Goal: Task Accomplishment & Management: Complete application form

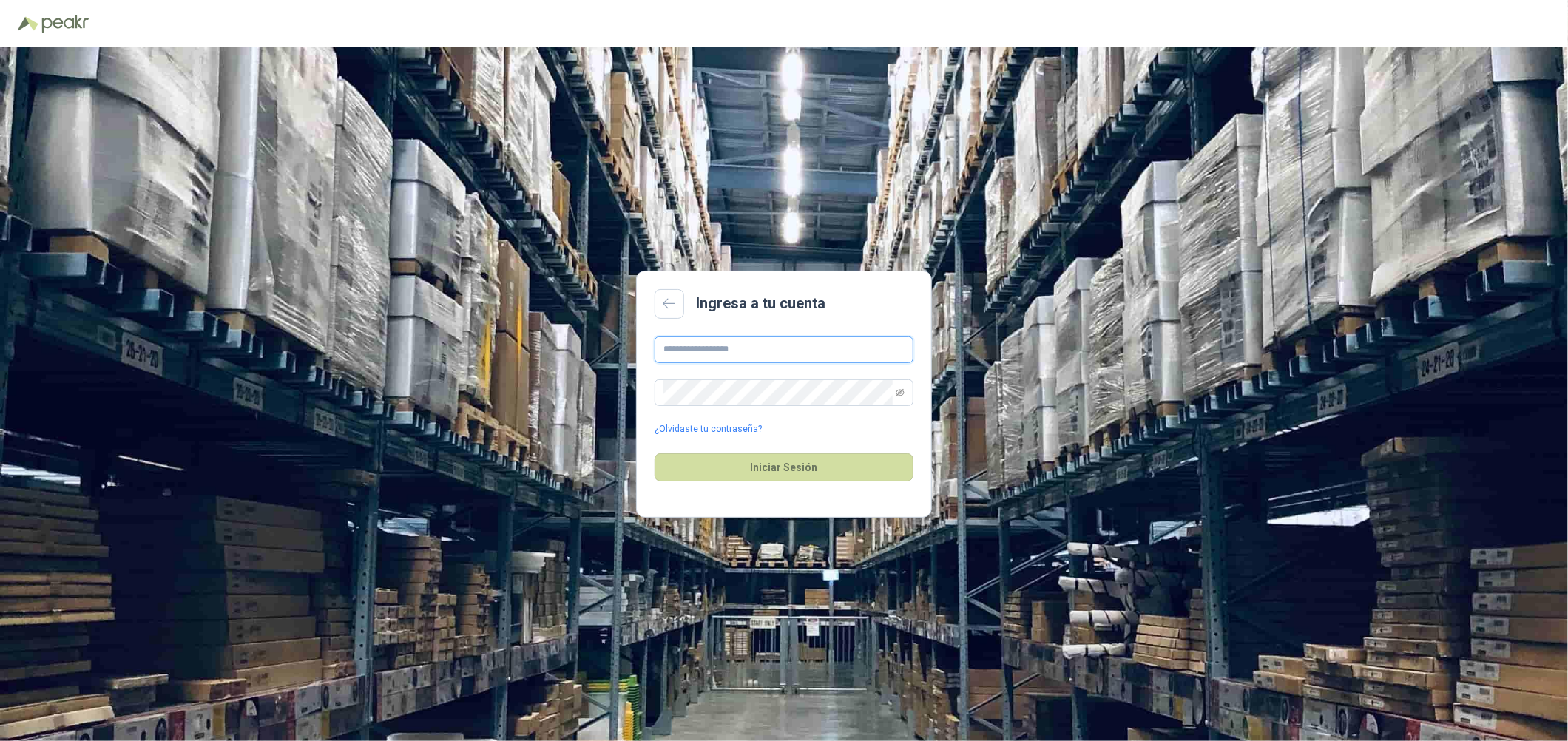
click at [745, 345] on input "text" at bounding box center [784, 349] width 259 height 26
type input "**********"
click at [654, 454] on button "Iniciar Sesión" at bounding box center [784, 467] width 259 height 28
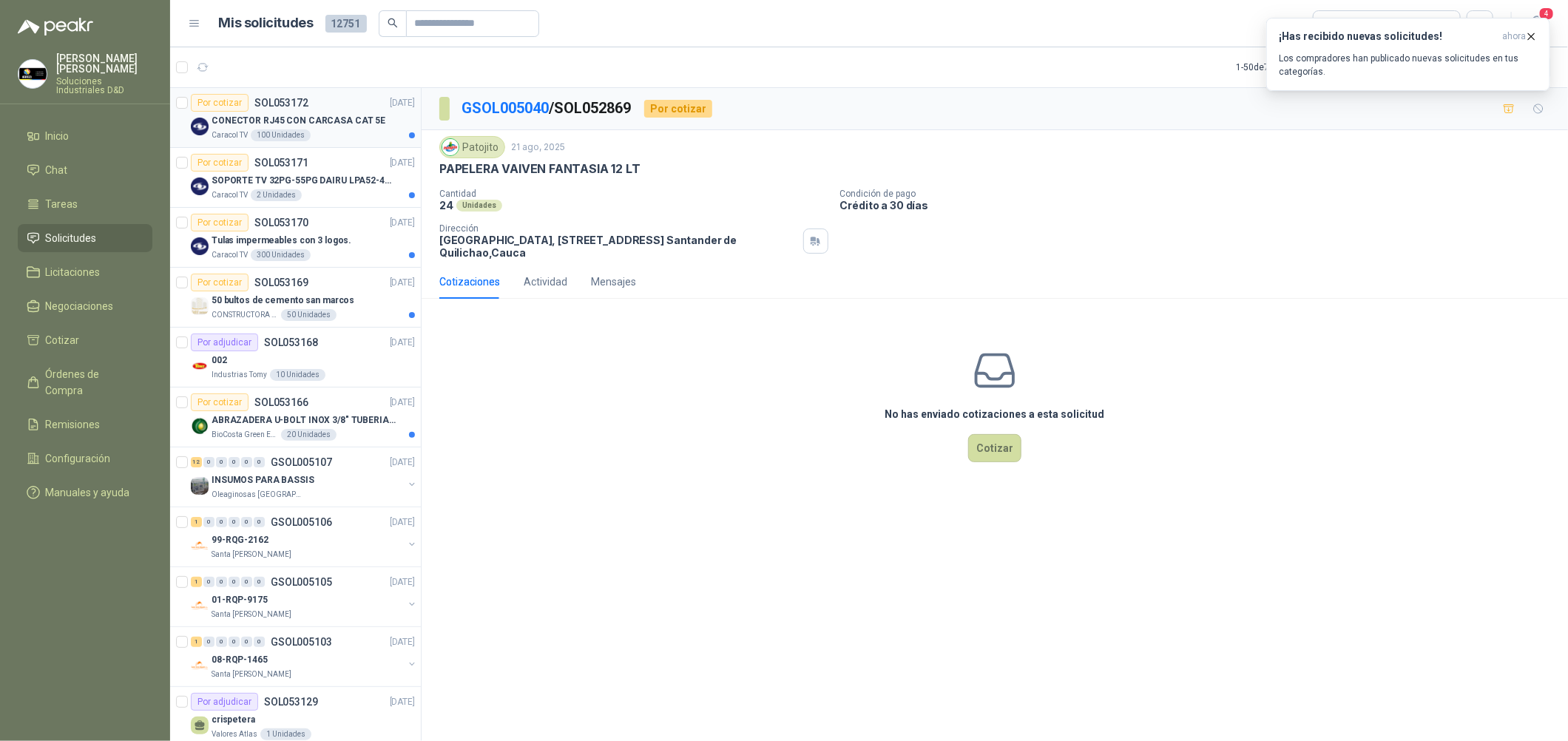
click at [378, 116] on div "CONECTOR RJ45 CON CARCASA CAT 5E" at bounding box center [313, 120] width 203 height 18
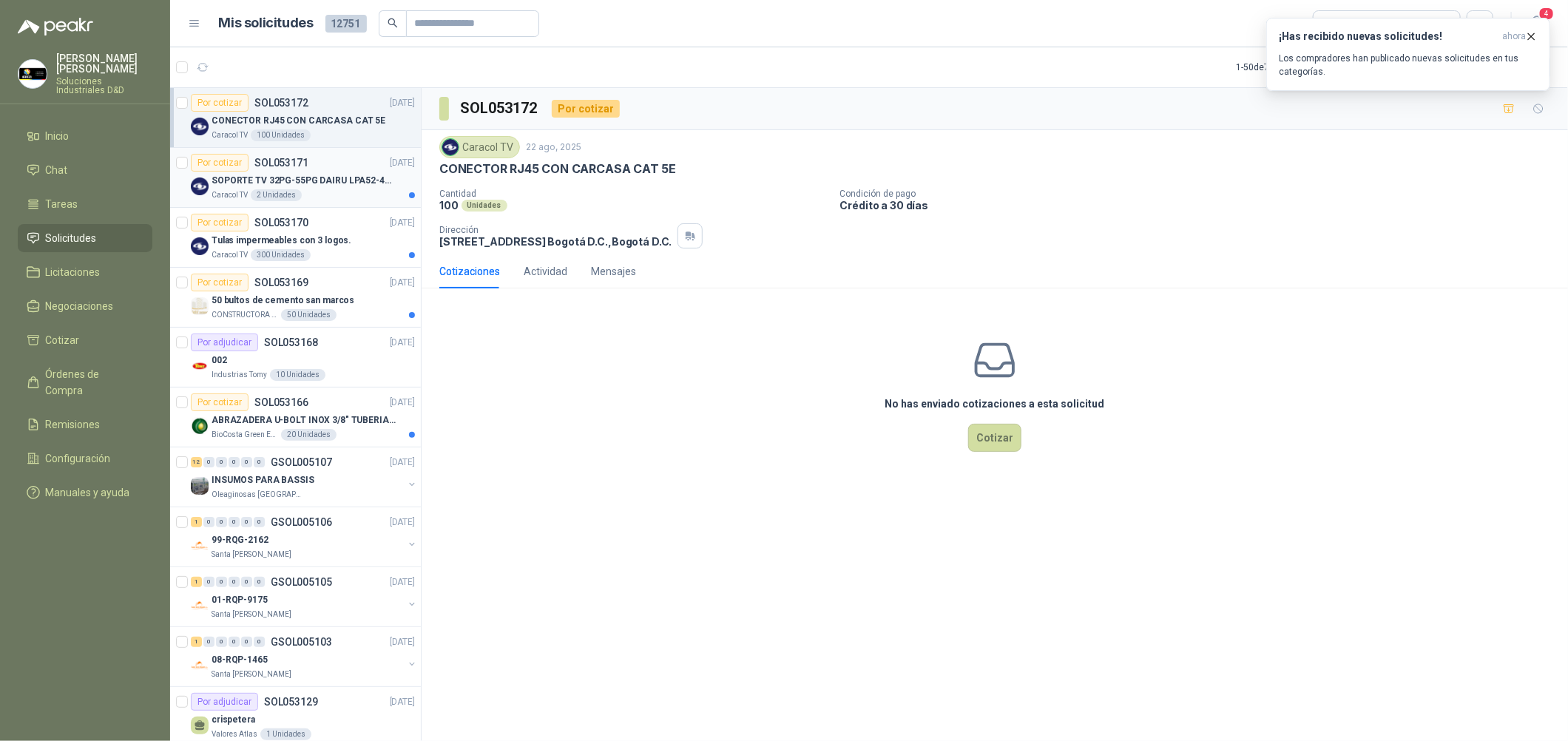
click at [365, 195] on div "Caracol TV 2 Unidades" at bounding box center [313, 195] width 203 height 12
click at [332, 242] on p "Tulas impermeables con 3 logos." at bounding box center [281, 240] width 139 height 14
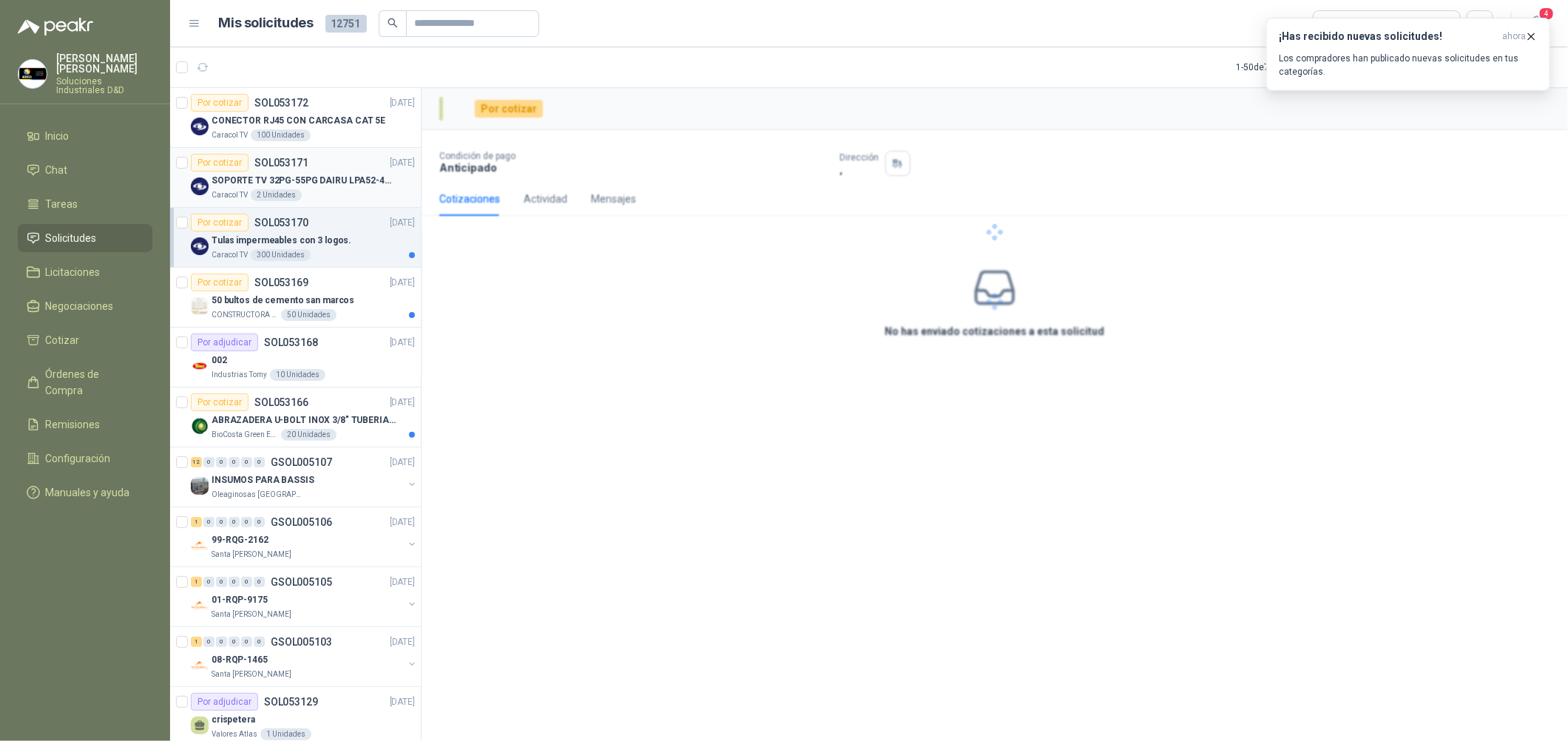
click at [319, 186] on p "SOPORTE TV 32PG-55PG DAIRU LPA52-446KIT2" at bounding box center [303, 181] width 184 height 14
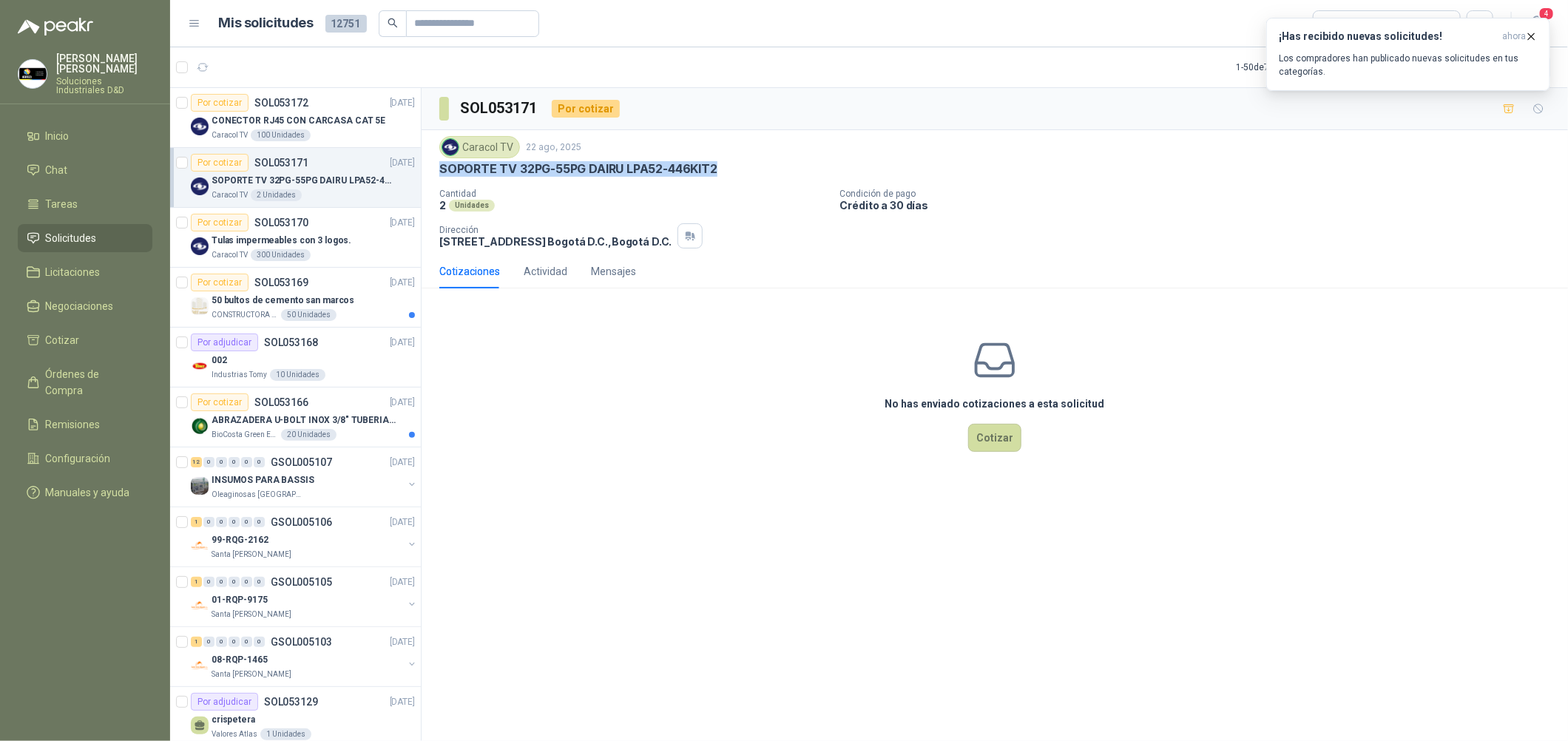
drag, startPoint x: 715, startPoint y: 167, endPoint x: 431, endPoint y: 166, distance: 284.0
click at [431, 166] on div "Caracol TV [DATE] SOPORTE TV 32PG-55PG DAIRU LPA52-446KIT2 Cantidad 2 Unidades …" at bounding box center [994, 192] width 1146 height 124
copy p "SOPORTE TV 32PG-55PG DAIRU LPA52-446KIT2"
click at [756, 442] on button "Cotizar" at bounding box center [994, 438] width 54 height 28
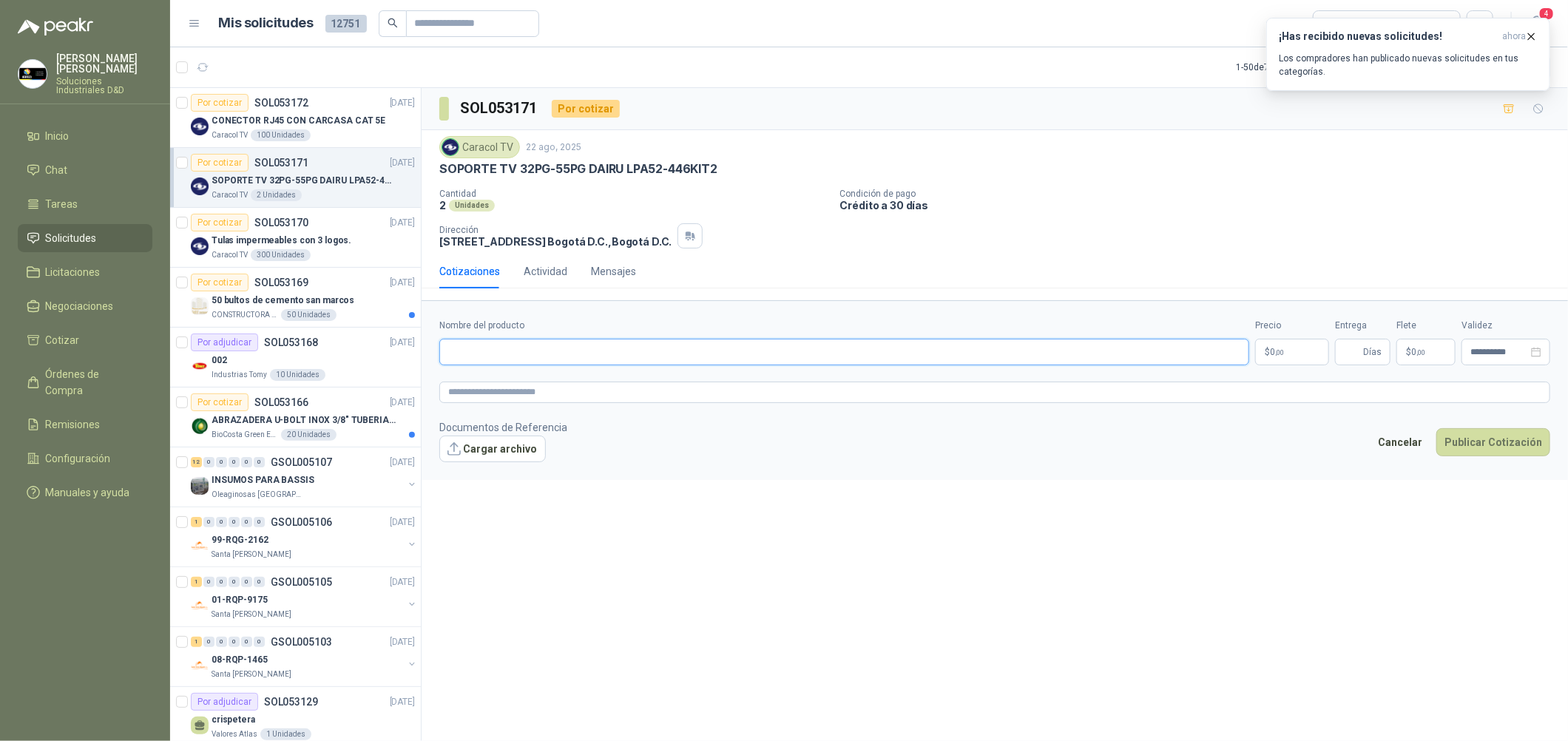
click at [620, 350] on input "Nombre del producto" at bounding box center [844, 352] width 810 height 26
paste input "**********"
type input "**********"
click at [609, 390] on textarea at bounding box center [994, 392] width 1111 height 21
paste textarea "**********"
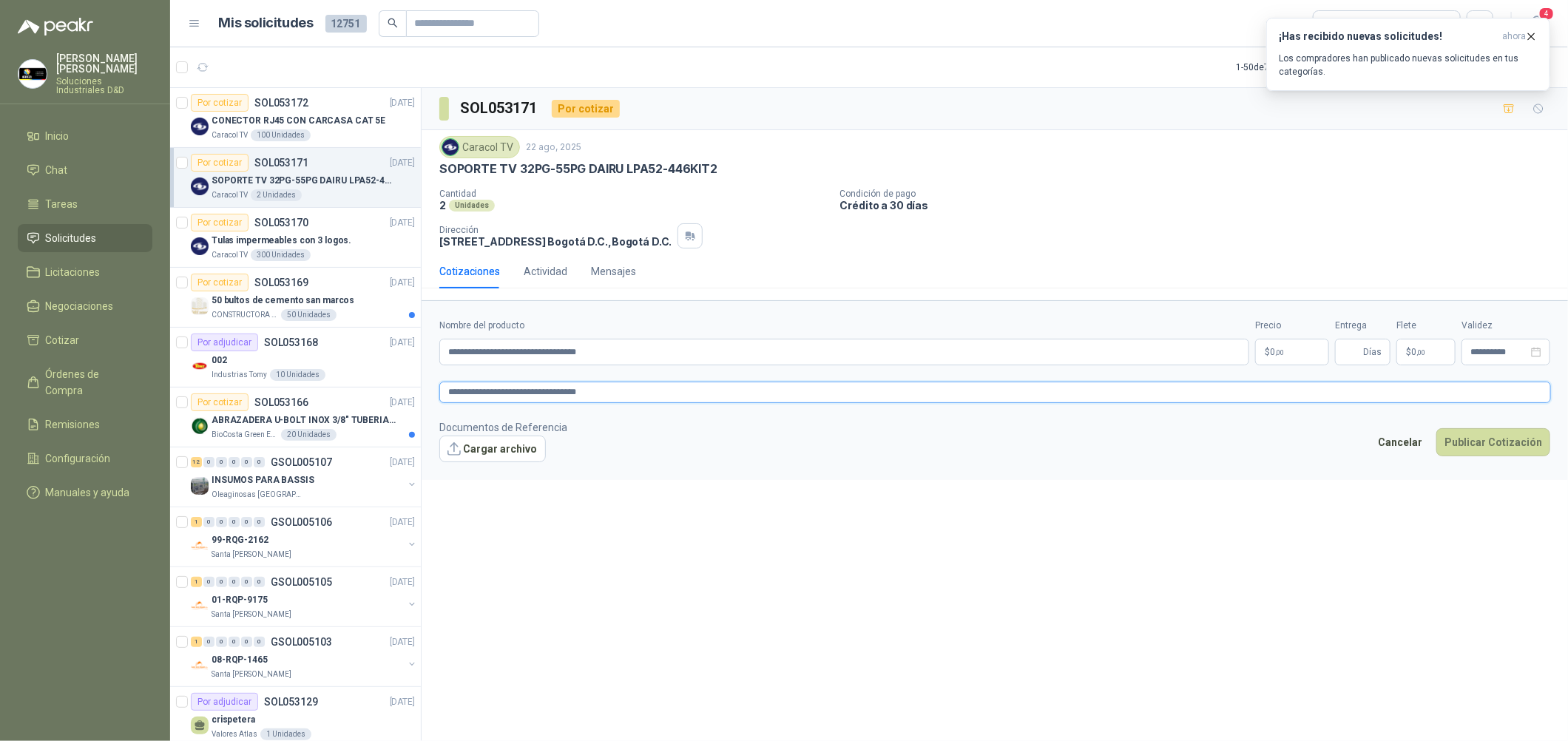
type textarea "**********"
click at [504, 455] on button "Cargar archivo" at bounding box center [492, 449] width 106 height 26
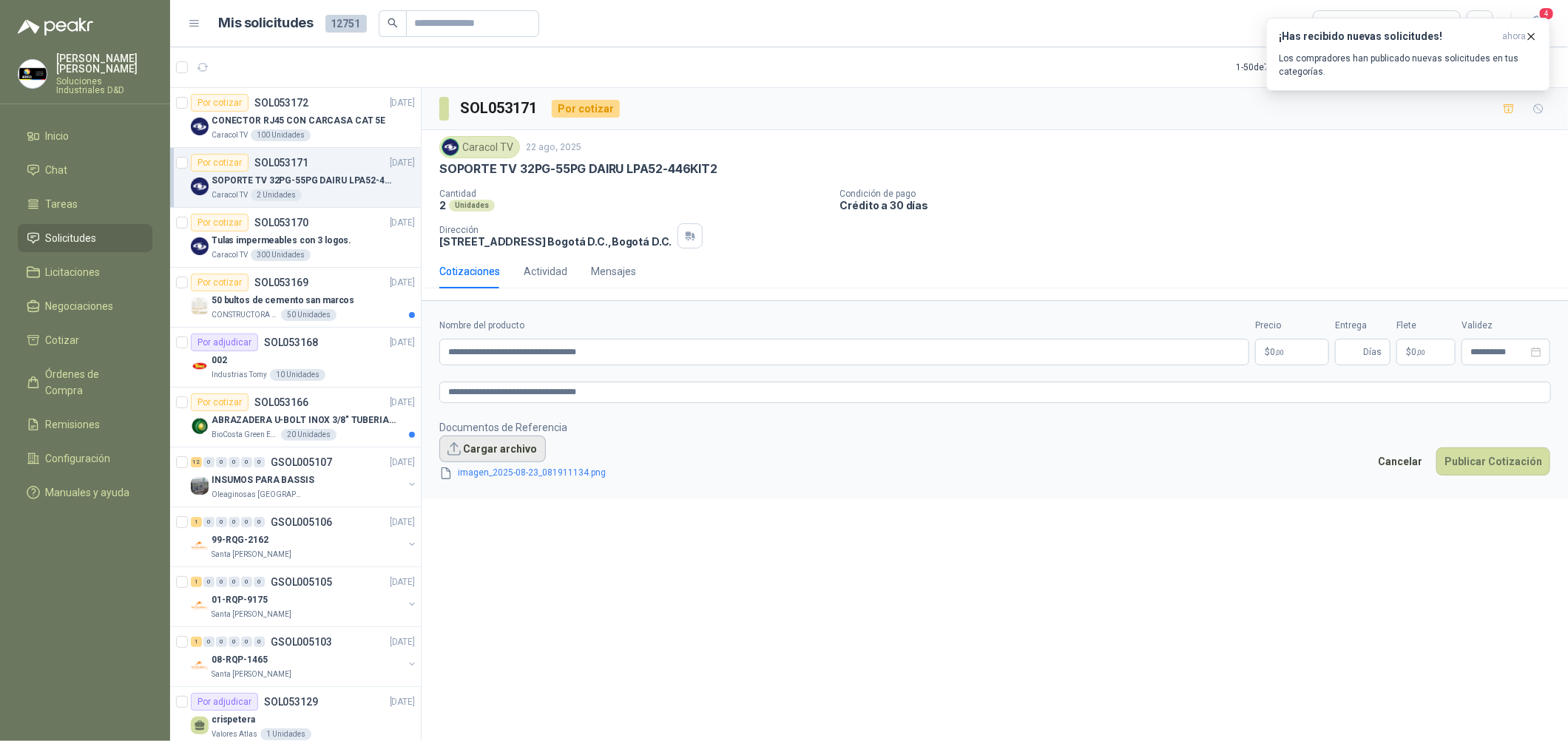
click at [492, 455] on button "Cargar archivo" at bounding box center [492, 449] width 106 height 26
click at [482, 452] on button "Cargar archivo" at bounding box center [492, 449] width 106 height 26
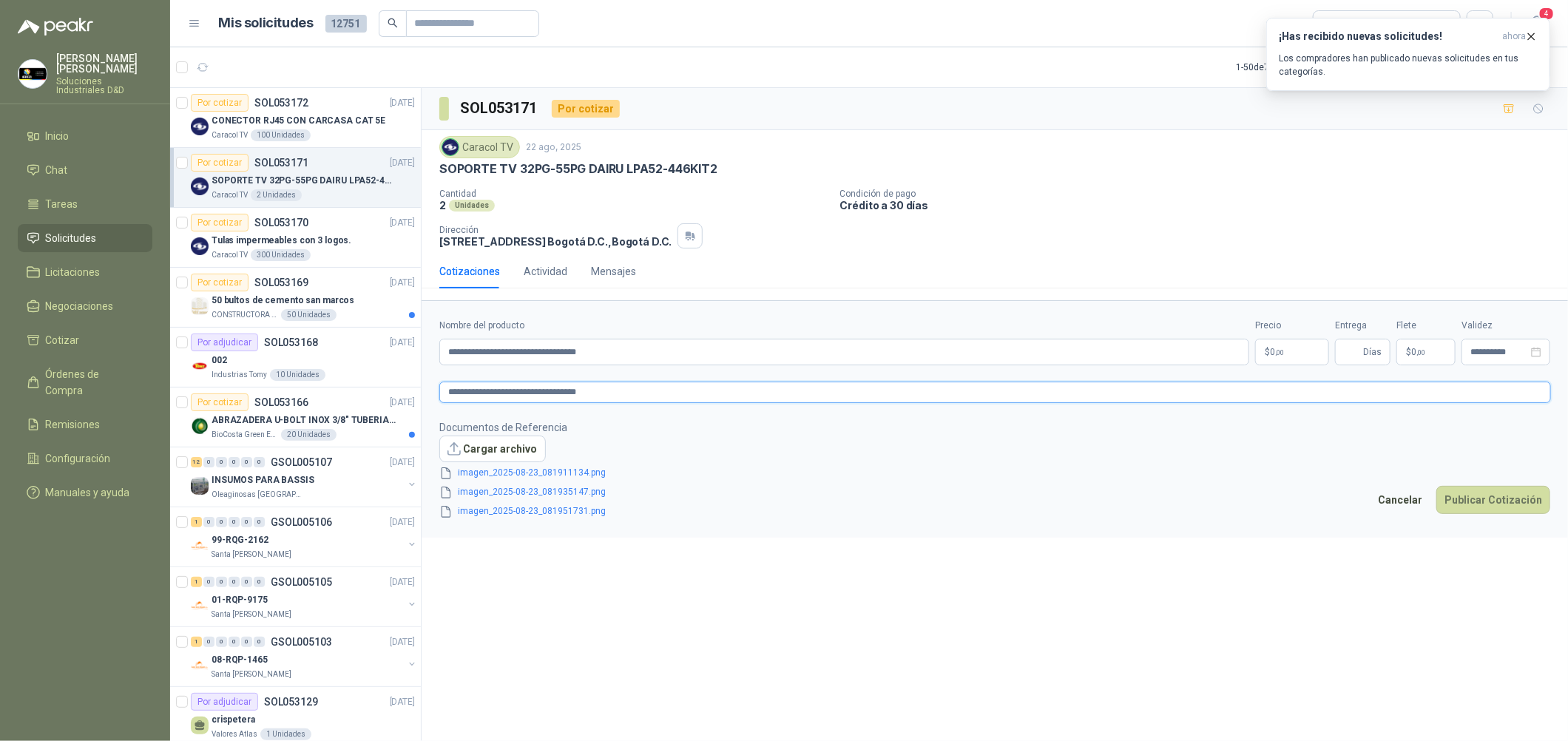
click at [677, 399] on textarea "**********" at bounding box center [995, 392] width 1112 height 21
type textarea "**********"
paste textarea "**********"
type textarea "**********"
click at [756, 349] on span "Días" at bounding box center [1362, 352] width 55 height 26
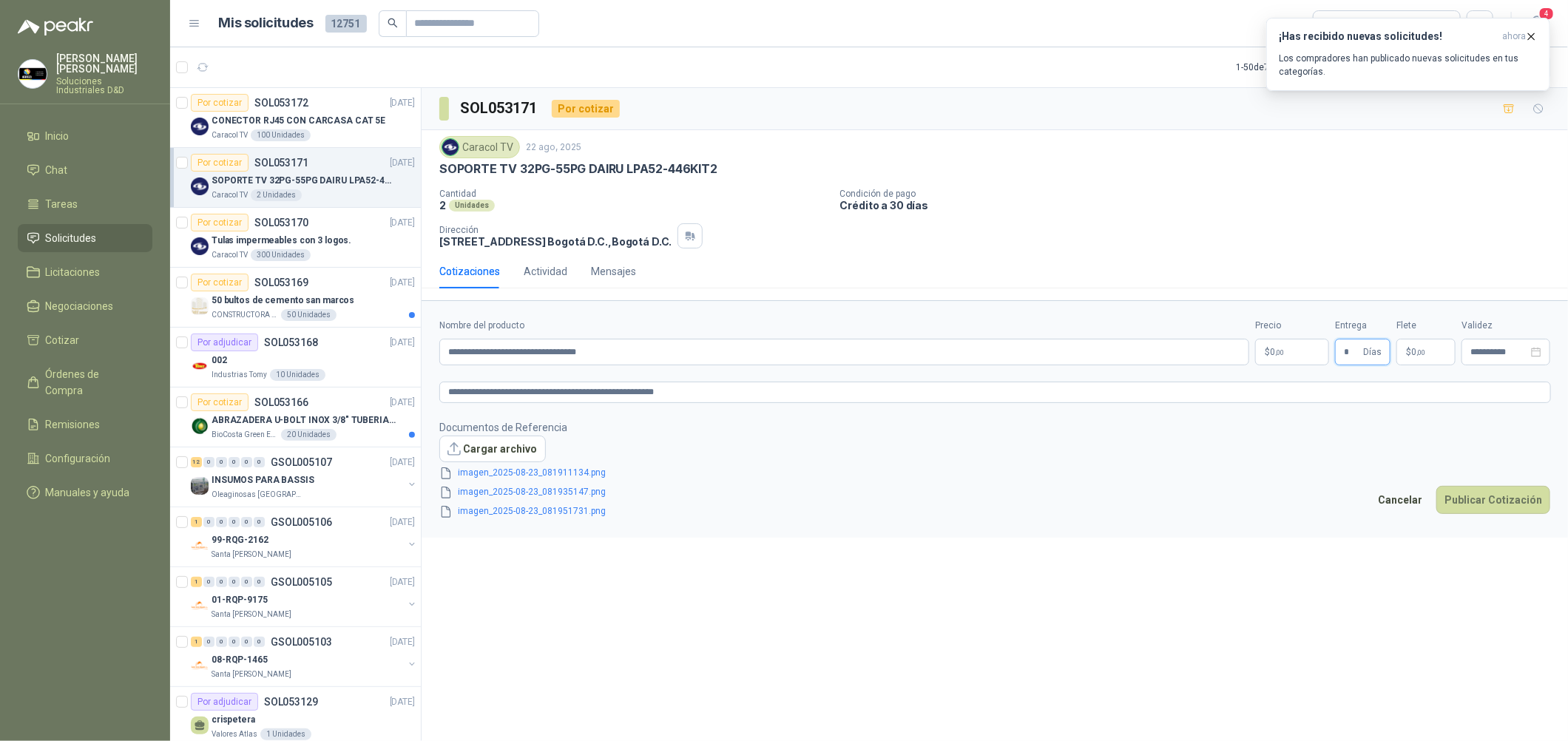
type input "*"
click at [756, 359] on p "$ 0 ,00" at bounding box center [1292, 352] width 74 height 26
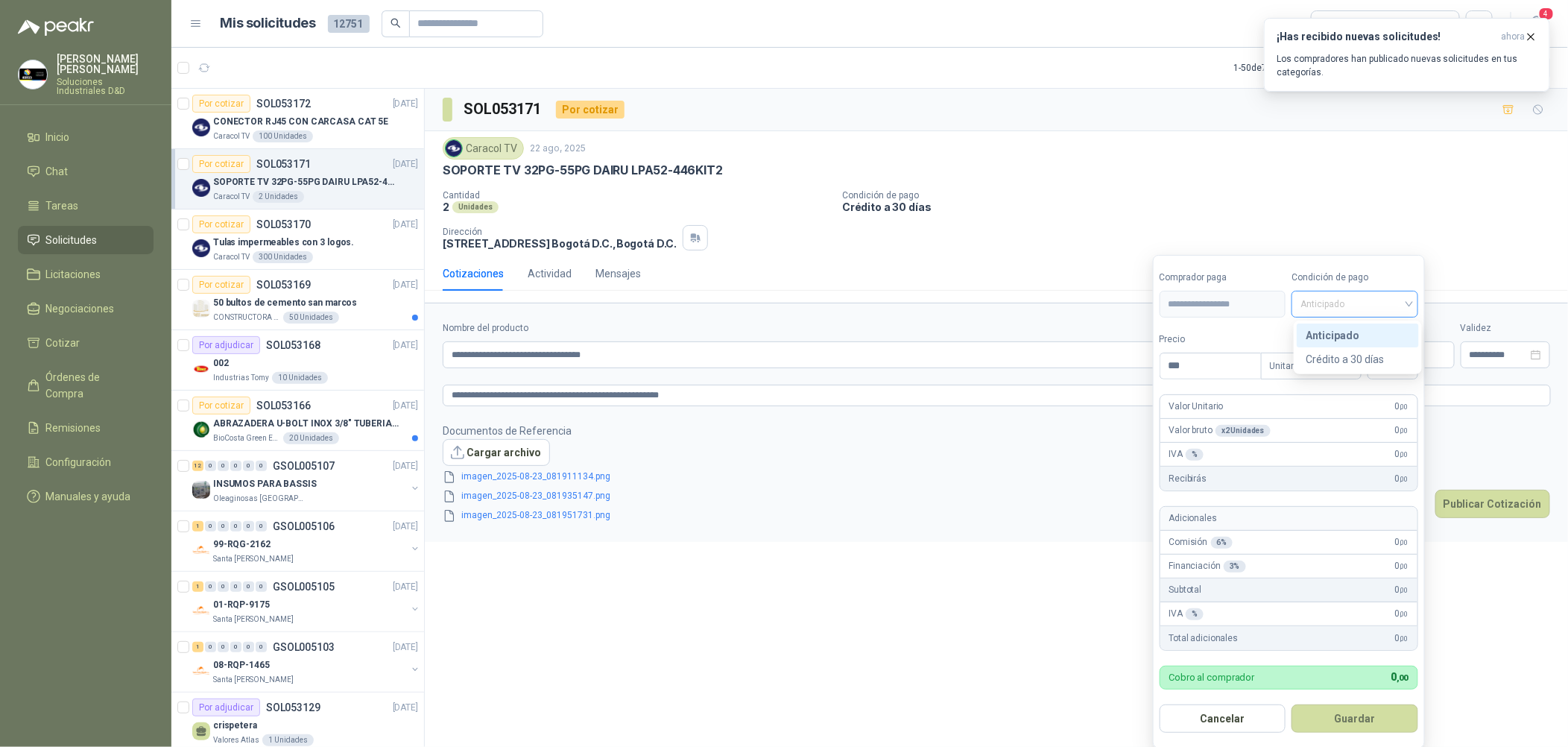
click at [761, 308] on span "Anticipado" at bounding box center [1355, 304] width 109 height 22
click at [761, 356] on div "Crédito a 30 días" at bounding box center [1358, 359] width 104 height 16
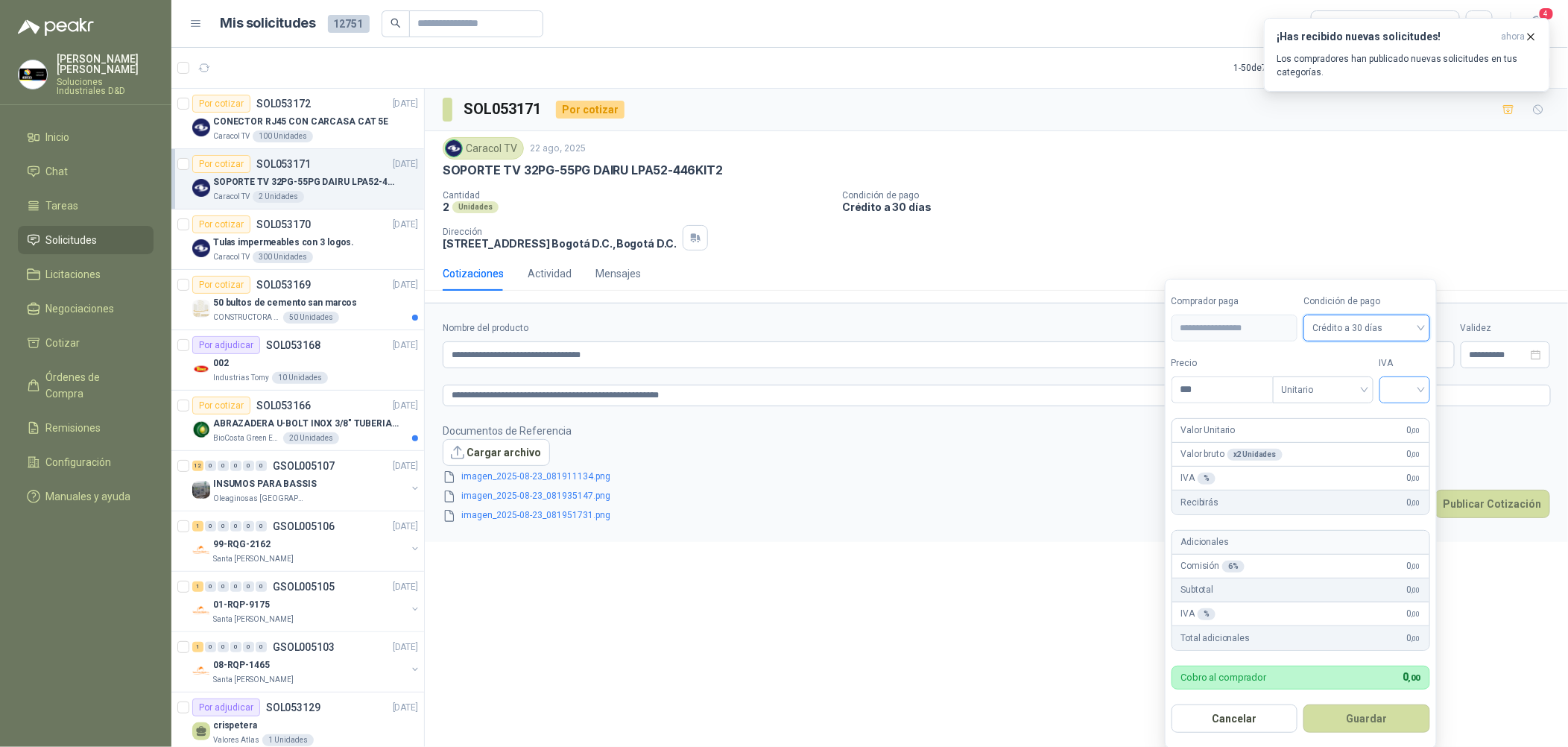
click at [761, 393] on input "search" at bounding box center [1404, 388] width 33 height 22
click at [761, 418] on div "19%" at bounding box center [1408, 421] width 27 height 16
click at [761, 388] on input "***" at bounding box center [1224, 390] width 104 height 26
type input "*********"
click at [761, 711] on button "Guardar" at bounding box center [1370, 718] width 128 height 28
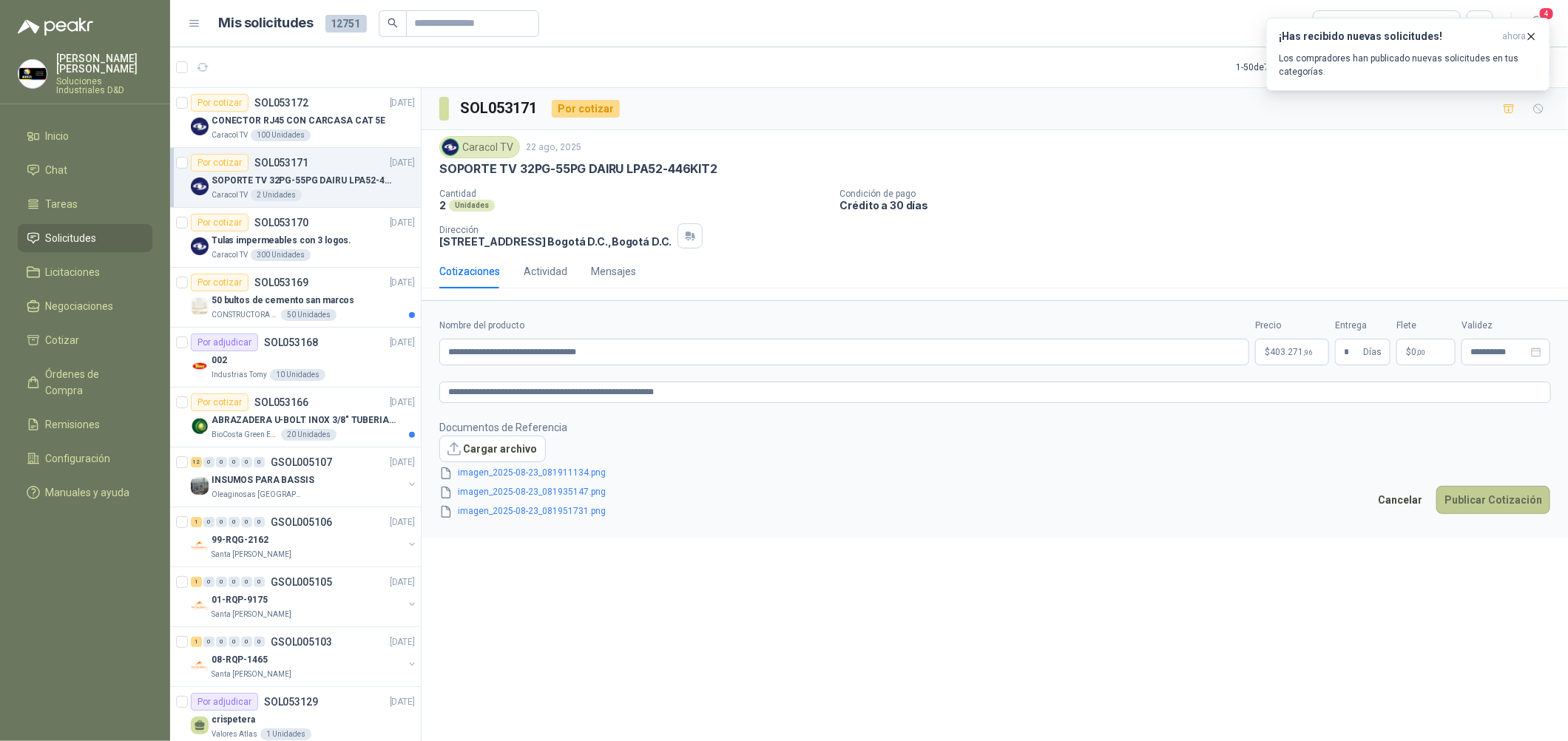
click at [756, 499] on button "Publicar Cotización" at bounding box center [1493, 500] width 114 height 28
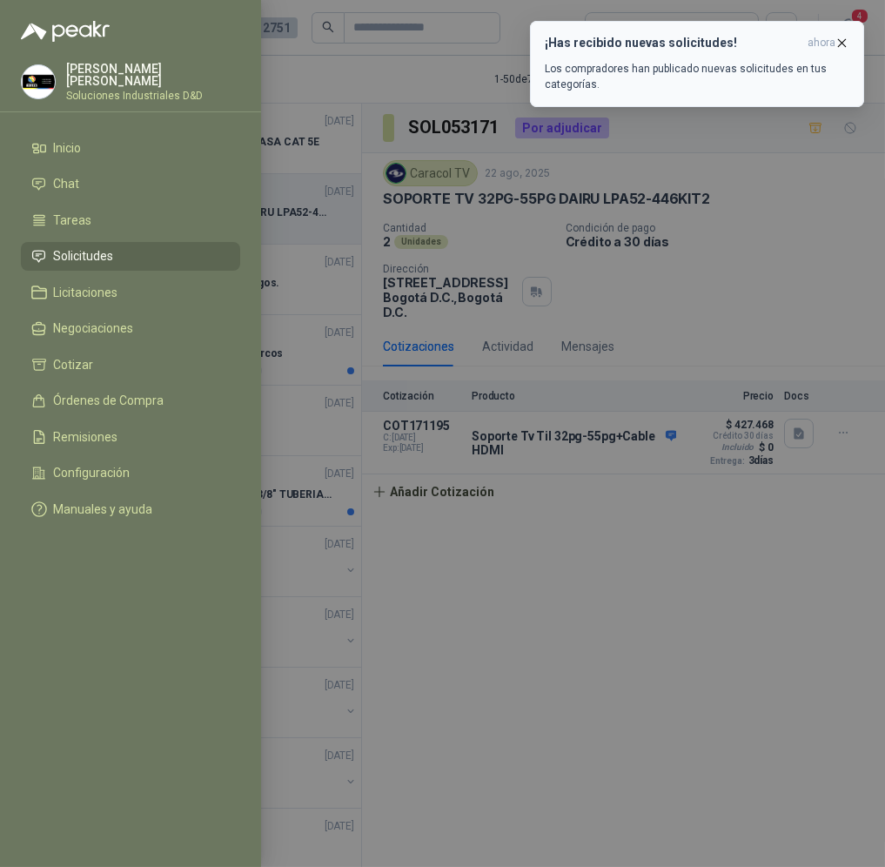
click at [839, 49] on icon "button" at bounding box center [842, 43] width 15 height 15
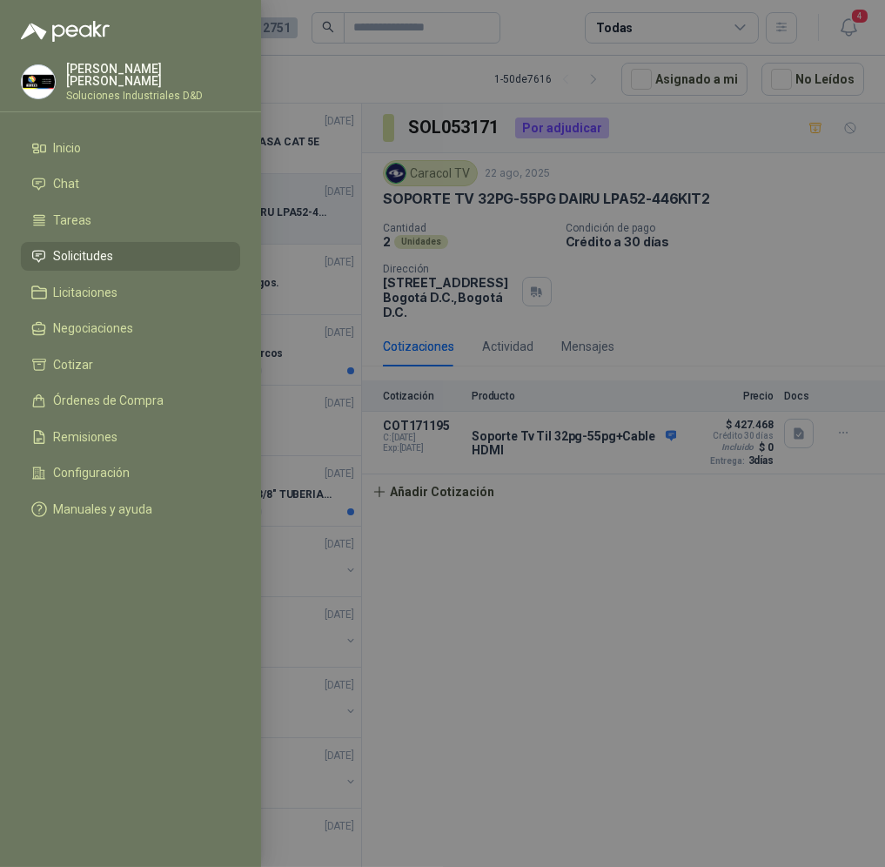
click at [612, 579] on div at bounding box center [442, 433] width 885 height 867
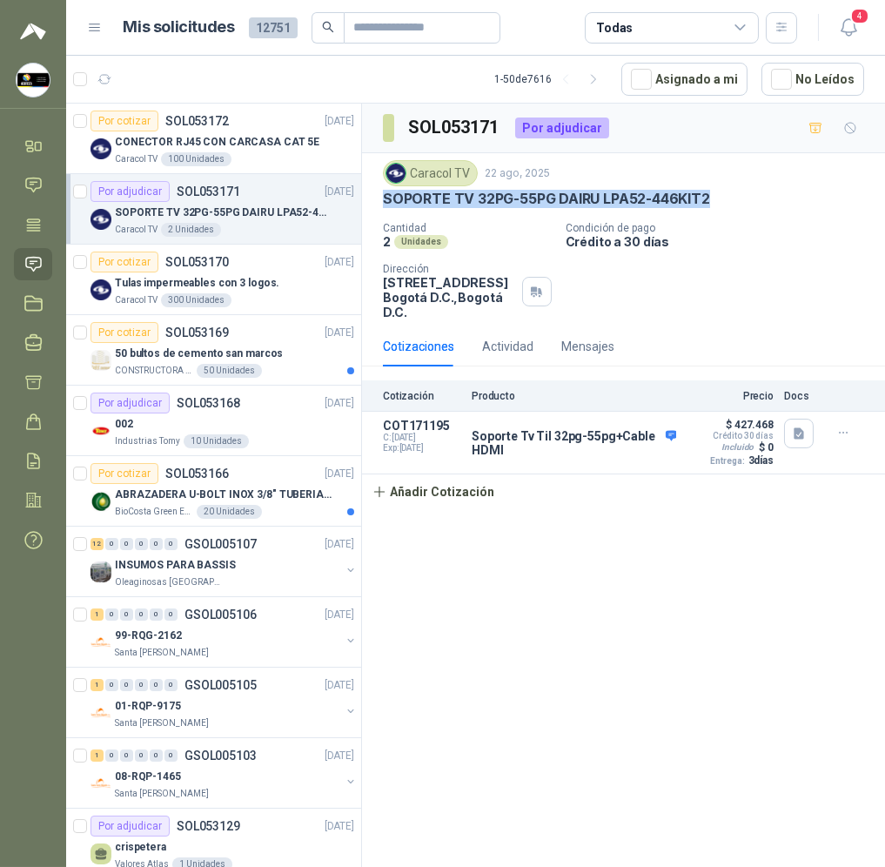
drag, startPoint x: 713, startPoint y: 195, endPoint x: 379, endPoint y: 198, distance: 333.4
click at [379, 198] on div "Caracol TV [DATE] SOPORTE TV 32PG-55PG DAIRU LPA52-446KIT2 Cantidad 2 Unidades …" at bounding box center [623, 239] width 523 height 173
copy p "SOPORTE TV 32PG-55PG DAIRU LPA52-446KIT2"
click at [310, 304] on div "Caracol TV 300 Unidades" at bounding box center [234, 300] width 239 height 14
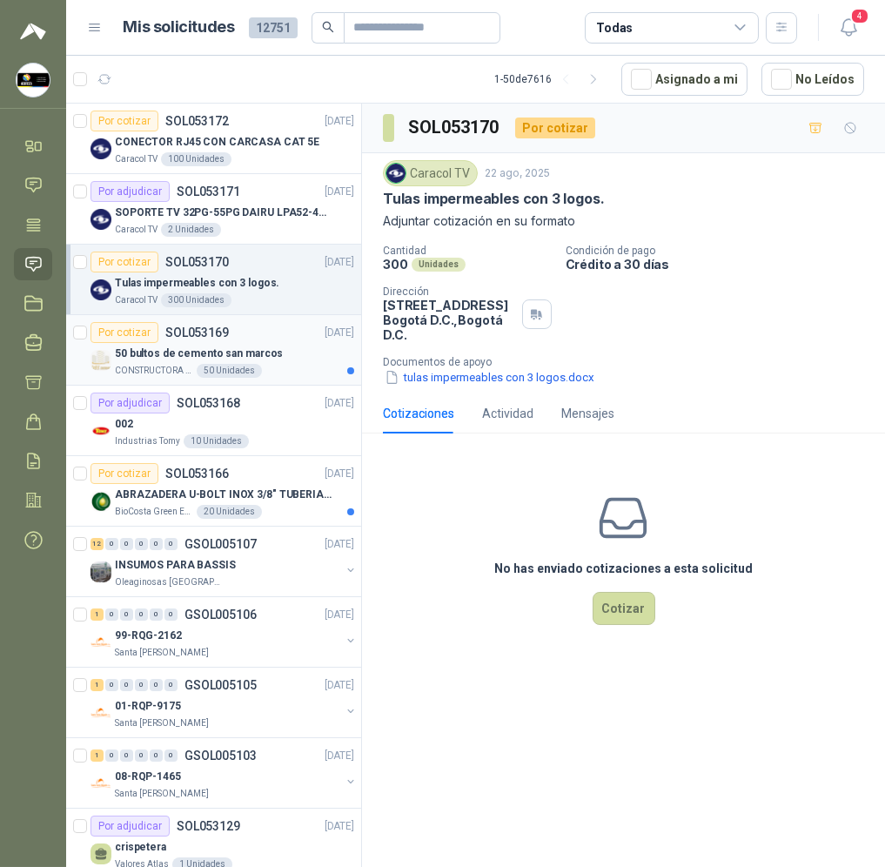
click at [308, 346] on div "50 bultos de cemento san marcos" at bounding box center [234, 353] width 239 height 21
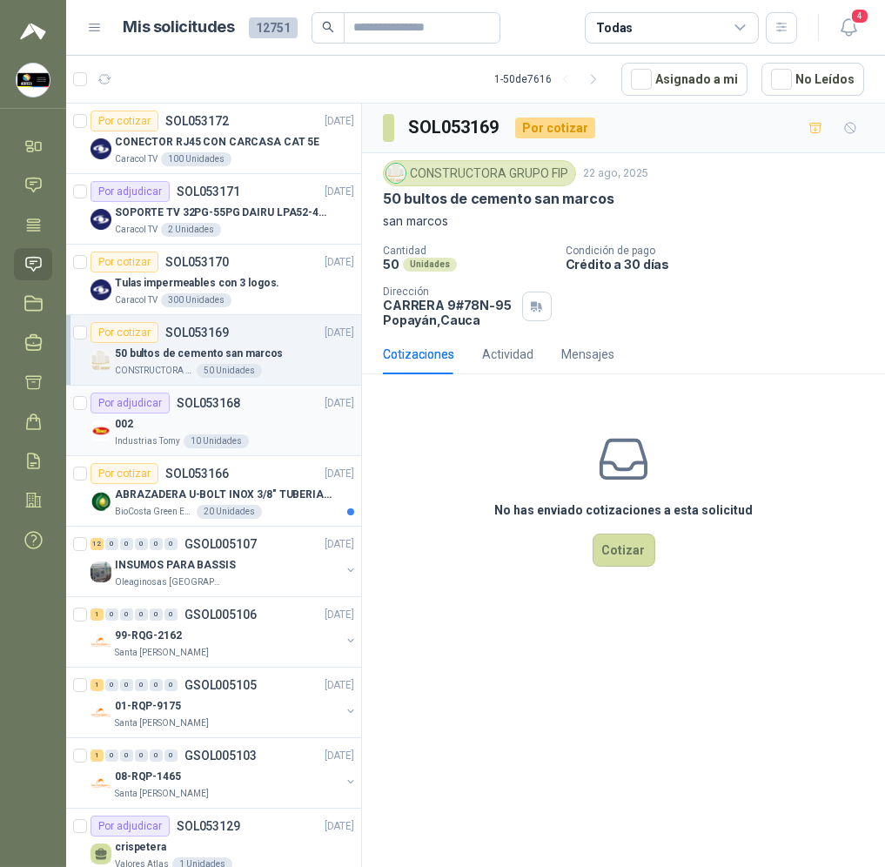
click at [308, 415] on div "002" at bounding box center [234, 423] width 239 height 21
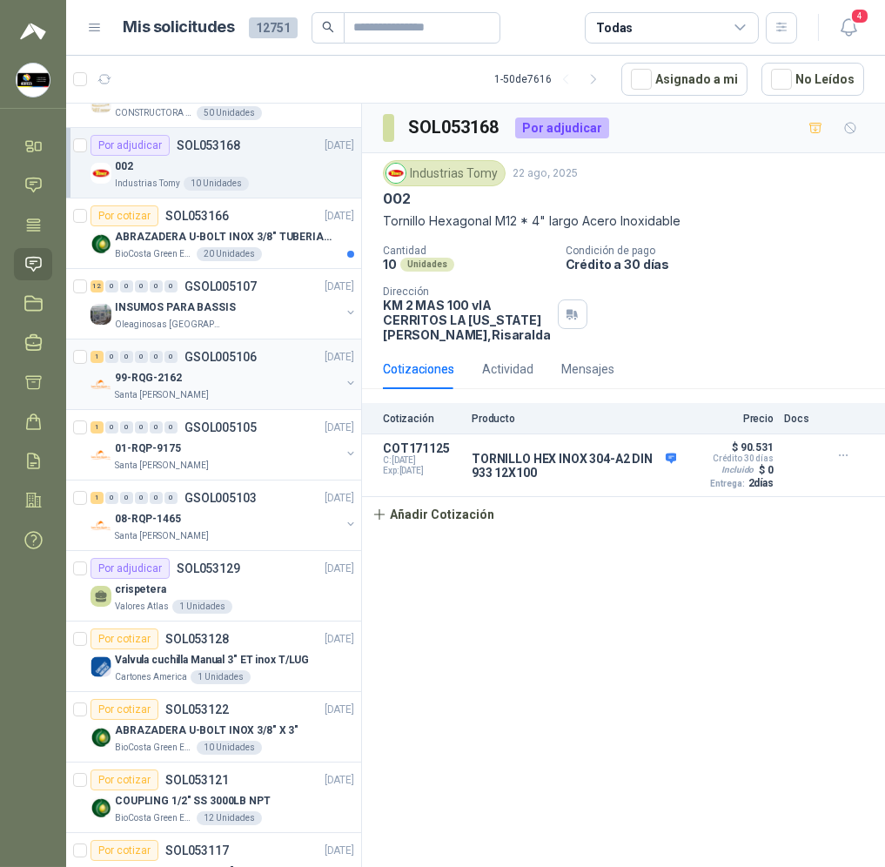
scroll to position [260, 0]
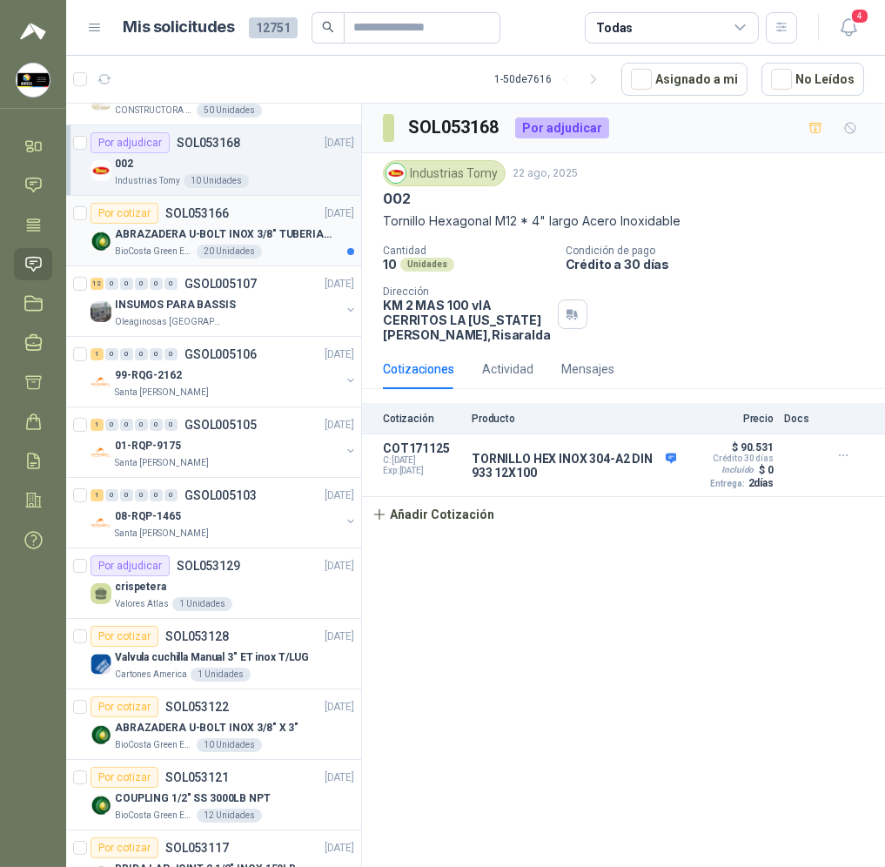
click at [270, 234] on p "ABRAZADERA U-BOLT INOX 3/8" TUBERIA 4"" at bounding box center [223, 234] width 217 height 17
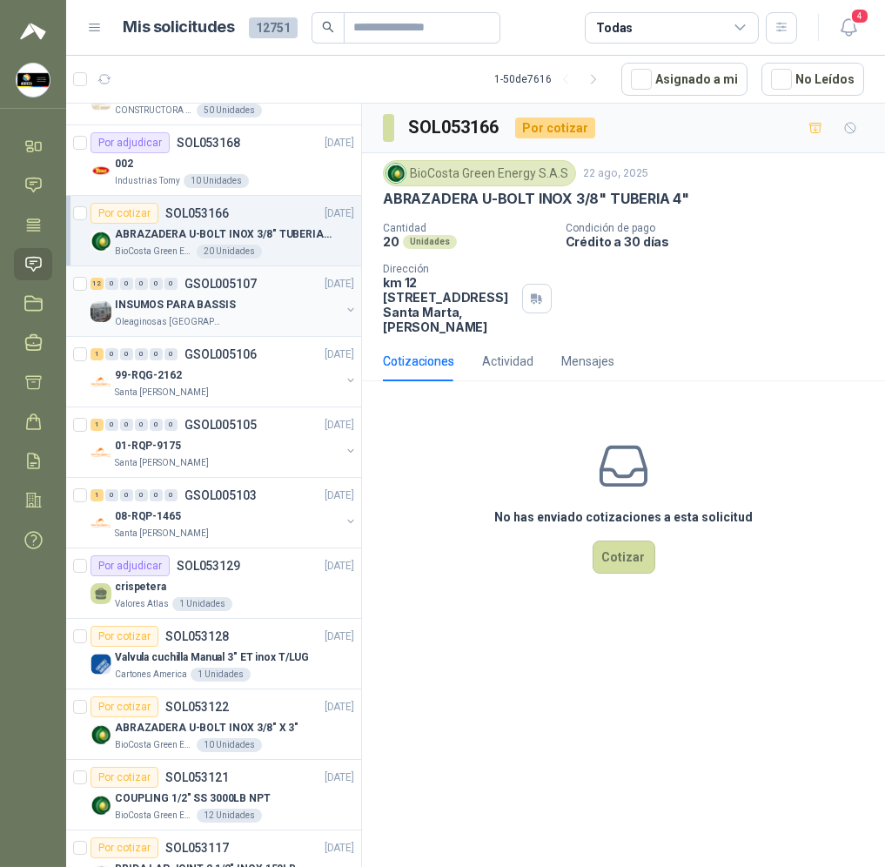
click at [272, 294] on div "INSUMOS PARA BASSIS" at bounding box center [227, 304] width 225 height 21
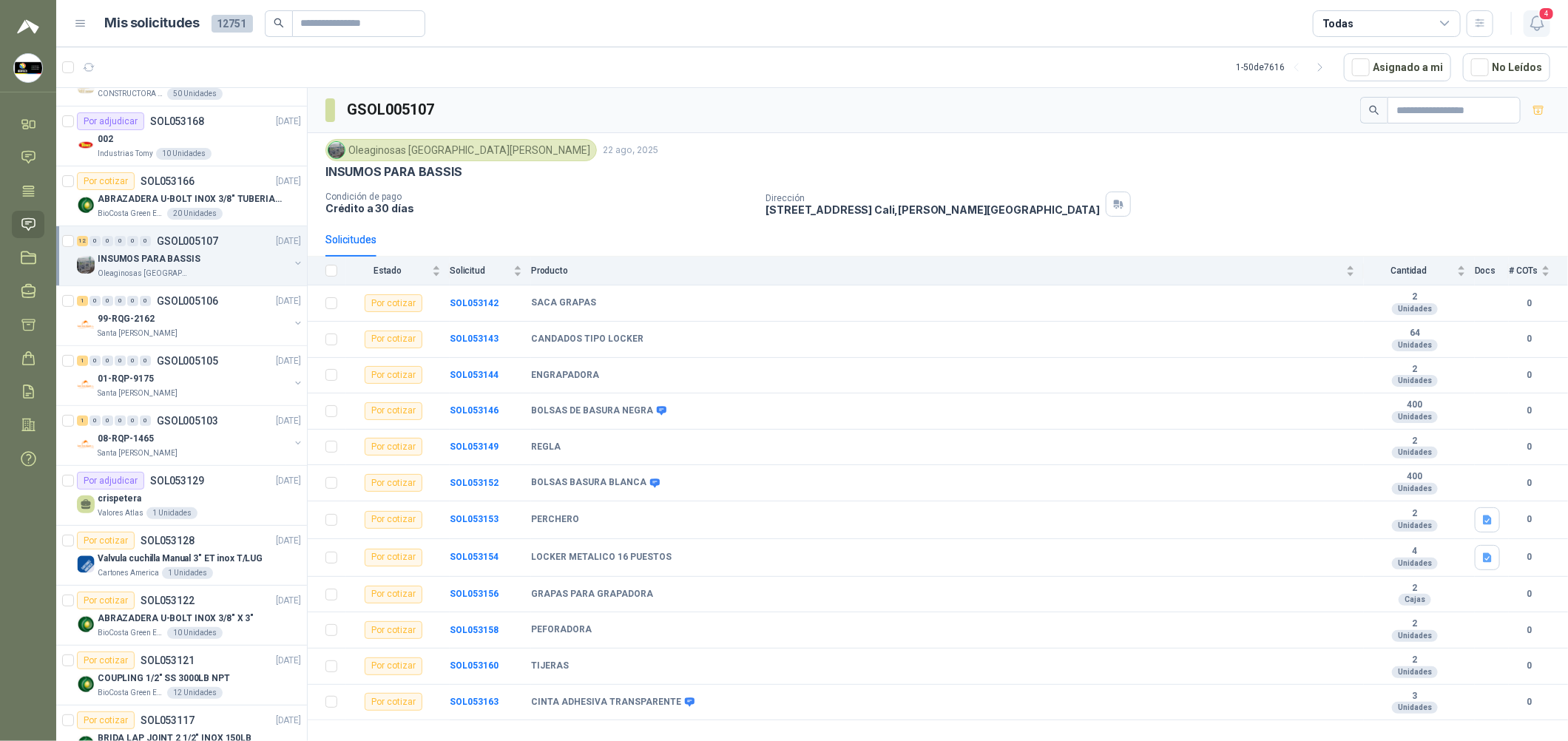
click at [756, 17] on span "4" at bounding box center [1546, 14] width 16 height 14
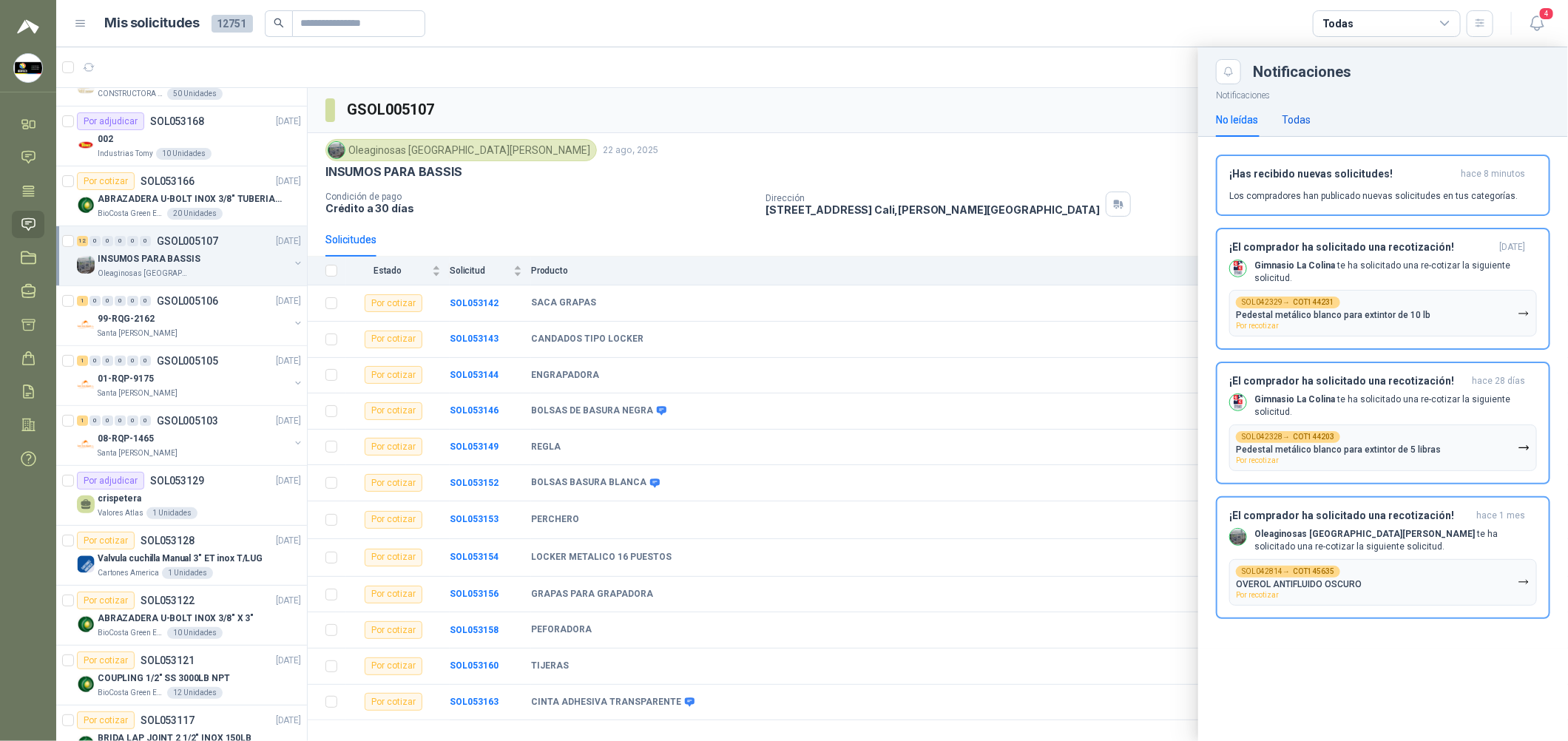
click at [756, 117] on div "Todas" at bounding box center [1296, 119] width 29 height 16
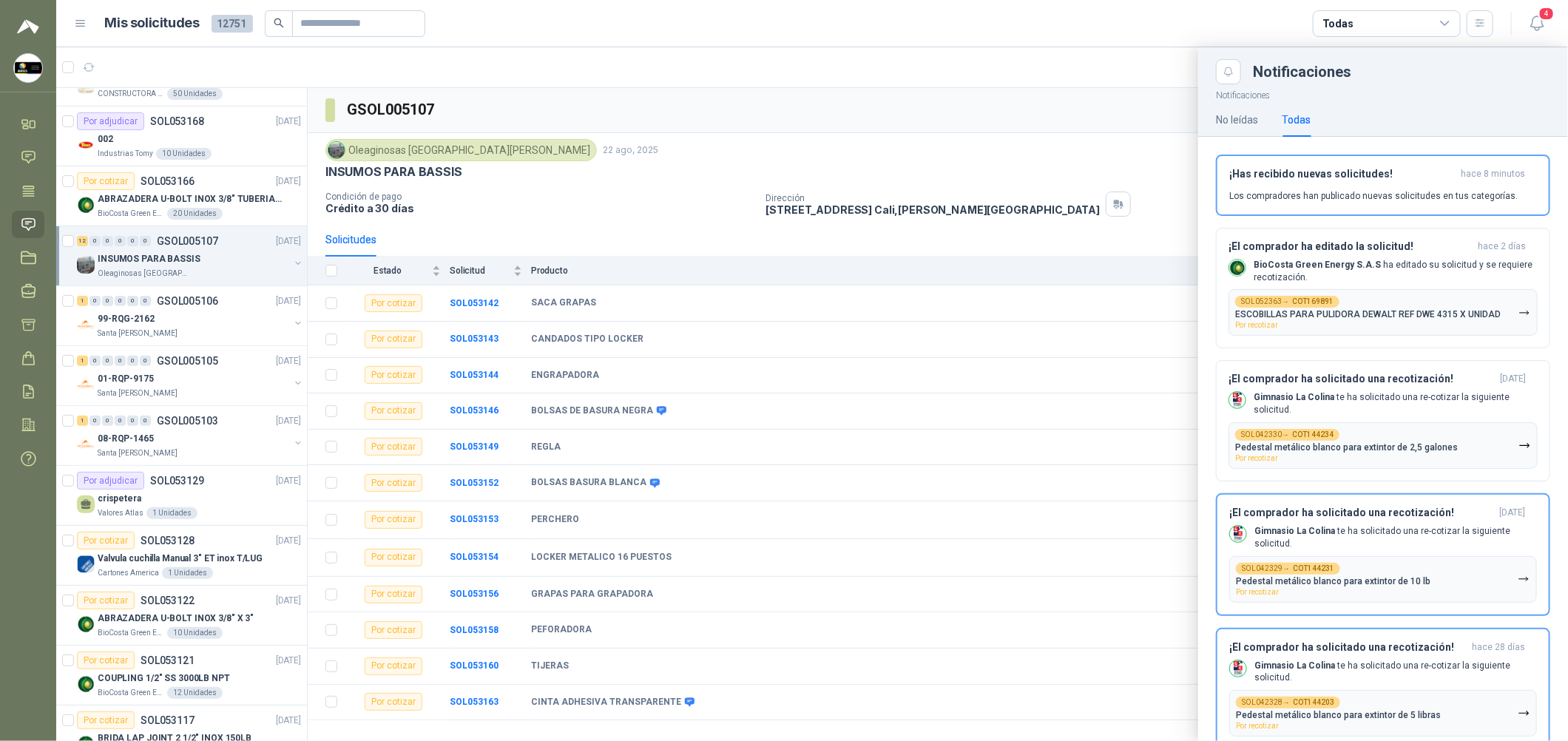
click at [681, 188] on div at bounding box center [812, 394] width 1512 height 693
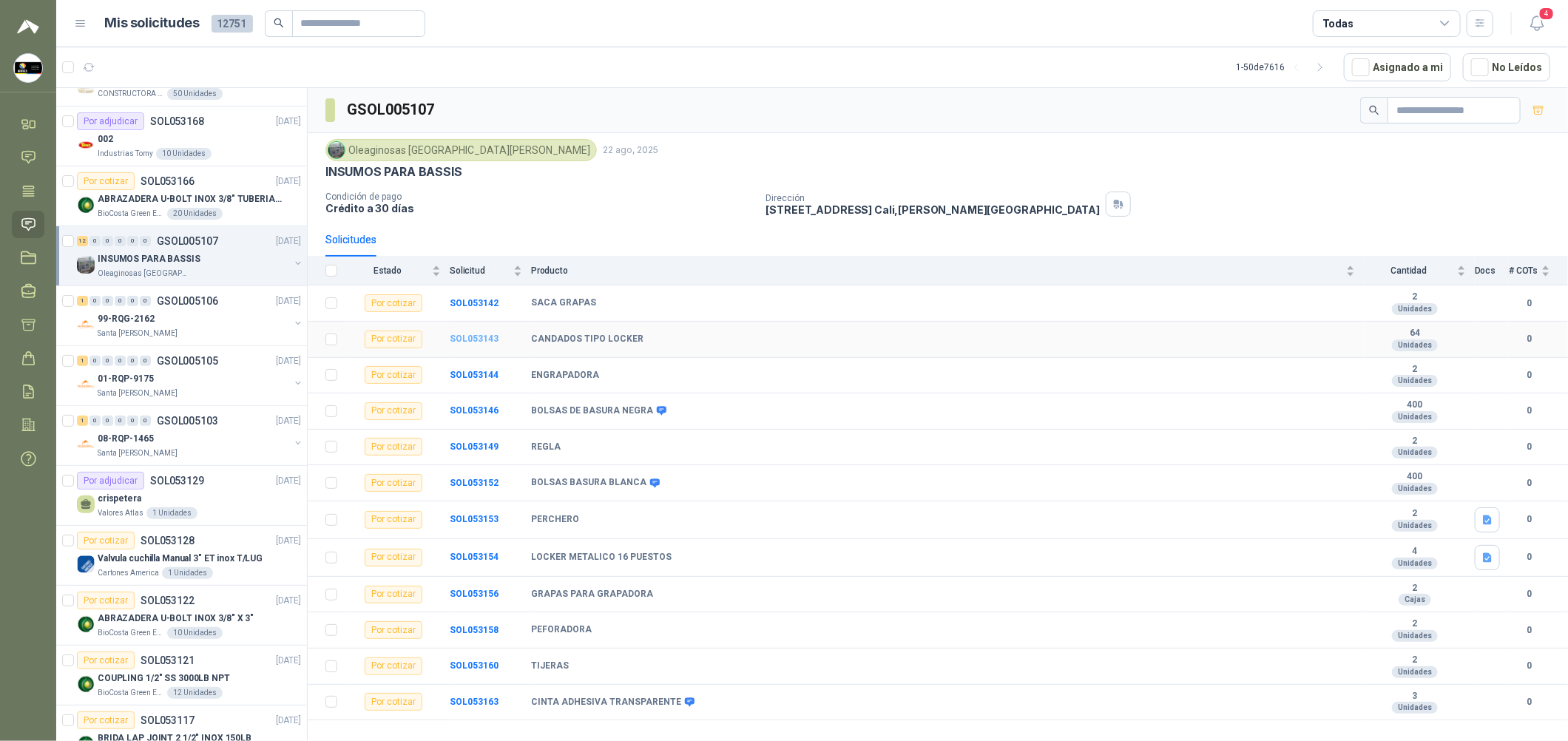
click at [477, 338] on b "SOL053143" at bounding box center [473, 339] width 48 height 10
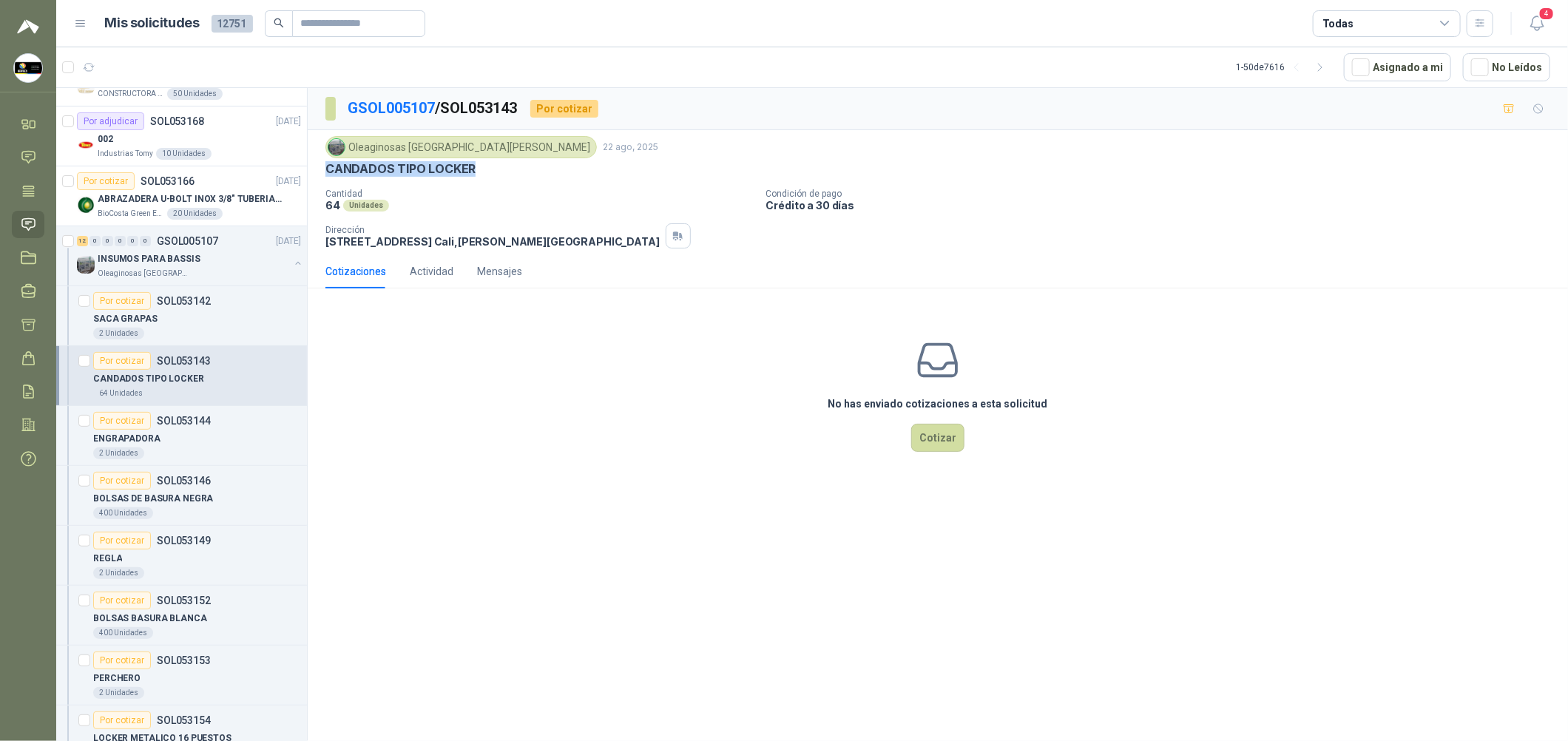
drag, startPoint x: 476, startPoint y: 171, endPoint x: 324, endPoint y: 168, distance: 152.0
click at [324, 168] on div "Oleaginosas [GEOGRAPHIC_DATA][PERSON_NAME] [DATE] CANDADOS TIPO LOCKER Cantidad…" at bounding box center [937, 192] width 1260 height 124
copy p "CANDADOS TIPO LOCKER"
click at [238, 434] on div "ENGRAPADORA" at bounding box center [197, 438] width 208 height 18
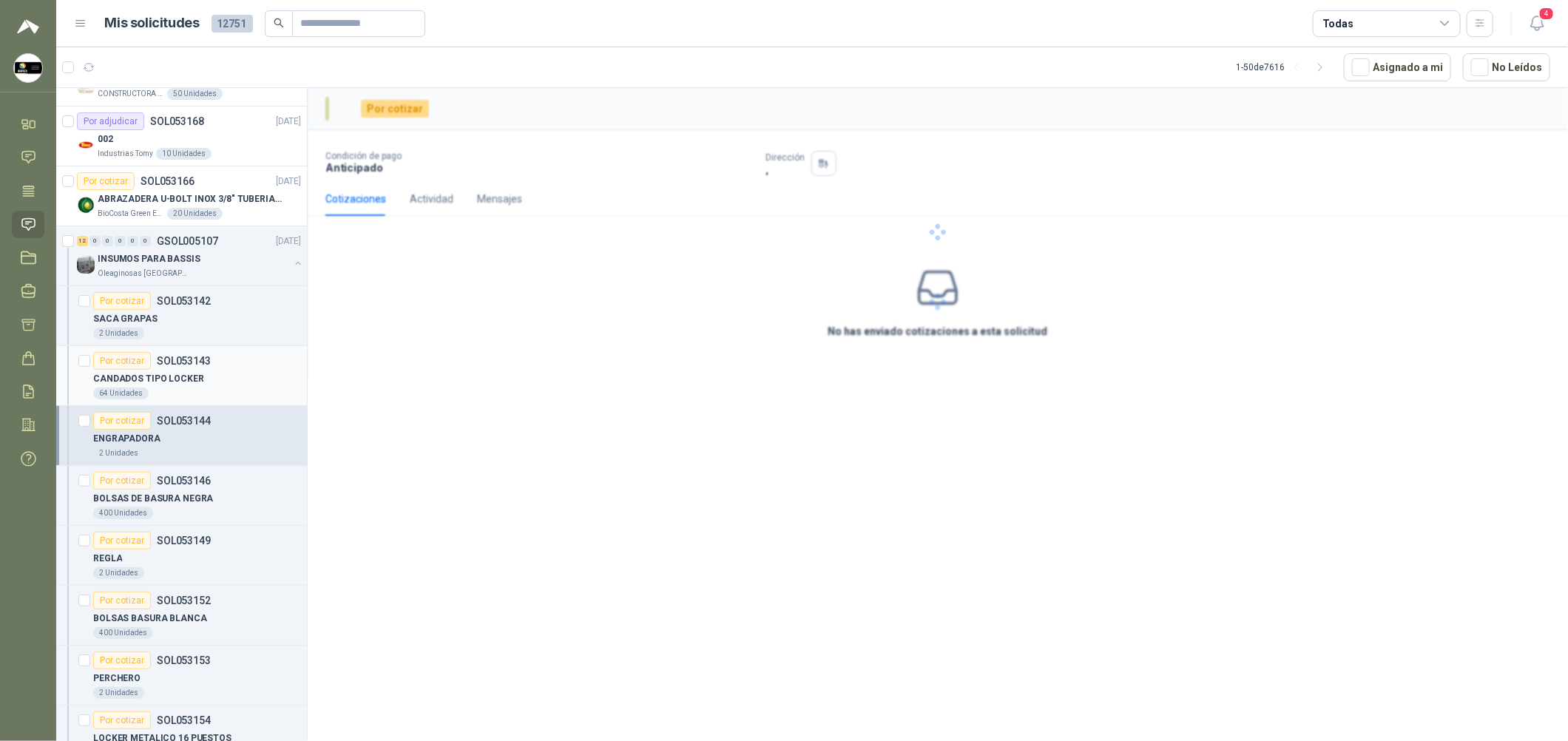
click at [252, 377] on div "CANDADOS TIPO LOCKER" at bounding box center [197, 378] width 208 height 18
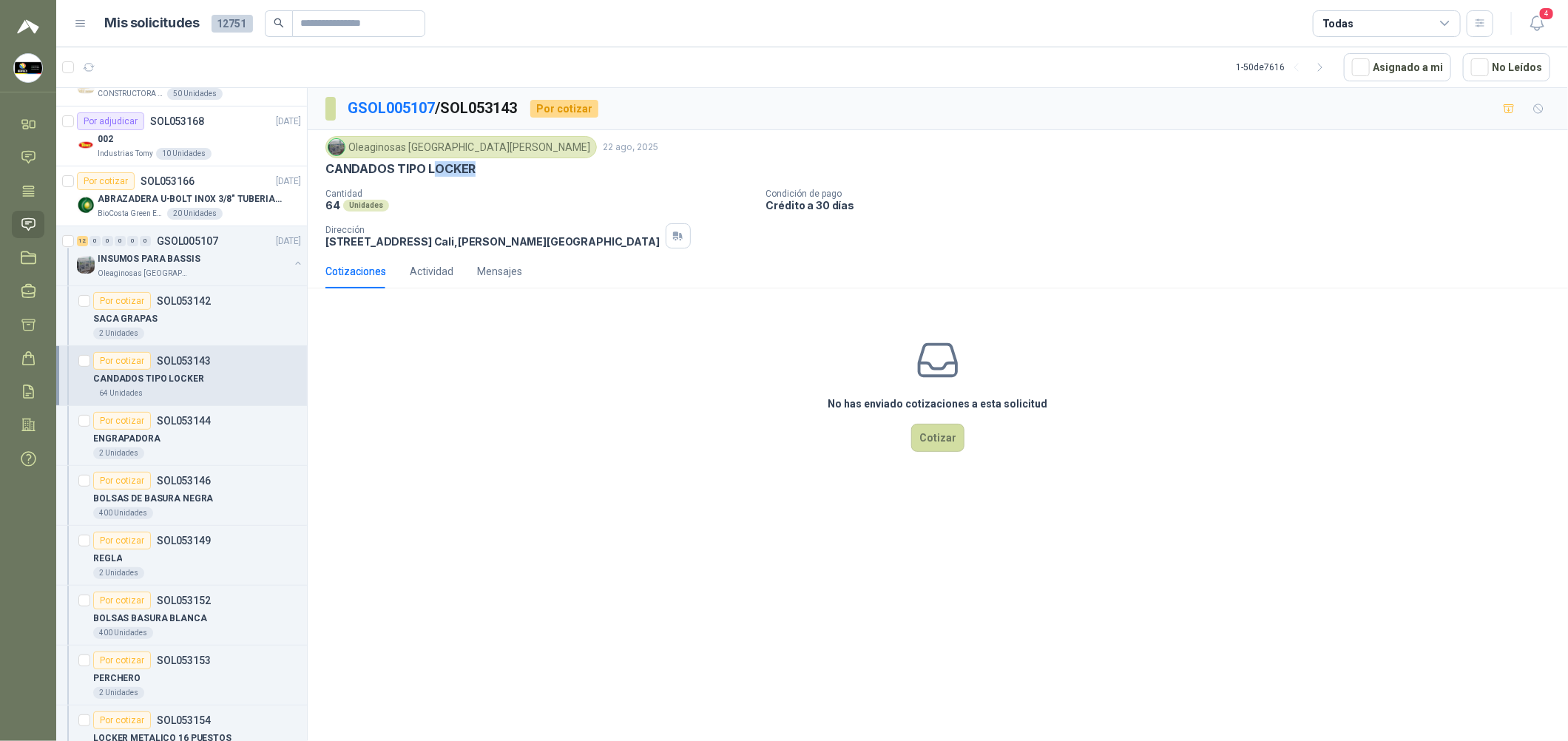
drag, startPoint x: 473, startPoint y: 169, endPoint x: 435, endPoint y: 162, distance: 38.6
click at [435, 162] on div "CANDADOS TIPO LOCKER" at bounding box center [937, 169] width 1225 height 15
click at [185, 292] on div "Por cotizar SOL053142" at bounding box center [152, 301] width 117 height 18
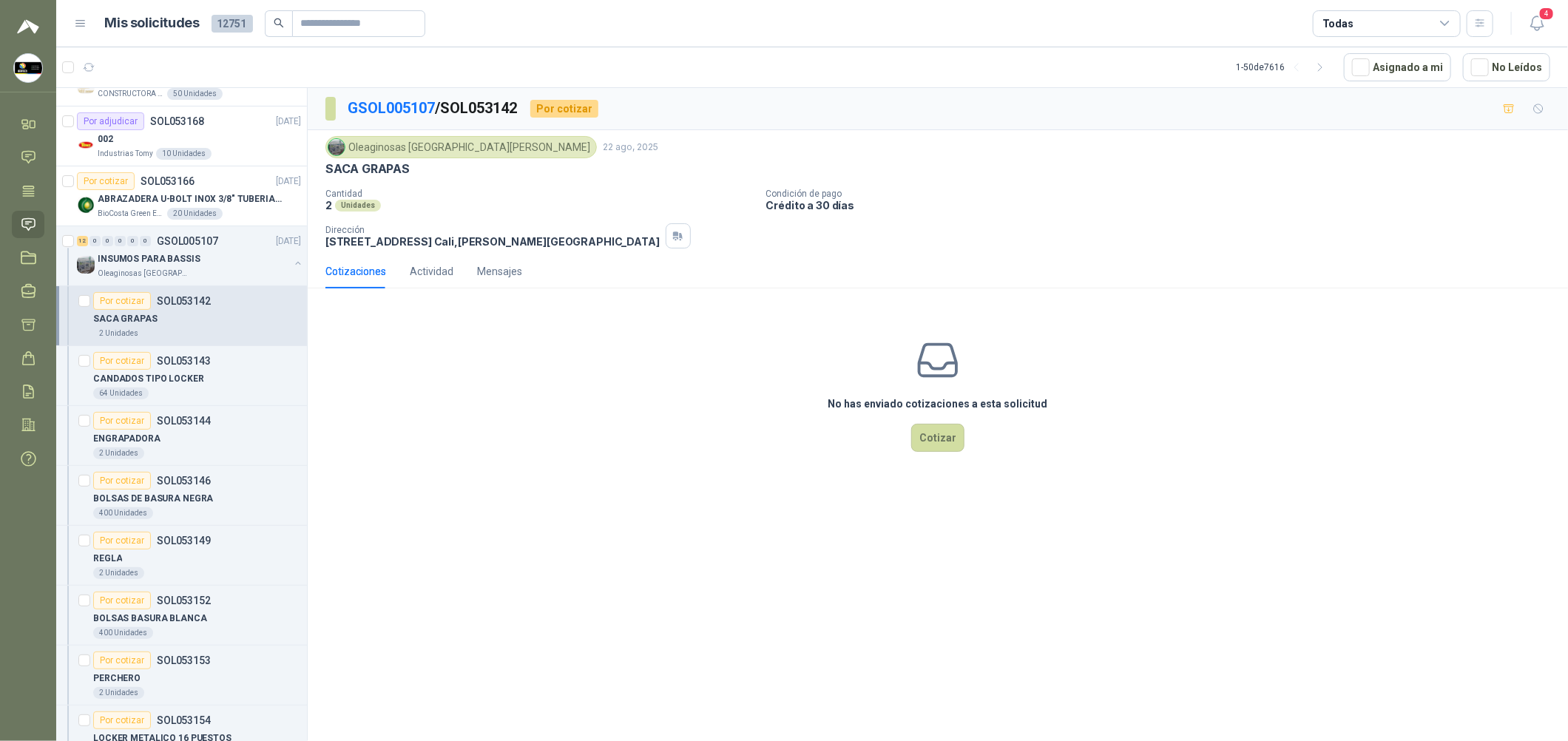
drag, startPoint x: 419, startPoint y: 160, endPoint x: 333, endPoint y: 168, distance: 86.4
click at [333, 168] on div "Oleaginosas [GEOGRAPHIC_DATA][PERSON_NAME] [DATE] SACA GRAPAS" at bounding box center [937, 156] width 1225 height 41
drag, startPoint x: 418, startPoint y: 170, endPoint x: 316, endPoint y: 169, distance: 102.0
click at [316, 169] on div "Oleaginosas [GEOGRAPHIC_DATA][PERSON_NAME] [DATE] SACA GRAPAS Cantidad 2 Unidad…" at bounding box center [937, 192] width 1260 height 124
copy p "SACA GRAPAS"
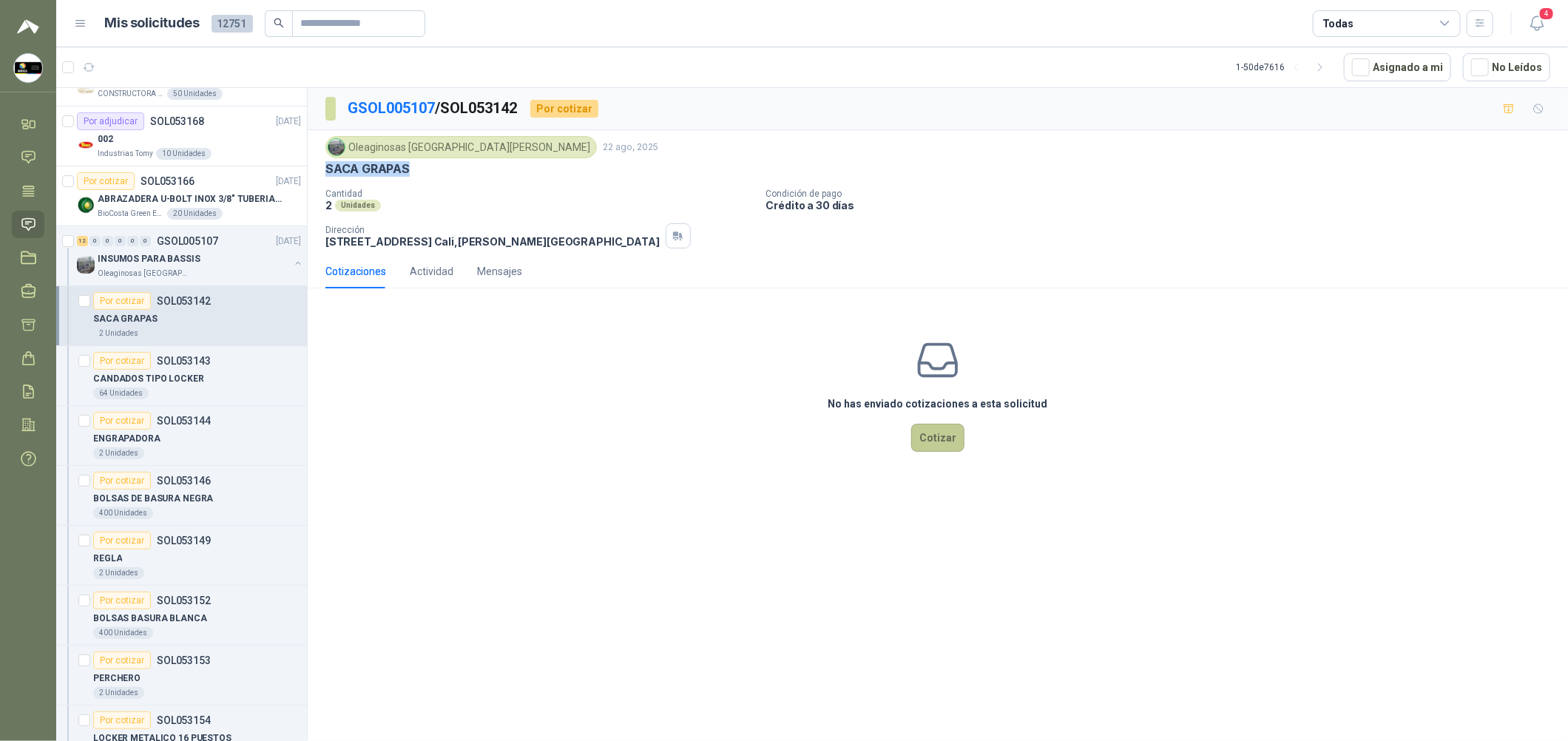
click at [756, 437] on button "Cotizar" at bounding box center [937, 438] width 54 height 28
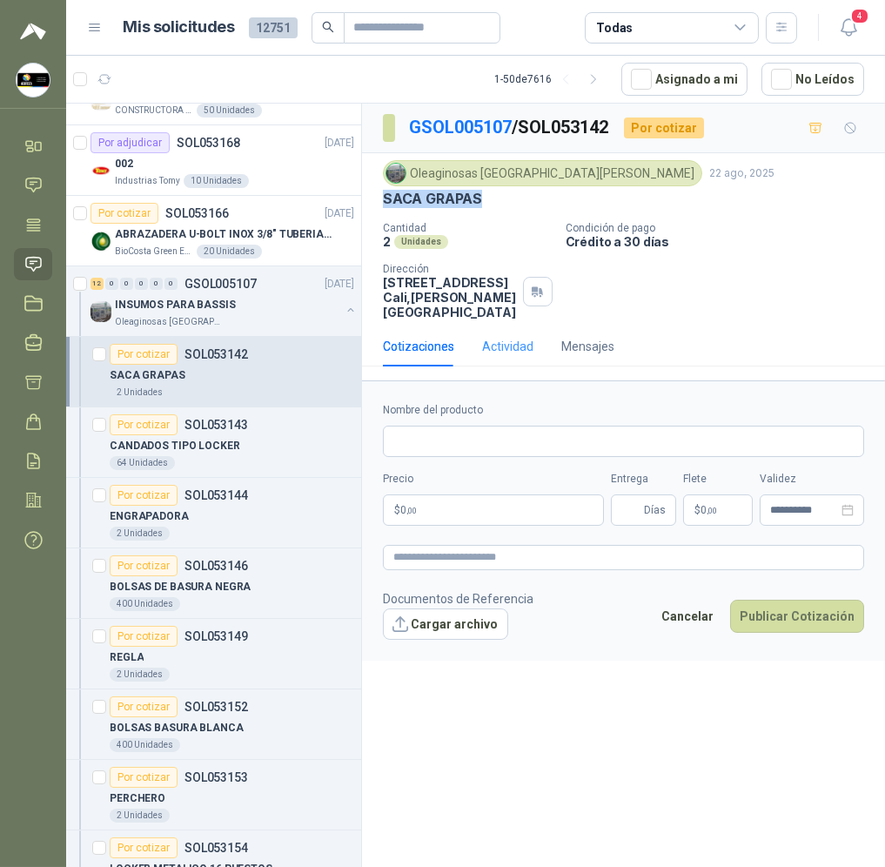
copy p "SACA GRAPAS"
click at [474, 427] on input "Nombre del producto" at bounding box center [623, 441] width 481 height 31
paste input "**********"
type input "**********"
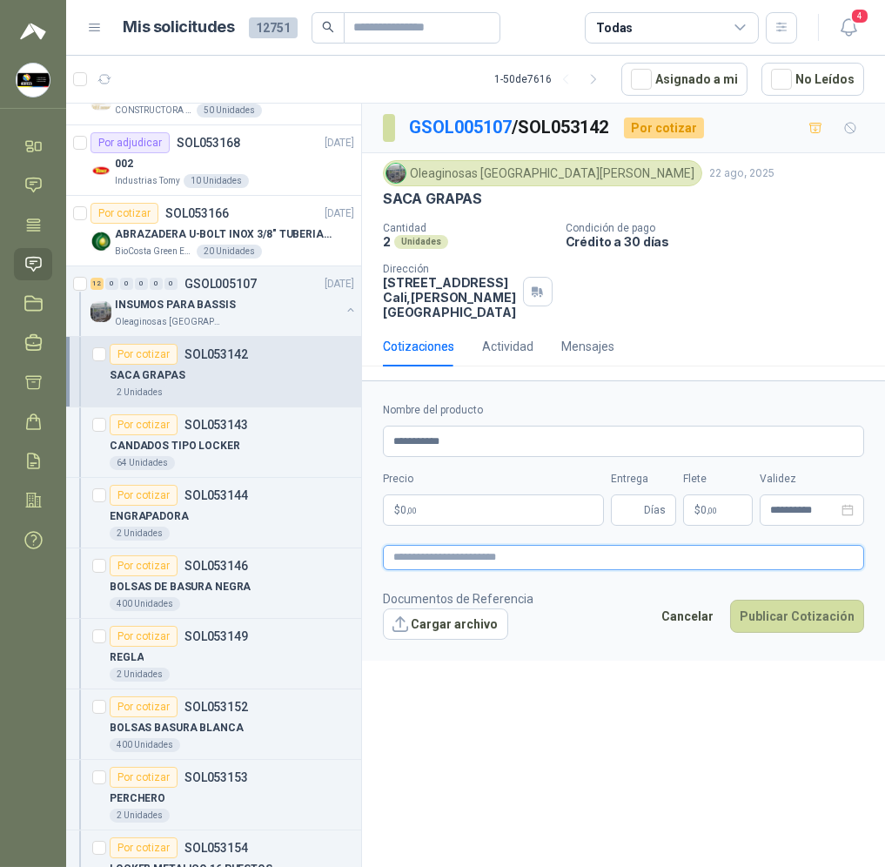
click at [453, 545] on textarea at bounding box center [623, 557] width 481 height 25
paste textarea "**********"
type textarea "**********"
click at [636, 495] on input "Entrega" at bounding box center [630, 510] width 19 height 30
click at [556, 494] on body "[PERSON_NAME] Soluciones Industriales D&D Inicio Chat Tareas Solicitudes Licita…" at bounding box center [442, 433] width 885 height 867
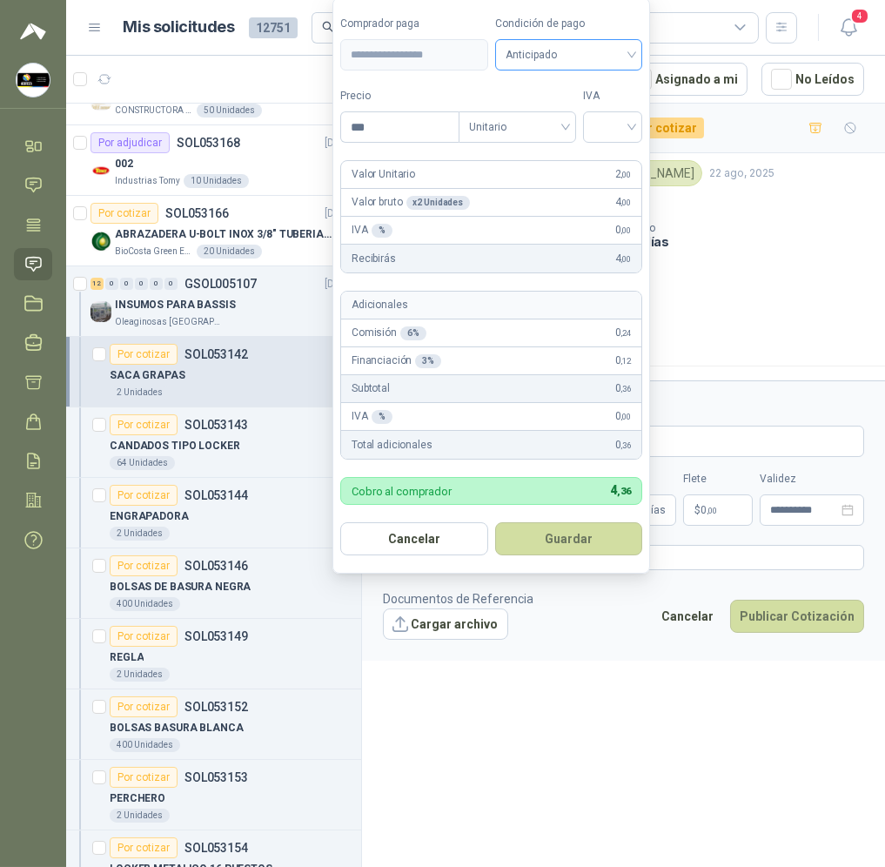
drag, startPoint x: 604, startPoint y: 44, endPoint x: 601, endPoint y: 63, distance: 18.5
click at [605, 44] on span "Anticipado" at bounding box center [569, 55] width 127 height 26
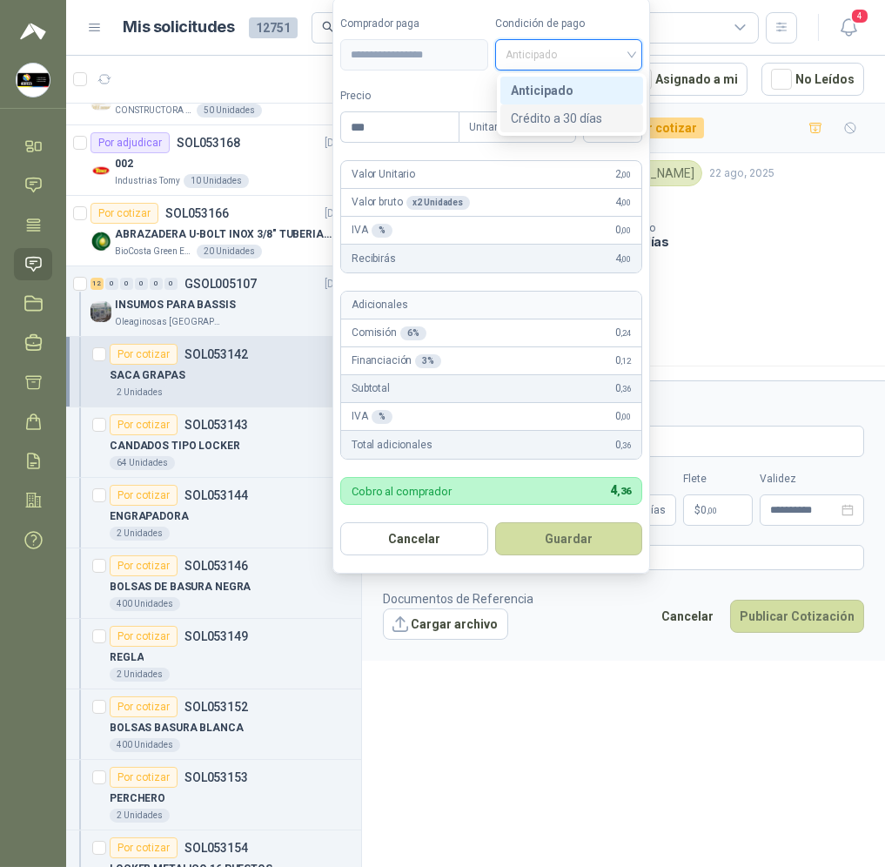
click at [599, 111] on div "Crédito a 30 días" at bounding box center [572, 118] width 122 height 19
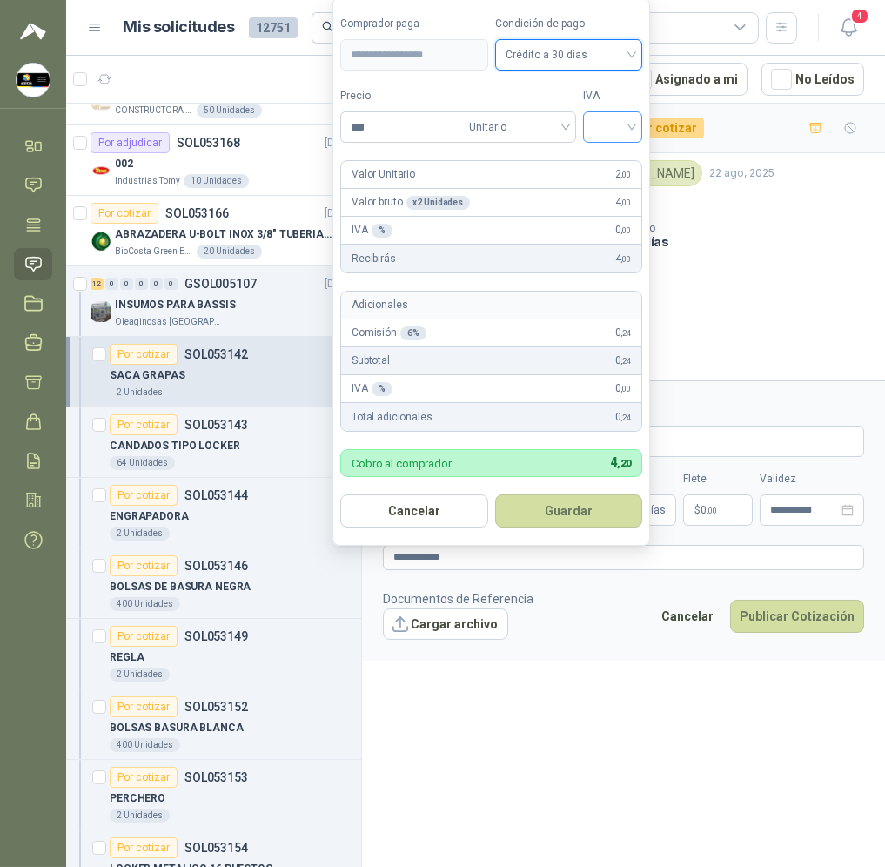
click at [627, 128] on input "search" at bounding box center [613, 125] width 38 height 26
click at [628, 160] on div "19%" at bounding box center [617, 162] width 32 height 19
drag, startPoint x: 407, startPoint y: 127, endPoint x: 310, endPoint y: 128, distance: 97.5
click at [313, 128] on body "[PERSON_NAME] Soluciones Industriales D&D Inicio Chat Tareas Solicitudes Licita…" at bounding box center [442, 433] width 885 height 867
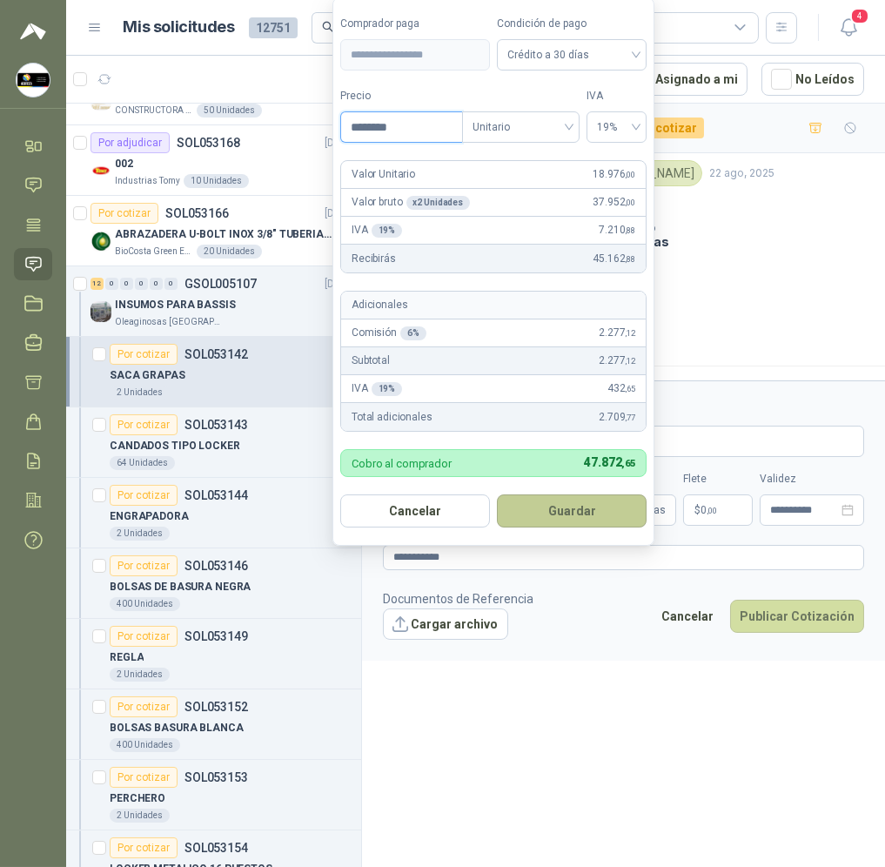
type input "********"
click at [592, 514] on button "Guardar" at bounding box center [572, 510] width 150 height 33
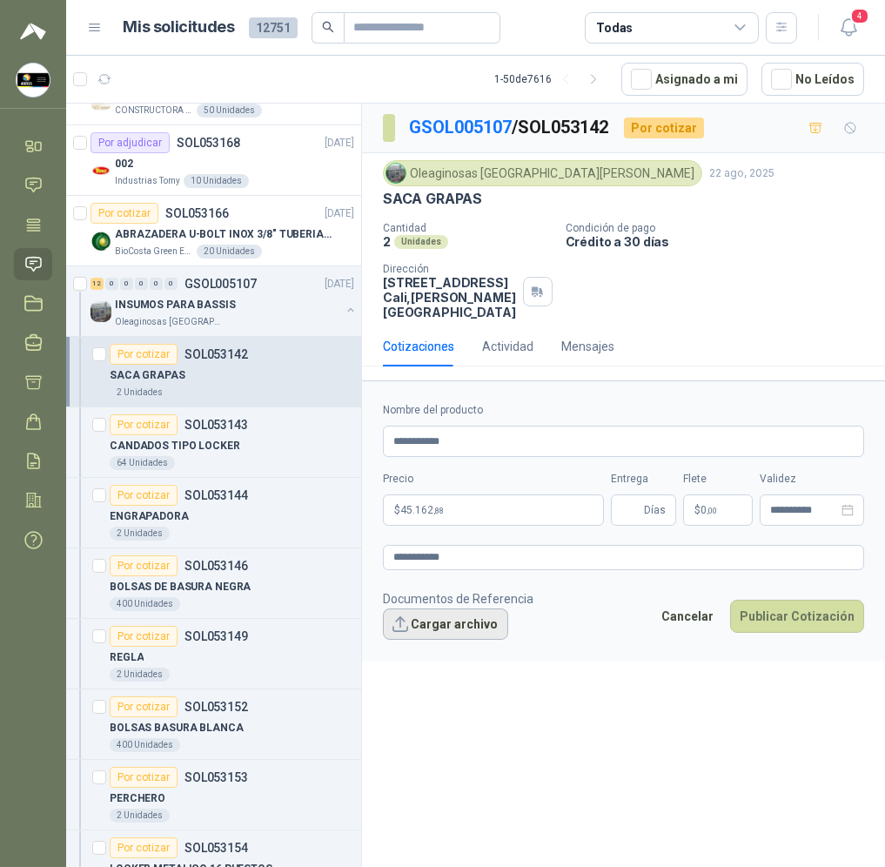
click at [446, 618] on button "Cargar archivo" at bounding box center [445, 623] width 125 height 31
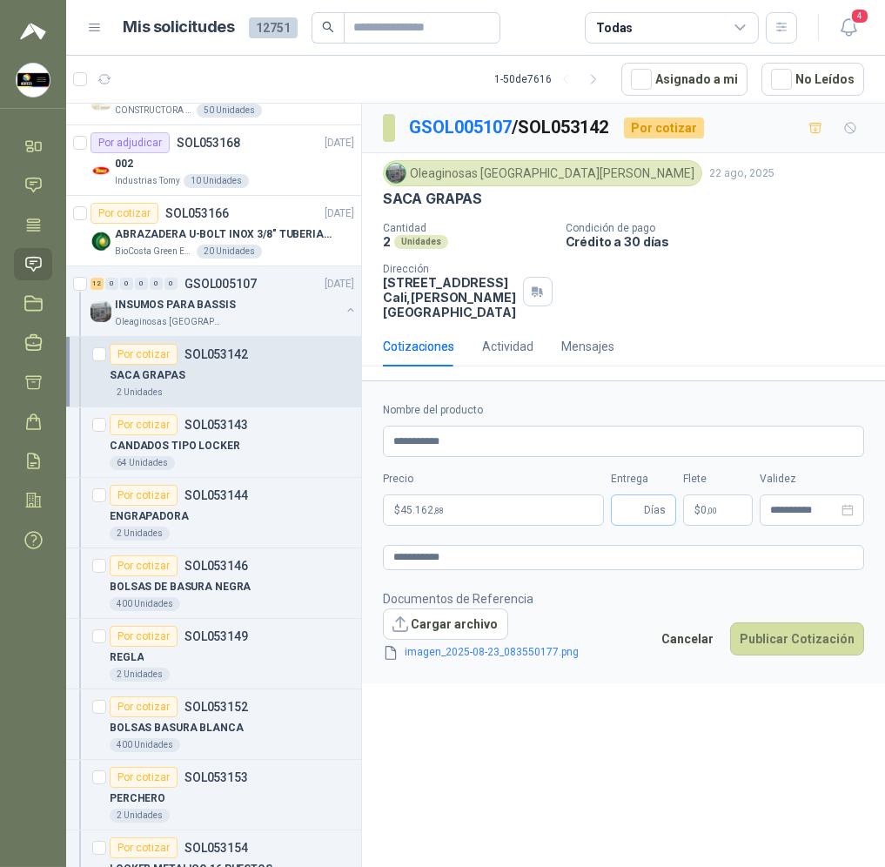
click at [619, 501] on span "Días" at bounding box center [643, 509] width 65 height 31
type input "*"
click at [669, 745] on div "**********" at bounding box center [623, 488] width 523 height 769
click at [768, 638] on button "Publicar Cotización" at bounding box center [797, 638] width 134 height 33
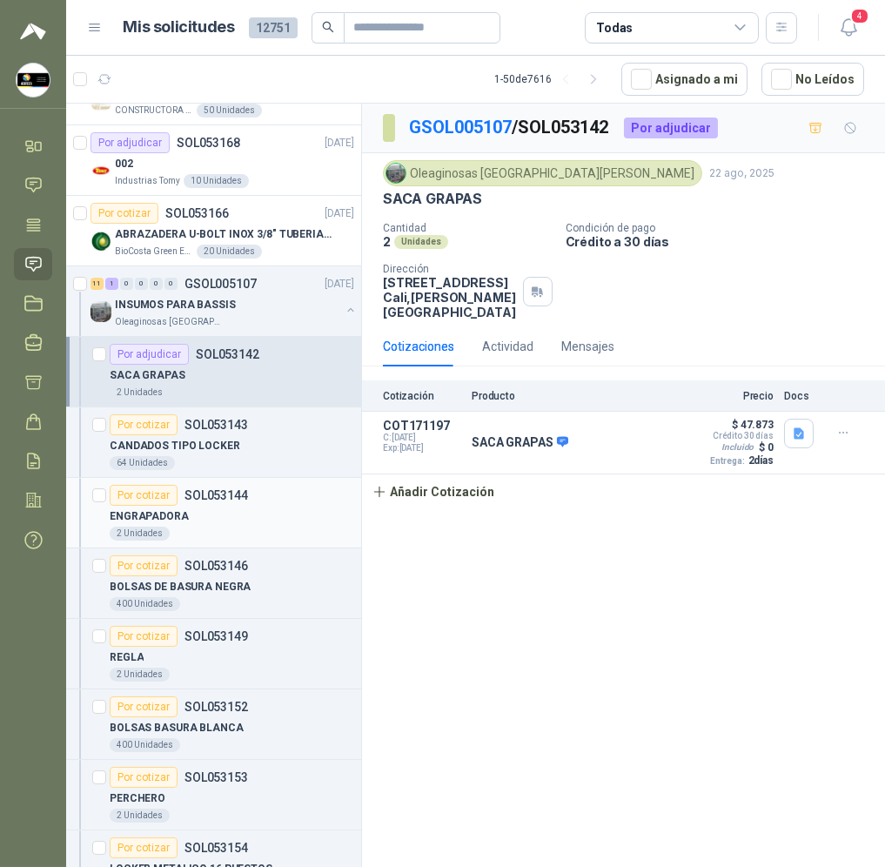
click at [297, 531] on div "2 Unidades" at bounding box center [232, 534] width 245 height 14
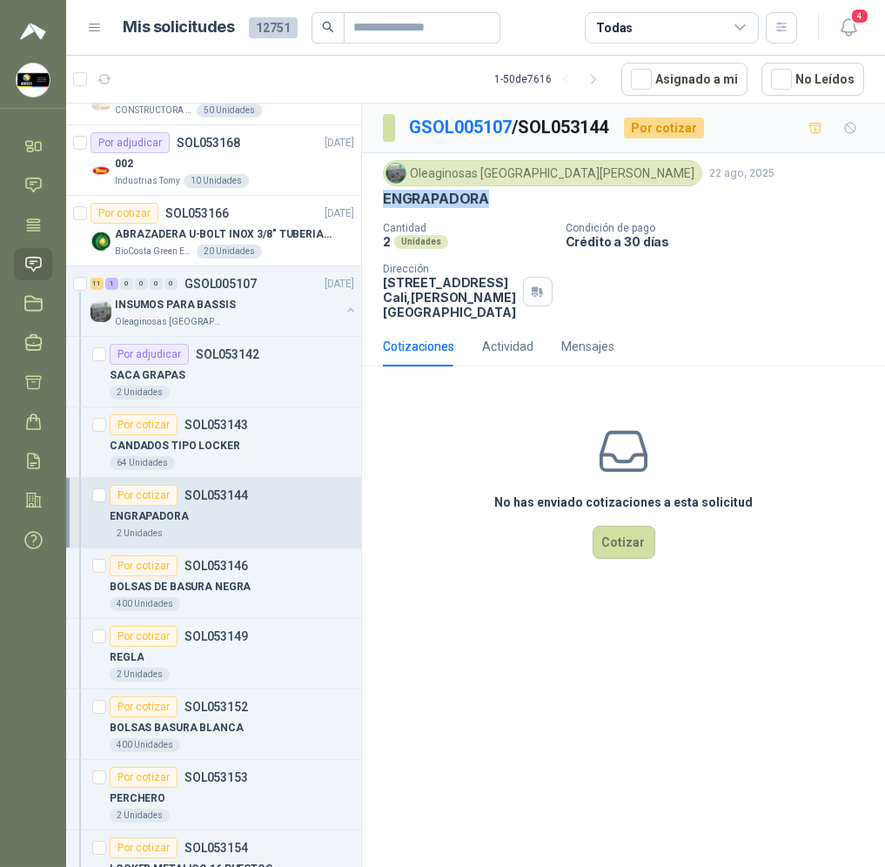
drag, startPoint x: 502, startPoint y: 198, endPoint x: 373, endPoint y: 198, distance: 128.8
click at [373, 198] on div "Oleaginosas [GEOGRAPHIC_DATA][PERSON_NAME] [DATE] ENGRAPADORA Cantidad 2 Unidad…" at bounding box center [623, 239] width 523 height 173
copy p "ENGRAPADORA"
click at [621, 535] on button "Cotizar" at bounding box center [624, 542] width 63 height 33
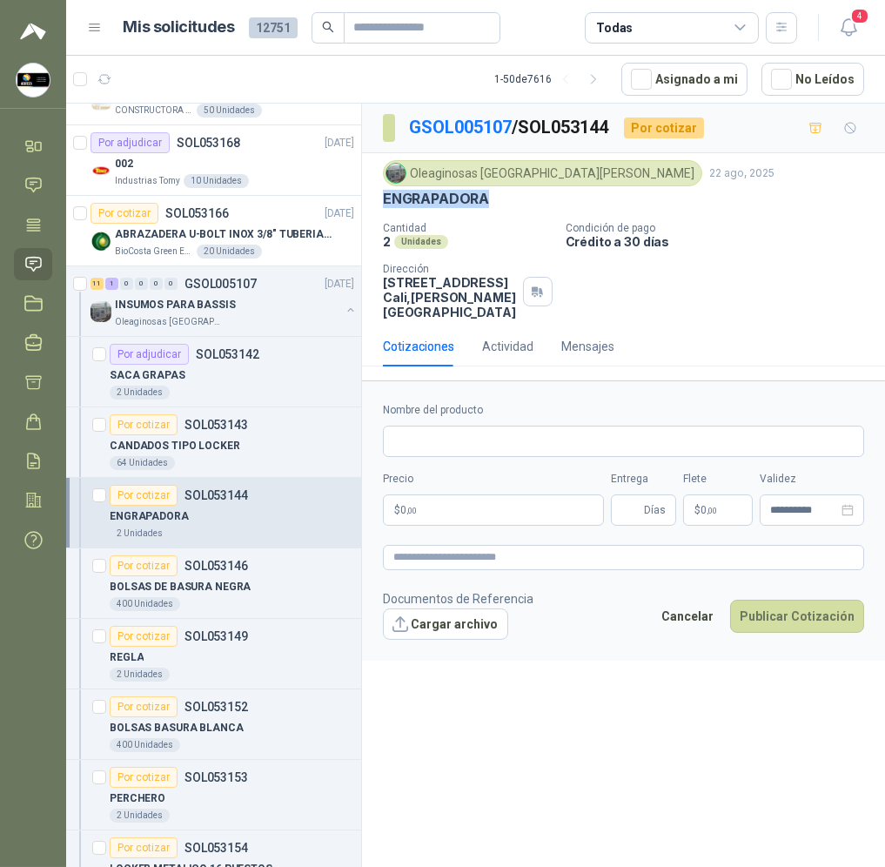
copy p "ENGRAPADORA"
click at [526, 429] on input "Nombre del producto" at bounding box center [623, 441] width 481 height 31
paste input "**********"
type input "**********"
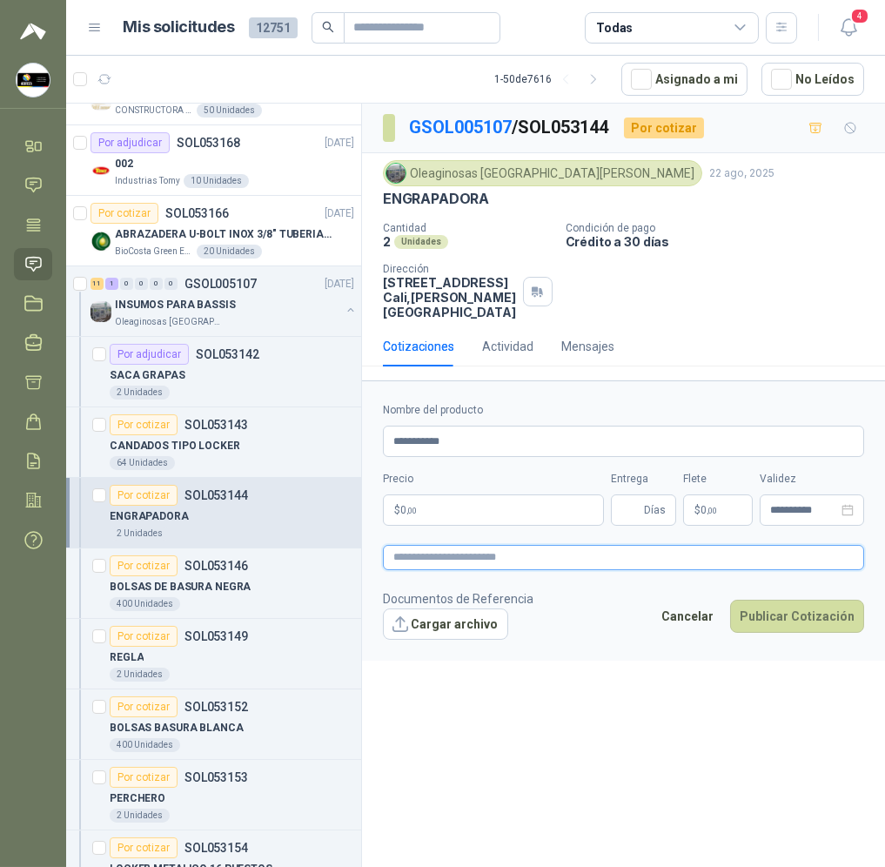
click at [493, 547] on textarea at bounding box center [623, 557] width 481 height 25
paste textarea "**********"
type textarea "**********"
click at [640, 495] on input "Entrega" at bounding box center [630, 510] width 19 height 30
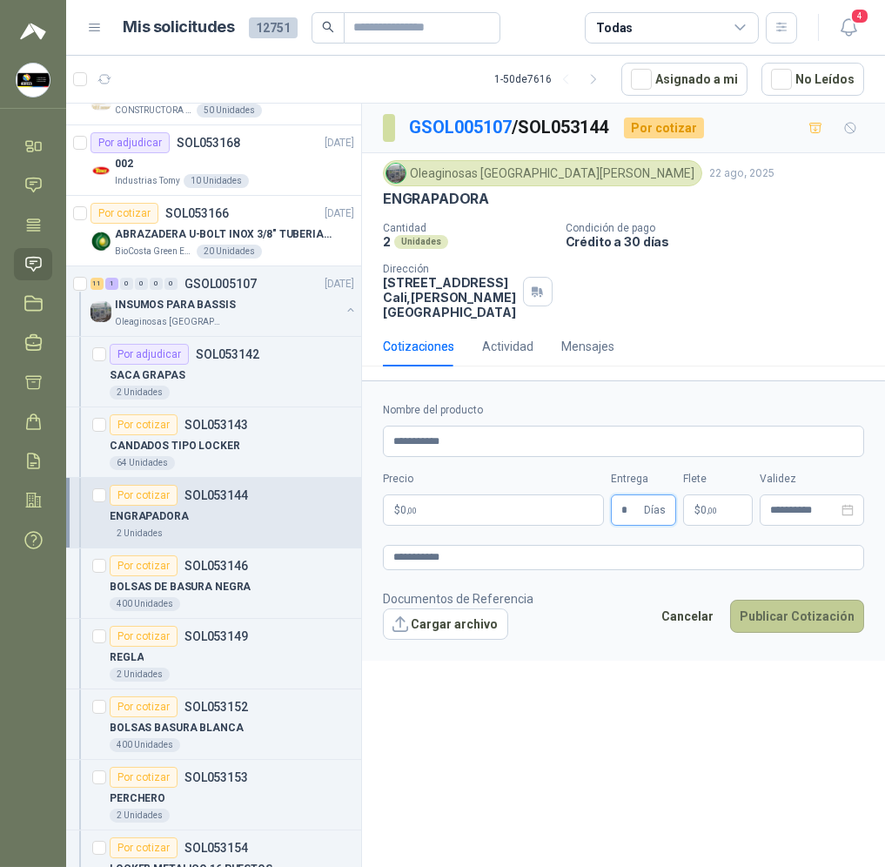
type input "*"
drag, startPoint x: 654, startPoint y: 758, endPoint x: 572, endPoint y: 597, distance: 180.6
click at [654, 752] on div "**********" at bounding box center [623, 488] width 523 height 769
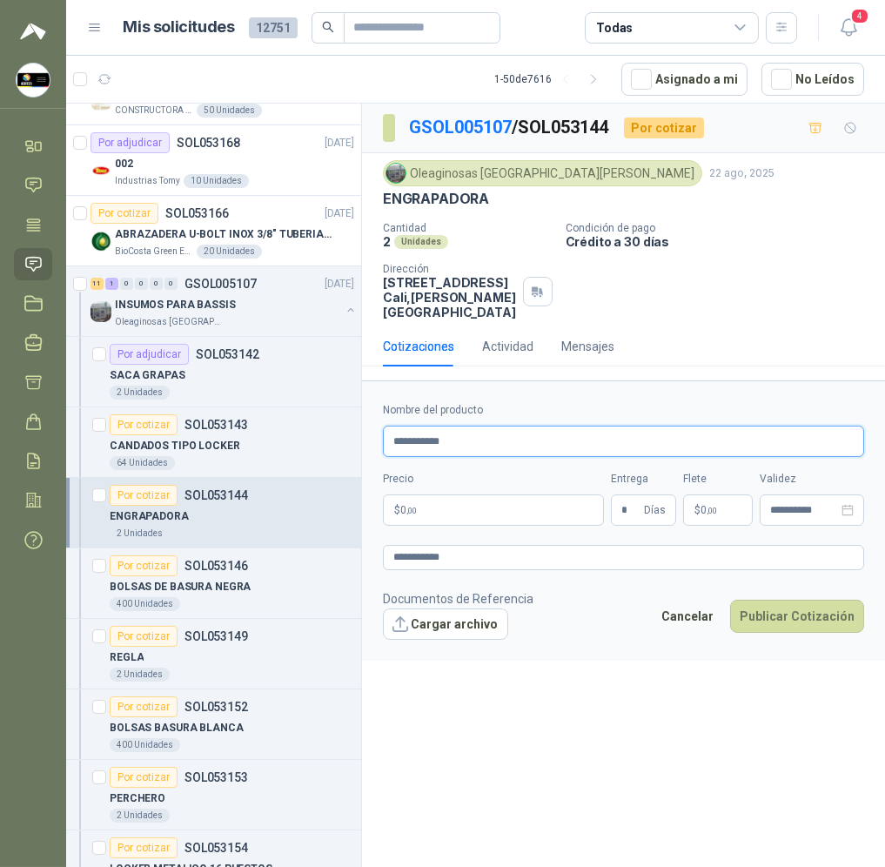
click at [523, 433] on input "**********" at bounding box center [623, 441] width 481 height 31
drag, startPoint x: 506, startPoint y: 433, endPoint x: 307, endPoint y: 458, distance: 199.9
click at [372, 433] on form "**********" at bounding box center [623, 519] width 523 height 279
click at [556, 444] on div "**********" at bounding box center [623, 464] width 481 height 124
click at [560, 426] on input "**********" at bounding box center [623, 441] width 481 height 31
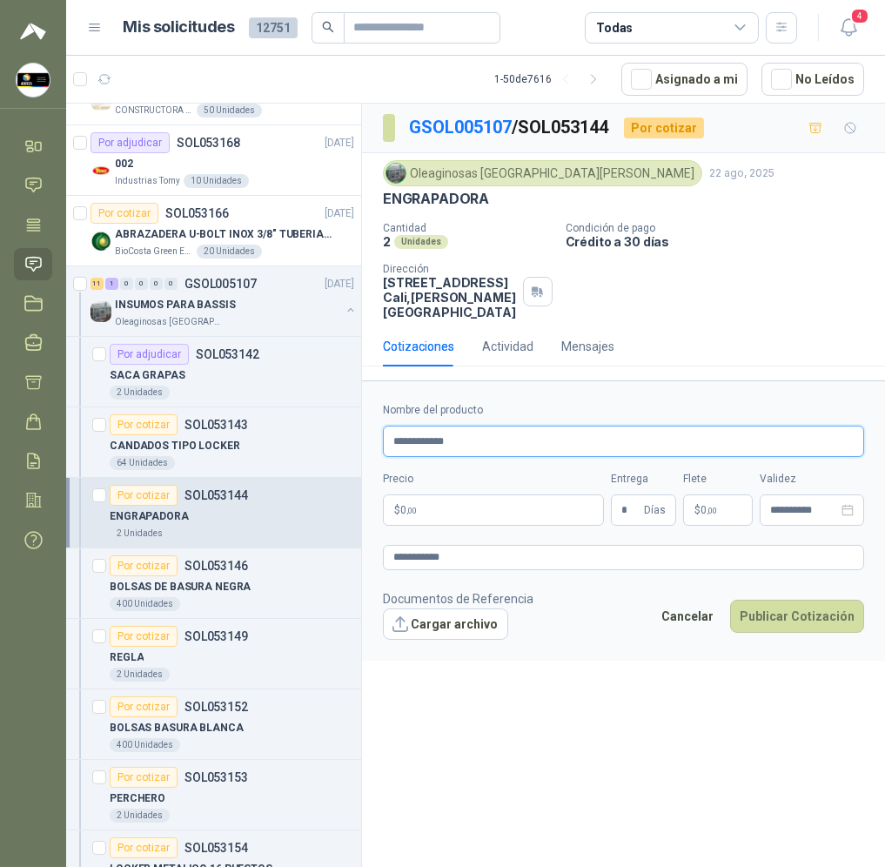
type input "**********"
click at [530, 488] on body "[PERSON_NAME] Soluciones Industriales D&D Inicio Chat Tareas Solicitudes Licita…" at bounding box center [442, 433] width 885 height 867
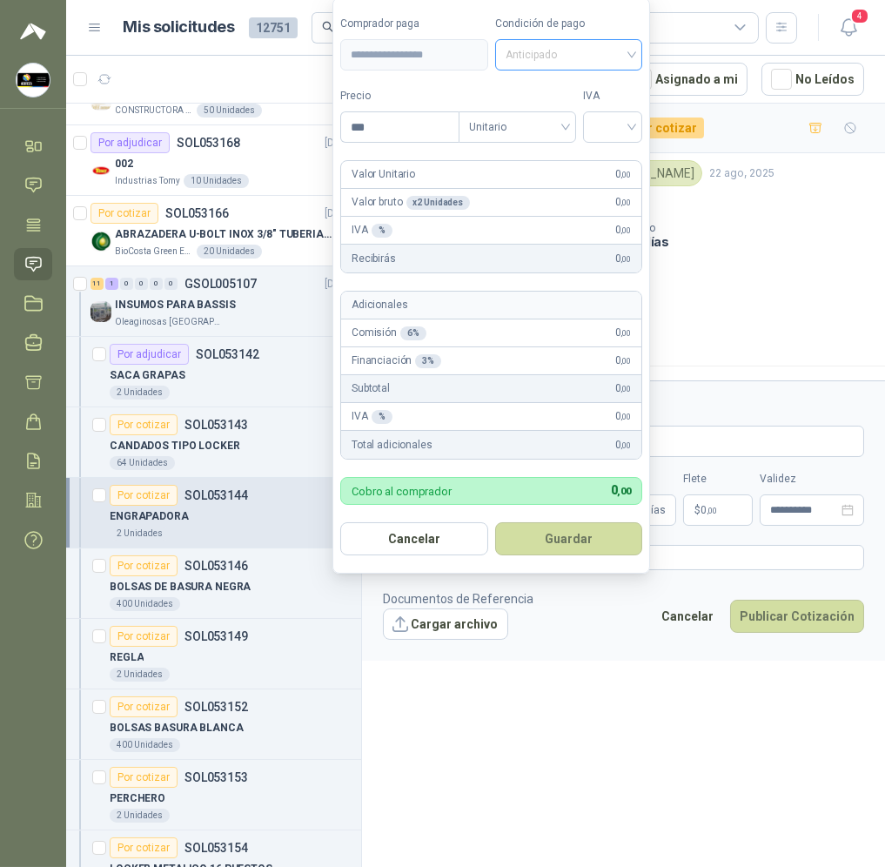
click at [599, 55] on span "Anticipado" at bounding box center [569, 55] width 127 height 26
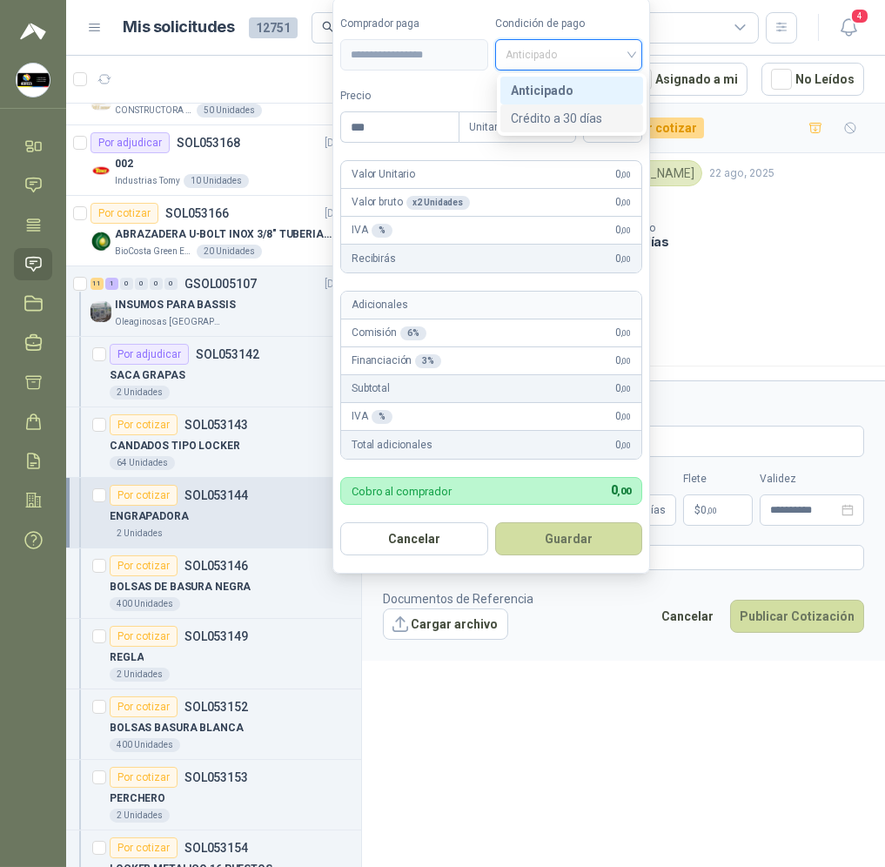
click at [606, 121] on div "Crédito a 30 días" at bounding box center [572, 118] width 122 height 19
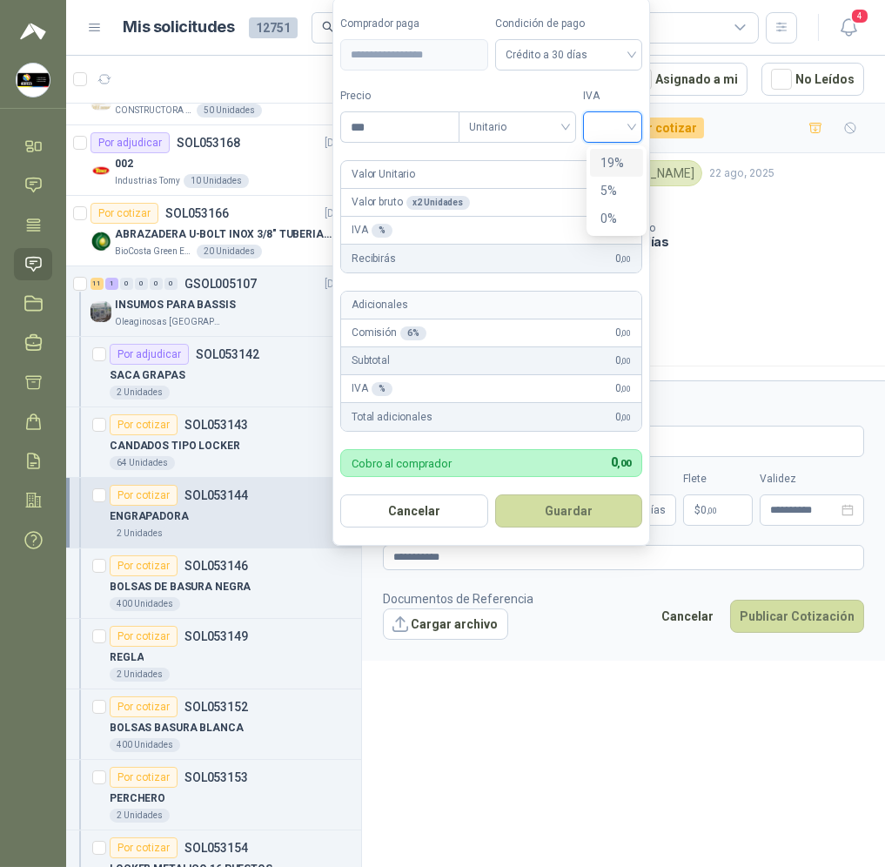
click at [627, 123] on input "search" at bounding box center [613, 125] width 38 height 26
click at [628, 164] on div "19%" at bounding box center [617, 162] width 32 height 19
click at [401, 127] on input "***" at bounding box center [401, 127] width 121 height 30
type input "*"
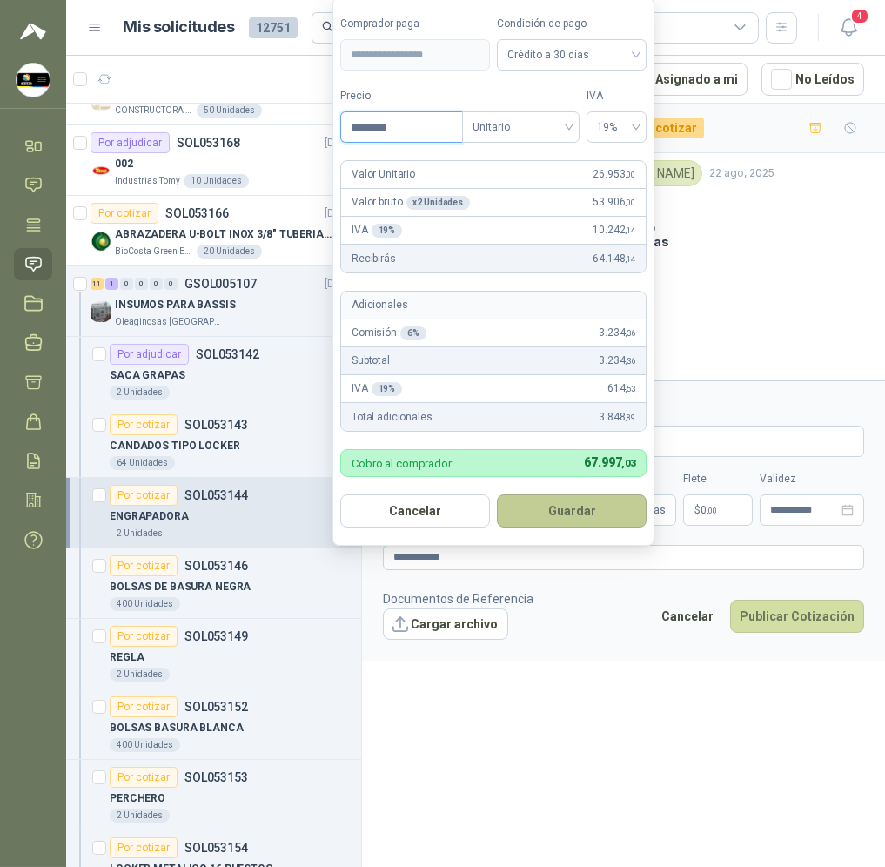
type input "********"
click at [598, 497] on button "Guardar" at bounding box center [572, 510] width 150 height 33
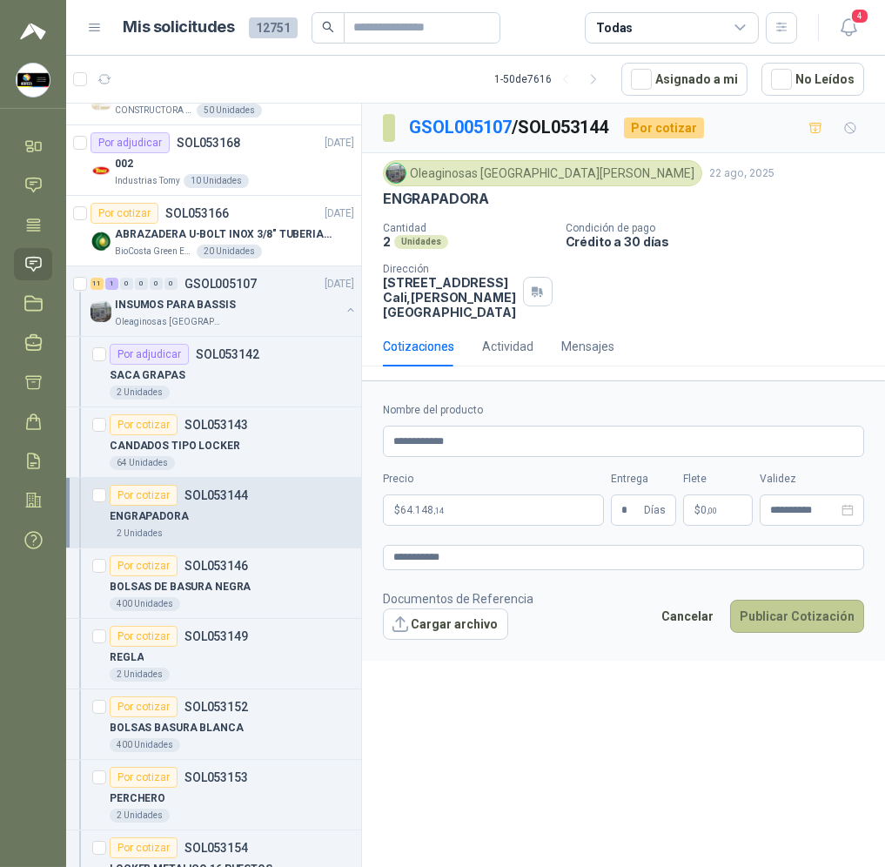
click at [790, 600] on button "Publicar Cotización" at bounding box center [797, 616] width 134 height 33
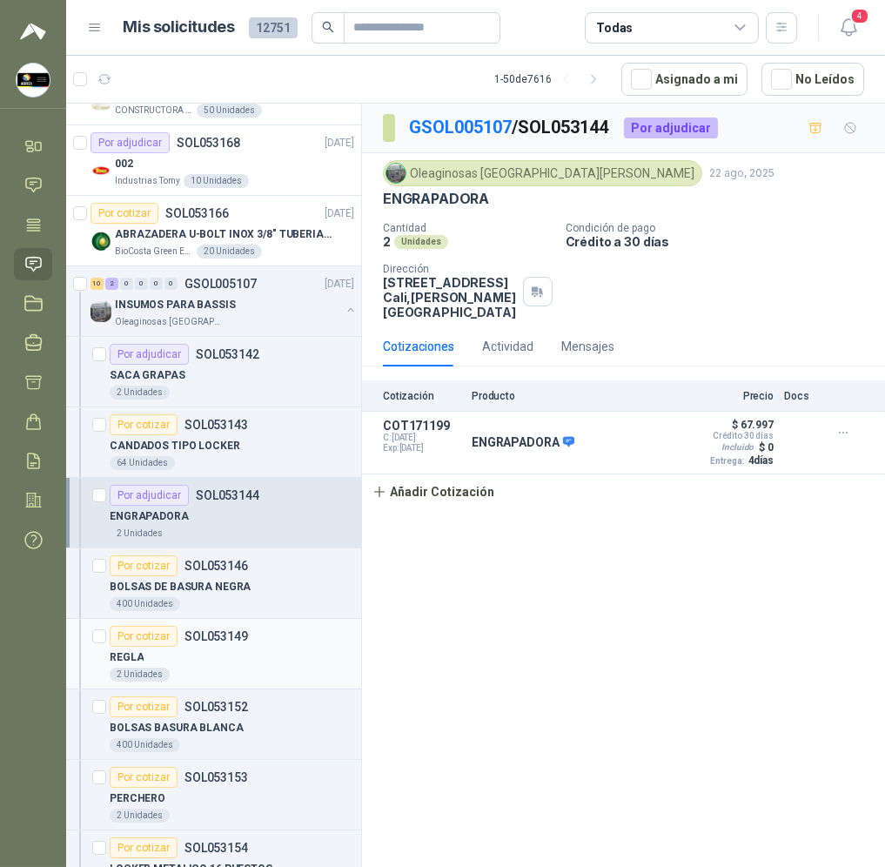
click at [267, 644] on div "Por cotizar SOL053149" at bounding box center [232, 636] width 245 height 21
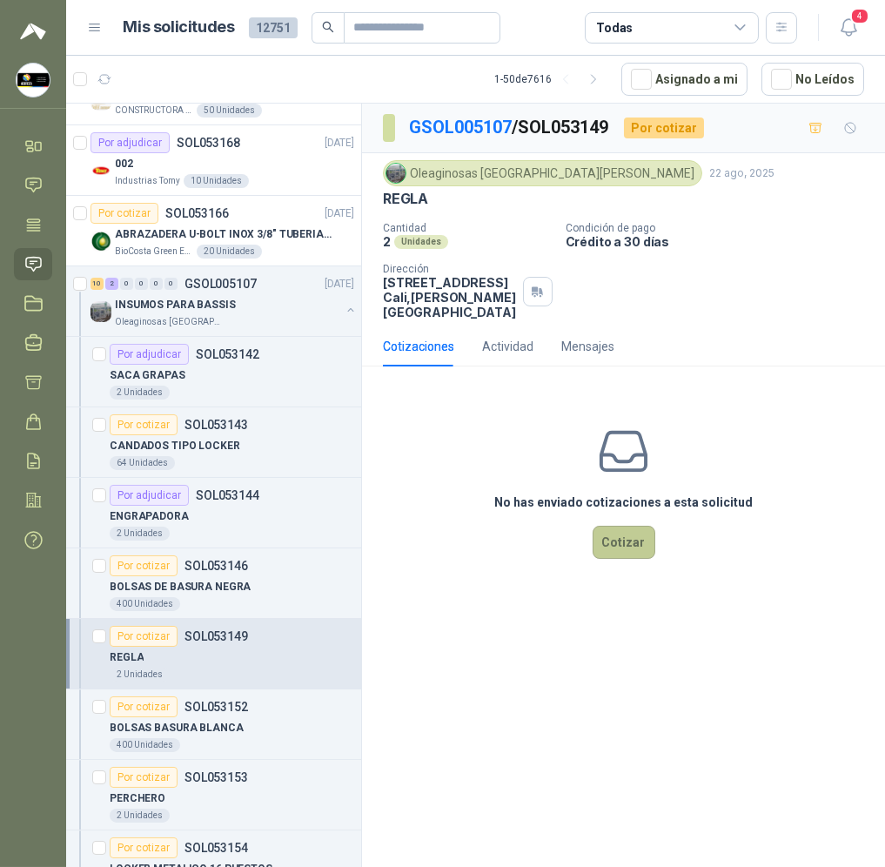
click at [627, 542] on button "Cotizar" at bounding box center [624, 542] width 63 height 33
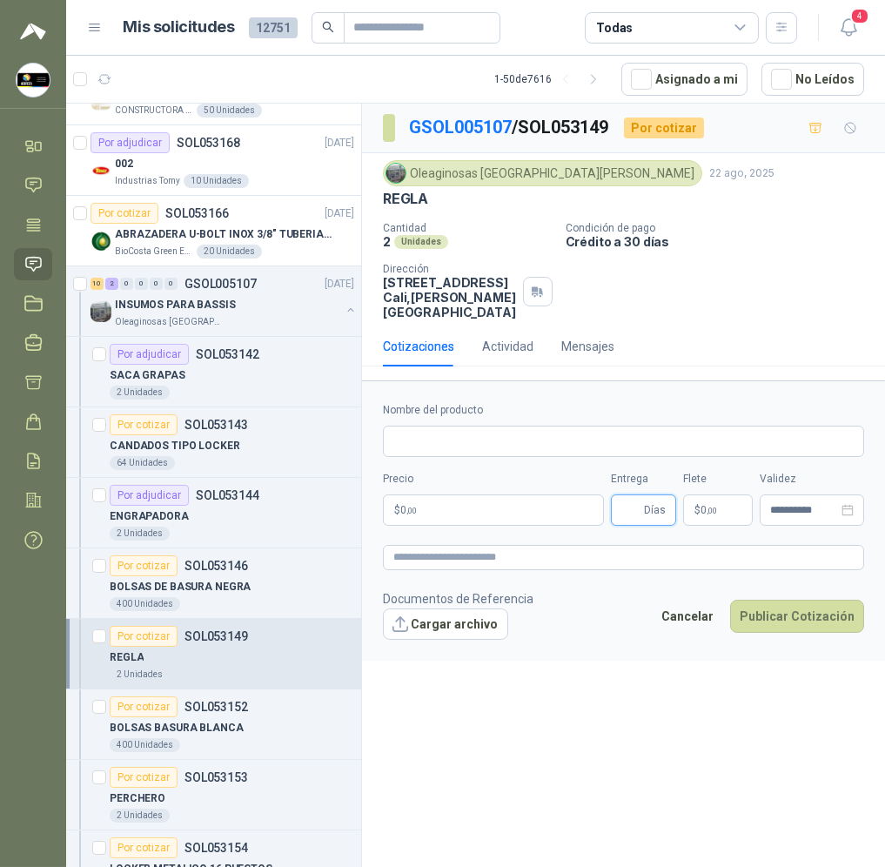
click at [625, 499] on input "Entrega" at bounding box center [630, 510] width 19 height 30
type input "*"
click at [574, 434] on input "Nombre del producto" at bounding box center [623, 441] width 481 height 31
type input "*****"
click at [527, 554] on textarea at bounding box center [623, 557] width 481 height 25
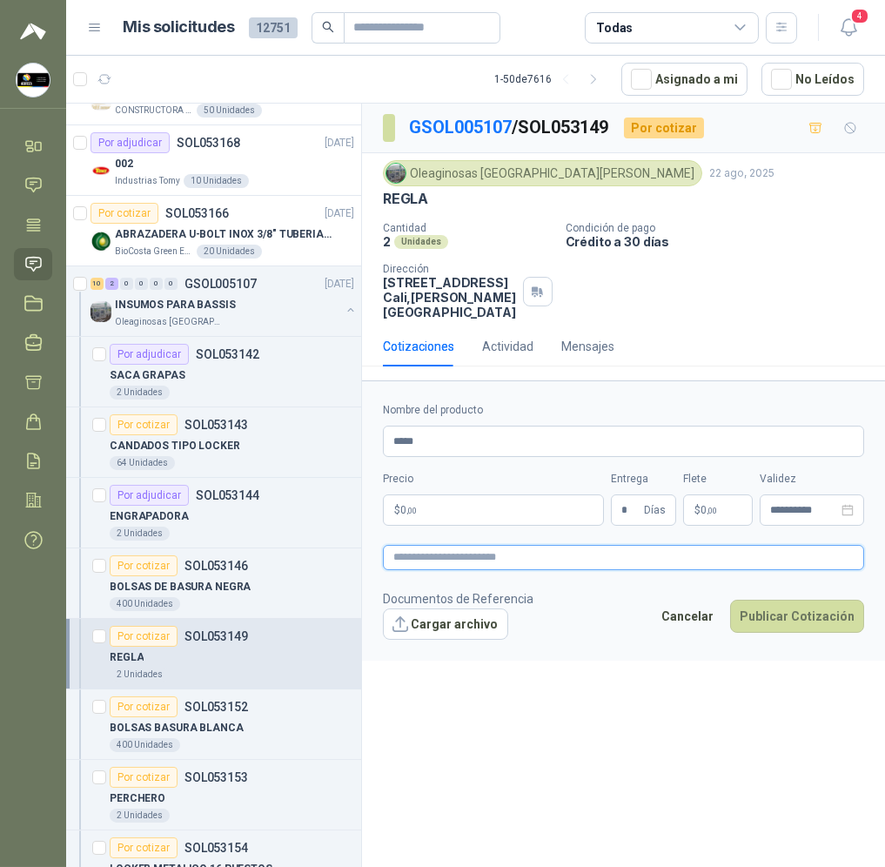
type textarea "*"
type textarea "**"
type textarea "***"
type textarea "****"
type textarea "*****"
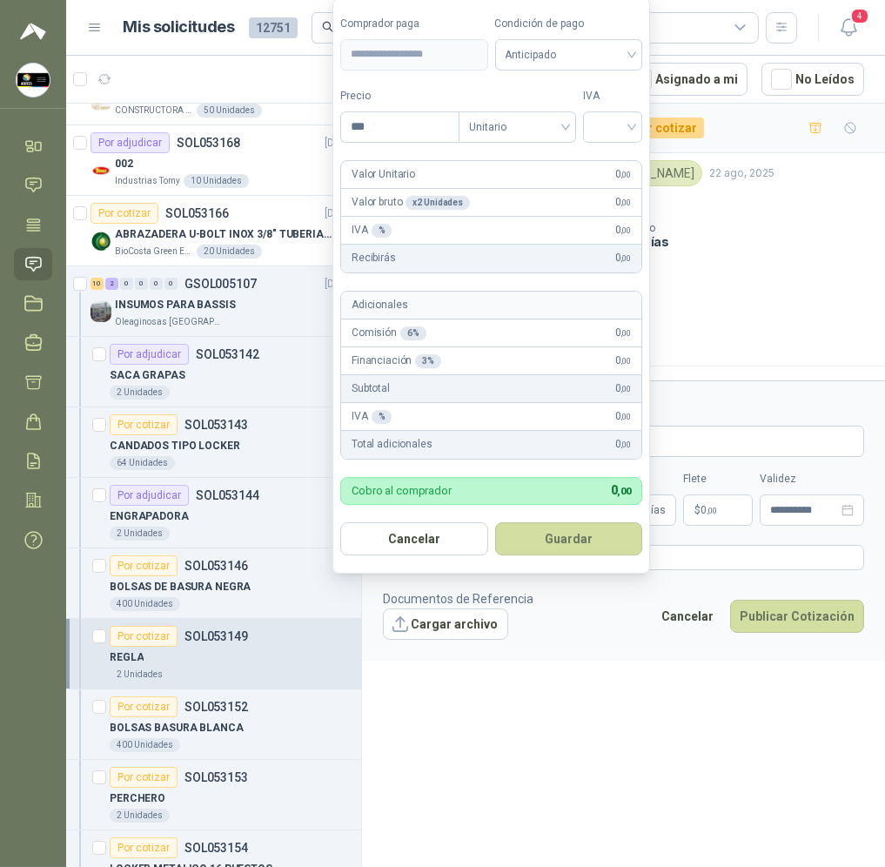
click at [543, 495] on body "[PERSON_NAME] Soluciones Industriales D&D Inicio Chat Tareas Solicitudes Licita…" at bounding box center [442, 433] width 885 height 867
click at [550, 55] on span "Anticipado" at bounding box center [569, 55] width 127 height 26
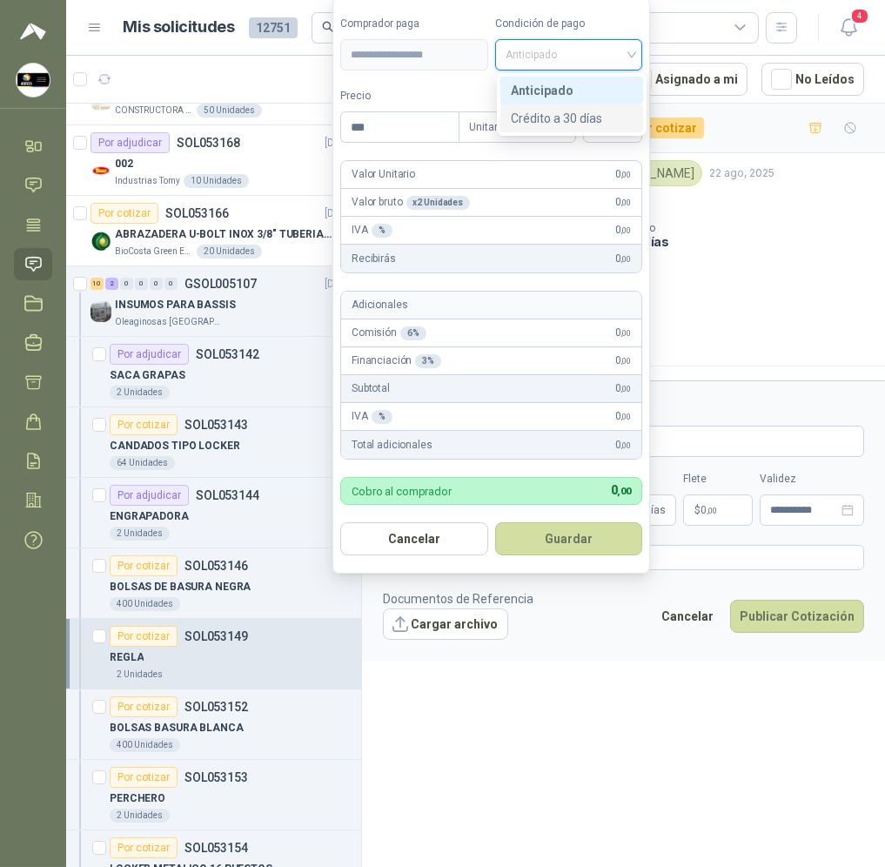
click at [576, 117] on div "Crédito a 30 días" at bounding box center [572, 118] width 122 height 19
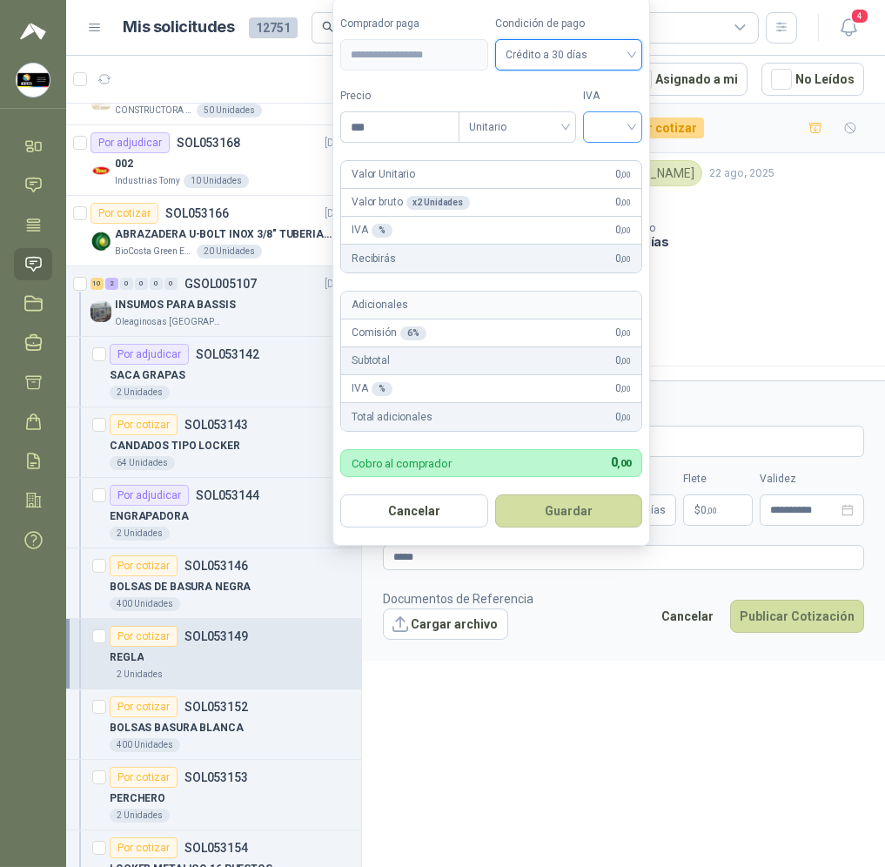
click at [637, 137] on div at bounding box center [612, 126] width 59 height 31
click at [616, 164] on div "19%" at bounding box center [617, 162] width 32 height 19
click at [414, 122] on input "***" at bounding box center [401, 127] width 121 height 30
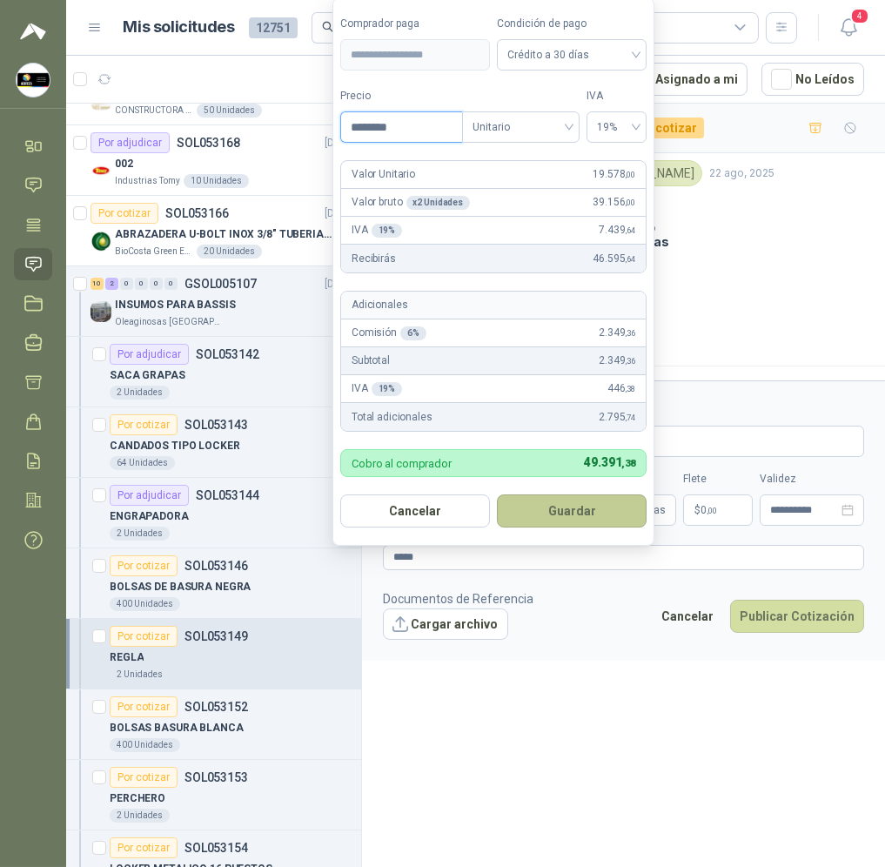
type input "********"
click at [582, 525] on button "Guardar" at bounding box center [572, 510] width 150 height 33
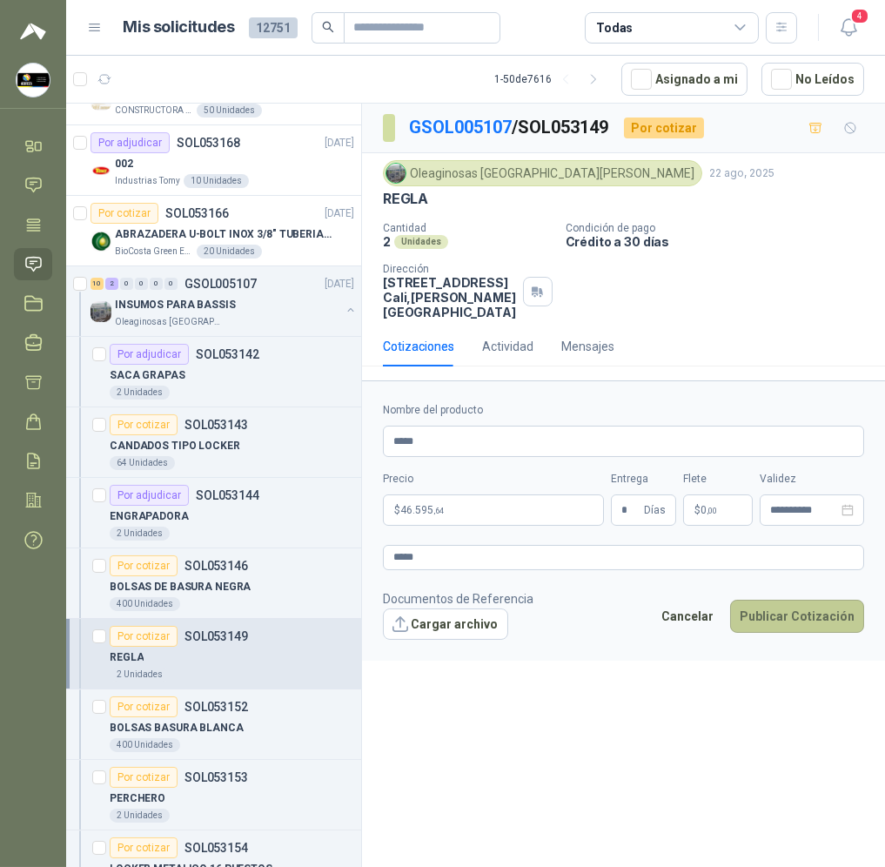
click at [816, 607] on button "Publicar Cotización" at bounding box center [797, 616] width 134 height 33
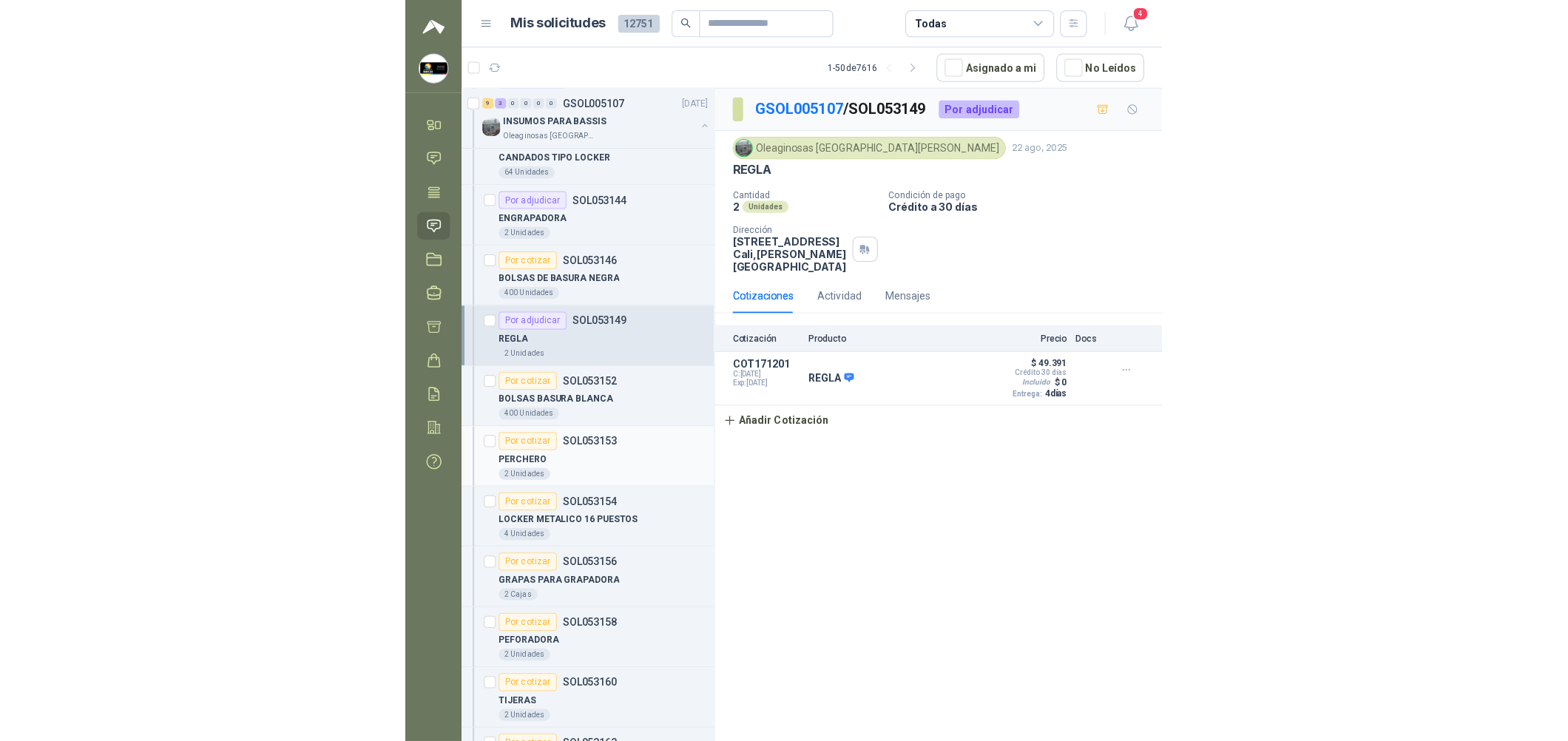
scroll to position [665, 0]
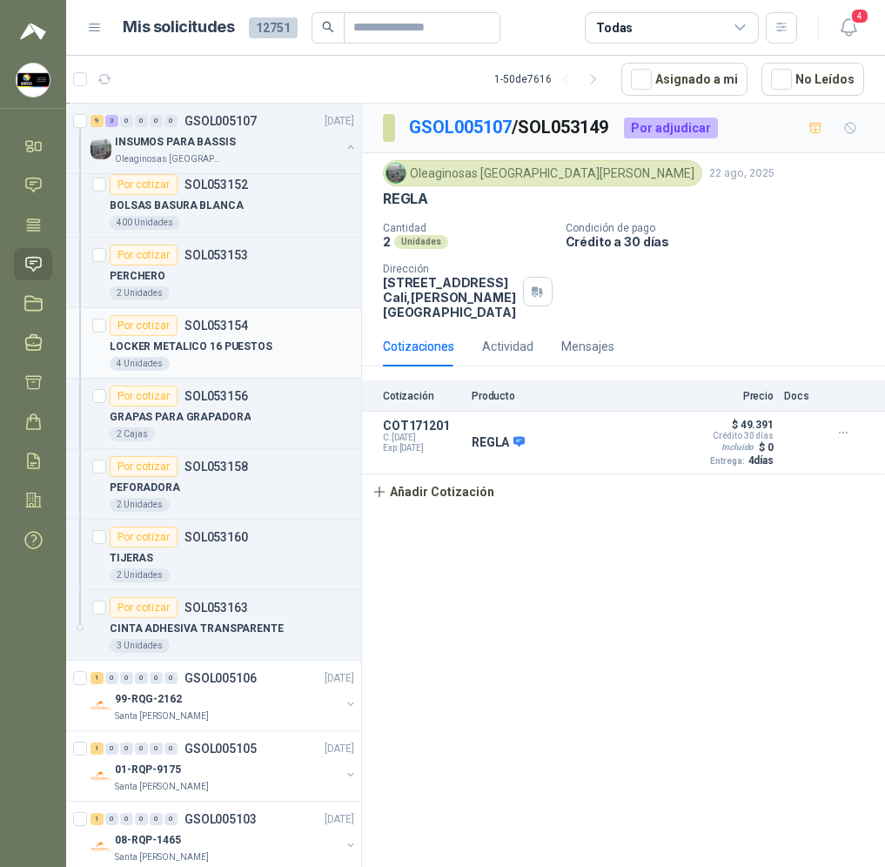
click at [272, 346] on div "LOCKER METALICO 16 PUESTOS" at bounding box center [232, 346] width 245 height 21
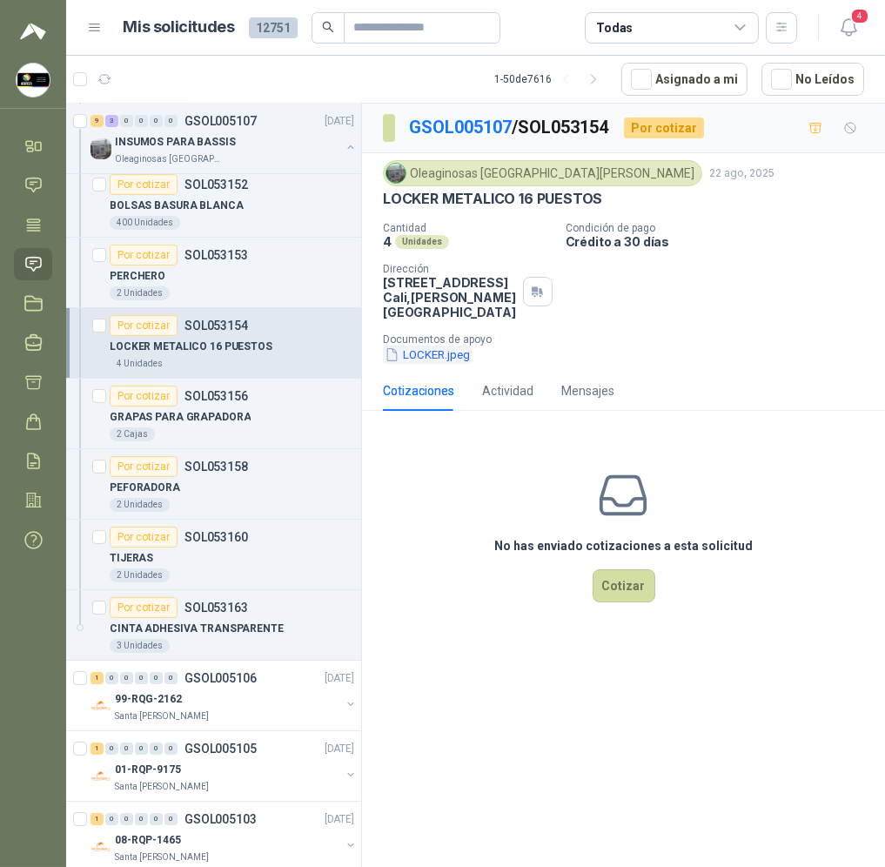
click at [437, 346] on button "LOCKER.jpeg" at bounding box center [427, 355] width 89 height 18
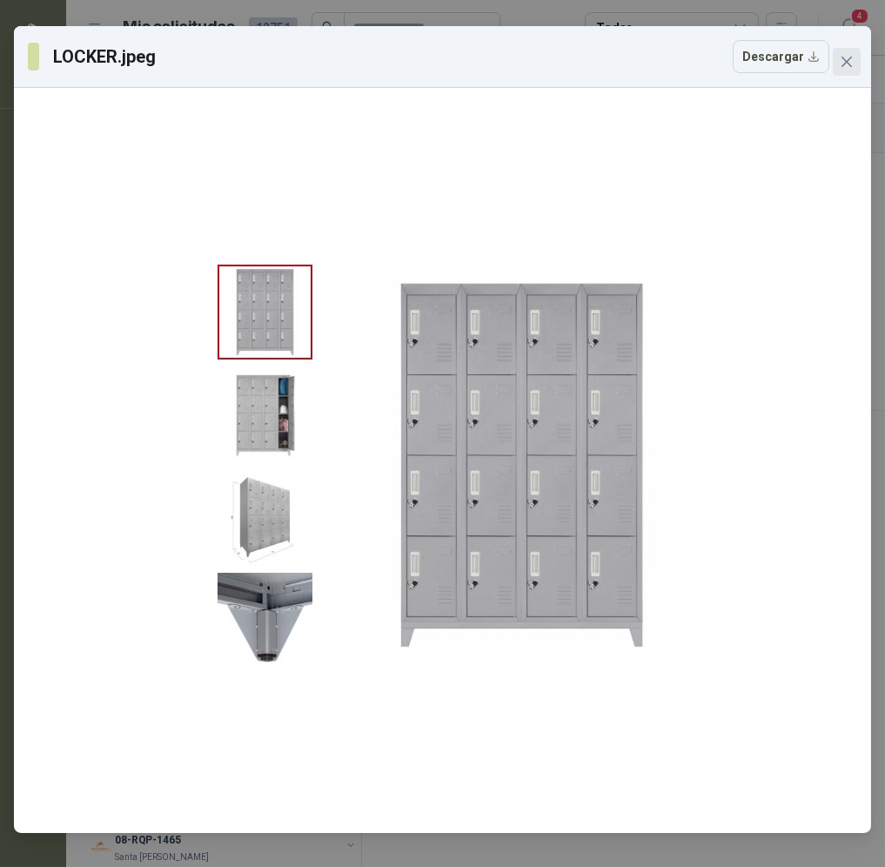
click at [853, 55] on icon "close" at bounding box center [847, 62] width 14 height 14
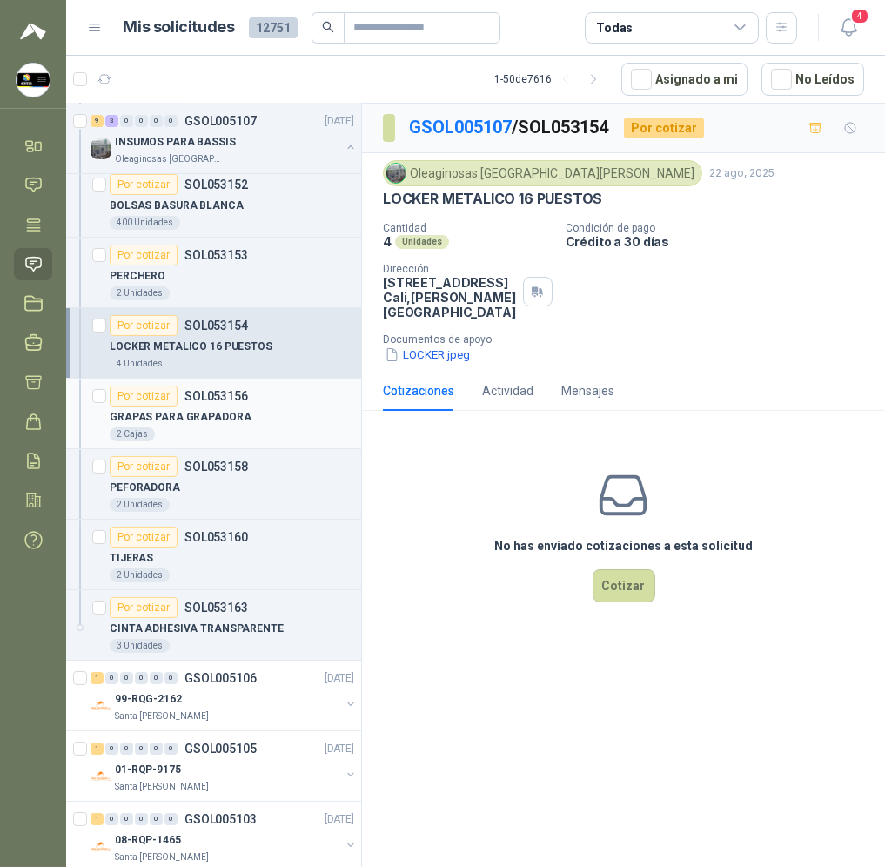
click at [301, 443] on article "Por cotizar SOL053156 GRAPAS PARA GRAPADORA 2 Cajas" at bounding box center [213, 414] width 295 height 70
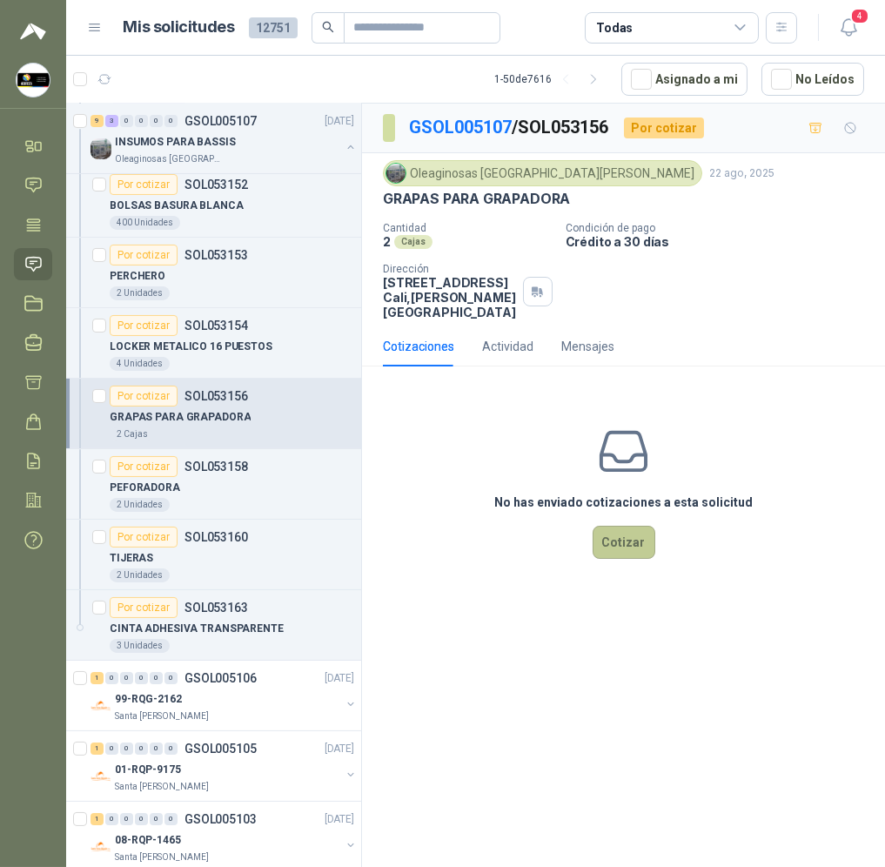
click at [620, 534] on button "Cotizar" at bounding box center [624, 542] width 63 height 33
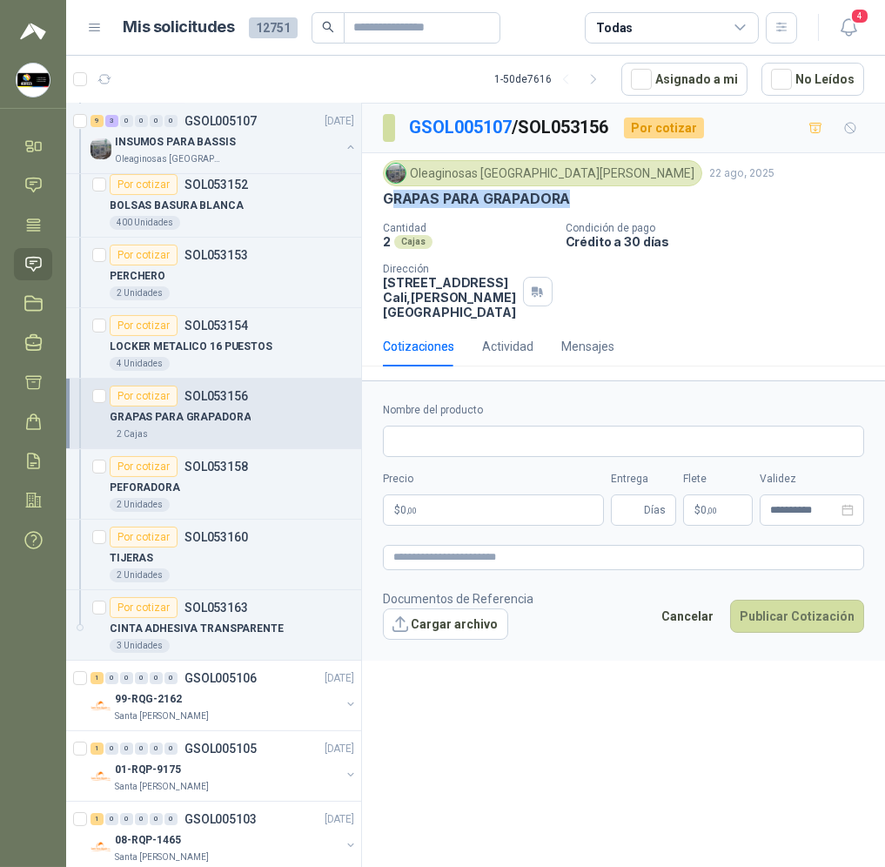
drag, startPoint x: 576, startPoint y: 190, endPoint x: 390, endPoint y: 195, distance: 186.3
click at [390, 195] on div "GRAPAS PARA GRAPADORA" at bounding box center [623, 199] width 481 height 18
copy p "GRAPAS PARA GRAPADORA"
drag, startPoint x: 441, startPoint y: 440, endPoint x: 449, endPoint y: 450, distance: 12.4
click at [441, 440] on input "Nombre del producto" at bounding box center [623, 441] width 481 height 31
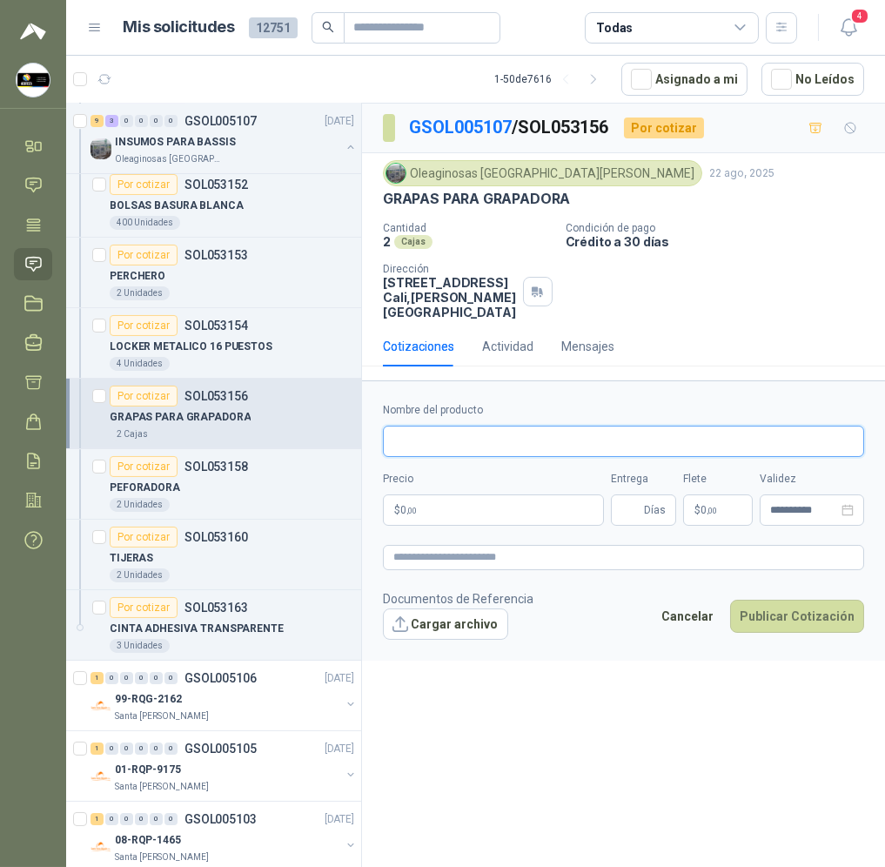
paste input "**********"
type input "**********"
click at [475, 520] on form "**********" at bounding box center [623, 519] width 523 height 279
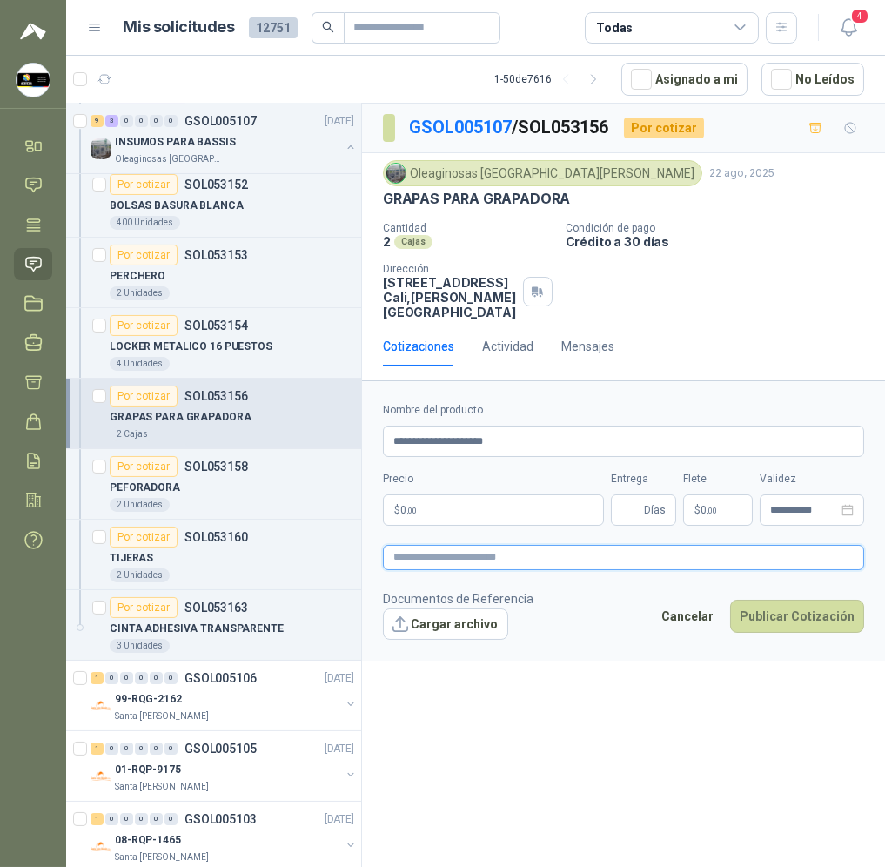
click at [467, 545] on textarea at bounding box center [623, 557] width 481 height 25
paste textarea "**********"
type textarea "**********"
click at [623, 507] on input "Entrega" at bounding box center [630, 510] width 19 height 30
type input "*"
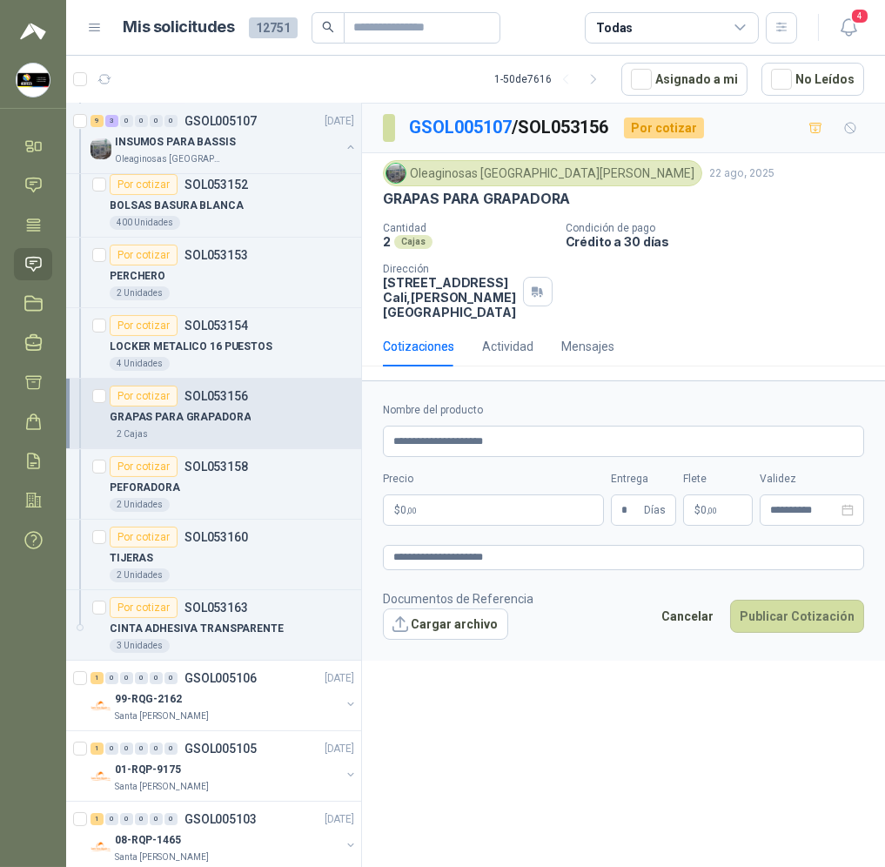
click at [485, 501] on body "[PERSON_NAME] Soluciones Industriales D&D Inicio Chat Tareas Solicitudes Licita…" at bounding box center [442, 433] width 885 height 867
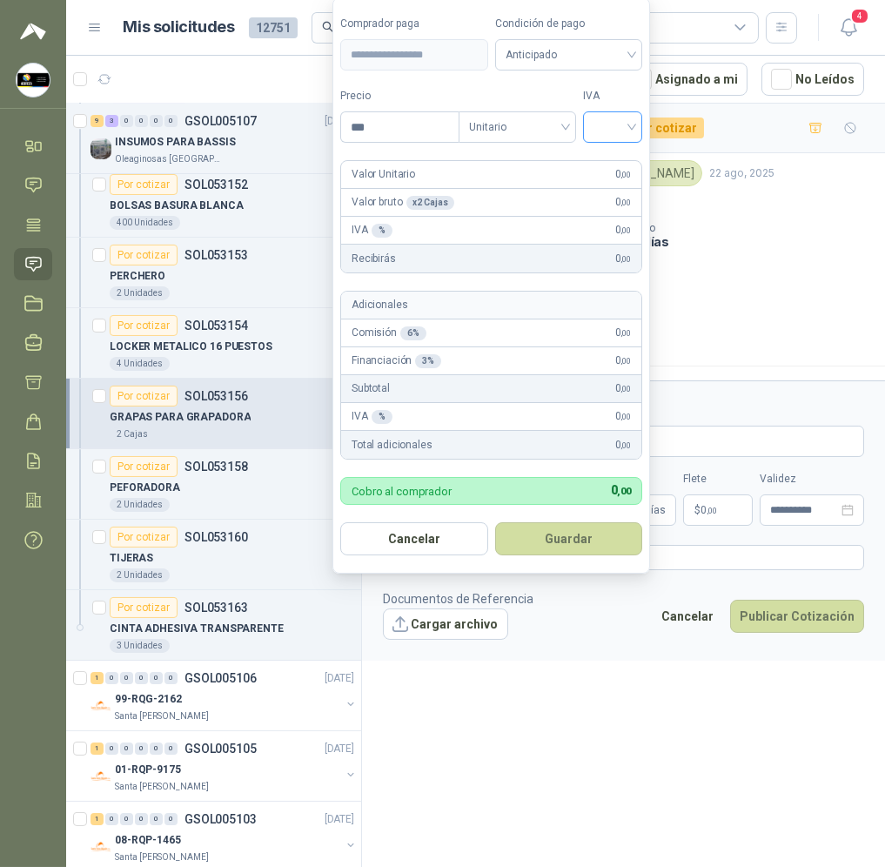
click at [600, 118] on input "search" at bounding box center [613, 125] width 38 height 26
click at [607, 158] on div "19%" at bounding box center [617, 162] width 32 height 19
click at [587, 50] on span "Anticipado" at bounding box center [571, 55] width 129 height 26
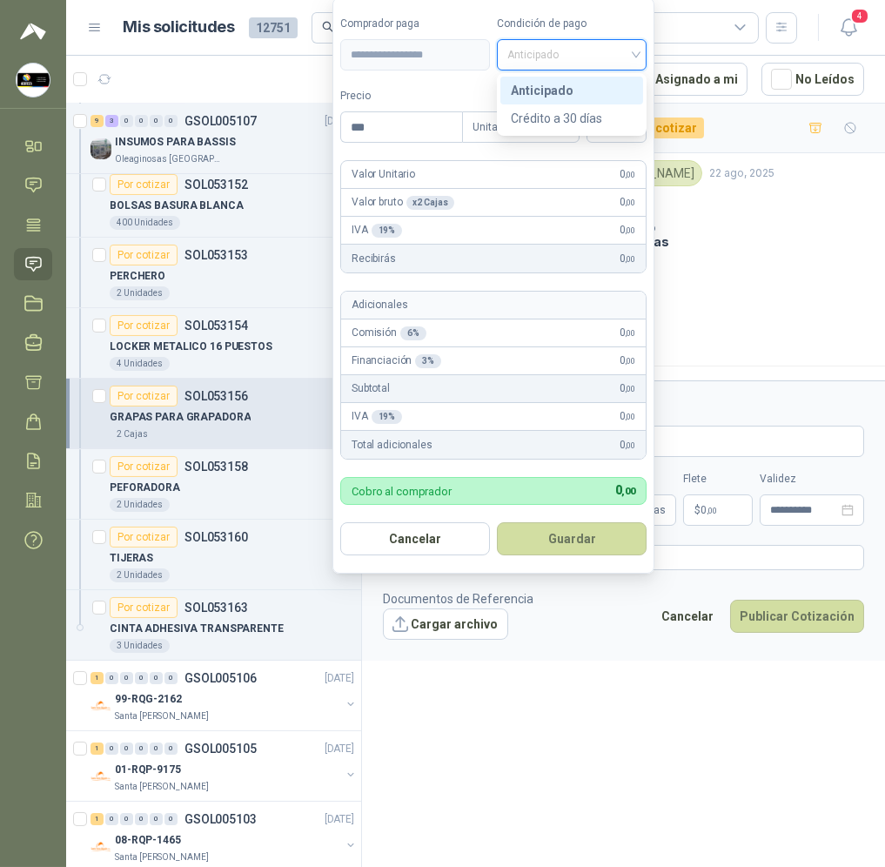
click at [580, 94] on div "Anticipado" at bounding box center [572, 90] width 122 height 19
click at [598, 121] on span "19%" at bounding box center [616, 127] width 39 height 26
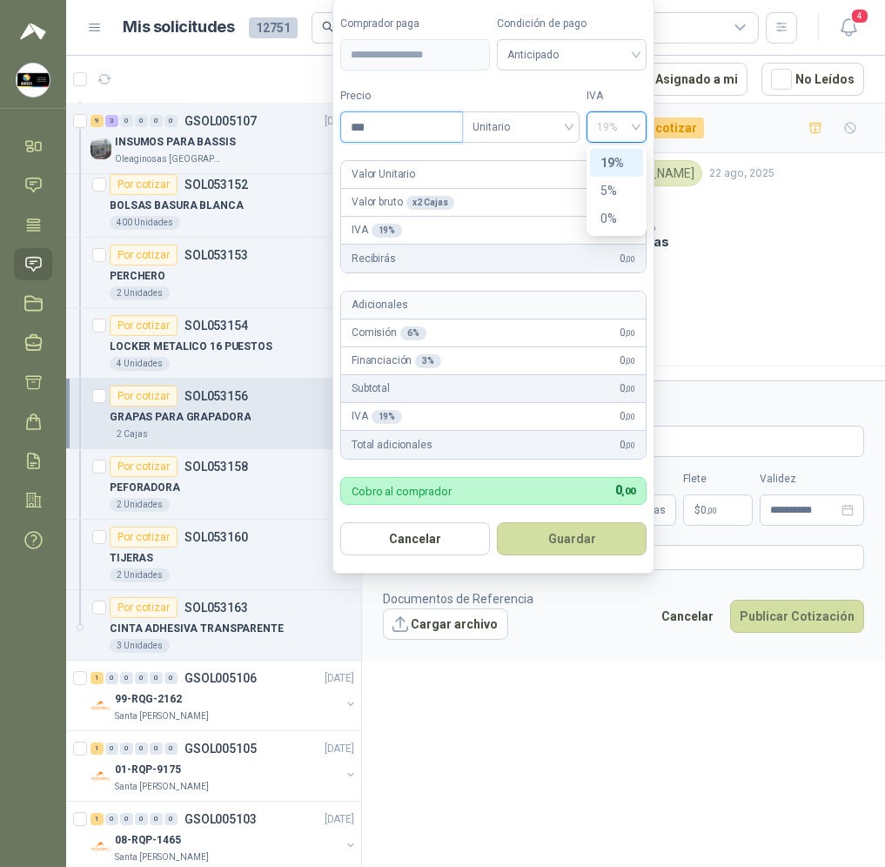
click at [422, 123] on input "***" at bounding box center [401, 127] width 121 height 30
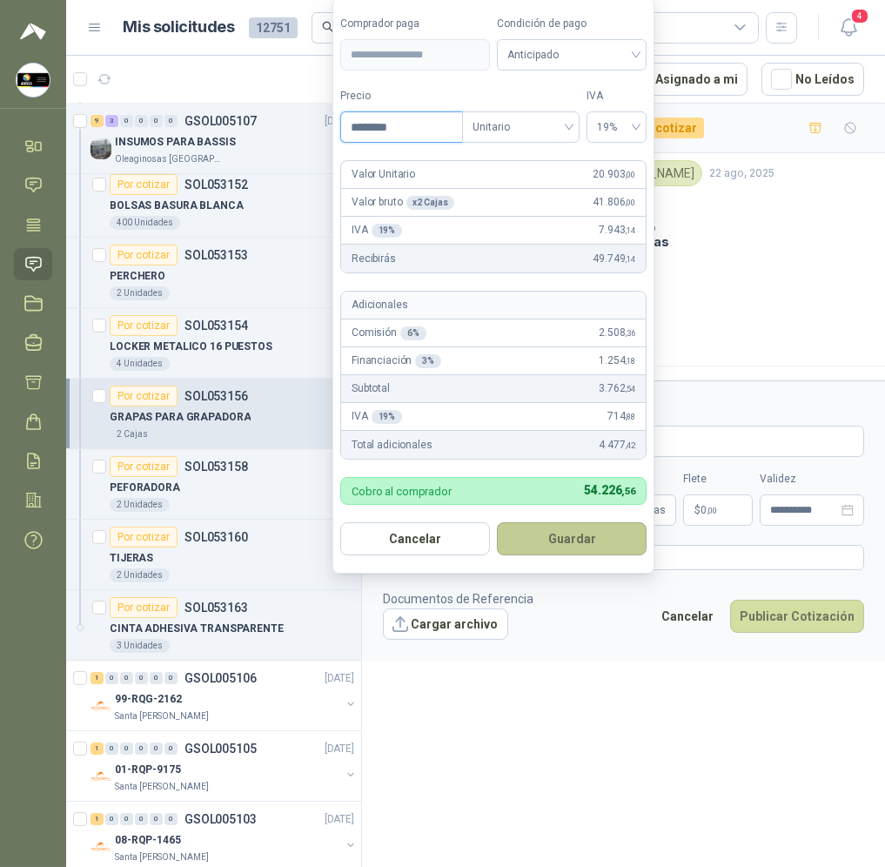
type input "********"
click at [585, 549] on button "Guardar" at bounding box center [572, 538] width 150 height 33
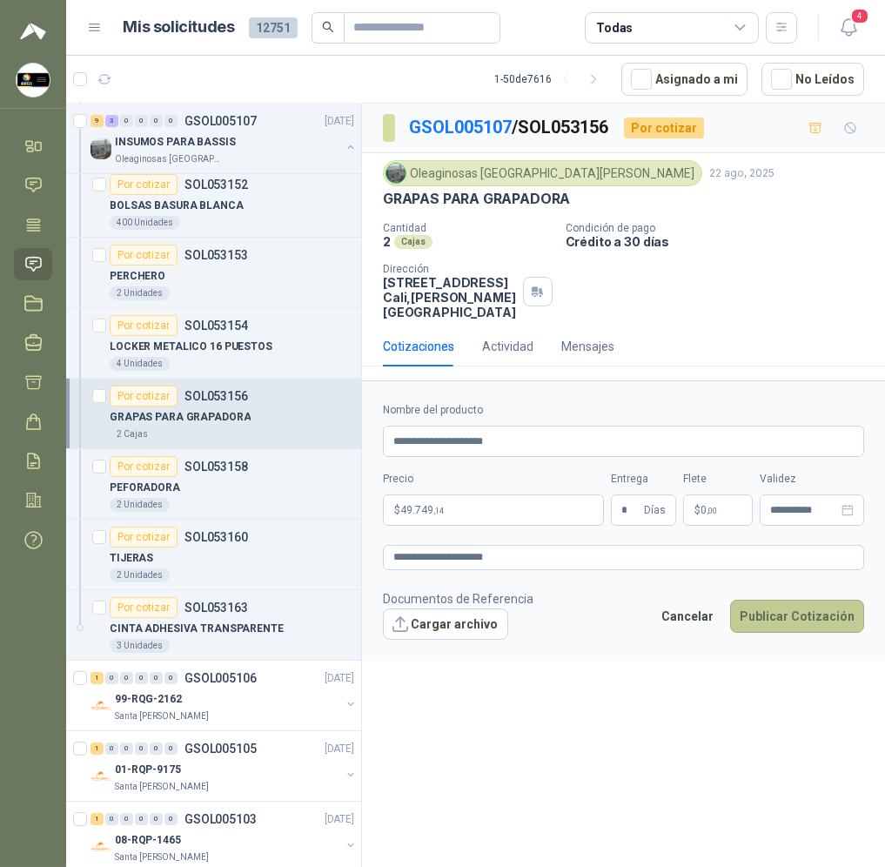
click at [795, 607] on button "Publicar Cotización" at bounding box center [797, 616] width 134 height 33
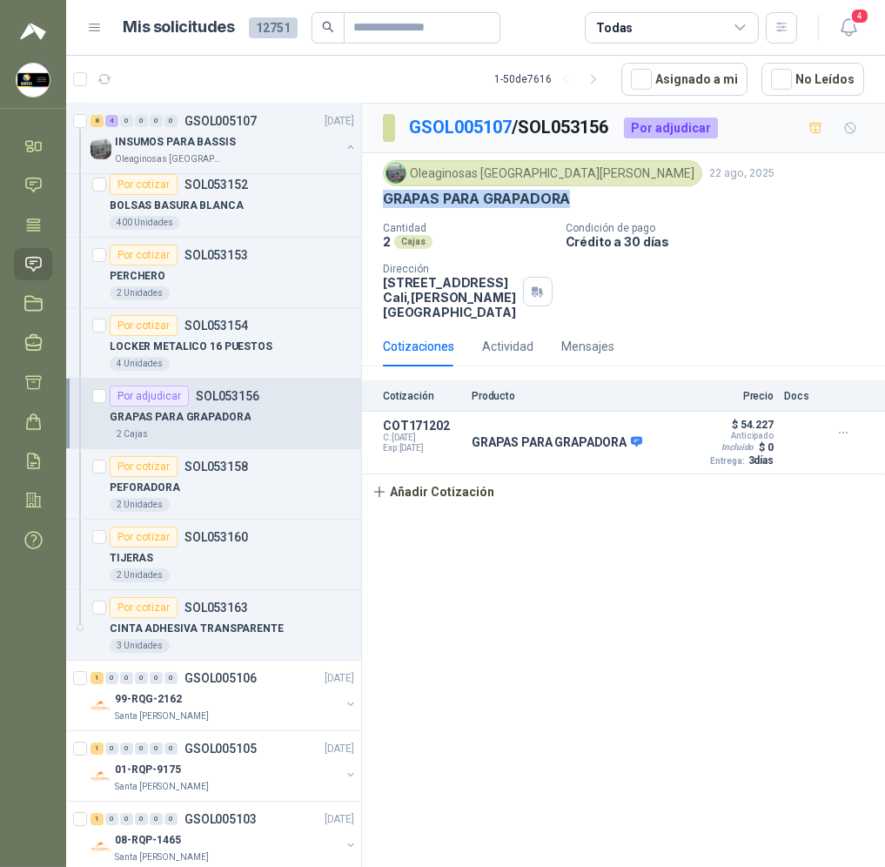
drag, startPoint x: 596, startPoint y: 192, endPoint x: 382, endPoint y: 191, distance: 214.1
click at [383, 191] on div "GRAPAS PARA GRAPADORA" at bounding box center [623, 199] width 481 height 18
copy p "GRAPAS PARA GRAPADORA"
click at [591, 573] on div "GSOL005107 / SOL053156 Por adjudicar Oleaginosas [GEOGRAPHIC_DATA][PERSON_NAME]…" at bounding box center [623, 488] width 523 height 769
click at [230, 472] on p "SOL053158" at bounding box center [217, 466] width 64 height 12
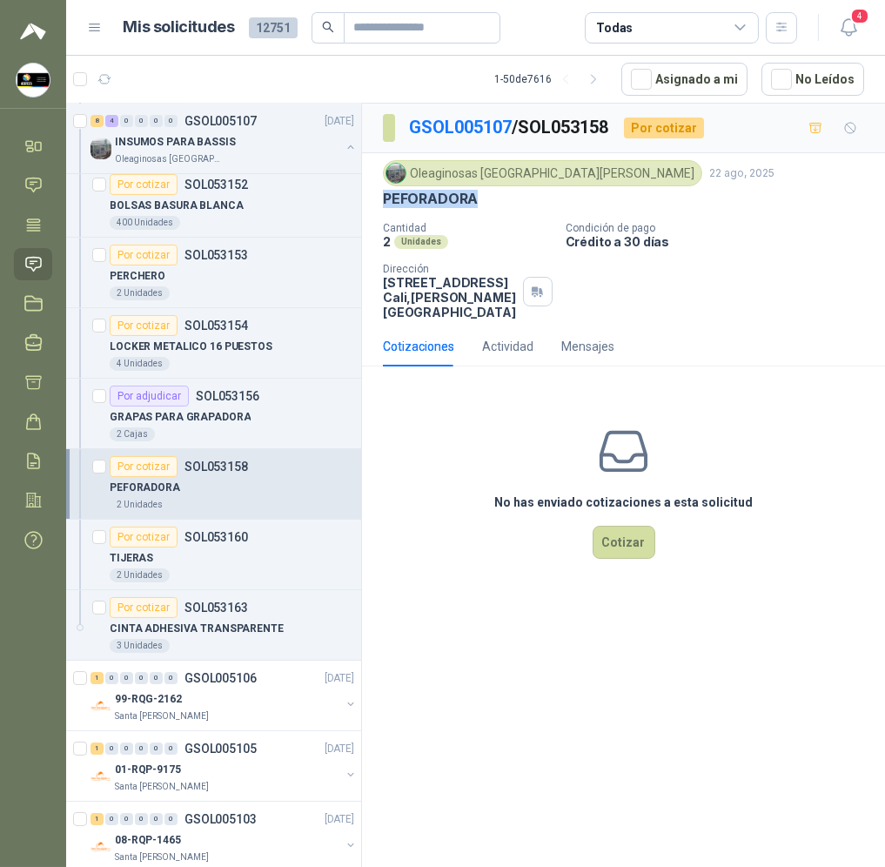
drag, startPoint x: 489, startPoint y: 189, endPoint x: 379, endPoint y: 191, distance: 109.7
click at [379, 191] on div "Oleaginosas [GEOGRAPHIC_DATA][PERSON_NAME] [DATE] PEFORADORA Cantidad 2 Unidade…" at bounding box center [623, 239] width 523 height 173
click at [634, 526] on button "Cotizar" at bounding box center [624, 542] width 63 height 33
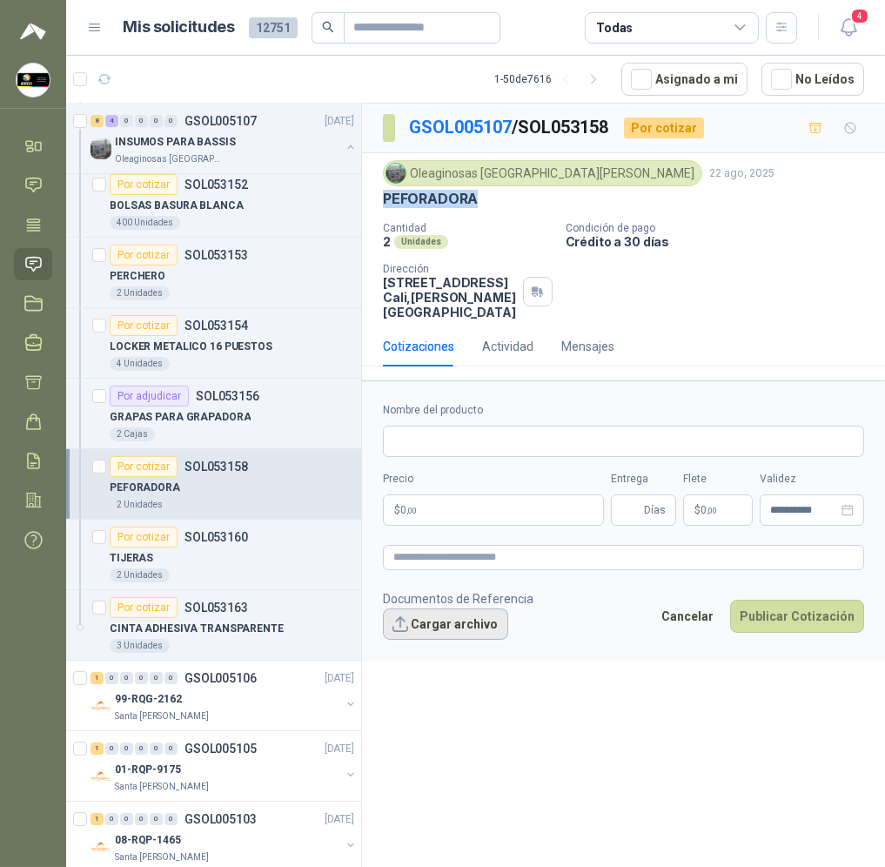
click at [460, 608] on button "Cargar archivo" at bounding box center [445, 623] width 125 height 31
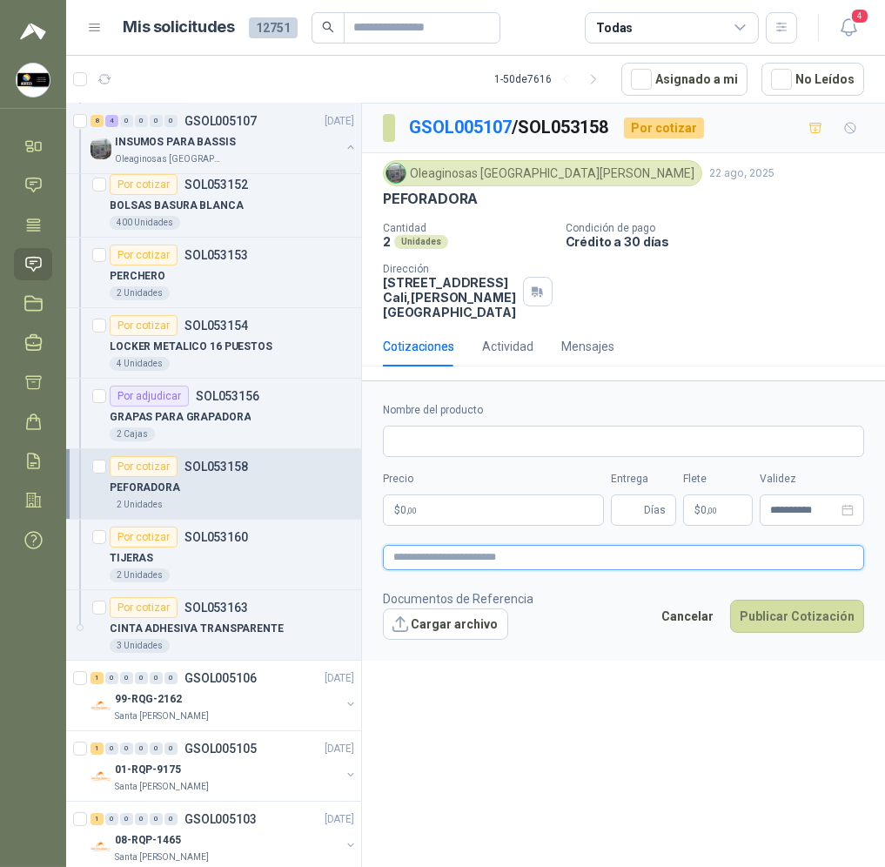
click at [508, 546] on textarea at bounding box center [623, 557] width 481 height 25
paste textarea "**********"
type textarea "**********"
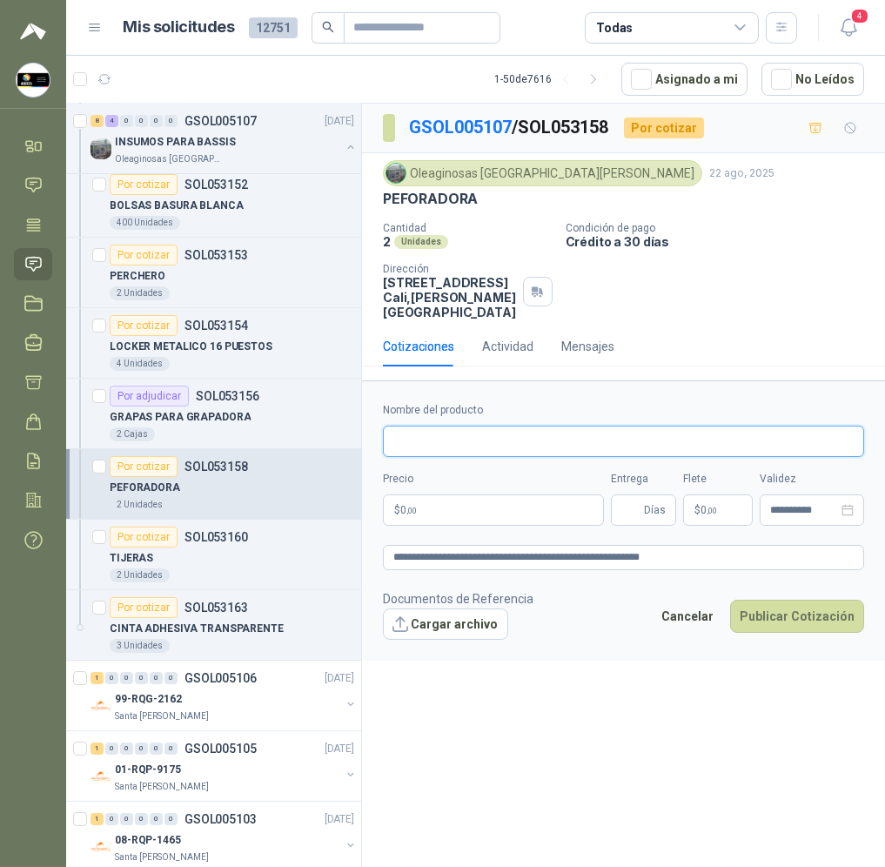
drag, startPoint x: 521, startPoint y: 430, endPoint x: 527, endPoint y: 399, distance: 31.8
click at [521, 430] on input "Nombre del producto" at bounding box center [623, 441] width 481 height 31
paste input "**********"
type input "**********"
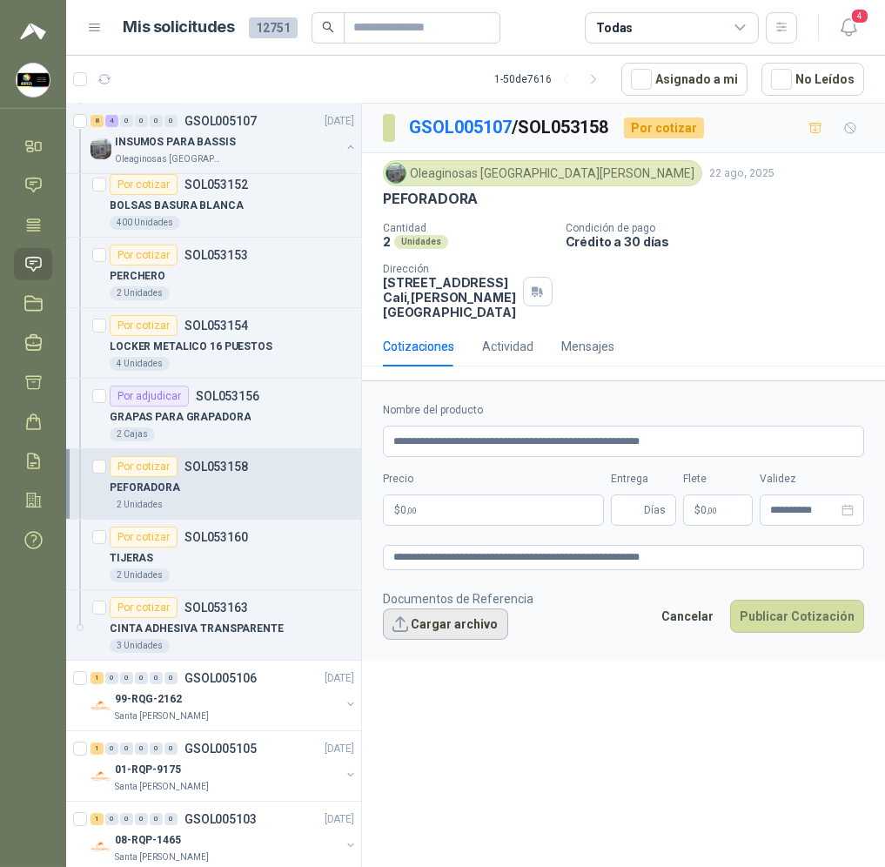
click at [459, 619] on button "Cargar archivo" at bounding box center [445, 623] width 125 height 31
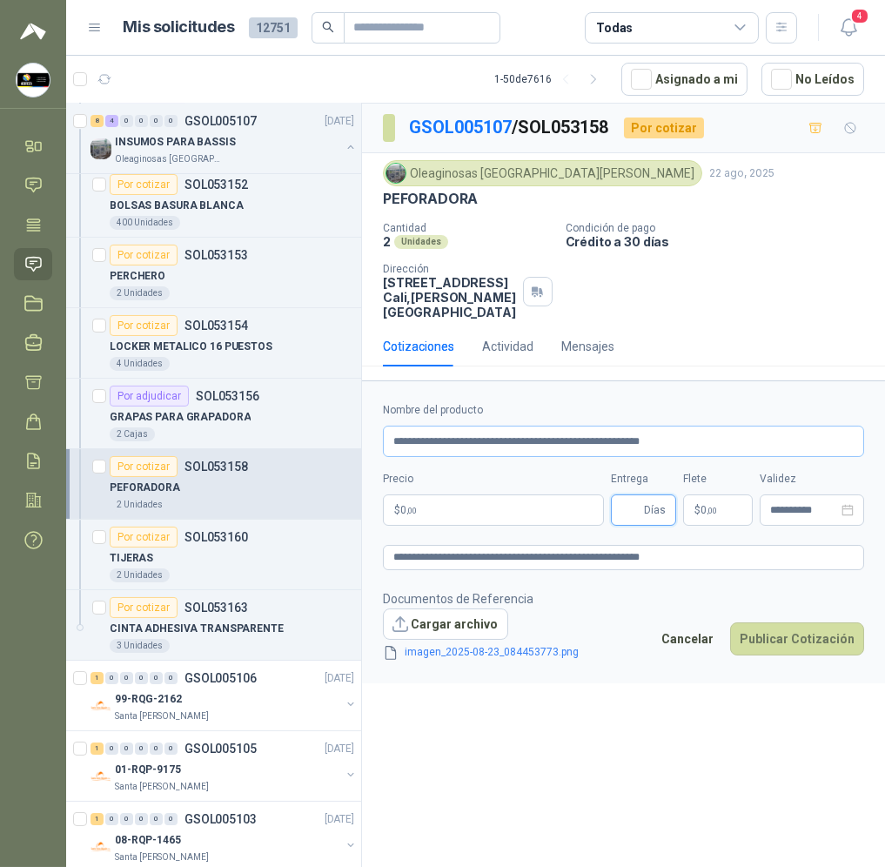
drag, startPoint x: 632, startPoint y: 493, endPoint x: 633, endPoint y: 427, distance: 66.2
click at [632, 495] on input "Entrega" at bounding box center [630, 510] width 19 height 30
type input "*"
click at [481, 498] on p "$ 0 ,00" at bounding box center [493, 509] width 221 height 31
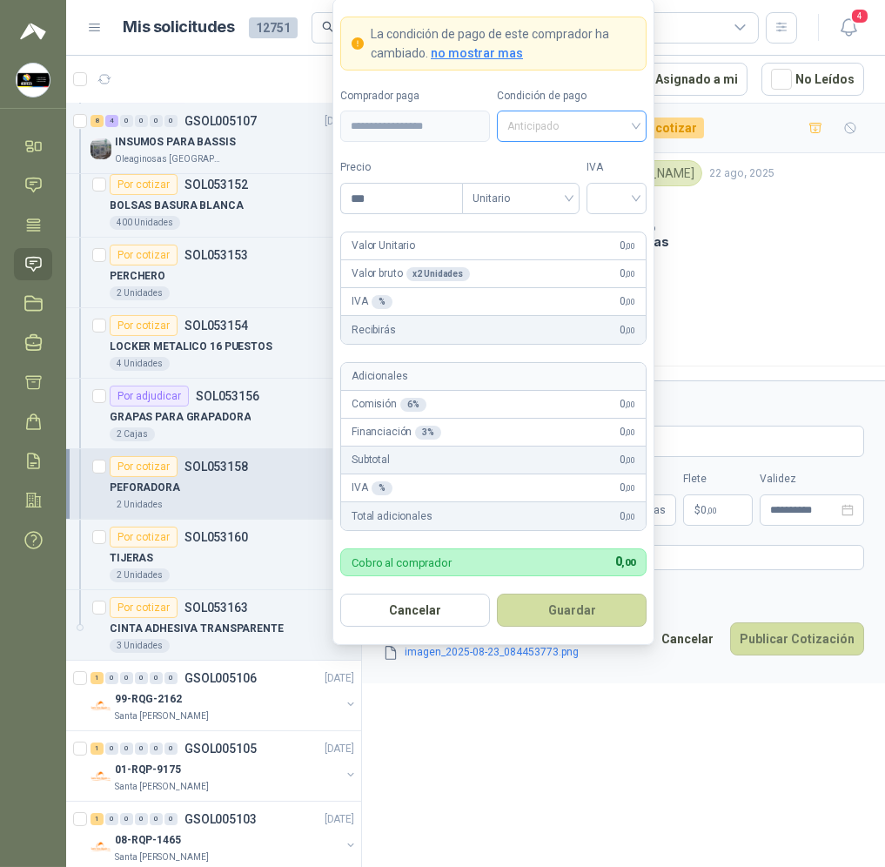
click at [621, 131] on span "Anticipado" at bounding box center [571, 126] width 129 height 26
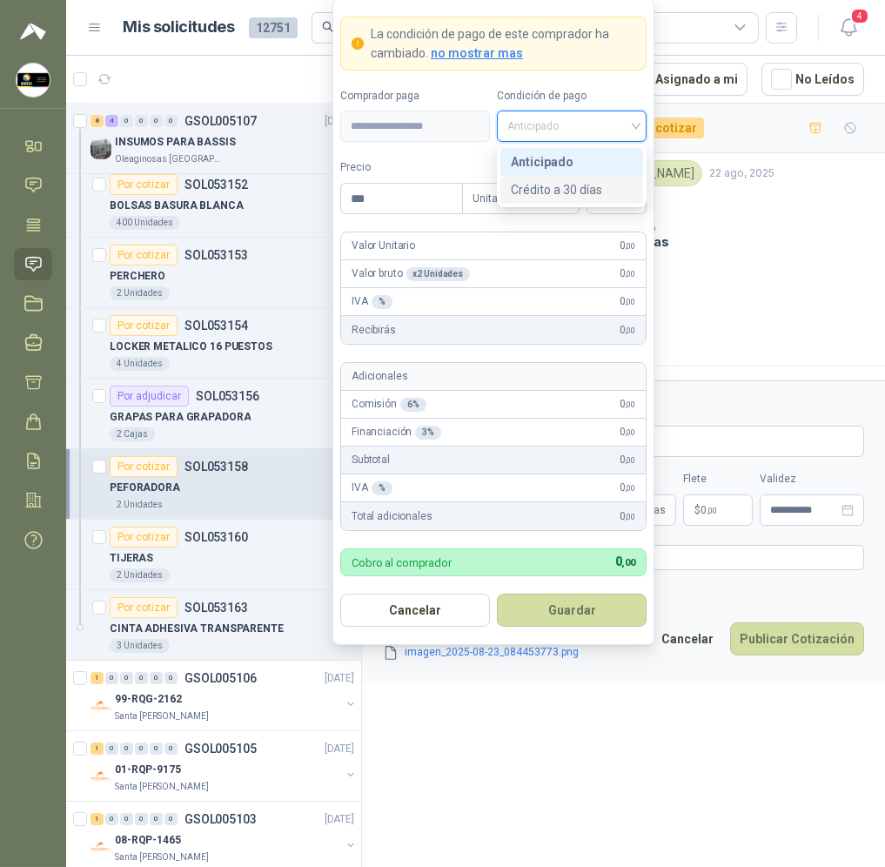
click at [605, 183] on div "Crédito a 30 días" at bounding box center [572, 189] width 122 height 19
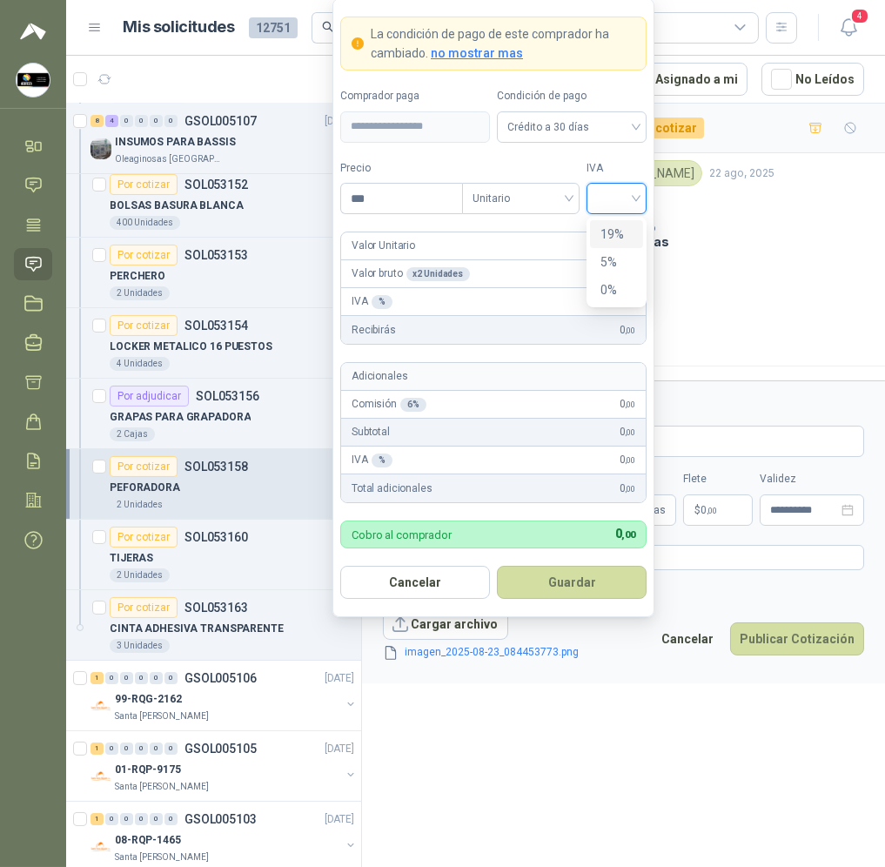
click at [610, 203] on input "search" at bounding box center [616, 197] width 39 height 26
click at [610, 218] on div "19 5 19% 5% 0%" at bounding box center [617, 262] width 60 height 91
click at [610, 227] on div "19%" at bounding box center [617, 234] width 32 height 19
click at [401, 192] on input "***" at bounding box center [401, 199] width 121 height 30
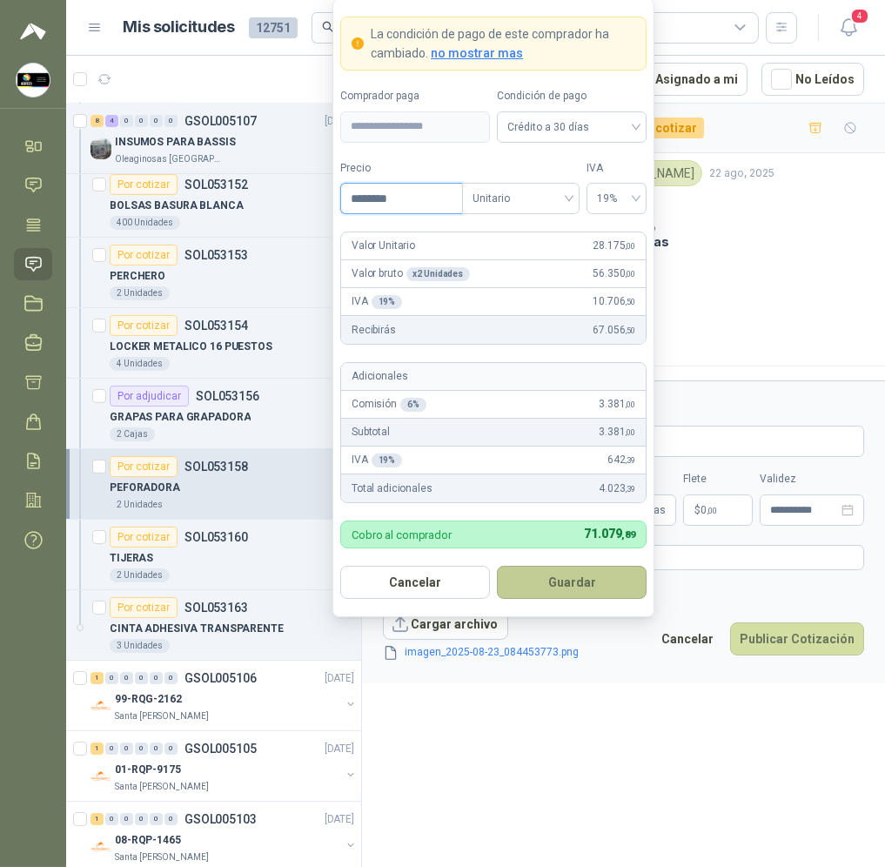
type input "********"
click at [586, 582] on button "Guardar" at bounding box center [572, 582] width 150 height 33
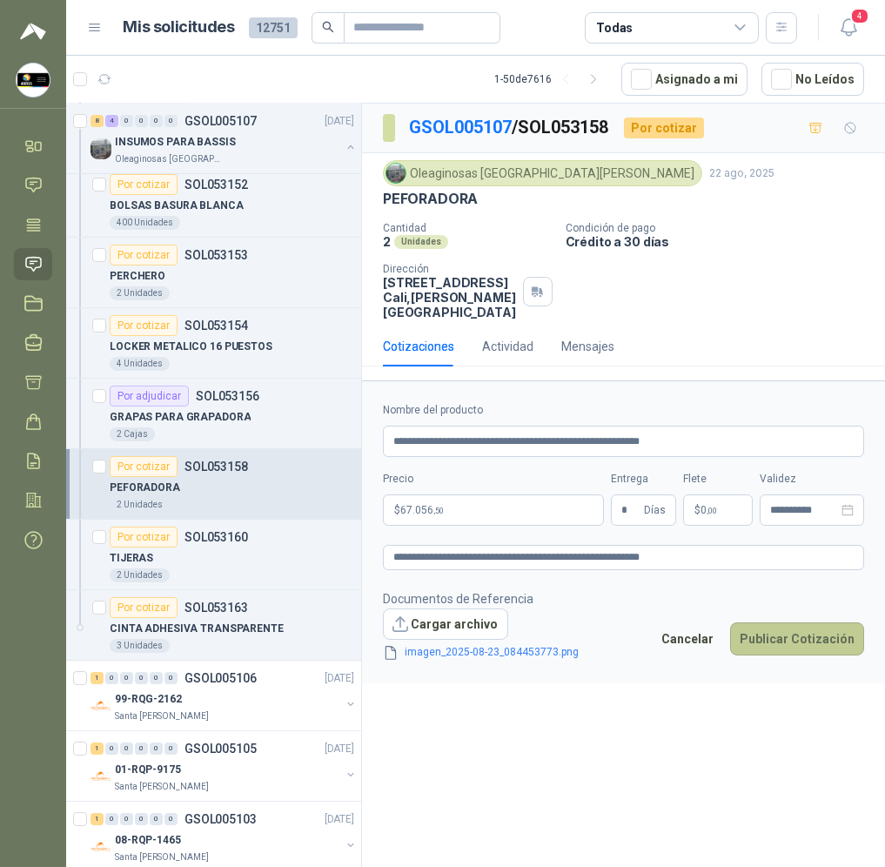
click at [790, 628] on button "Publicar Cotización" at bounding box center [797, 638] width 134 height 33
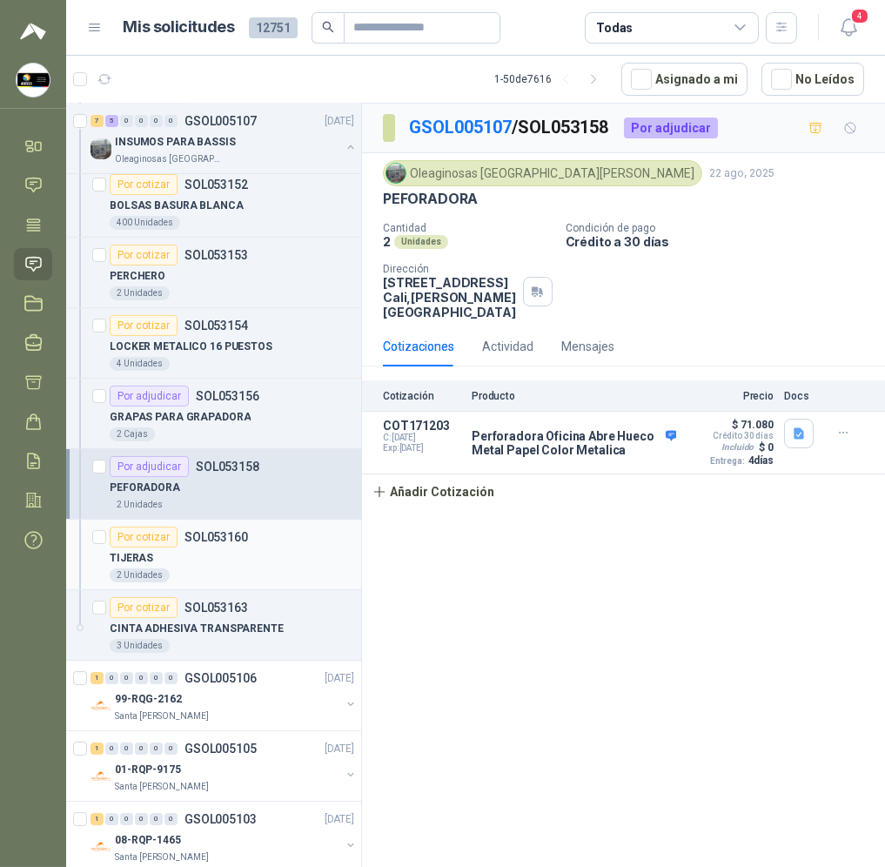
click at [271, 571] on div "2 Unidades" at bounding box center [232, 575] width 245 height 14
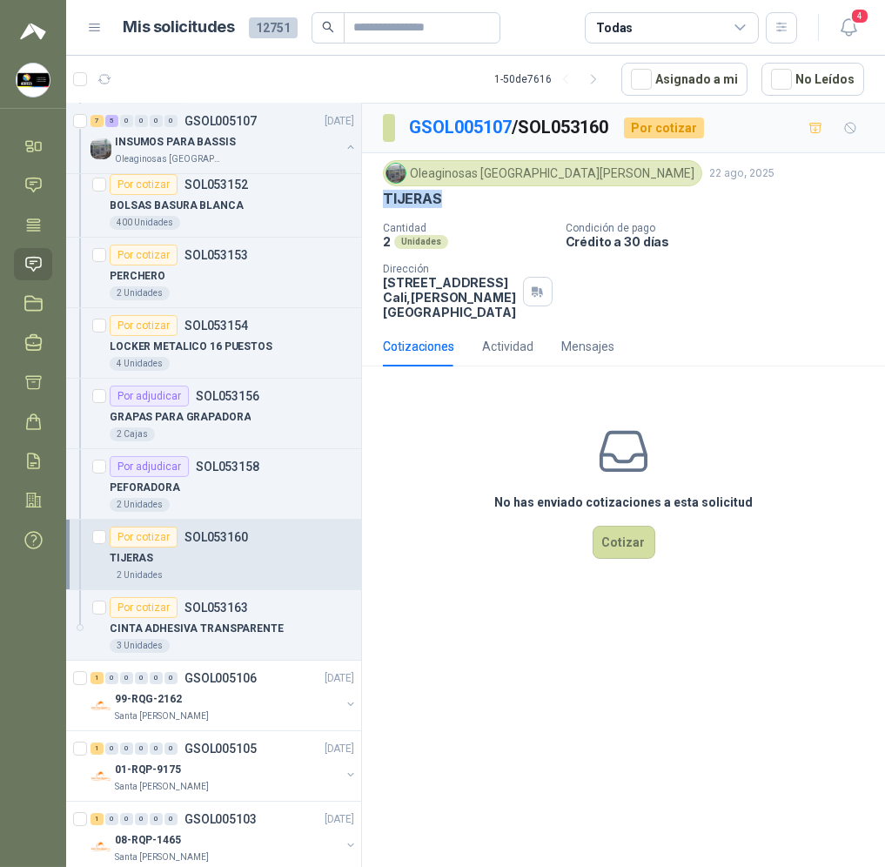
drag, startPoint x: 459, startPoint y: 198, endPoint x: 379, endPoint y: 194, distance: 80.2
click at [379, 194] on div "Oleaginosas [GEOGRAPHIC_DATA][PERSON_NAME] [DATE] TIJERAS Cantidad 2 Unidades C…" at bounding box center [623, 239] width 523 height 173
click at [614, 539] on button "Cotizar" at bounding box center [624, 542] width 63 height 33
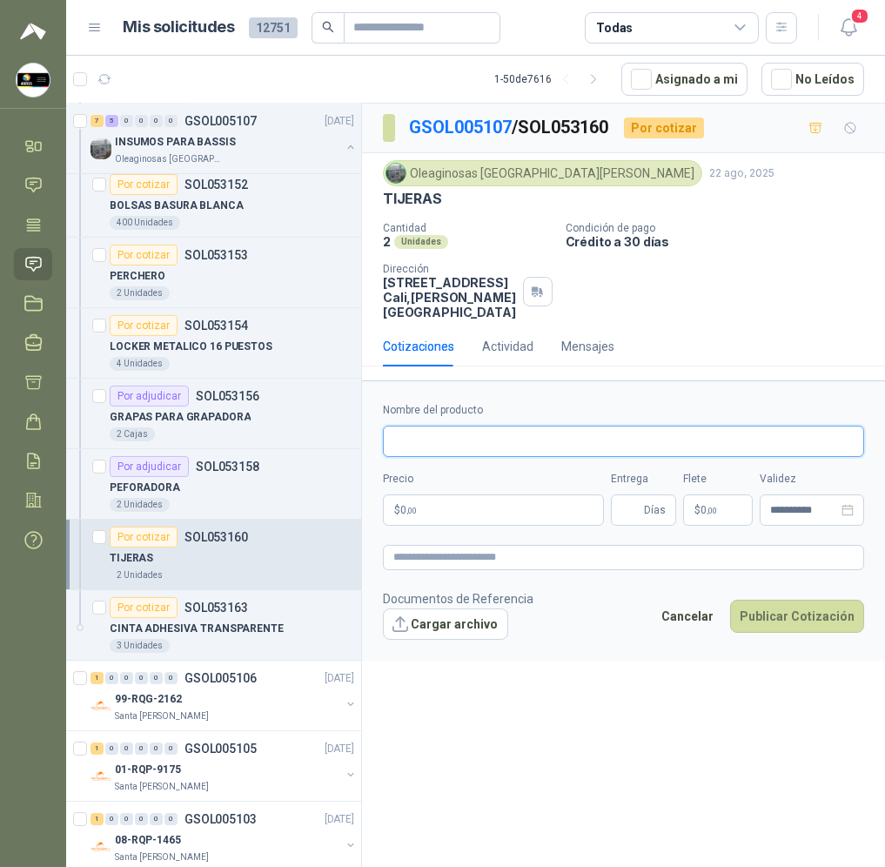
click at [524, 426] on input "Nombre del producto" at bounding box center [623, 441] width 481 height 31
paste input "*******"
type input "*******"
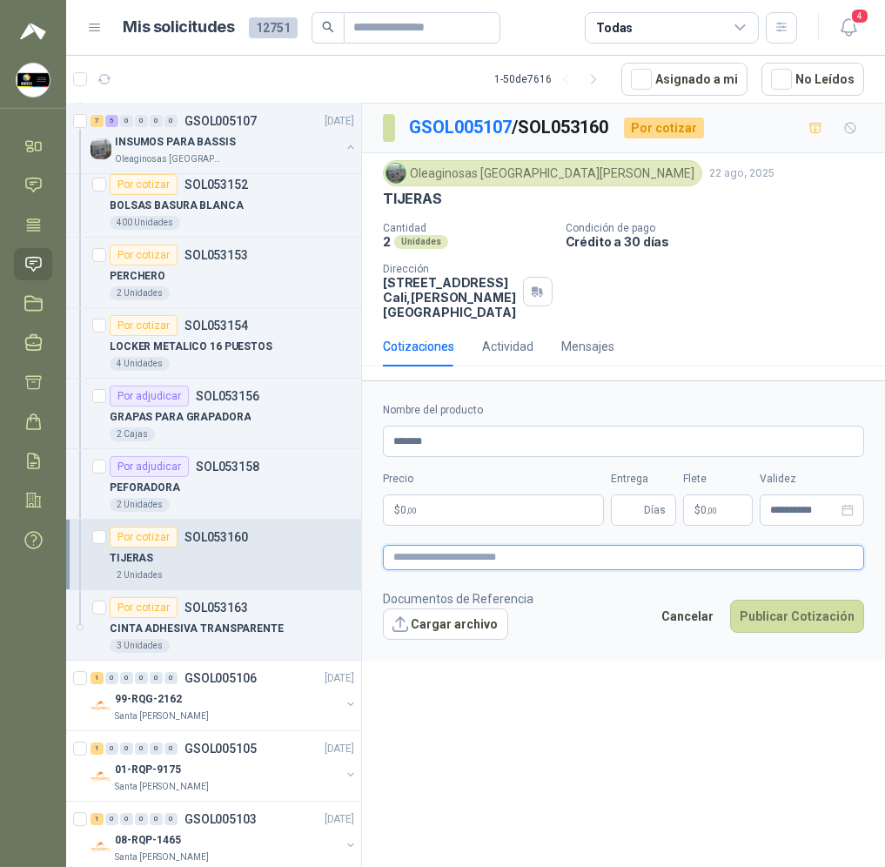
click at [463, 548] on textarea at bounding box center [623, 557] width 481 height 25
paste textarea "*******"
type textarea "*******"
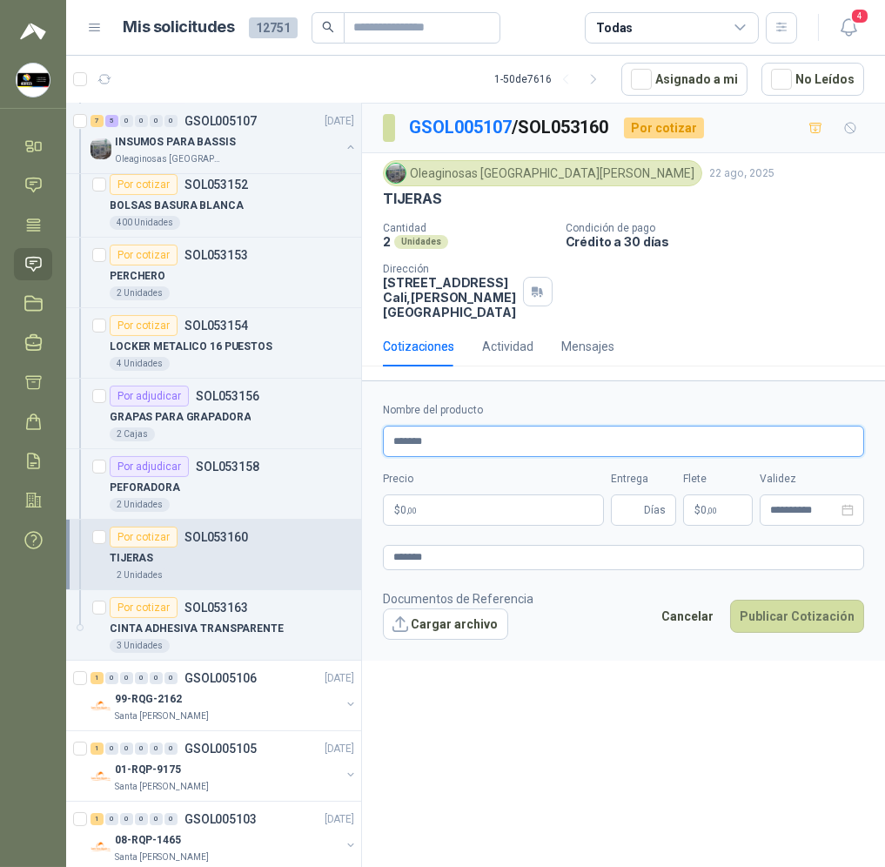
click at [468, 433] on input "*******" at bounding box center [623, 441] width 481 height 31
type input "**********"
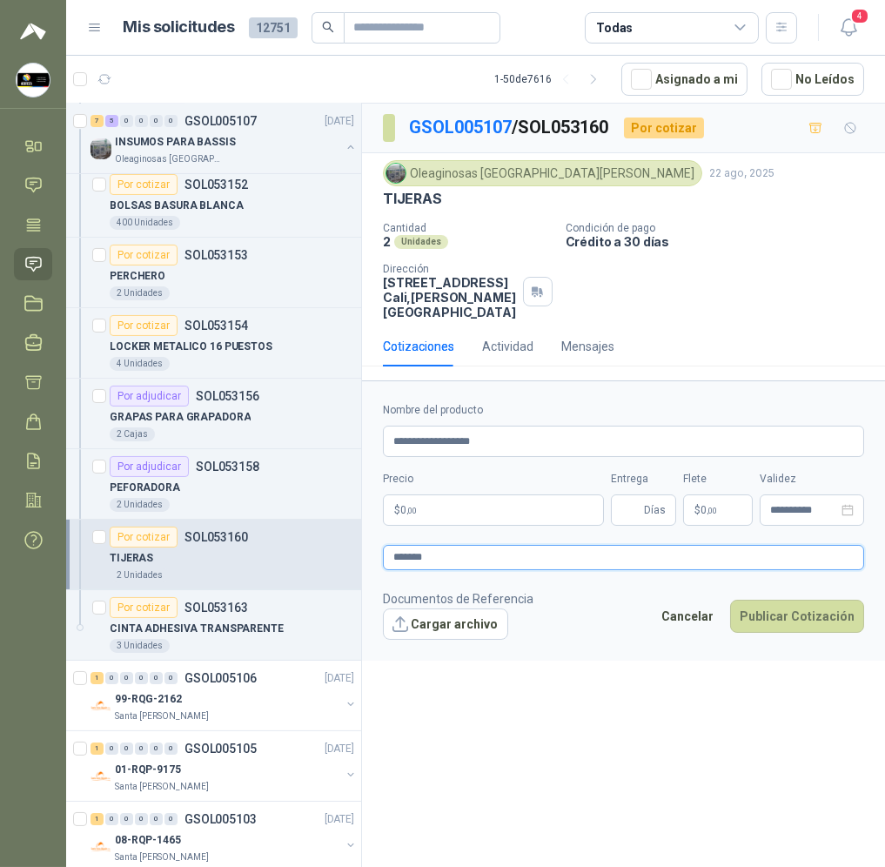
click at [445, 545] on textarea "*******" at bounding box center [623, 557] width 481 height 25
type textarea "*******"
type textarea "*********"
type textarea "**********"
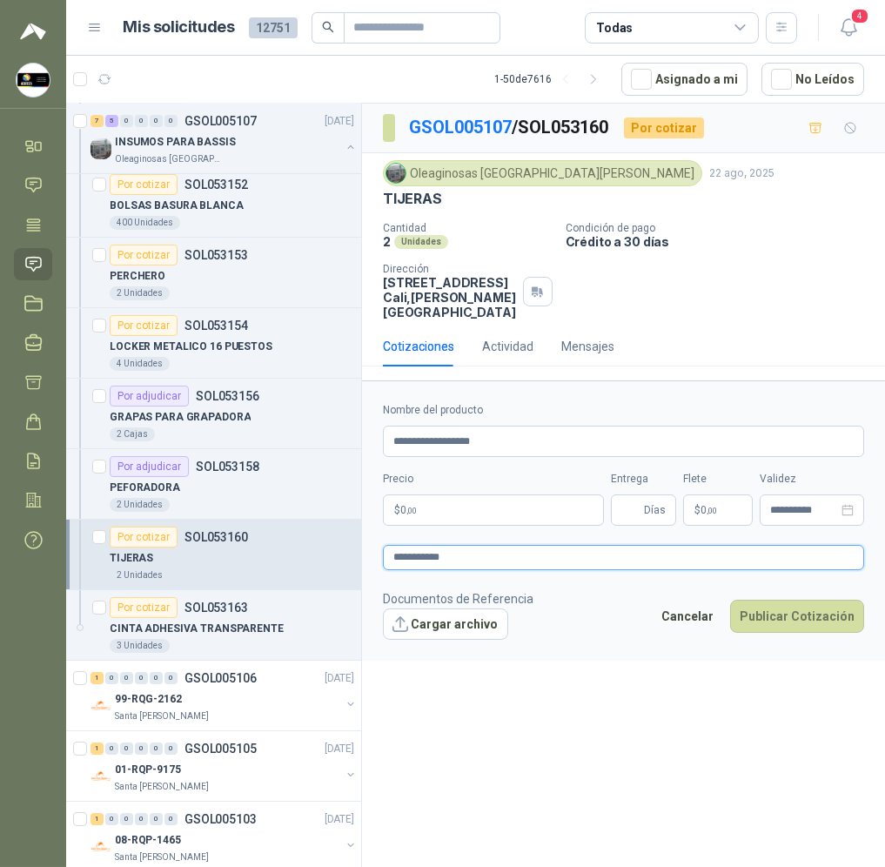
type textarea "**********"
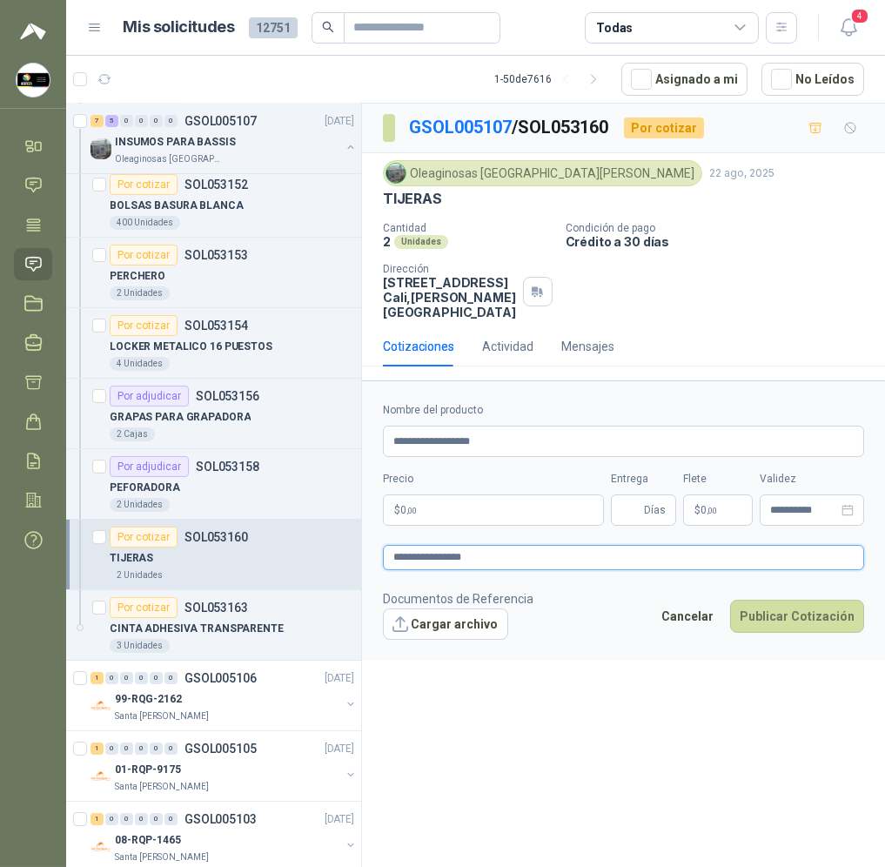
type textarea "**********"
drag, startPoint x: 628, startPoint y: 506, endPoint x: 608, endPoint y: 501, distance: 19.6
click at [628, 506] on input "Entrega" at bounding box center [630, 510] width 19 height 30
type input "*"
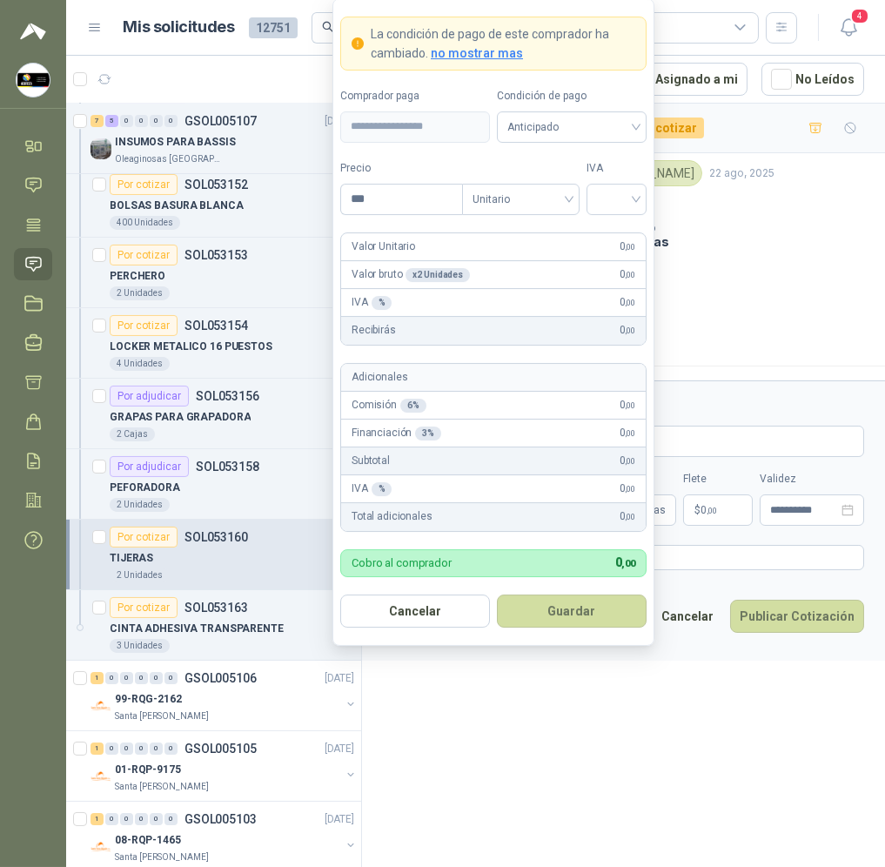
click at [548, 493] on body "[PERSON_NAME] Soluciones Industriales D&D Inicio Chat Tareas Solicitudes Licita…" at bounding box center [442, 433] width 885 height 867
click at [569, 136] on span "Anticipado" at bounding box center [571, 126] width 129 height 26
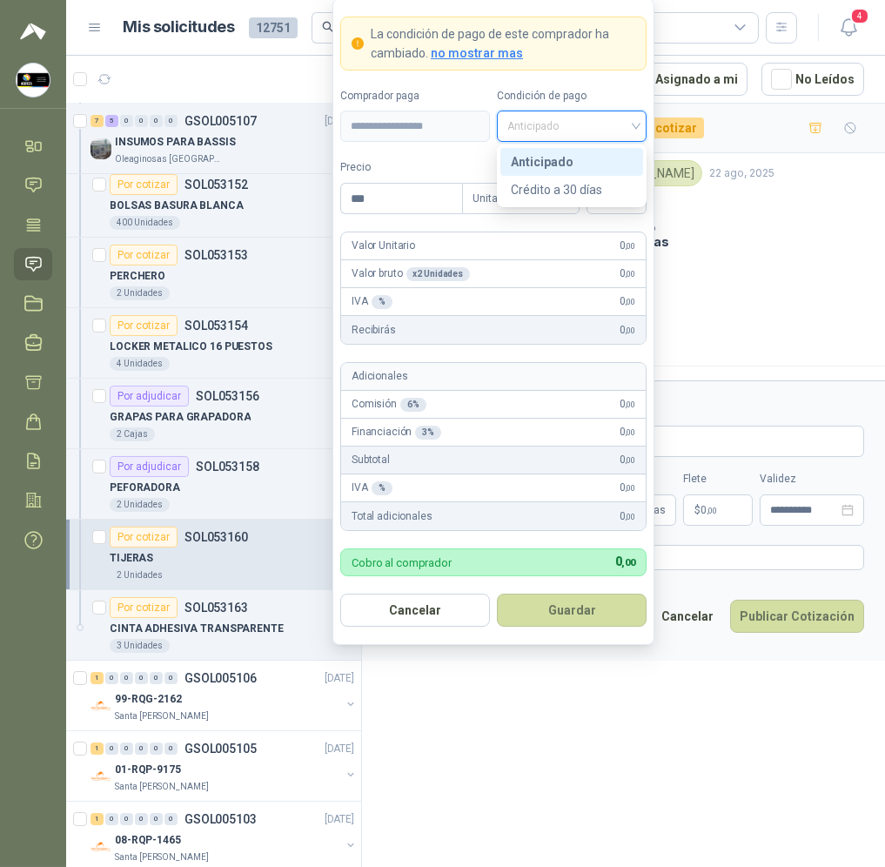
click at [588, 164] on div "Anticipado" at bounding box center [572, 161] width 122 height 19
click at [606, 186] on input "search" at bounding box center [616, 197] width 39 height 26
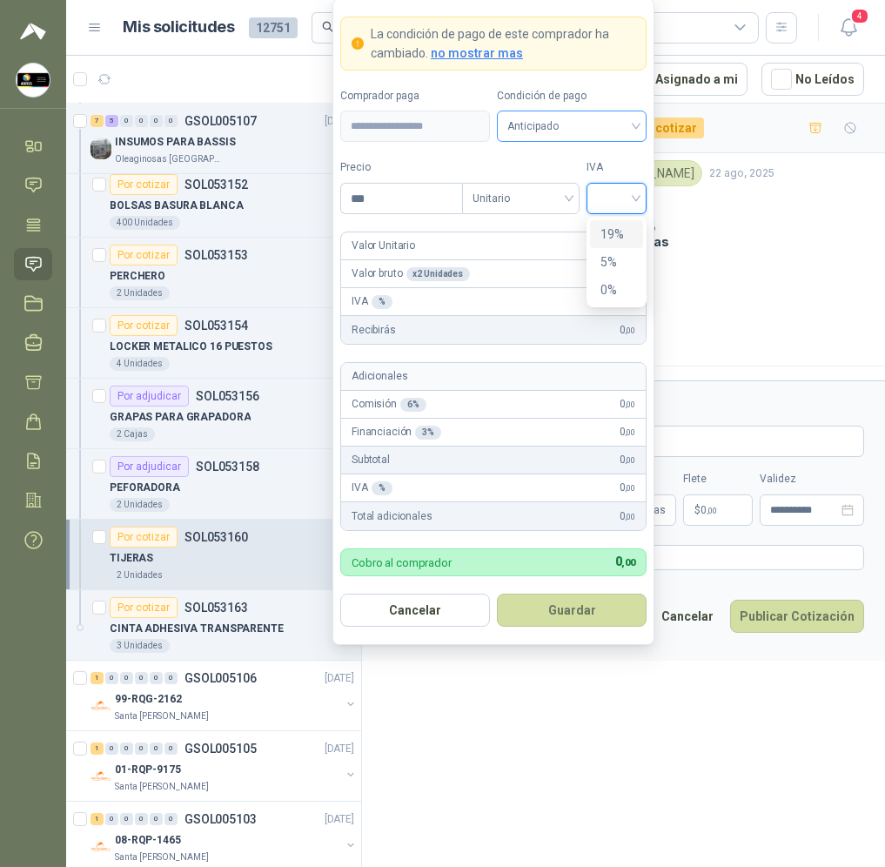
click at [610, 135] on span "Anticipado" at bounding box center [571, 126] width 129 height 26
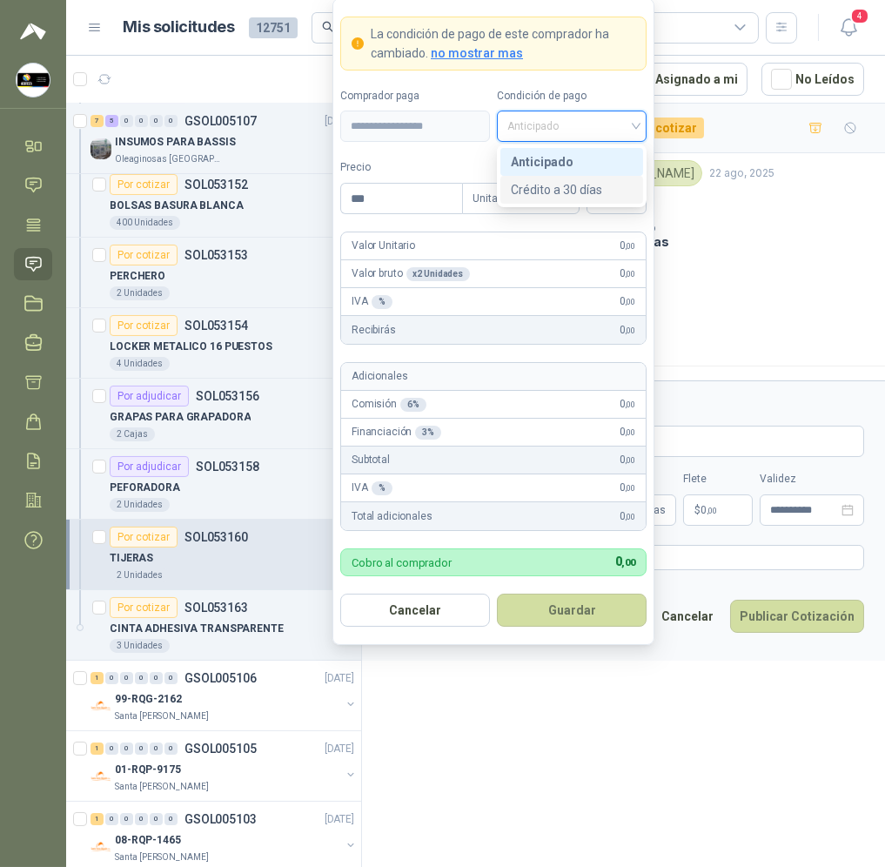
click at [594, 198] on div "Crédito a 30 días" at bounding box center [572, 189] width 122 height 19
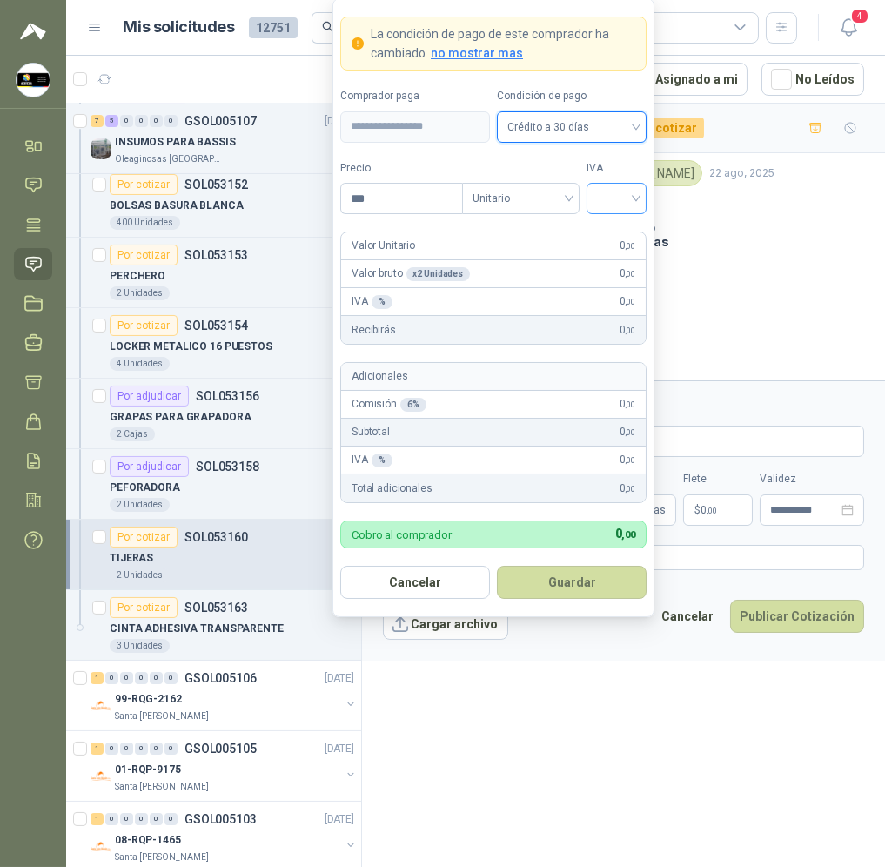
click at [618, 212] on div at bounding box center [617, 198] width 60 height 31
click at [614, 231] on div "19%" at bounding box center [617, 234] width 32 height 19
click at [436, 207] on input "***" at bounding box center [401, 199] width 121 height 30
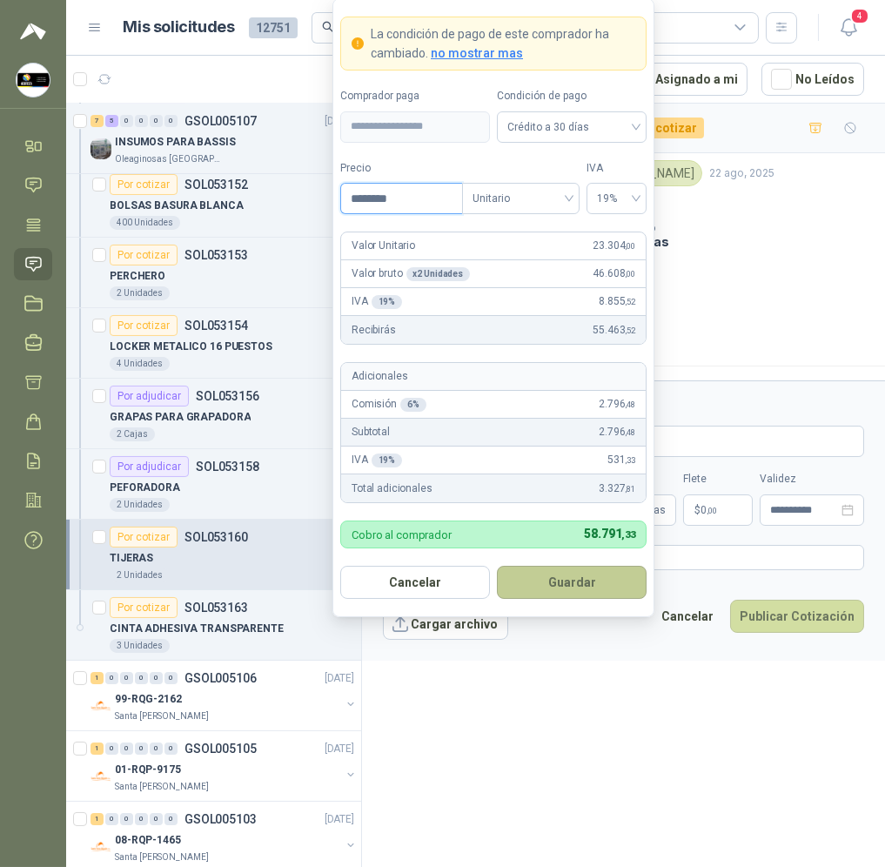
type input "********"
click at [558, 593] on button "Guardar" at bounding box center [572, 582] width 150 height 33
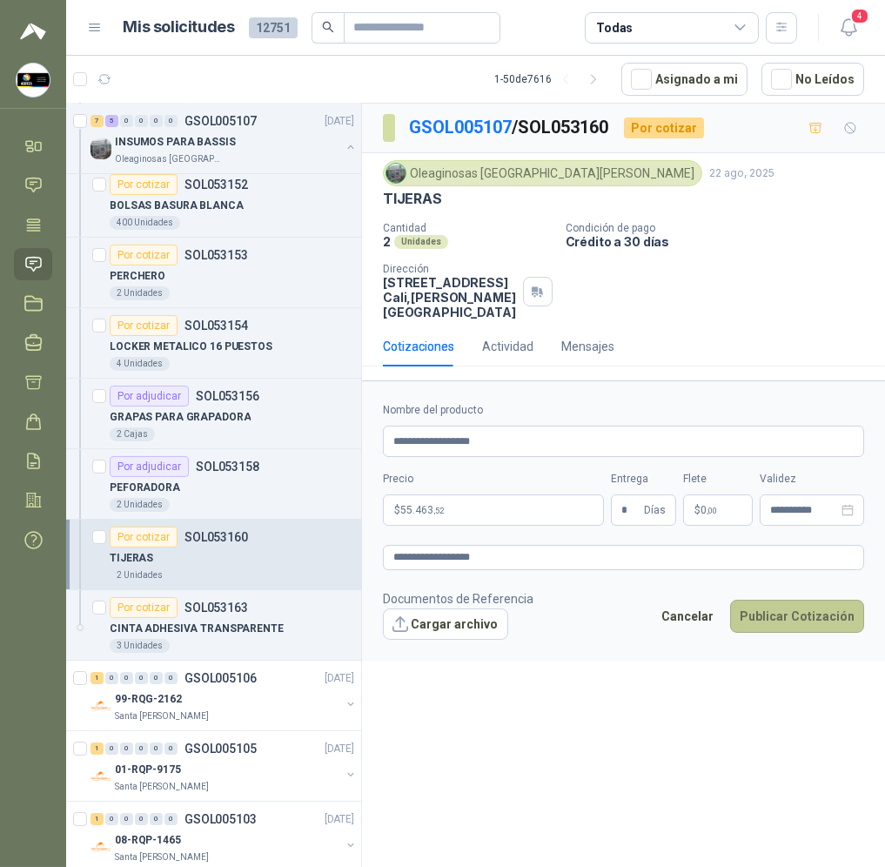
click at [770, 609] on button "Publicar Cotización" at bounding box center [797, 616] width 134 height 33
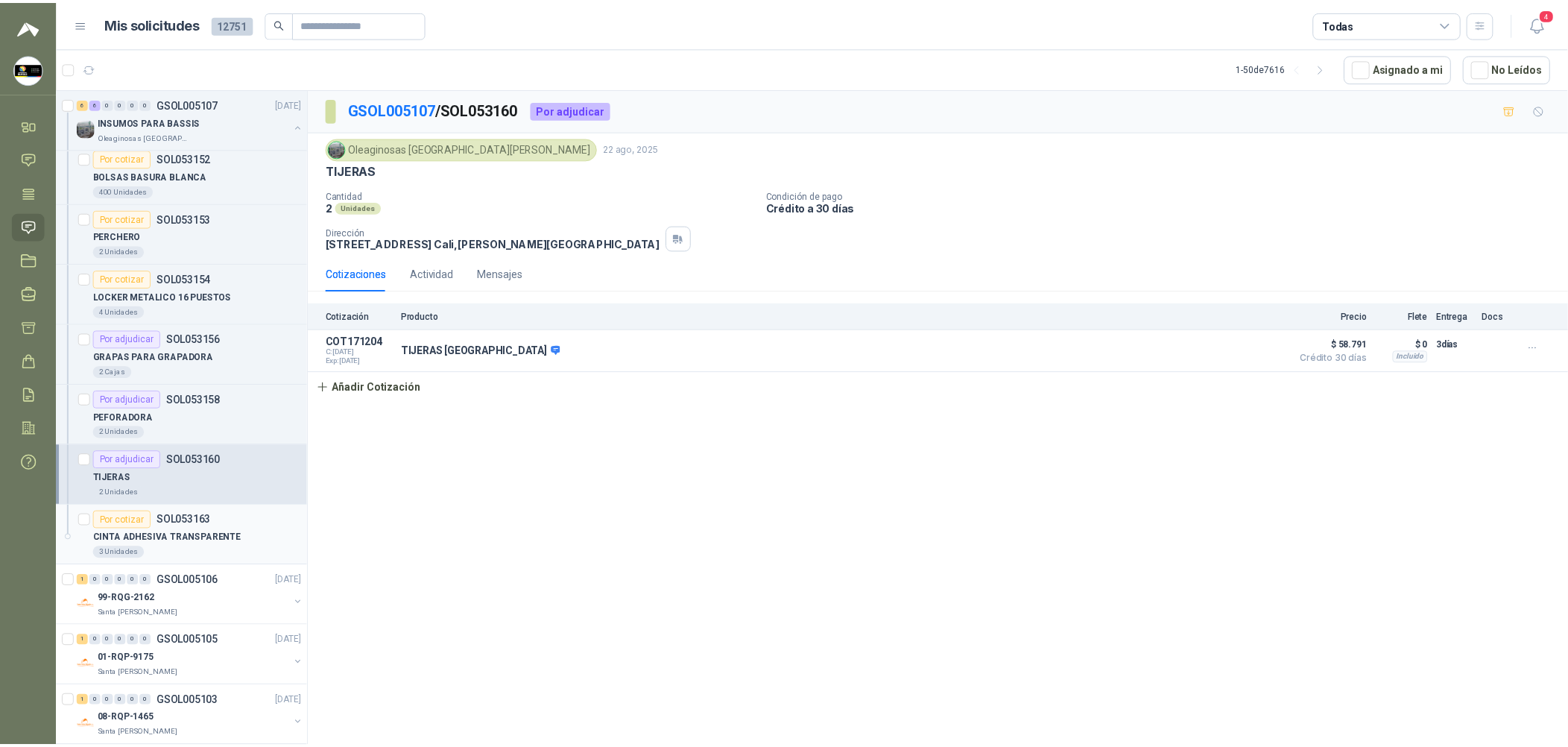
scroll to position [782, 0]
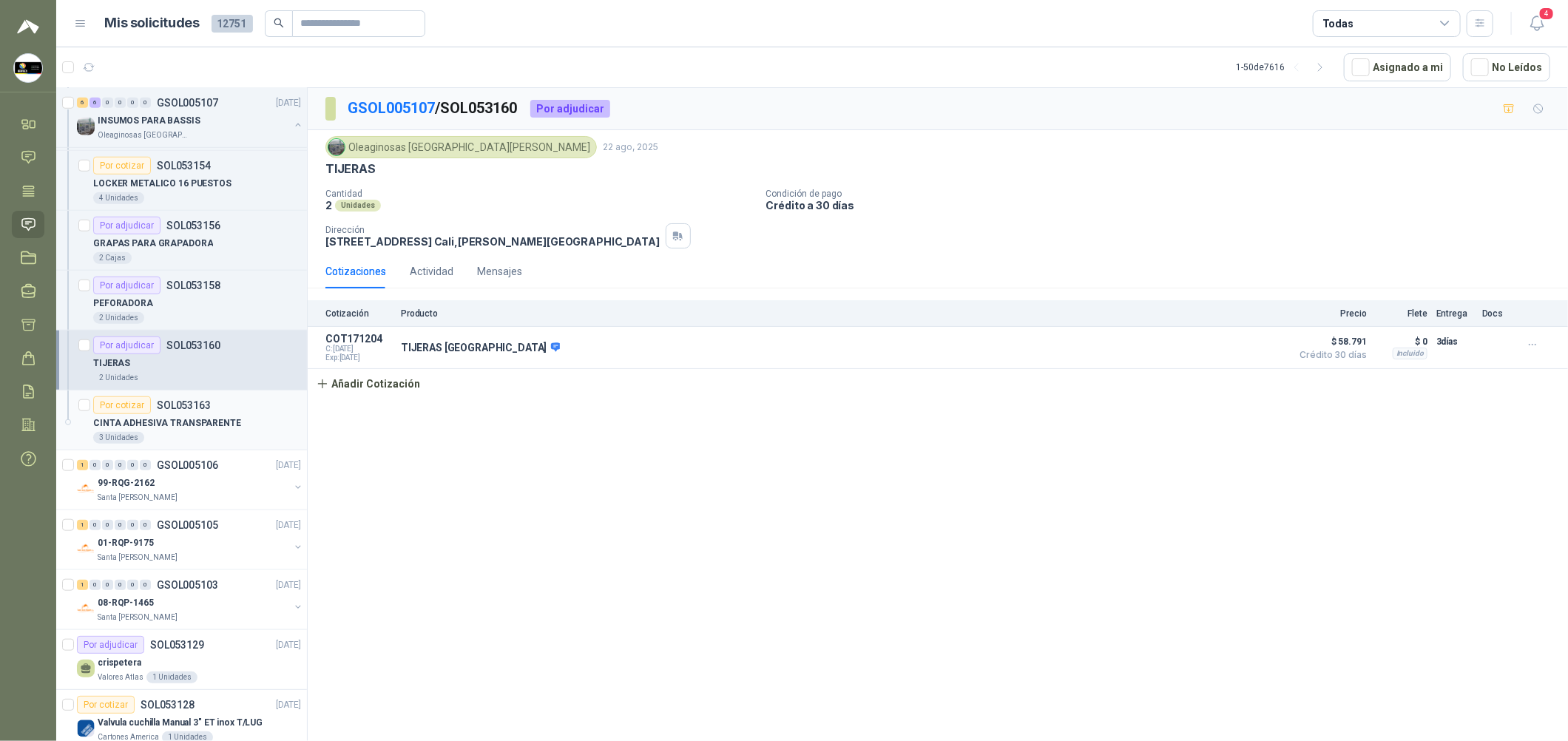
click at [231, 435] on div "3 Unidades" at bounding box center [197, 438] width 208 height 12
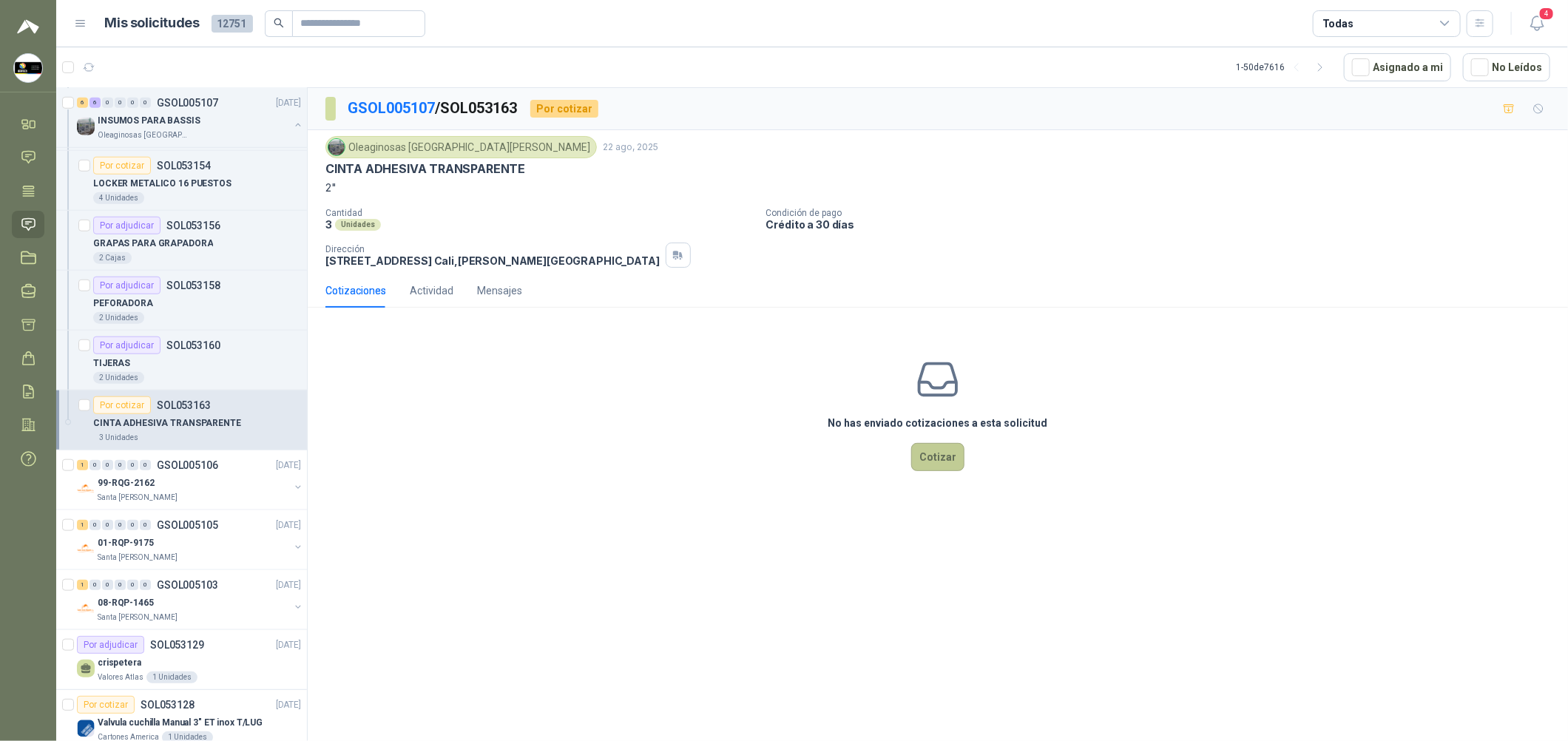
click at [756, 467] on button "Cotizar" at bounding box center [937, 456] width 54 height 28
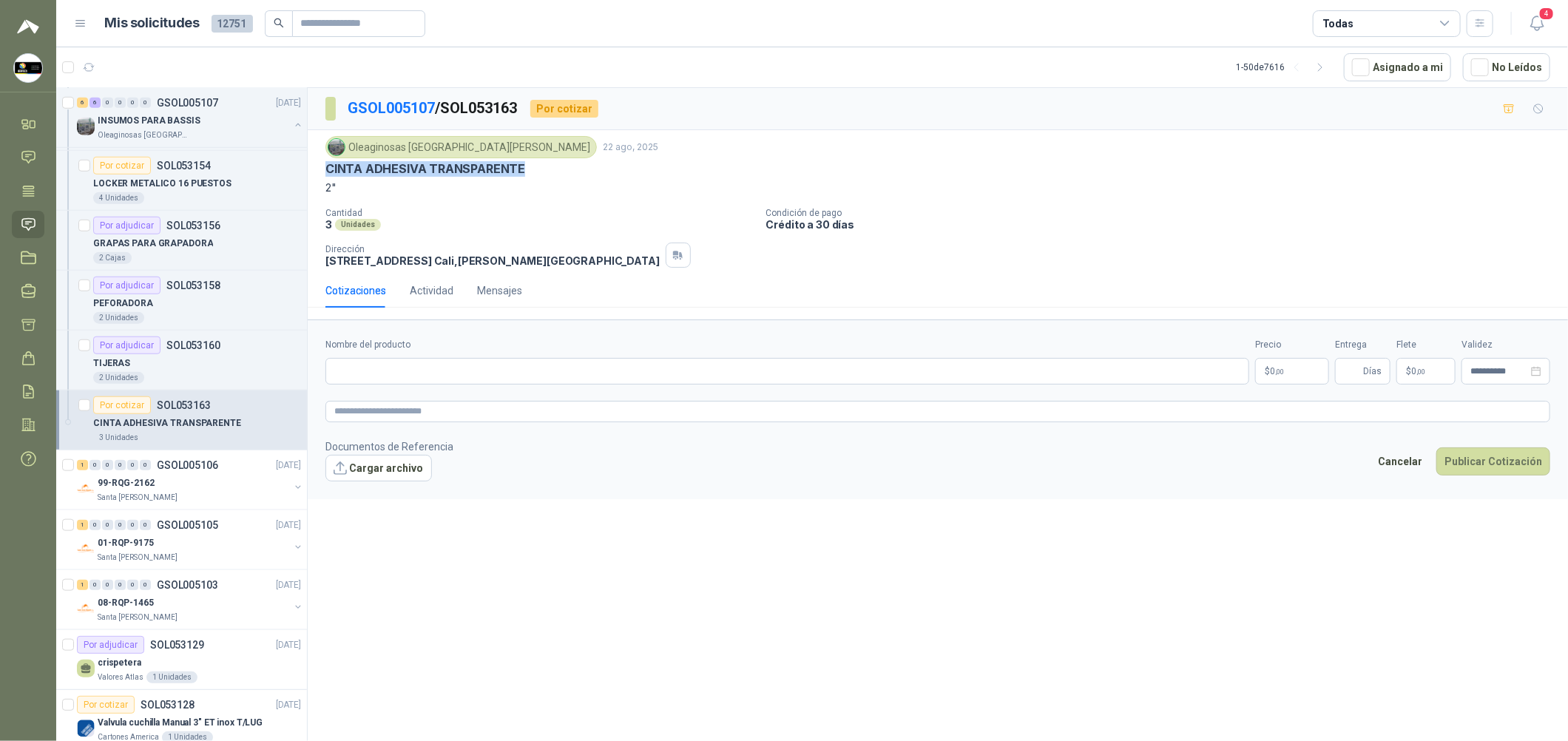
drag, startPoint x: 524, startPoint y: 166, endPoint x: 328, endPoint y: 168, distance: 196.0
click at [328, 168] on div "CINTA ADHESIVA TRANSPARENTE" at bounding box center [937, 169] width 1225 height 15
click at [461, 381] on input "Nombre del producto" at bounding box center [787, 370] width 924 height 26
paste input "**********"
drag, startPoint x: 335, startPoint y: 191, endPoint x: 324, endPoint y: 191, distance: 11.0
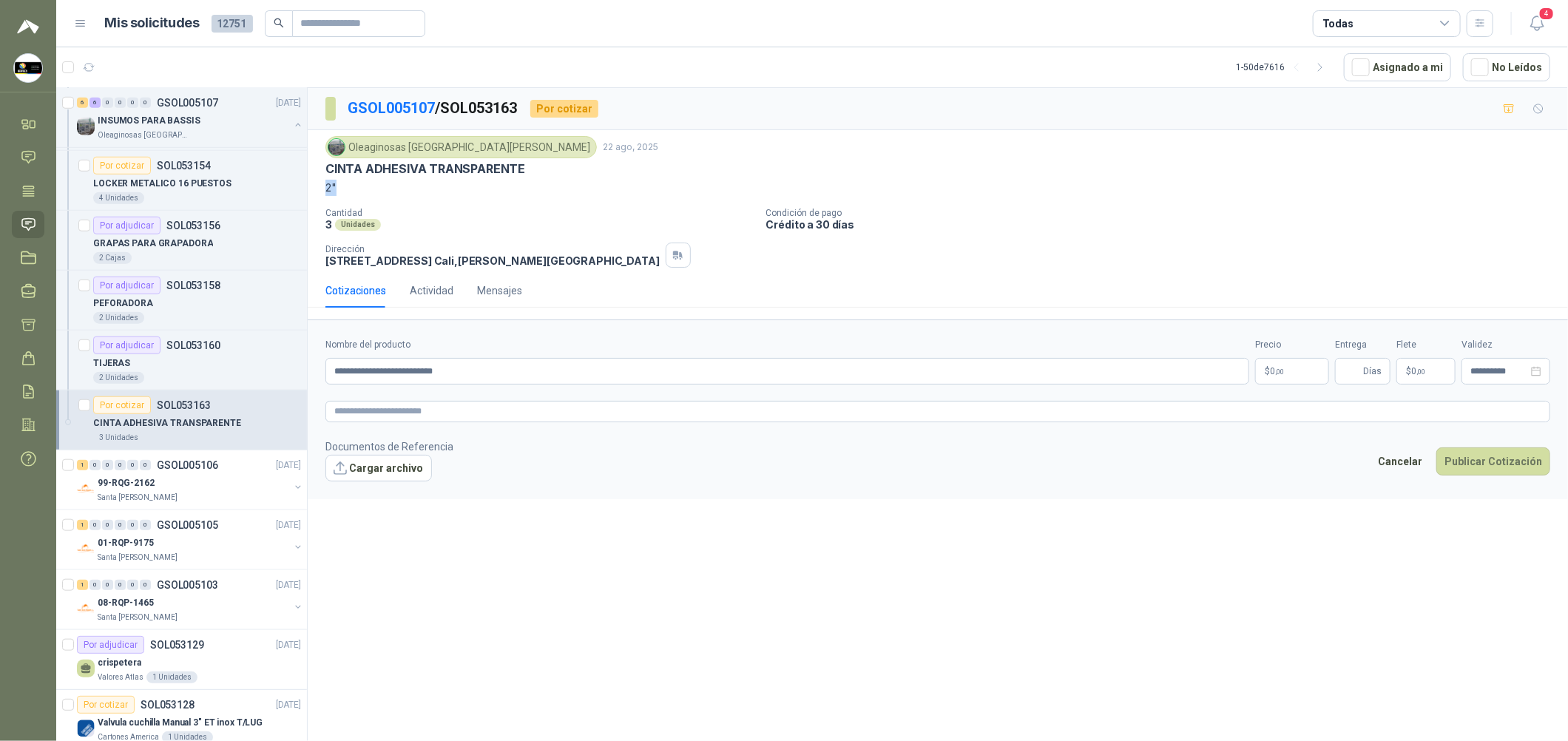
click at [324, 191] on div "Oleaginosas [GEOGRAPHIC_DATA][PERSON_NAME] [DATE] CINTA ADHESIVA TRANSPARENTE 2…" at bounding box center [937, 201] width 1260 height 144
click at [518, 378] on input "**********" at bounding box center [787, 370] width 924 height 26
paste input "***"
drag, startPoint x: 532, startPoint y: 369, endPoint x: 174, endPoint y: 378, distance: 358.1
click at [174, 378] on div "Por cotizar SOL053172 [DATE] CONECTOR RJ45 CON CARCASA CAT 5E Caracol TV 100 Un…" at bounding box center [812, 416] width 1512 height 659
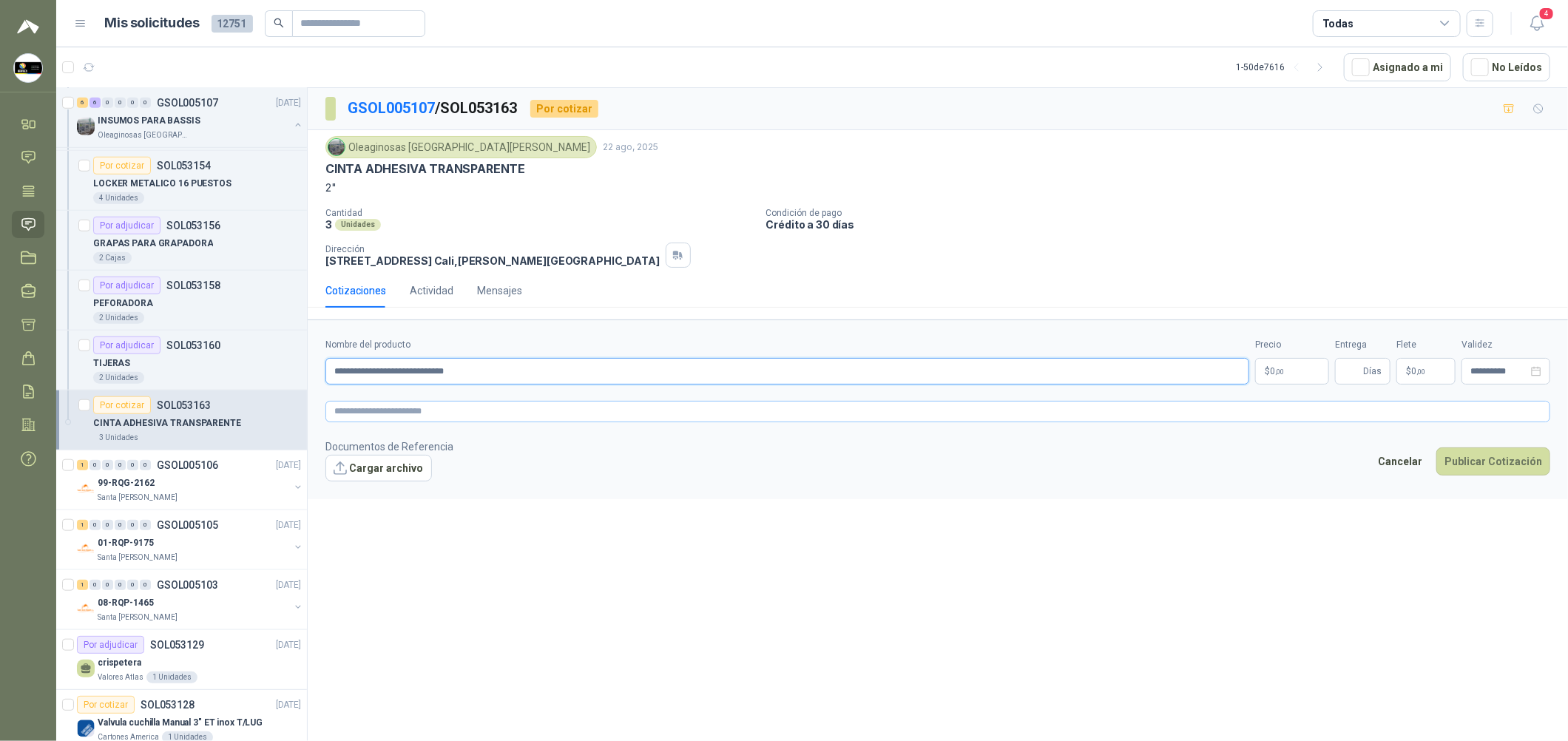
type input "**********"
click at [388, 414] on textarea at bounding box center [937, 411] width 1225 height 21
paste textarea "**********"
type textarea "**********"
click at [756, 382] on body "[PERSON_NAME] Soluciones Industriales D&D Inicio Chat Tareas Solicitudes Licita…" at bounding box center [784, 370] width 1568 height 741
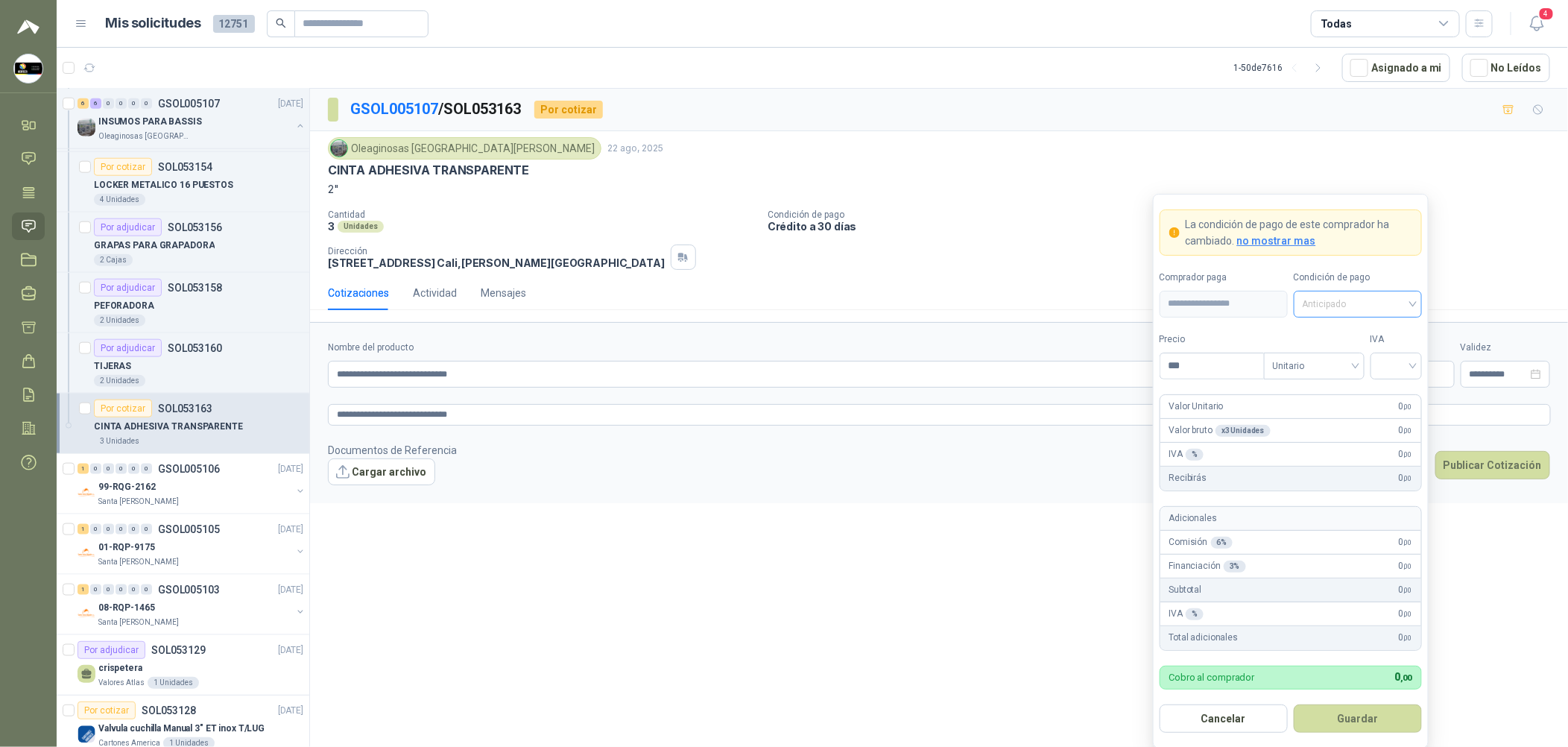
click at [761, 317] on div "Anticipado" at bounding box center [1358, 303] width 128 height 27
click at [761, 343] on div "Anticipado" at bounding box center [1358, 335] width 104 height 16
click at [761, 356] on span "Unitario" at bounding box center [1315, 366] width 83 height 22
click at [761, 311] on span "Anticipado" at bounding box center [1357, 304] width 110 height 22
click at [761, 358] on div "Crédito a 30 días" at bounding box center [1358, 359] width 104 height 16
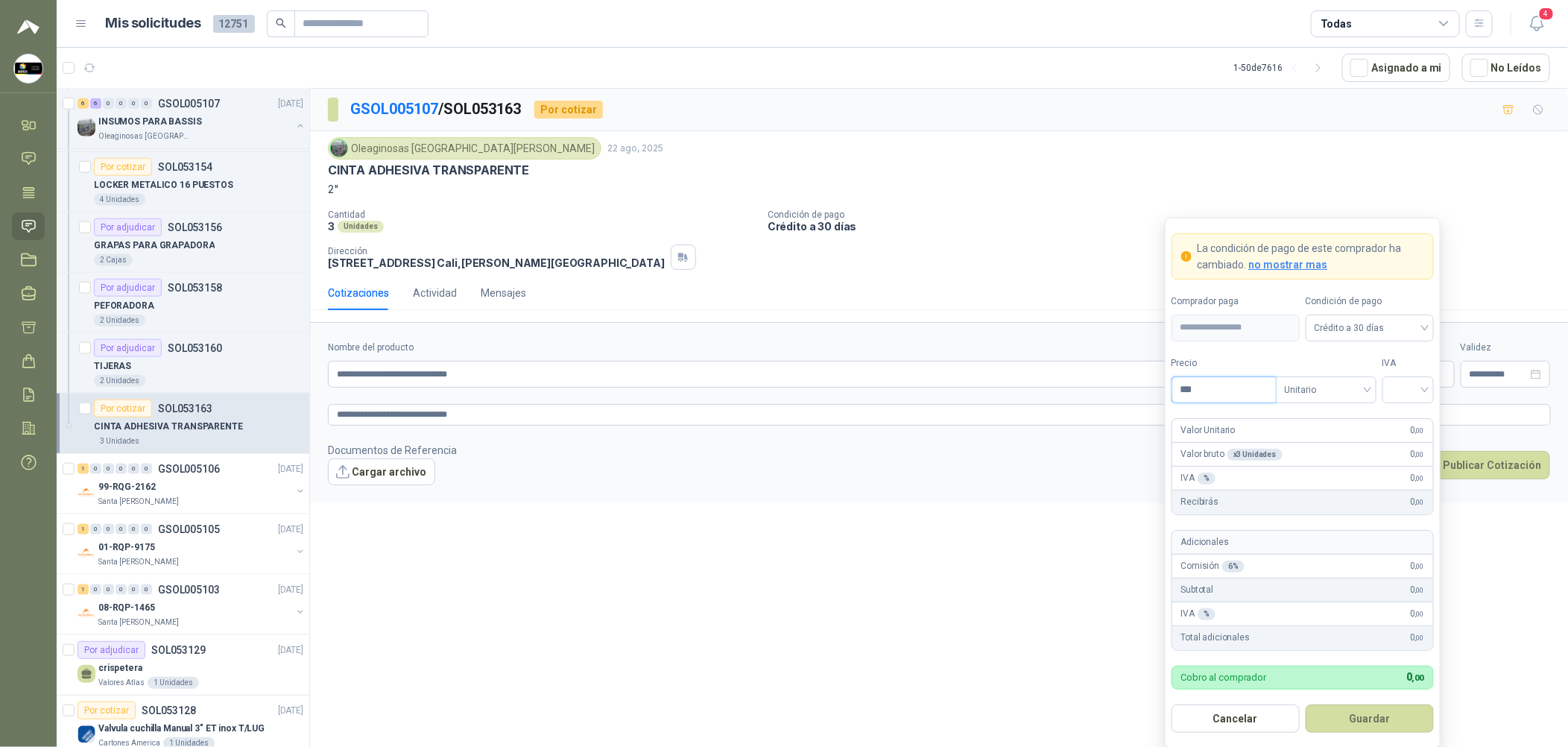
click at [761, 401] on input "***" at bounding box center [1224, 390] width 104 height 26
type input "********"
click at [761, 379] on input "search" at bounding box center [1408, 388] width 33 height 22
click at [761, 422] on div "19%" at bounding box center [1408, 421] width 27 height 16
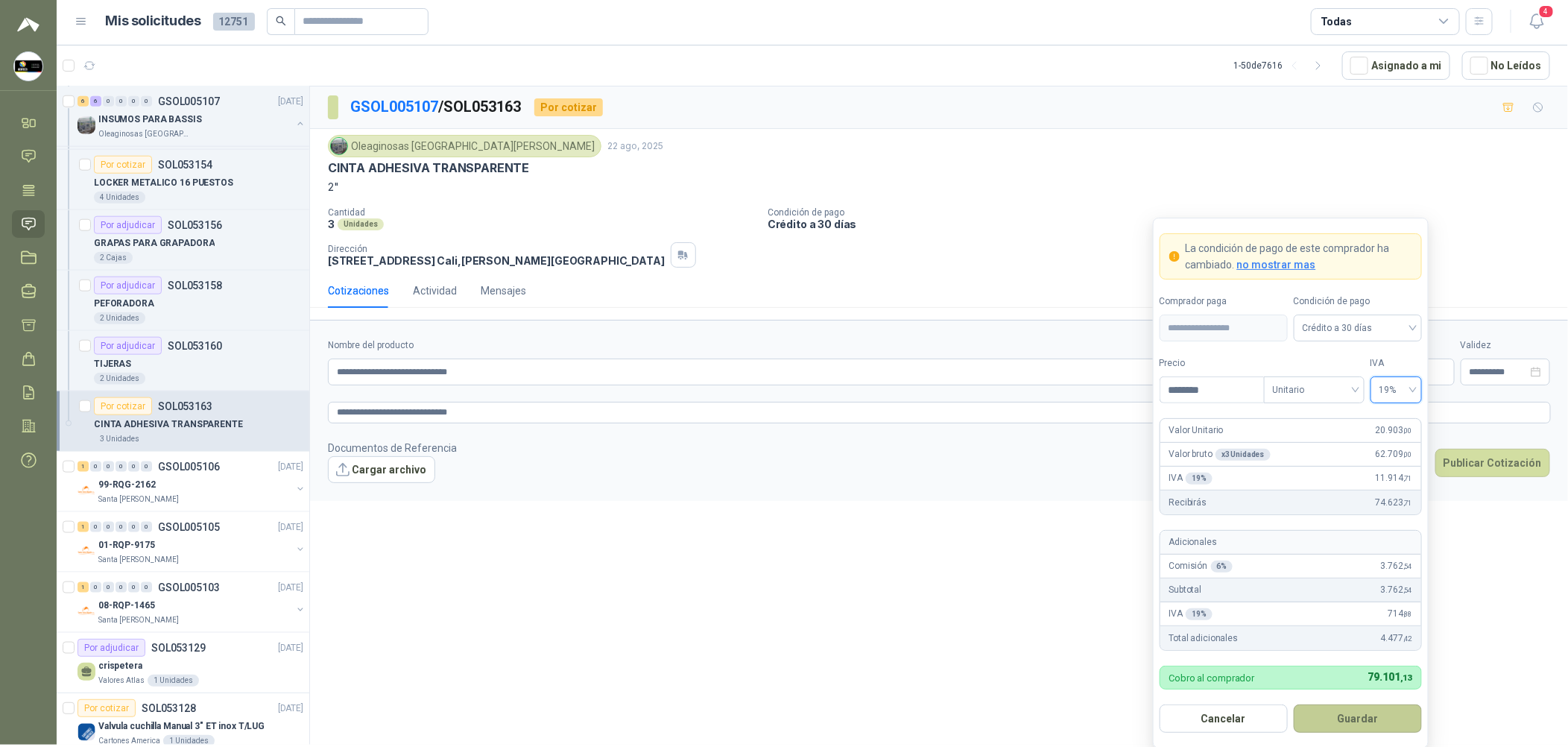
click at [761, 716] on button "Guardar" at bounding box center [1358, 718] width 128 height 28
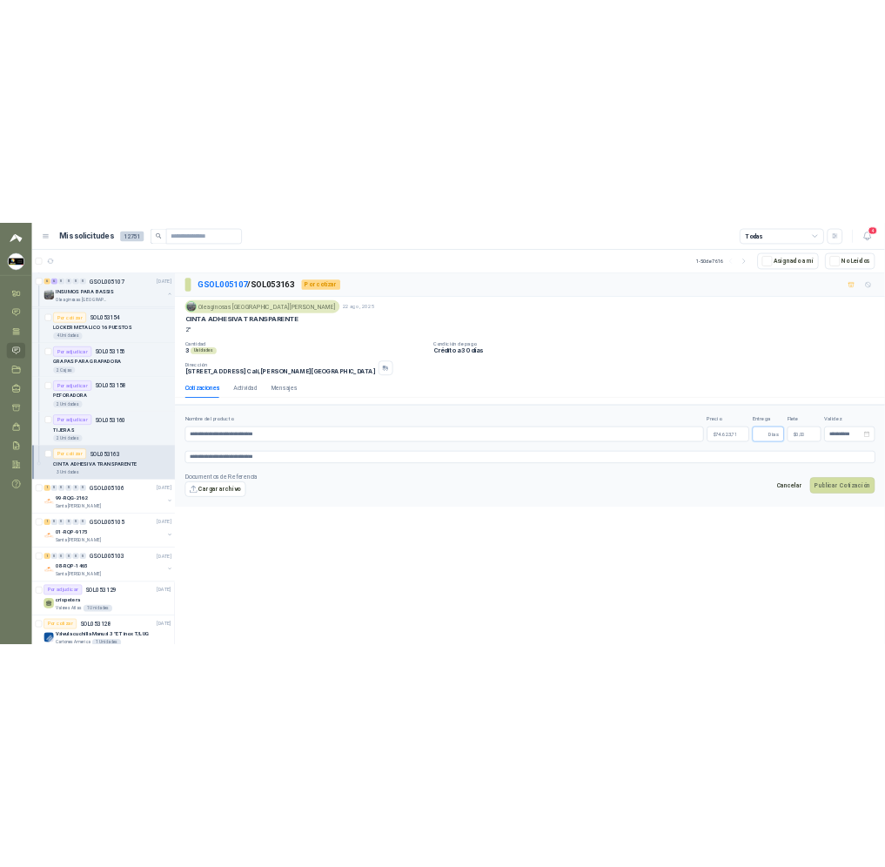
scroll to position [0, 0]
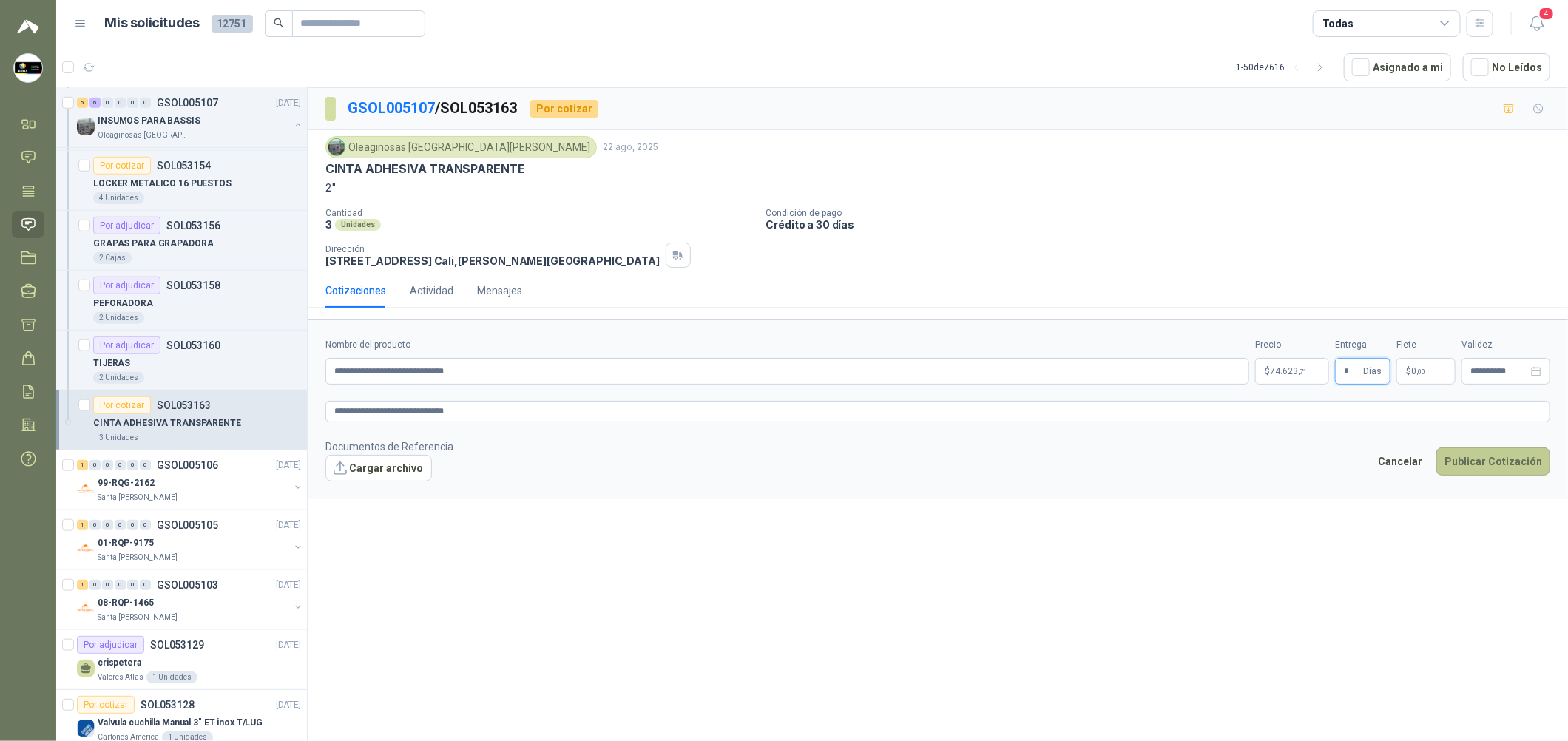
type input "*"
click at [756, 465] on button "Publicar Cotización" at bounding box center [1493, 461] width 114 height 28
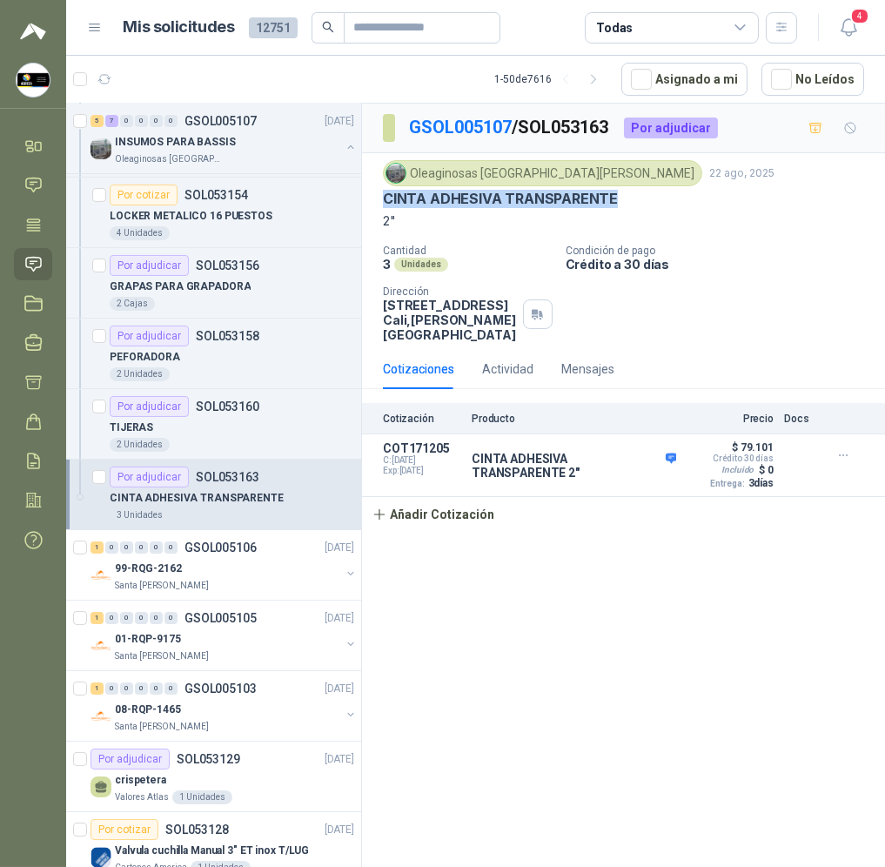
drag, startPoint x: 637, startPoint y: 208, endPoint x: 383, endPoint y: 207, distance: 254.1
click at [383, 207] on div "CINTA ADHESIVA TRANSPARENTE" at bounding box center [623, 199] width 481 height 18
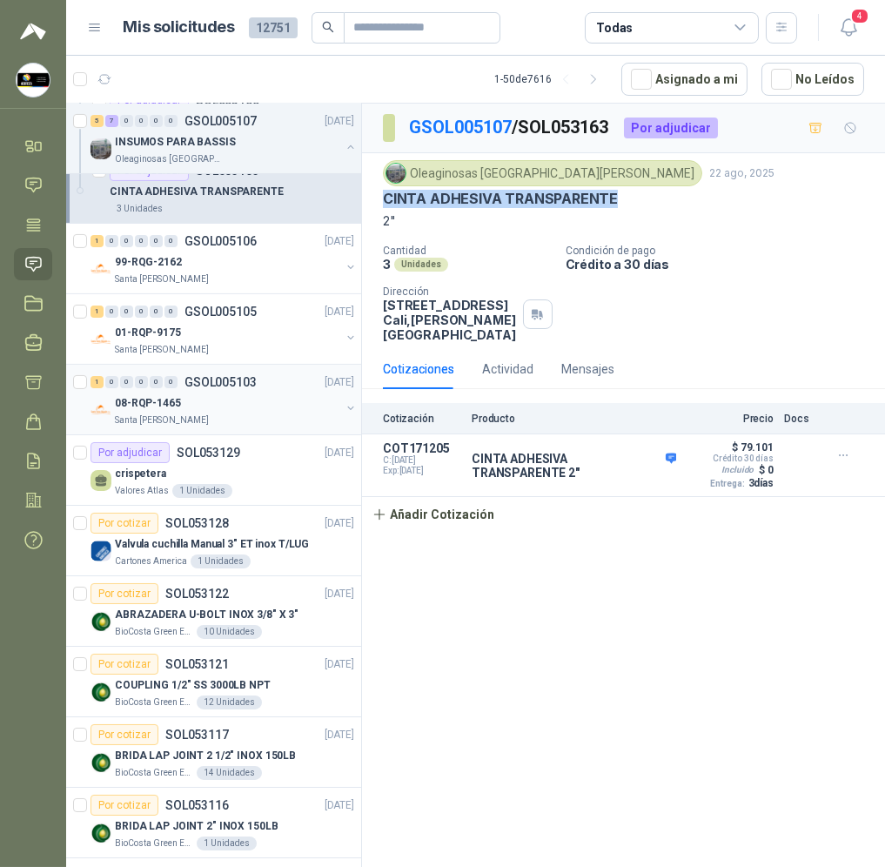
scroll to position [1174, 0]
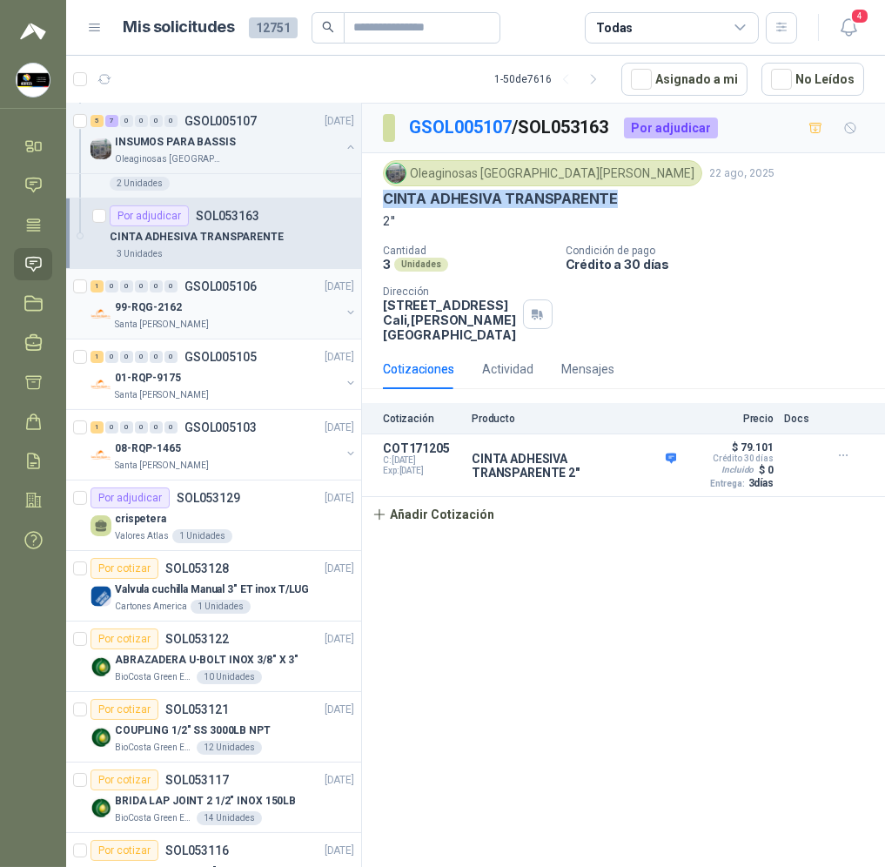
click at [249, 306] on div "99-RQG-2162" at bounding box center [227, 307] width 225 height 21
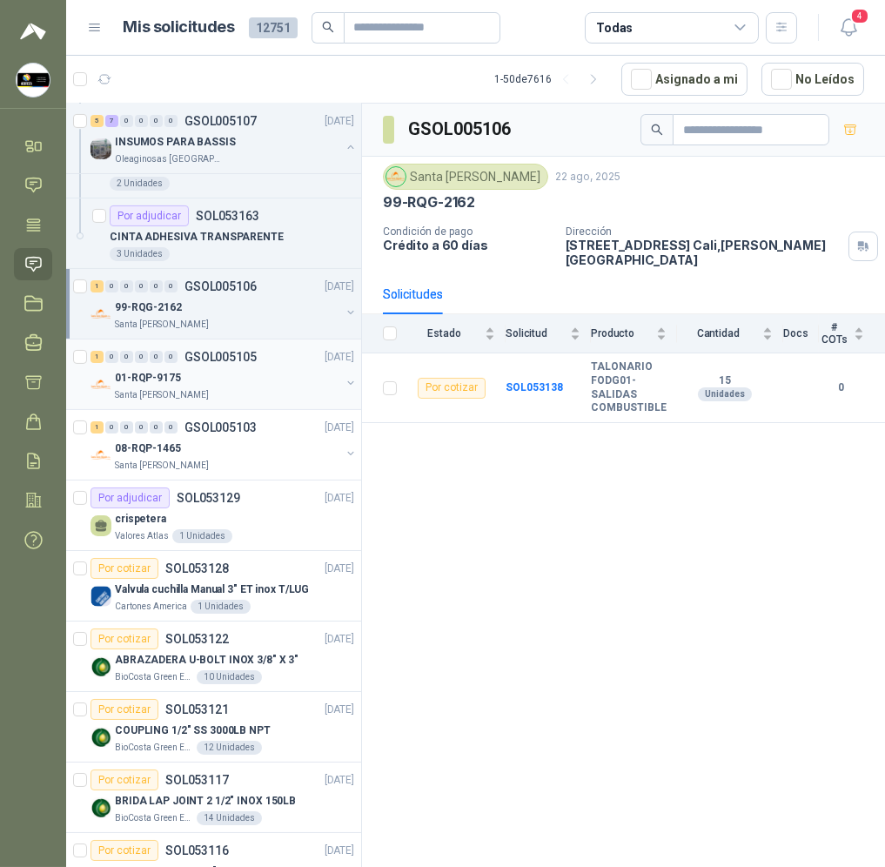
click at [235, 378] on div "01-RQP-9175" at bounding box center [227, 377] width 225 height 21
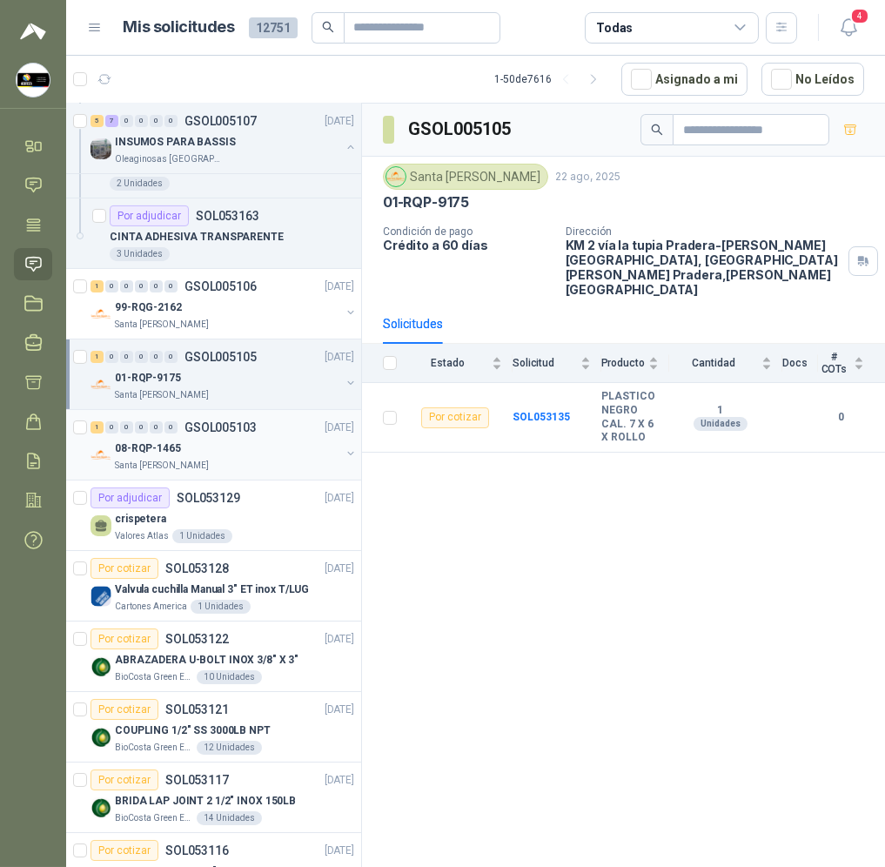
click at [236, 440] on div "08-RQP-1465" at bounding box center [227, 448] width 225 height 21
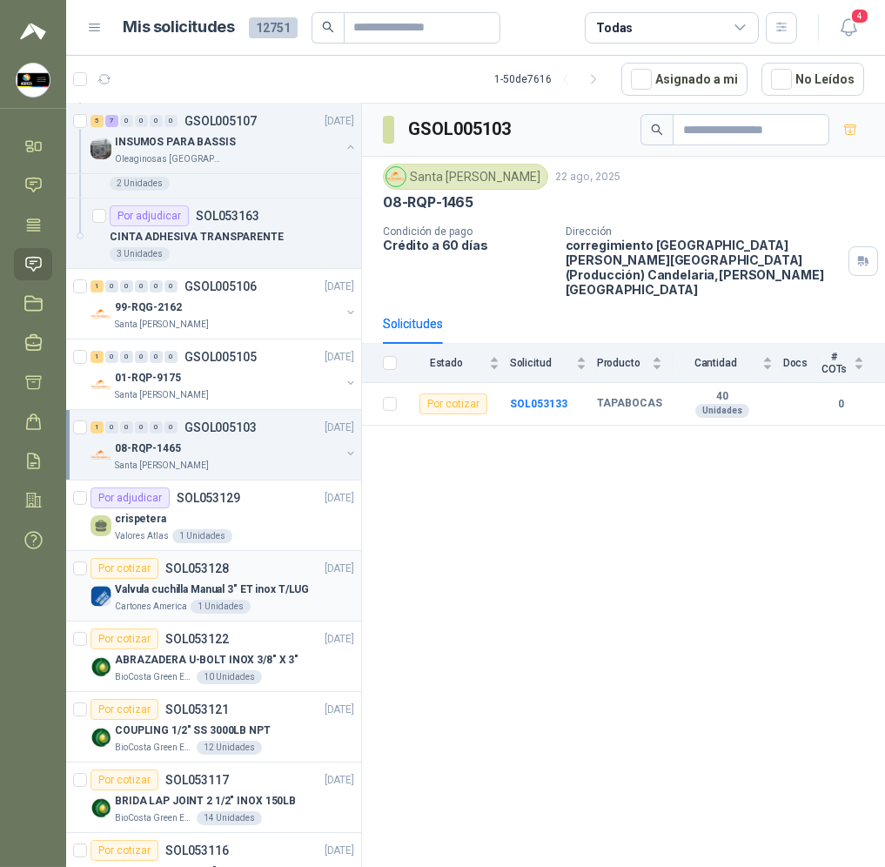
click at [233, 592] on p "Valvula cuchilla Manual 3" ET inox T/LUG" at bounding box center [212, 589] width 194 height 17
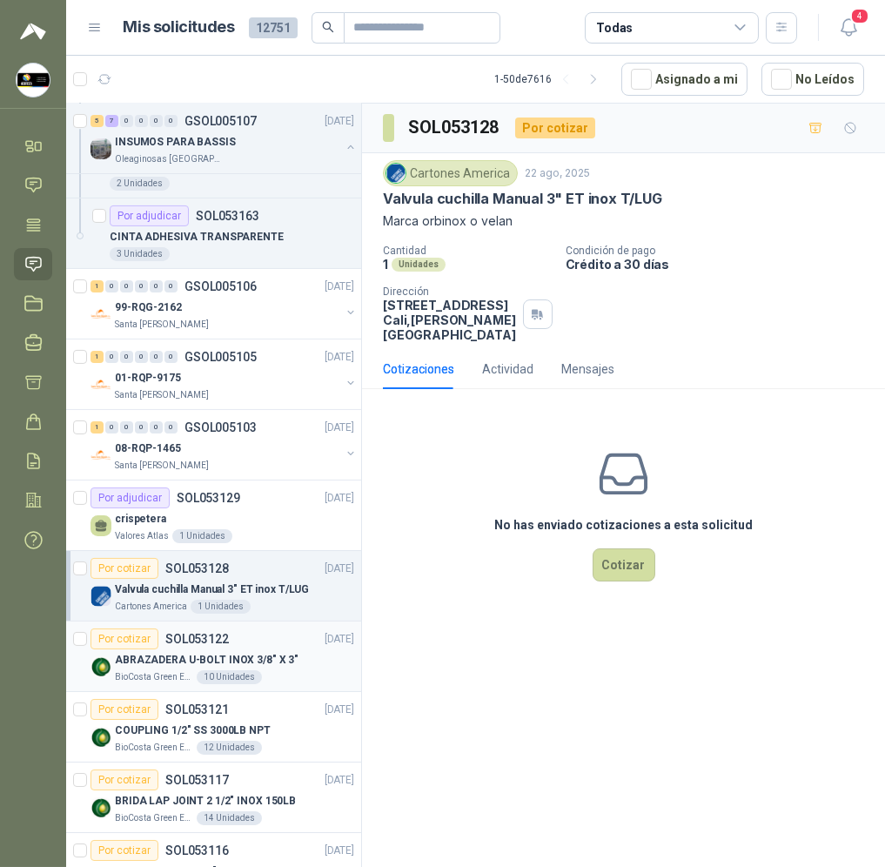
click at [272, 638] on div "Por cotizar SOL053122 [DATE]" at bounding box center [223, 638] width 264 height 21
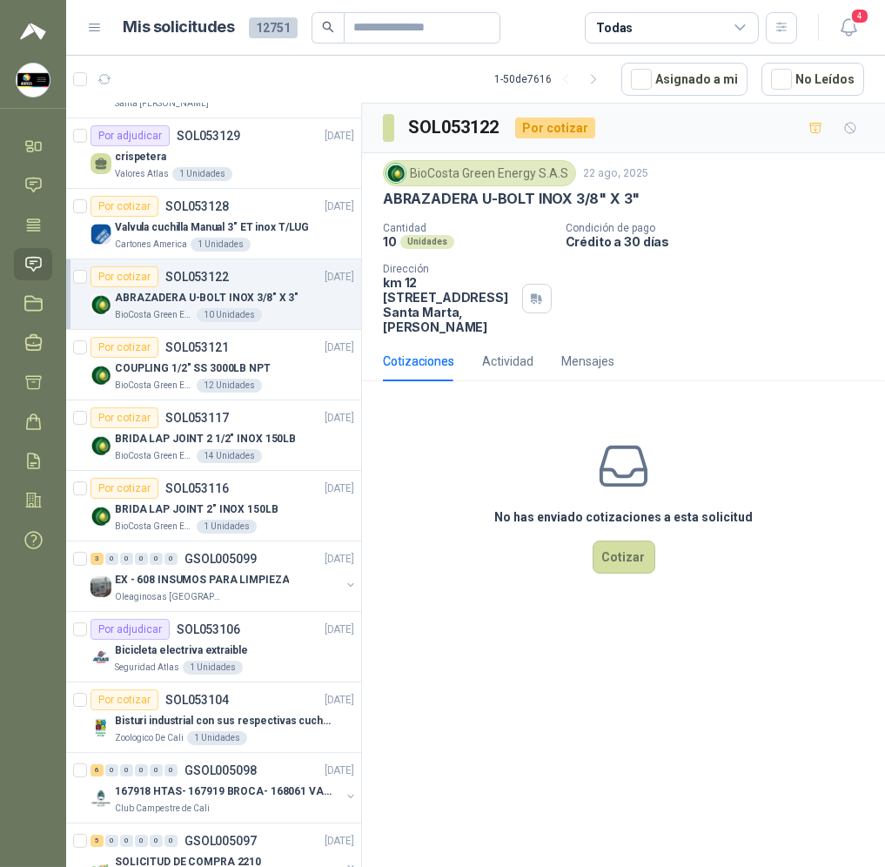
scroll to position [1566, 0]
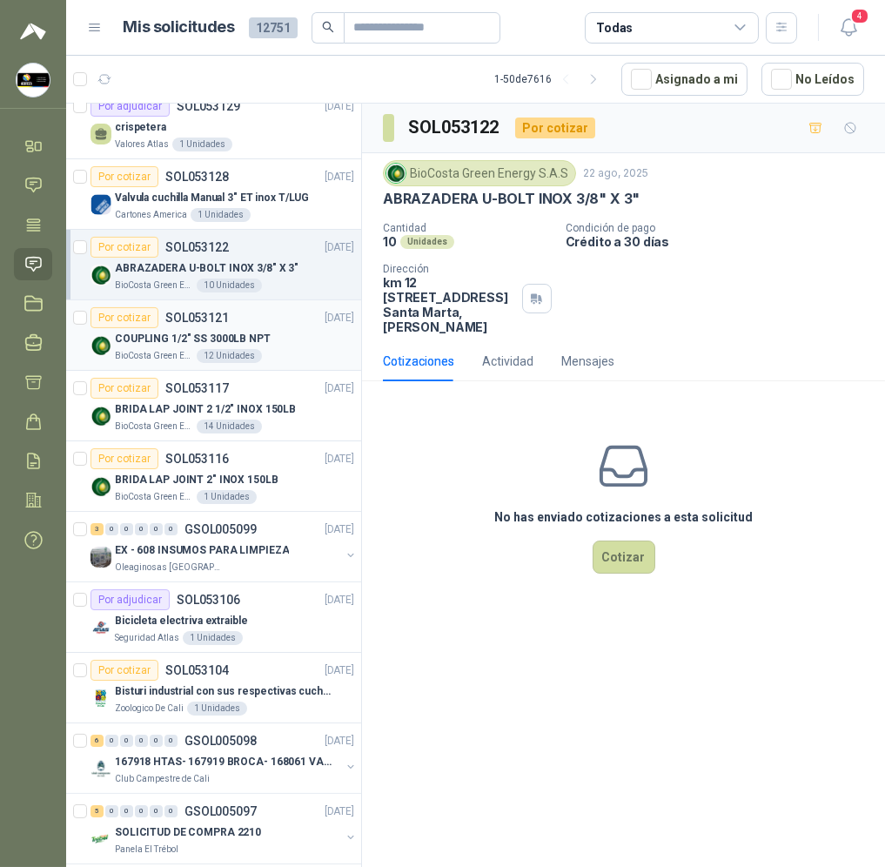
click at [272, 352] on div "BioCosta [PERSON_NAME] Energy S.A.S 12 Unidades" at bounding box center [234, 356] width 239 height 14
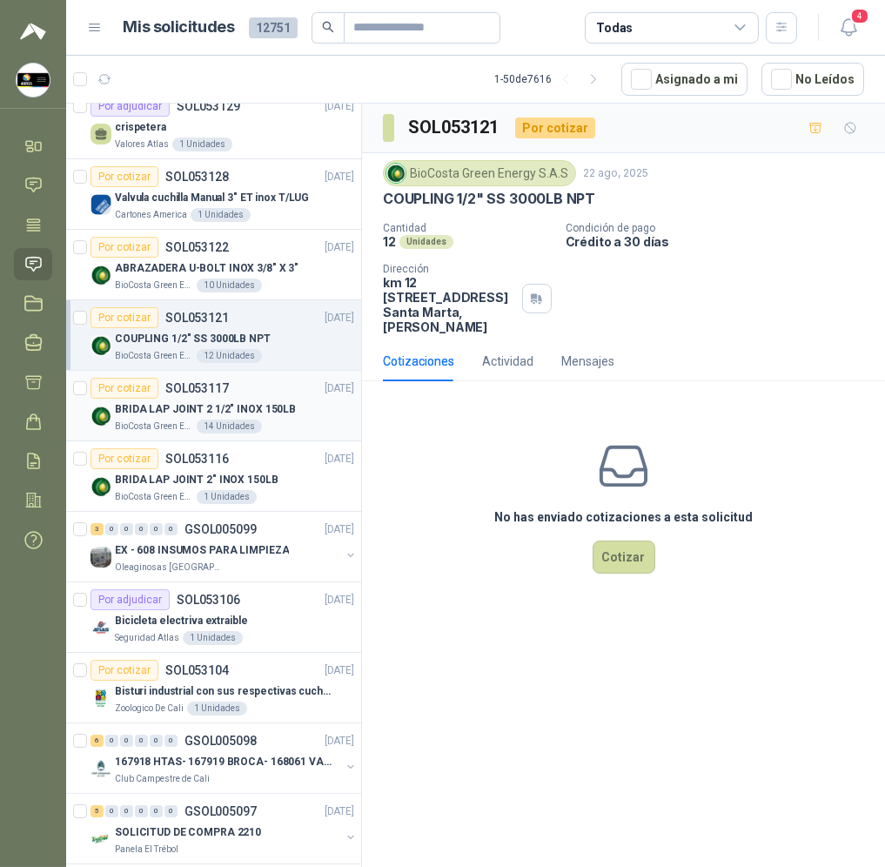
click at [279, 433] on div "BioCosta Green Energy S.A.S 14 Unidades" at bounding box center [234, 427] width 239 height 14
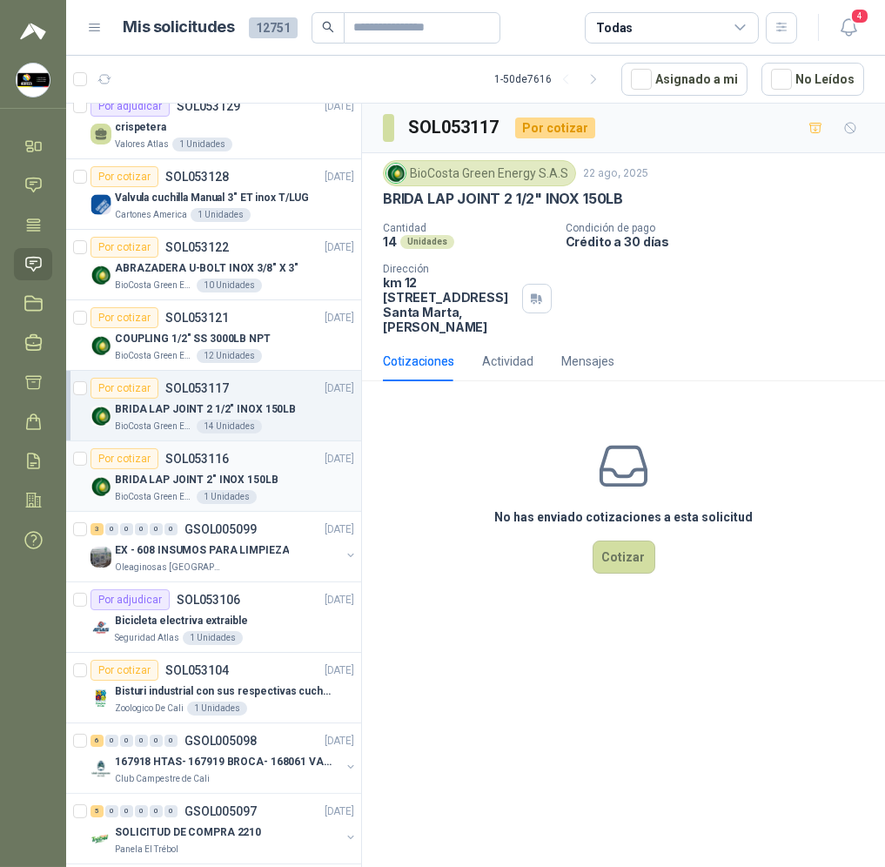
click at [290, 468] on div "Por cotizar SOL053116 [DATE]" at bounding box center [223, 458] width 264 height 21
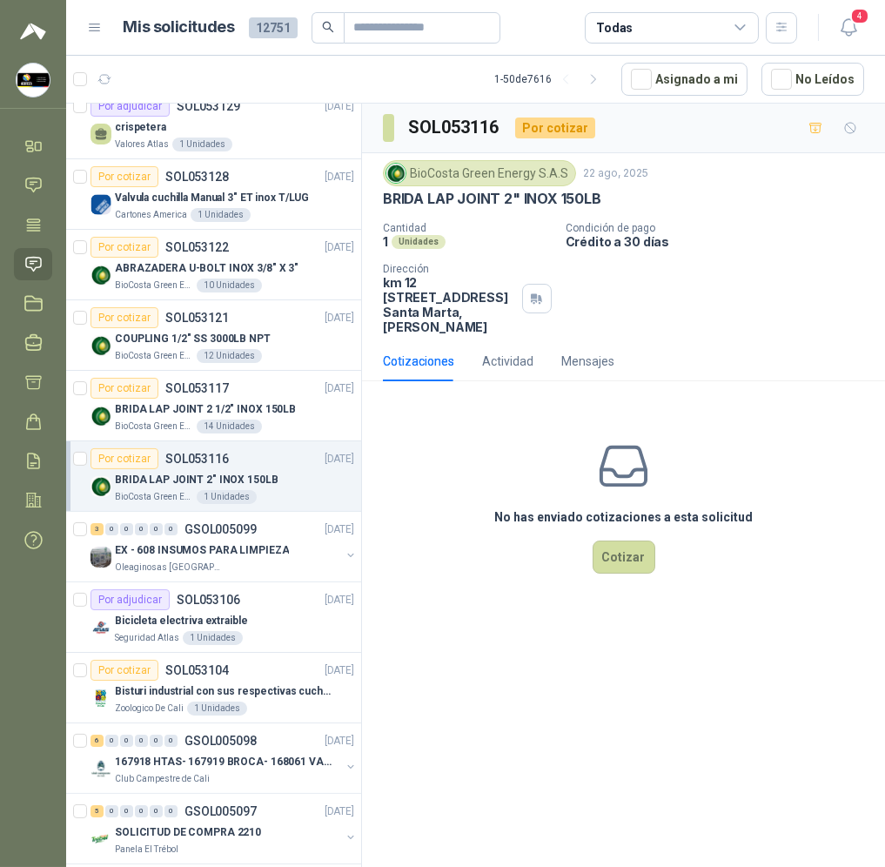
scroll to position [1696, 0]
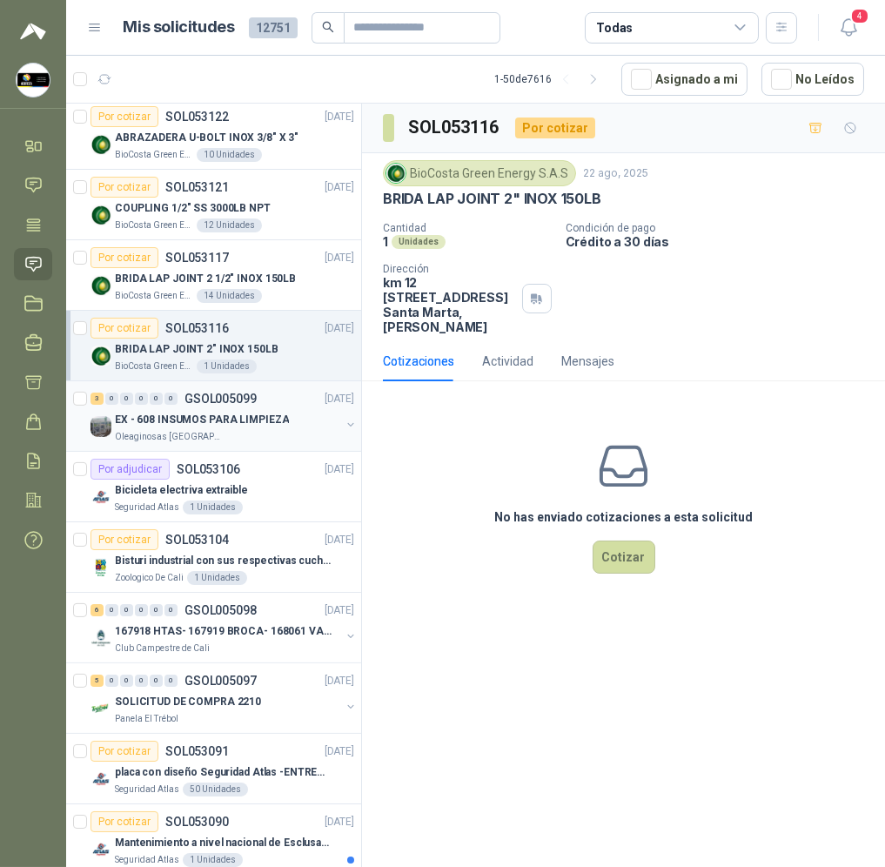
click at [279, 433] on div "Oleaginosas [GEOGRAPHIC_DATA][PERSON_NAME]" at bounding box center [227, 437] width 225 height 14
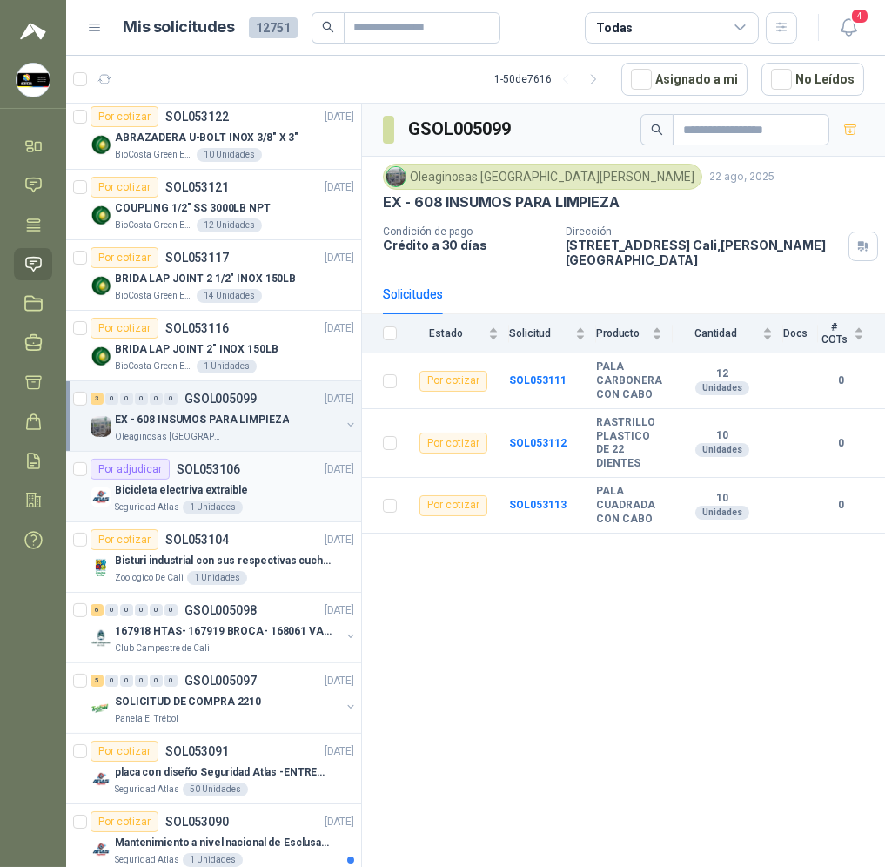
click at [286, 492] on div "Bicicleta electriva extraible" at bounding box center [234, 490] width 239 height 21
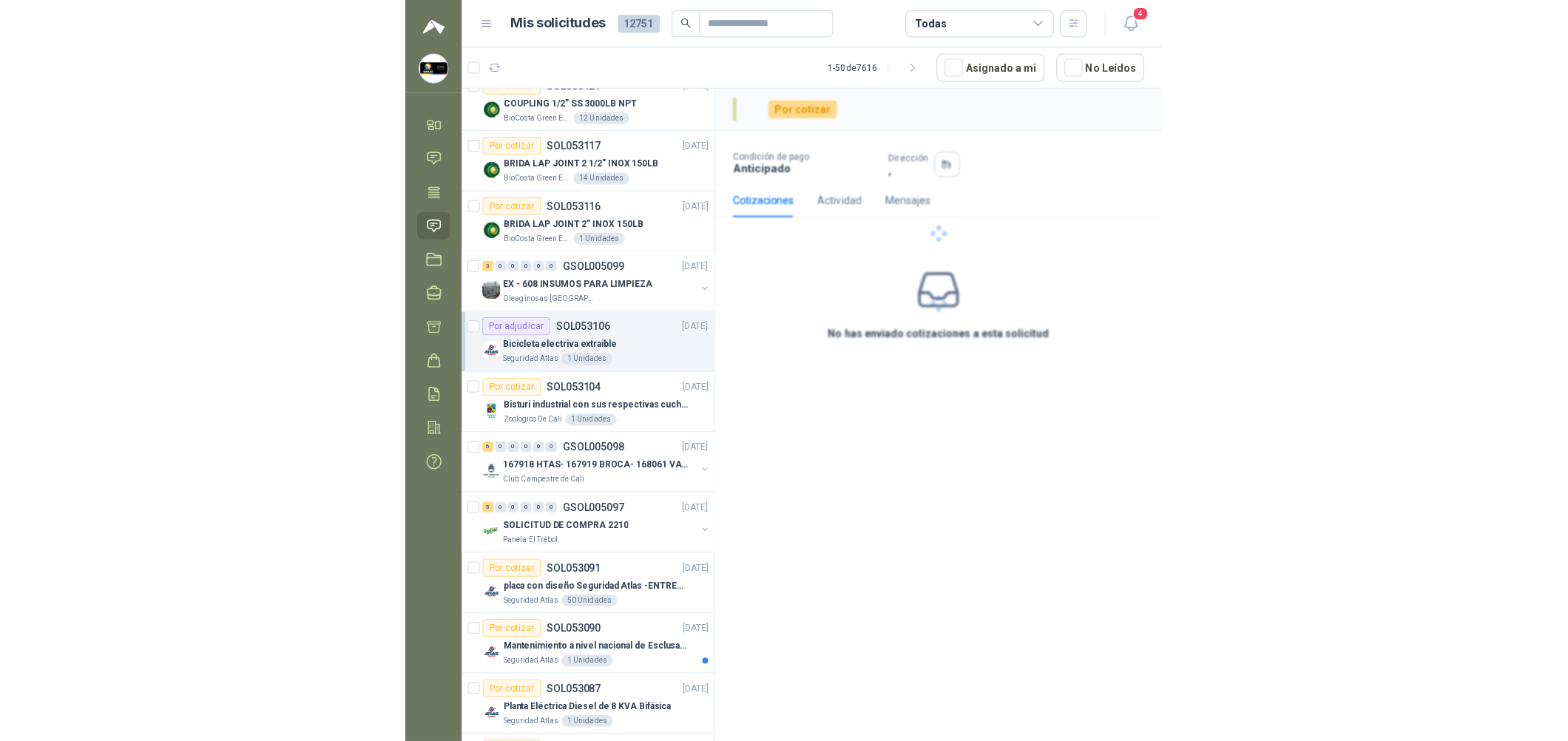
scroll to position [1553, 0]
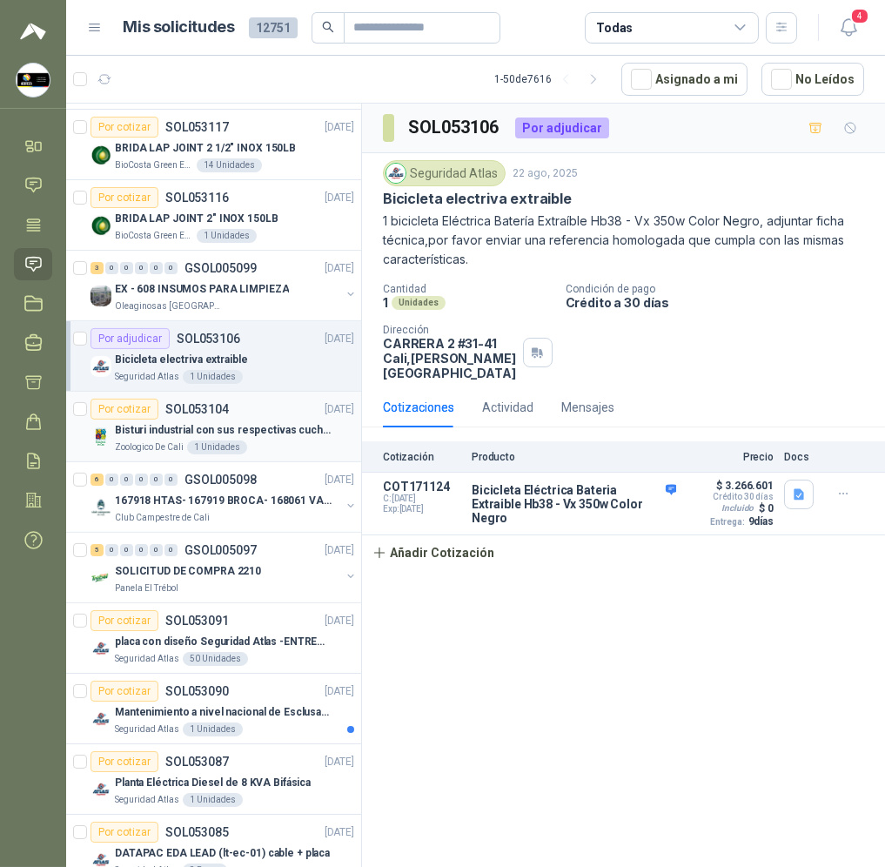
click at [277, 451] on div "Zoologico De Cali 1 Unidades" at bounding box center [234, 447] width 239 height 14
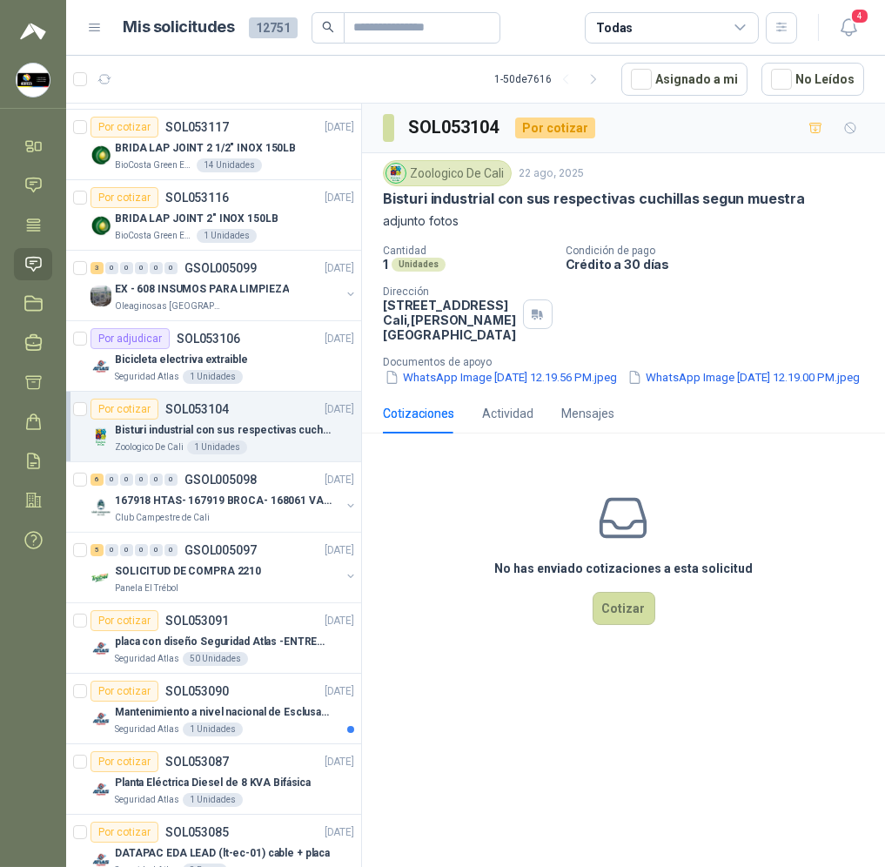
click at [467, 368] on p "Documentos de apoyo" at bounding box center [630, 362] width 495 height 12
click at [466, 382] on button "WhatsApp Image [DATE] 12.19.56 PM.jpeg" at bounding box center [501, 377] width 236 height 18
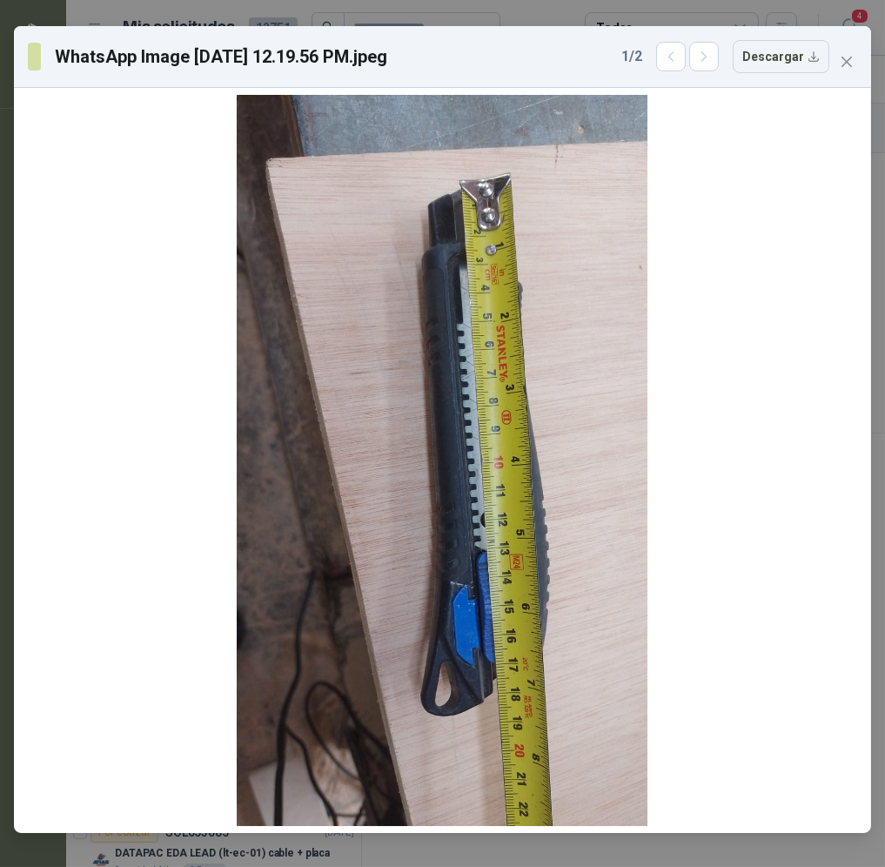
click at [857, 41] on div "WhatsApp Image [DATE] 12.19.56 PM.jpeg 1 / 2 Descargar" at bounding box center [442, 57] width 857 height 62
click at [846, 64] on icon "close" at bounding box center [847, 62] width 14 height 14
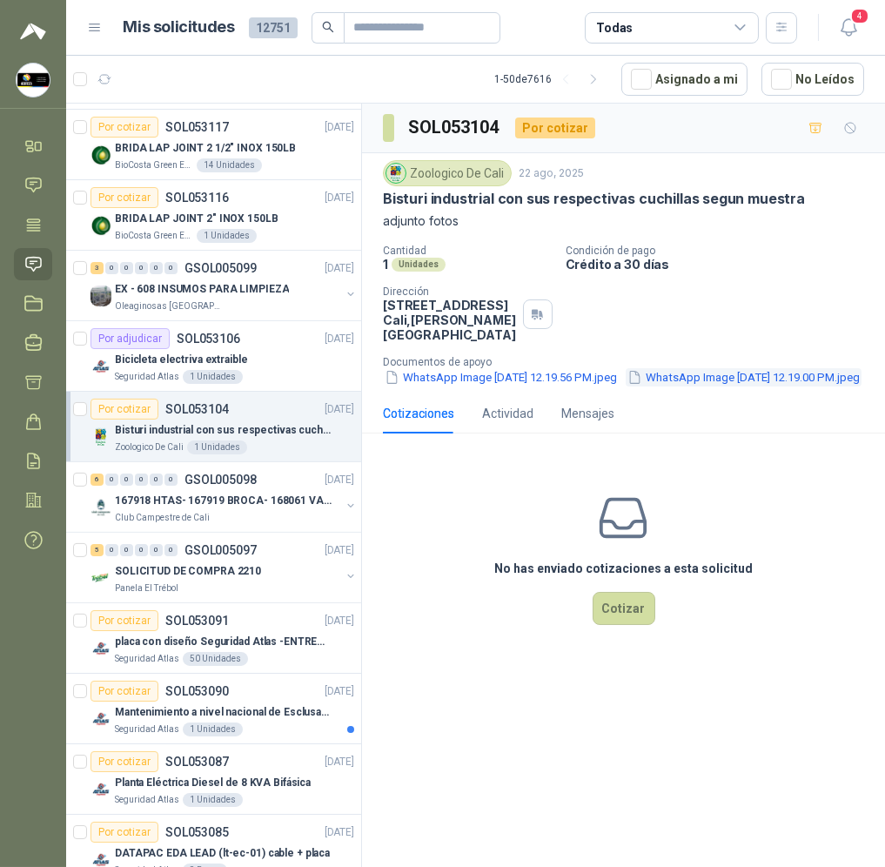
click at [626, 386] on button "WhatsApp Image [DATE] 12.19.00 PM.jpeg" at bounding box center [744, 377] width 236 height 18
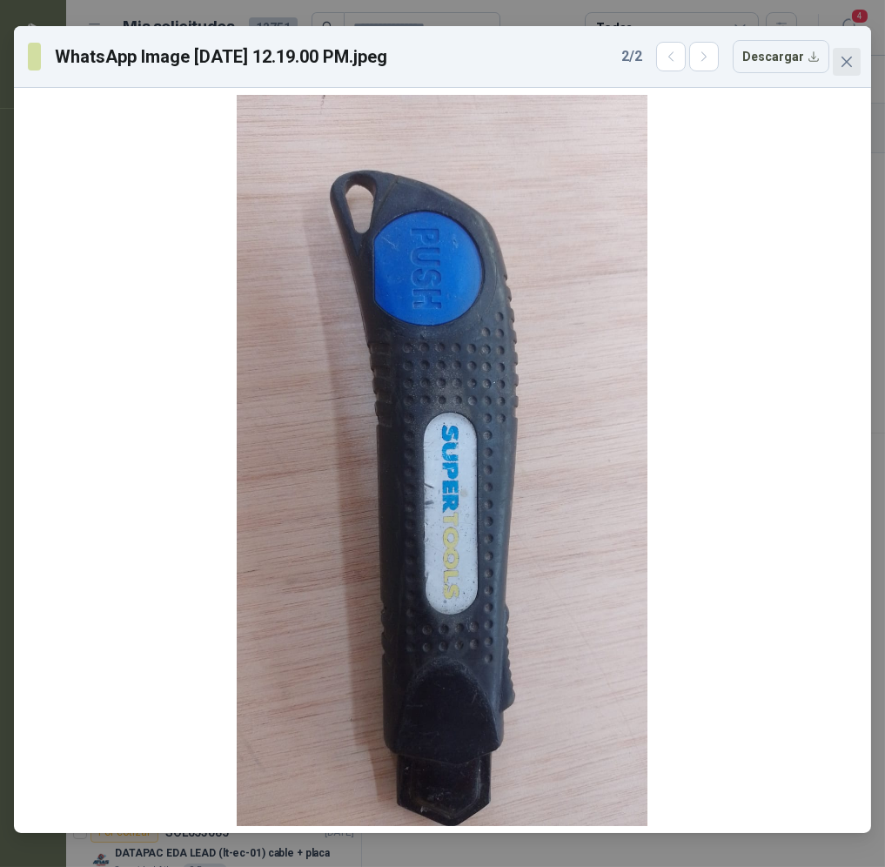
click at [849, 58] on icon "close" at bounding box center [847, 62] width 10 height 10
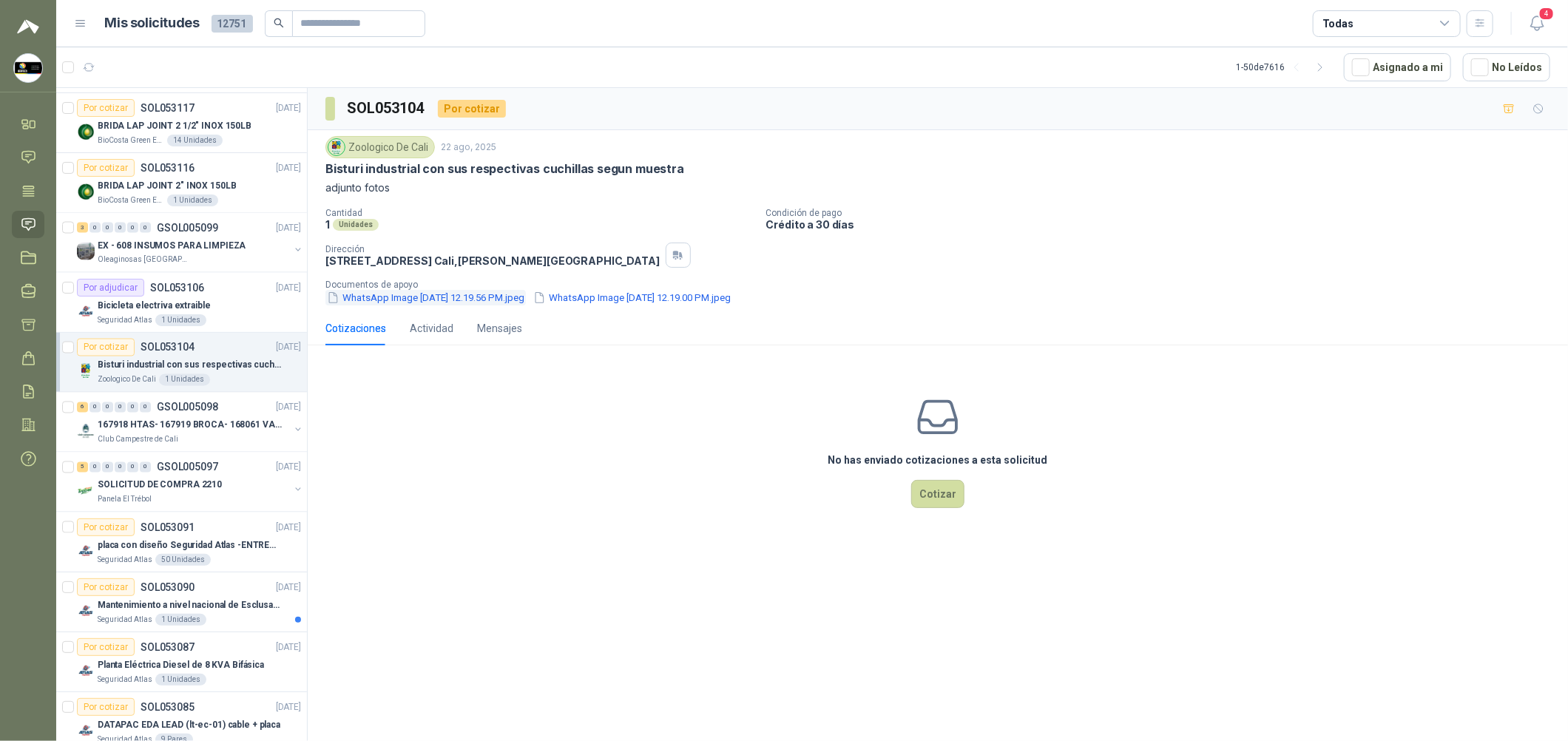
click at [515, 302] on button "WhatsApp Image [DATE] 12.19.56 PM.jpeg" at bounding box center [426, 297] width 201 height 15
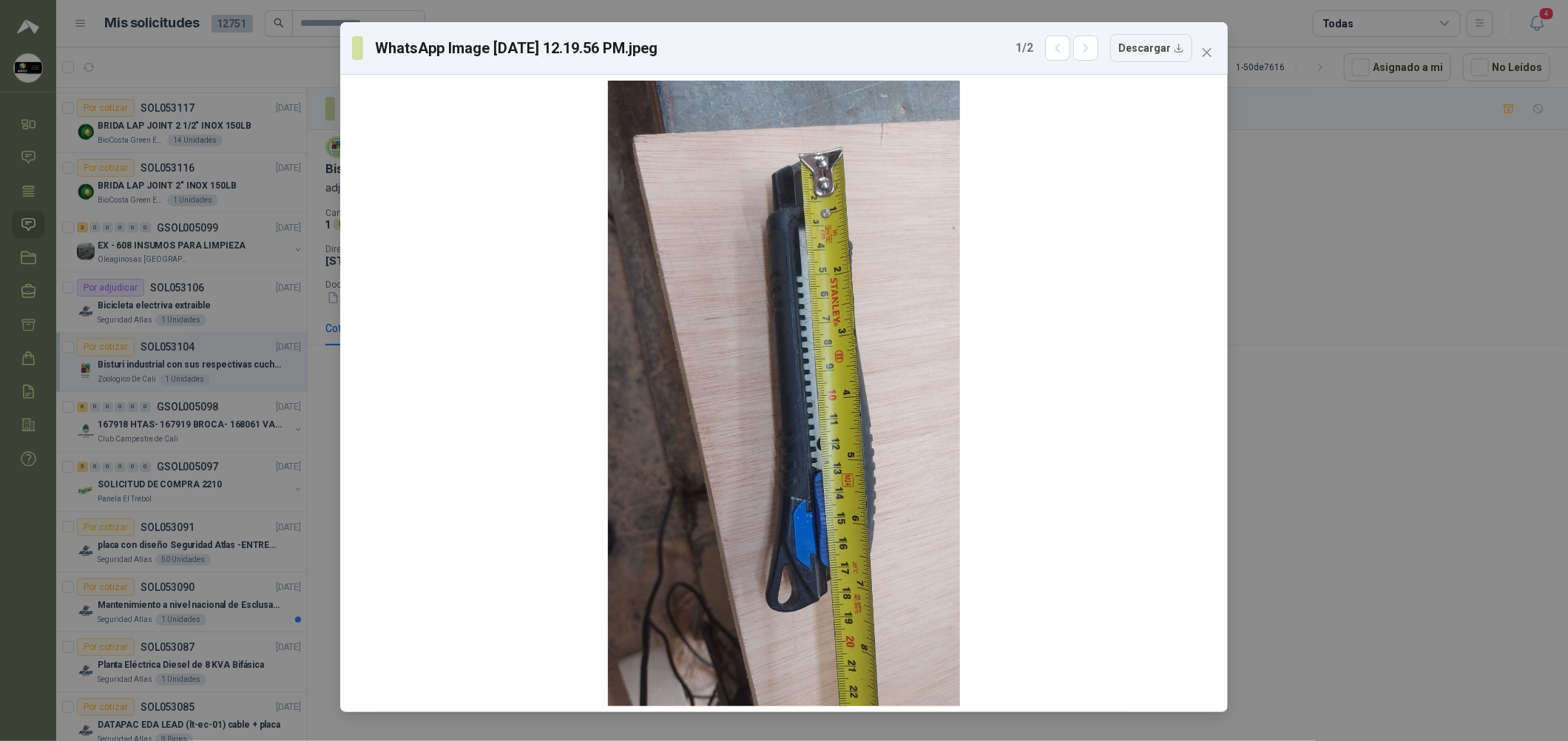
drag, startPoint x: 1281, startPoint y: 378, endPoint x: 1268, endPoint y: 370, distance: 15.3
click at [756, 377] on div "WhatsApp Image [DATE] 12.19.56 PM.jpeg 1 / 2 Descargar" at bounding box center [784, 370] width 1568 height 741
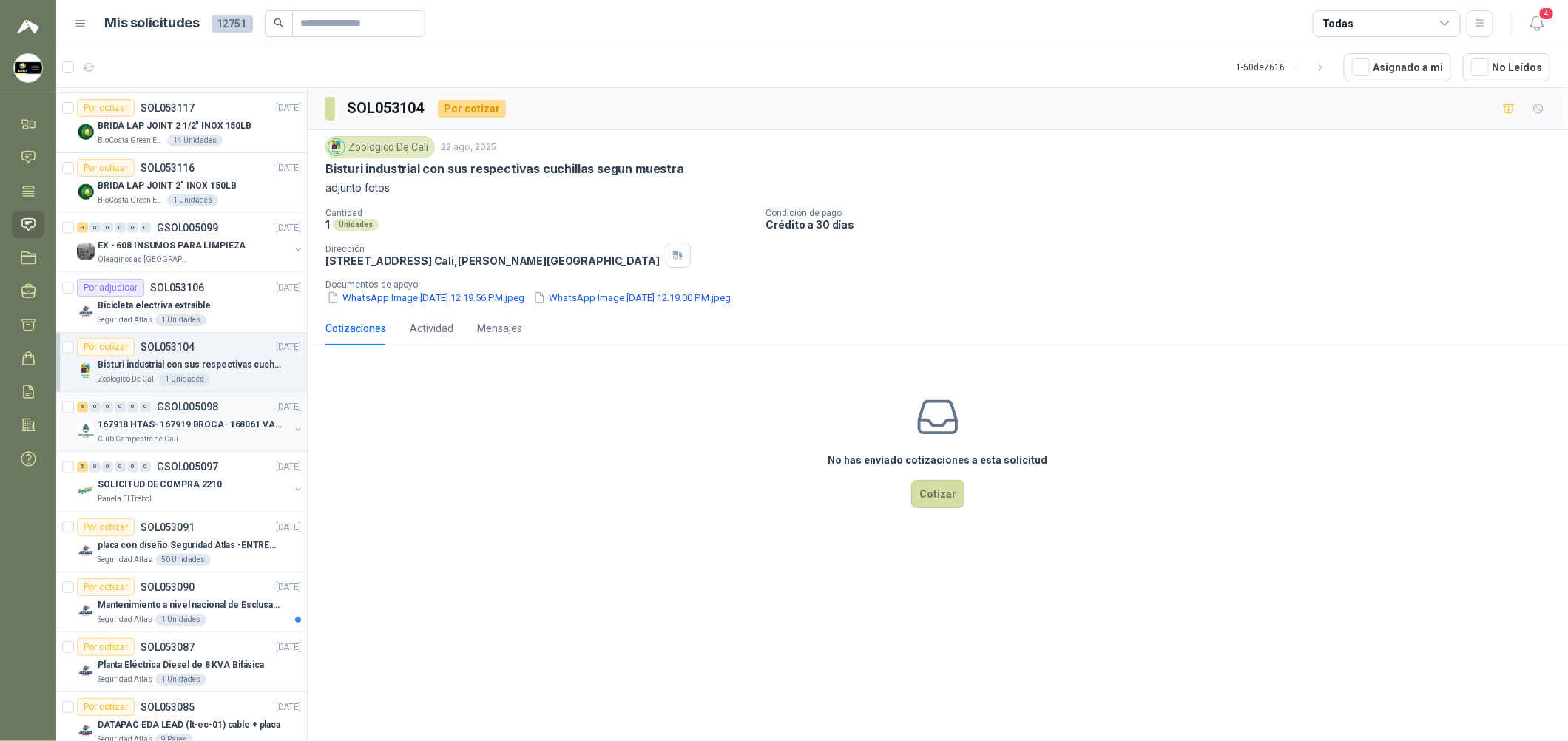
click at [187, 437] on div "Club Campestre de Cali" at bounding box center [193, 440] width 191 height 12
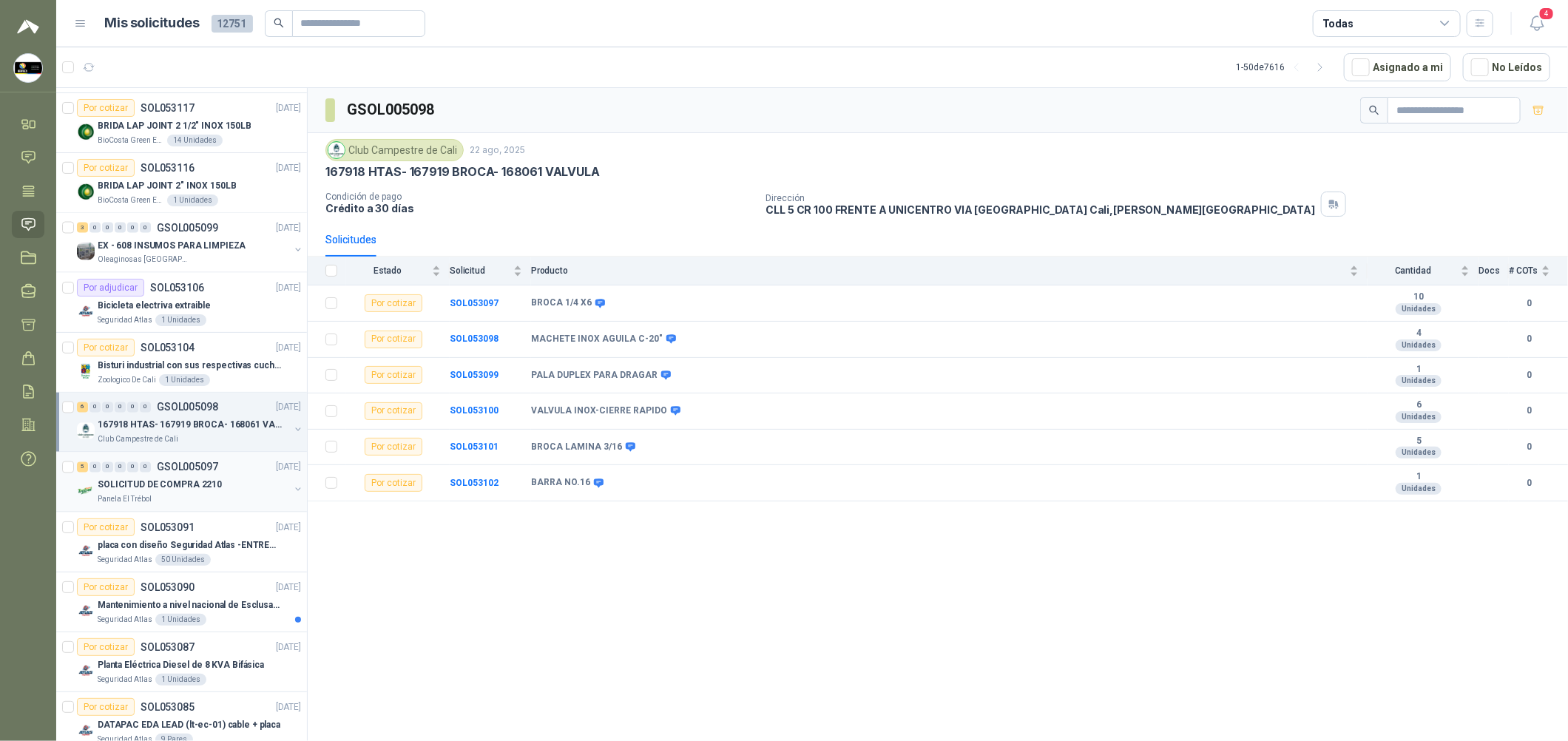
click at [202, 478] on div "SOLICITUD DE COMPRA 2210" at bounding box center [193, 484] width 191 height 18
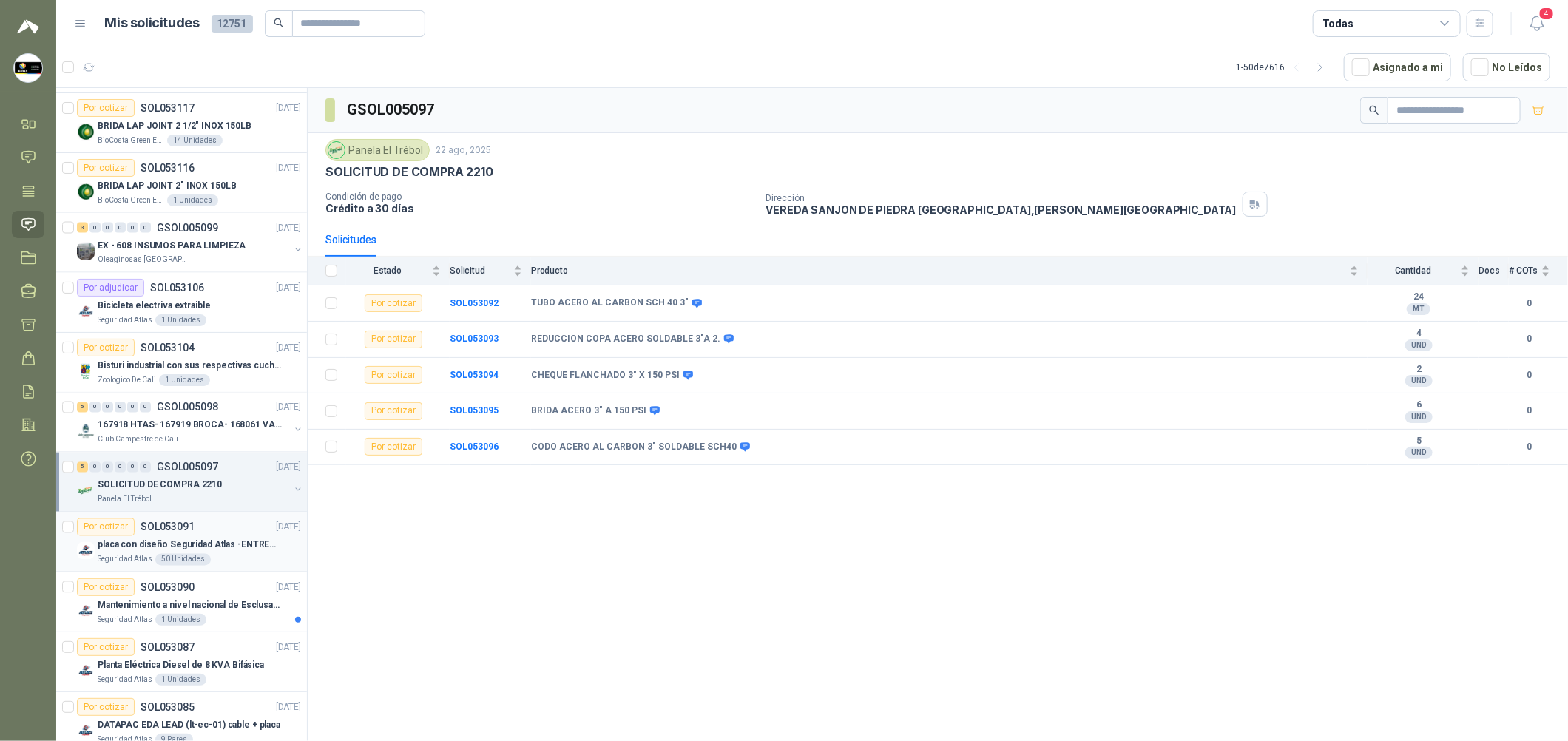
click at [205, 532] on div "Por cotizar SOL053091 [DATE]" at bounding box center [190, 527] width 224 height 18
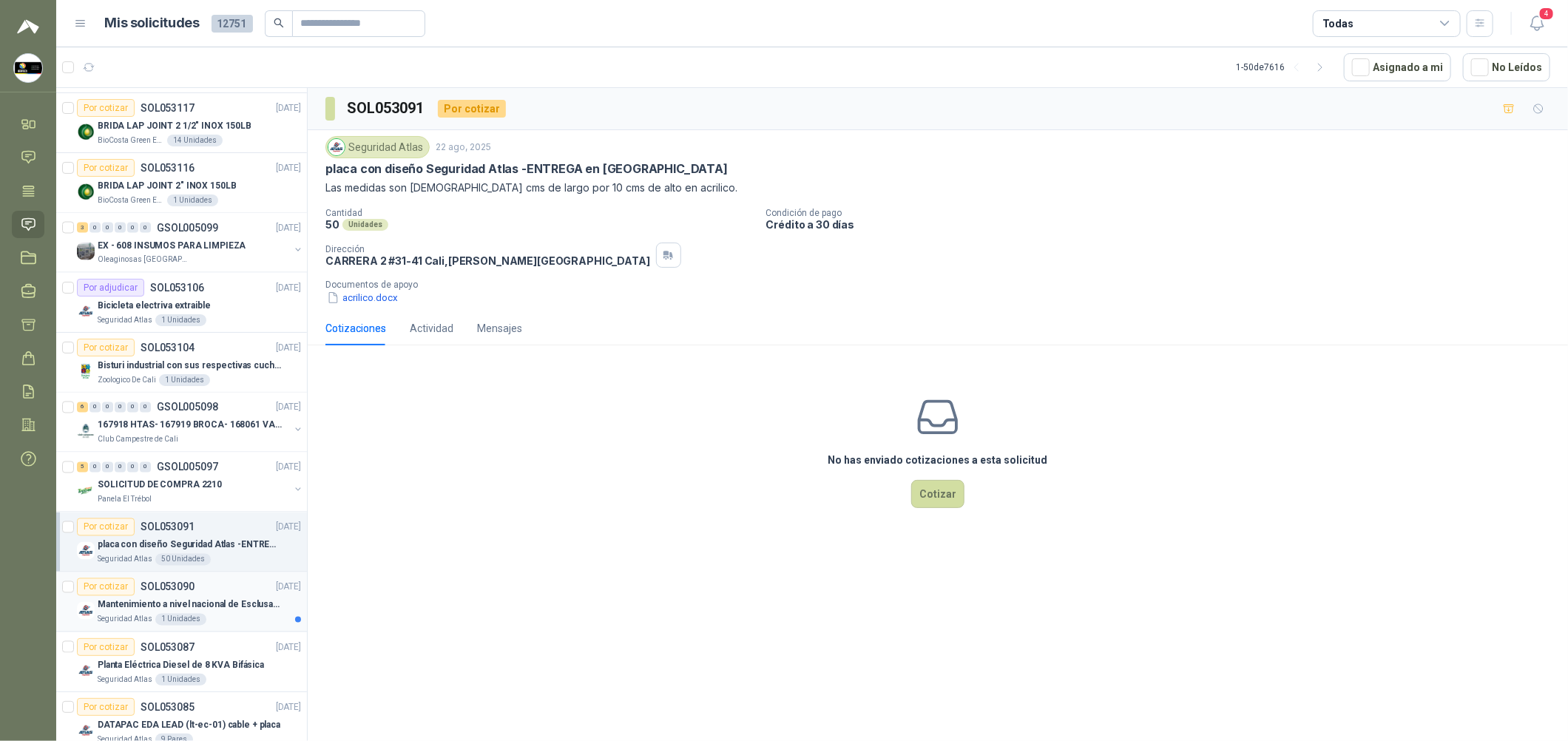
click at [218, 597] on div "Mantenimiento a nivel nacional de Esclusas de Seguridad" at bounding box center [199, 604] width 203 height 18
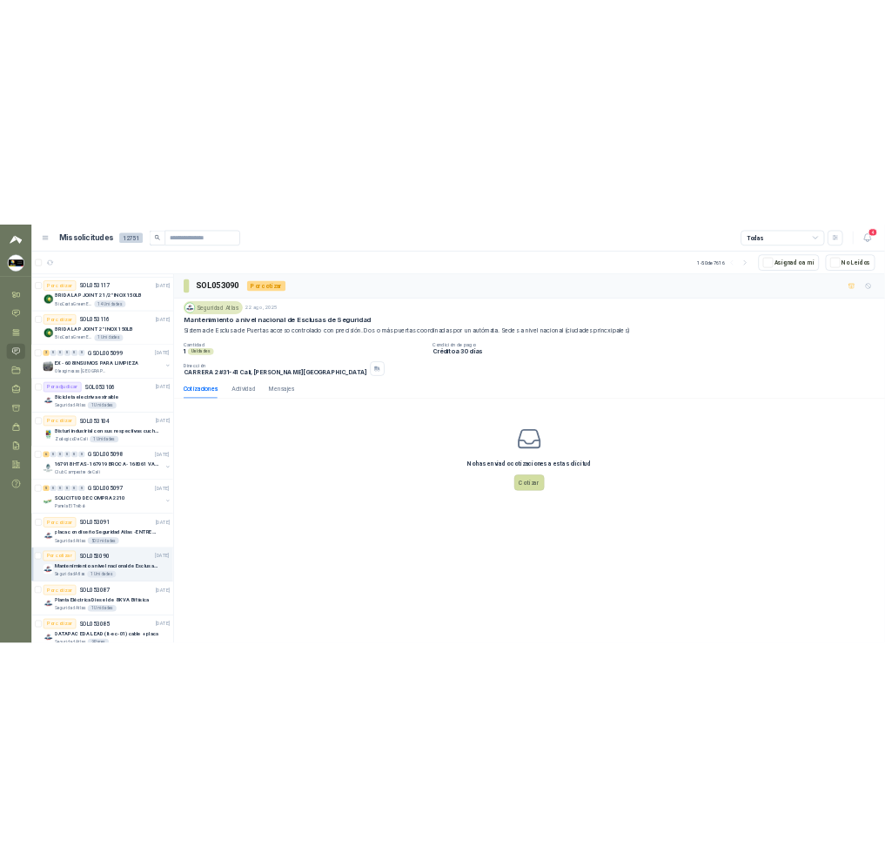
scroll to position [2088, 0]
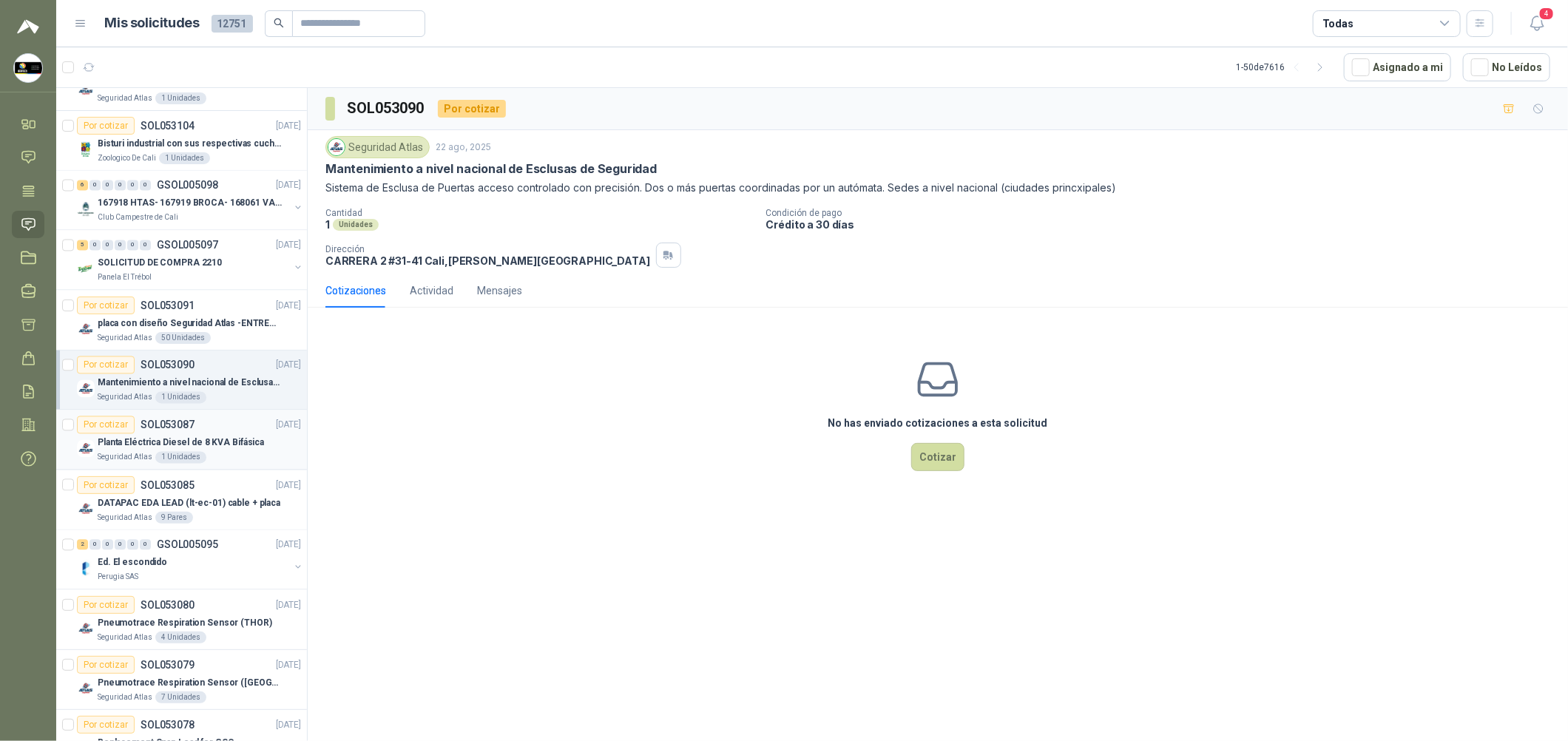
click at [252, 452] on div "Planta Eléctrica Diesel de 8 KVA Bifásica" at bounding box center [199, 443] width 203 height 18
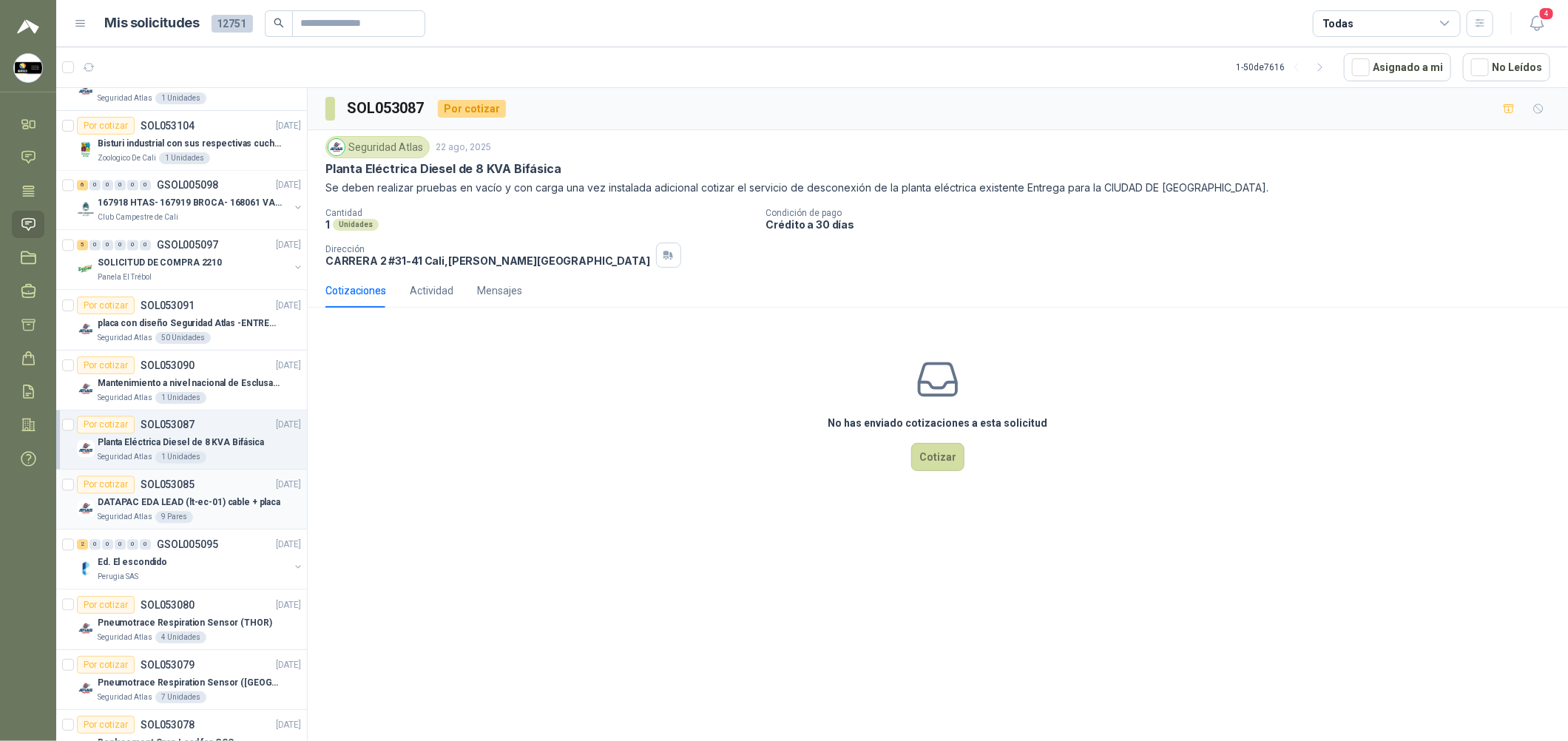
click at [237, 501] on p "DATAPAC EDA LEAD (lt-ec-01) cable + placa" at bounding box center [189, 503] width 183 height 14
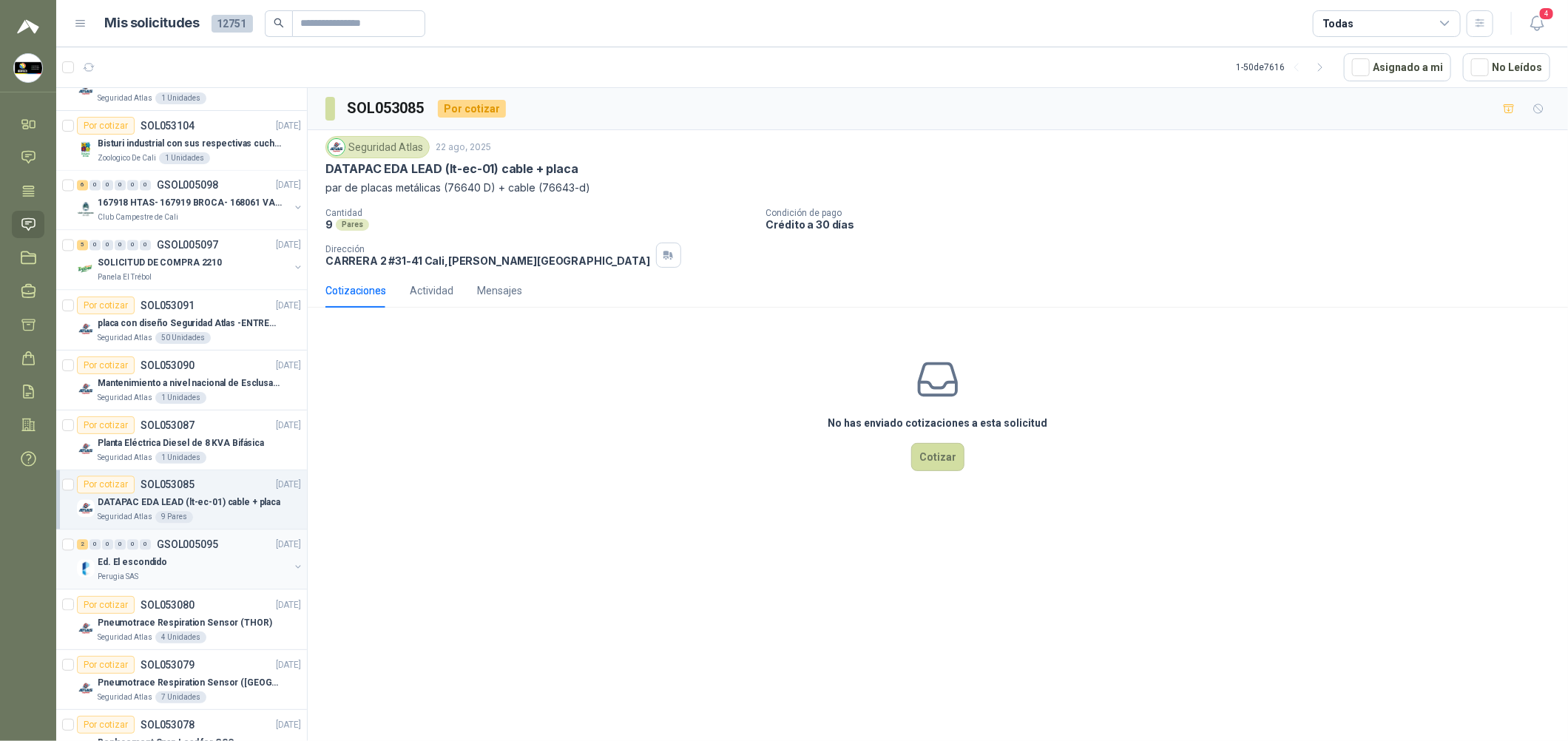
click at [246, 567] on div "Ed. El escondido" at bounding box center [193, 563] width 191 height 18
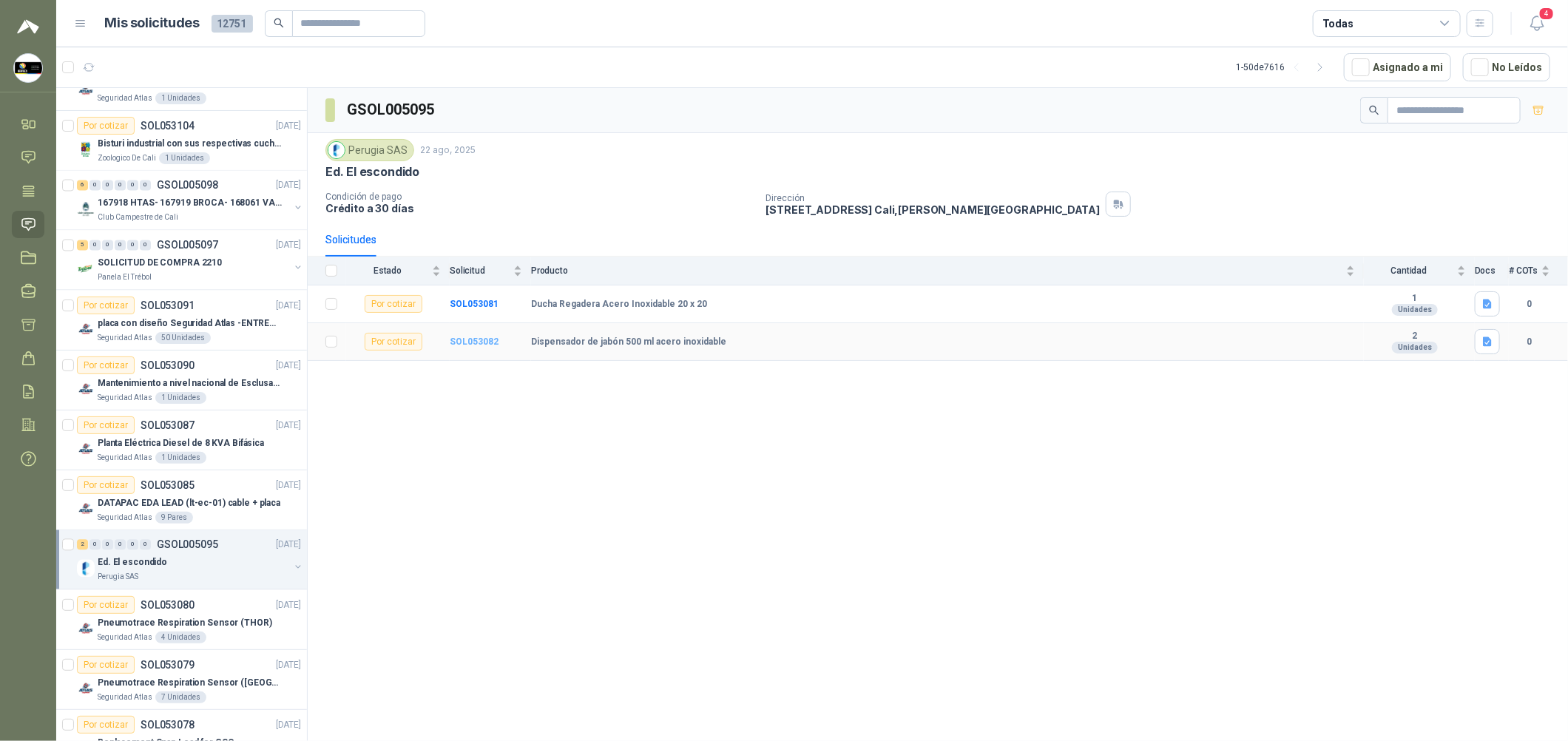
click at [477, 342] on b "SOL053082" at bounding box center [473, 342] width 48 height 10
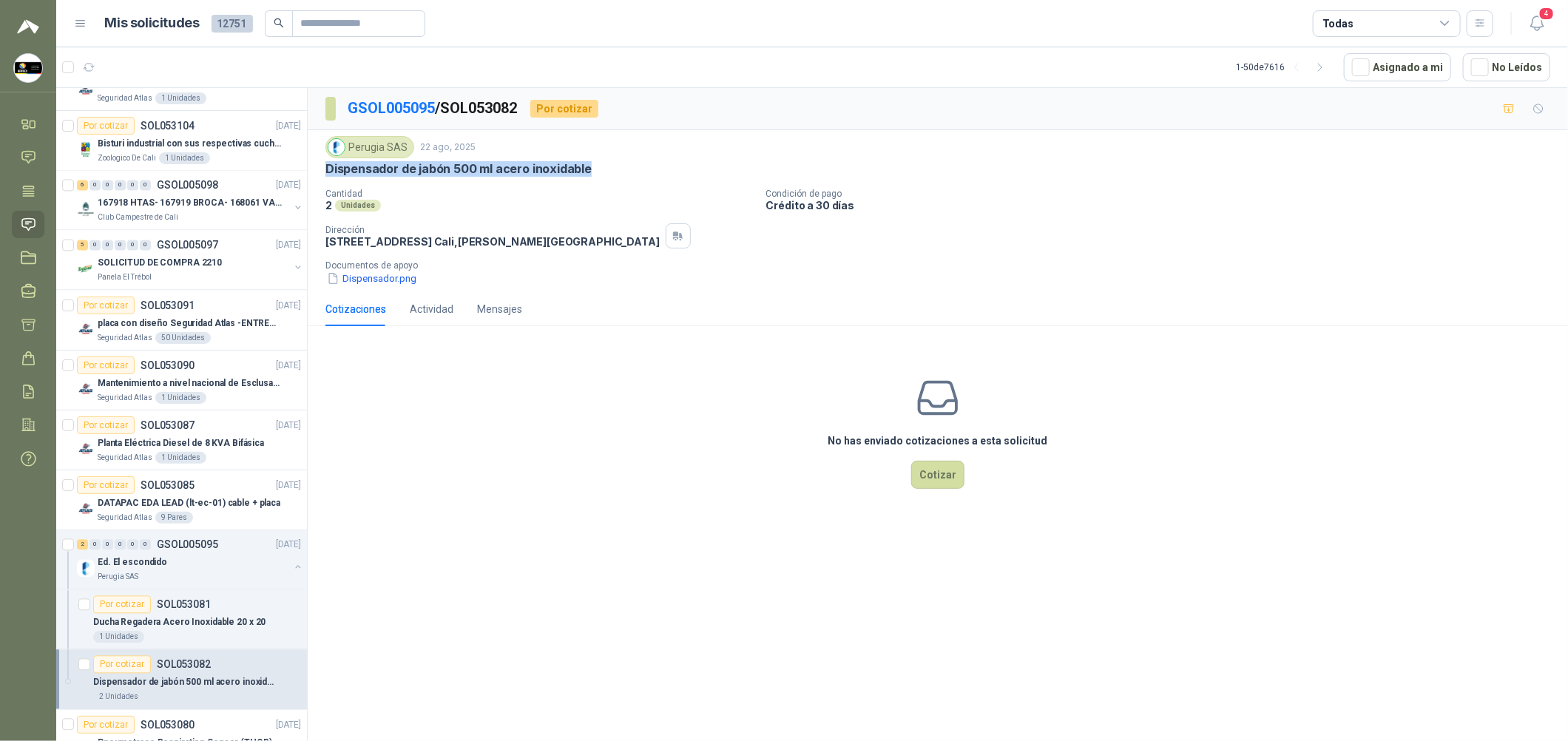
drag, startPoint x: 612, startPoint y: 167, endPoint x: 360, endPoint y: 189, distance: 253.0
click at [311, 178] on div "Perugia SAS [DATE] Dispensador de jabón 500 ml acero inoxidable Cantidad 2 Unid…" at bounding box center [937, 211] width 1260 height 162
click at [406, 286] on button "Dispensador.png" at bounding box center [371, 279] width 93 height 15
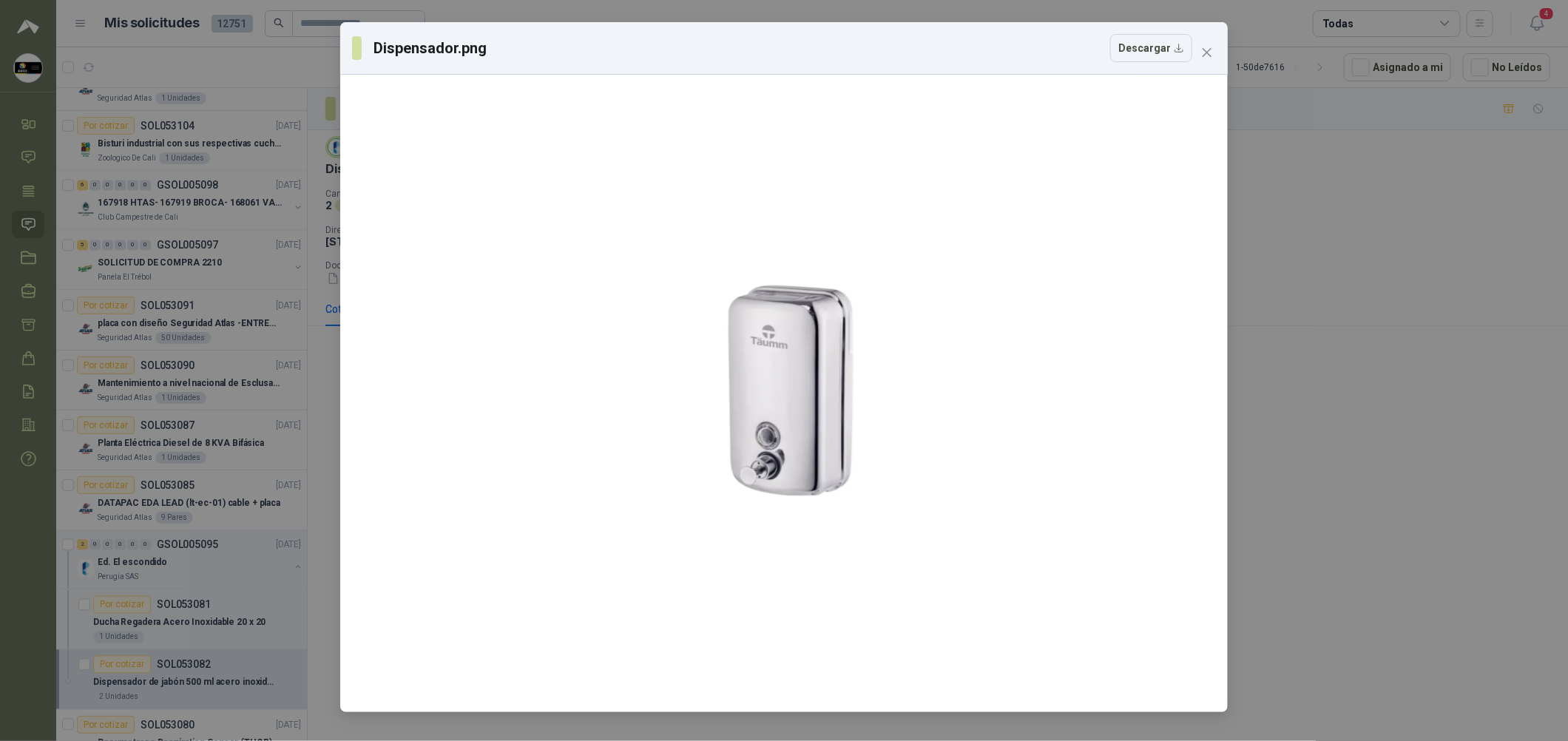
click at [756, 399] on div "Dispensador.png Descargar" at bounding box center [784, 370] width 1568 height 741
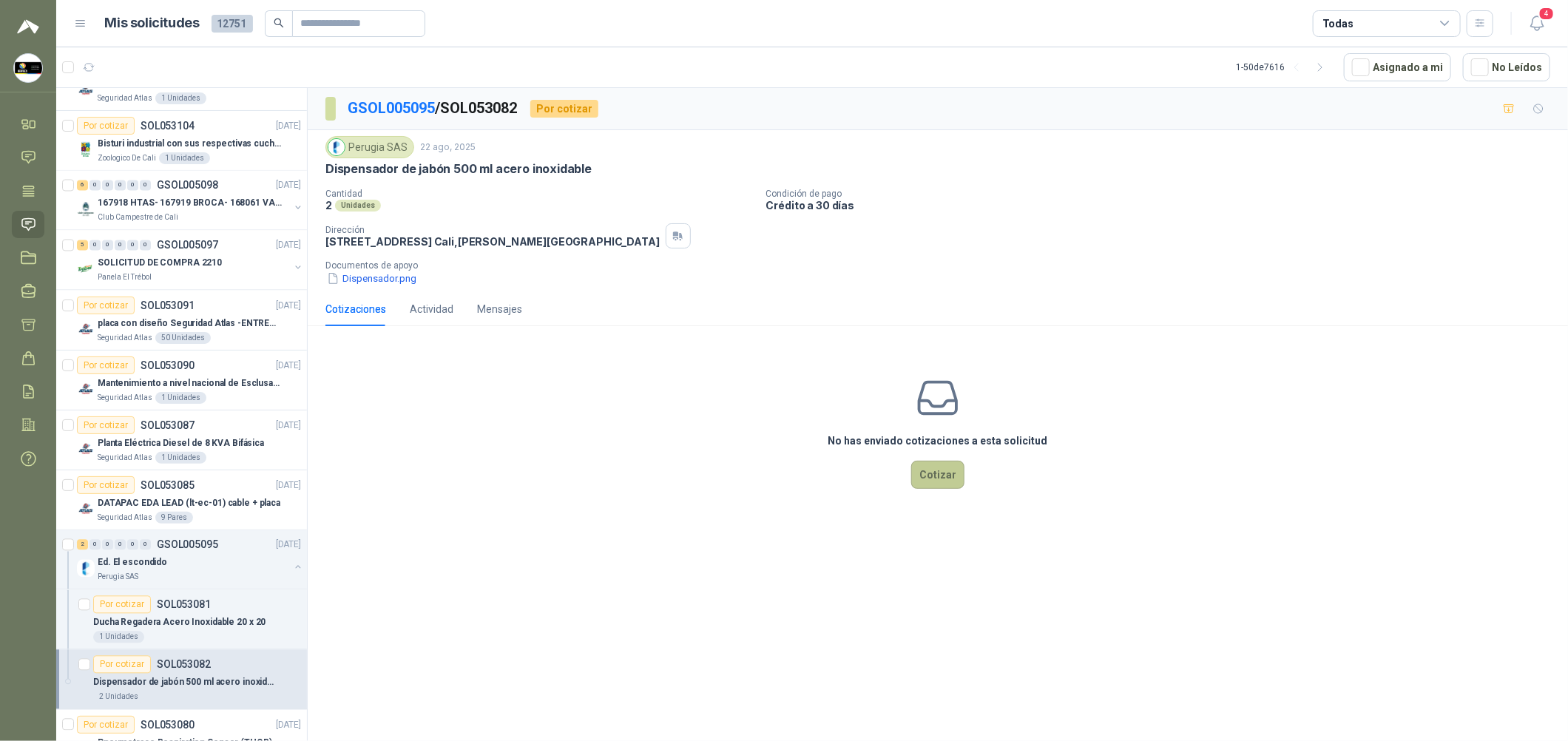
click at [756, 478] on button "Cotizar" at bounding box center [937, 474] width 54 height 28
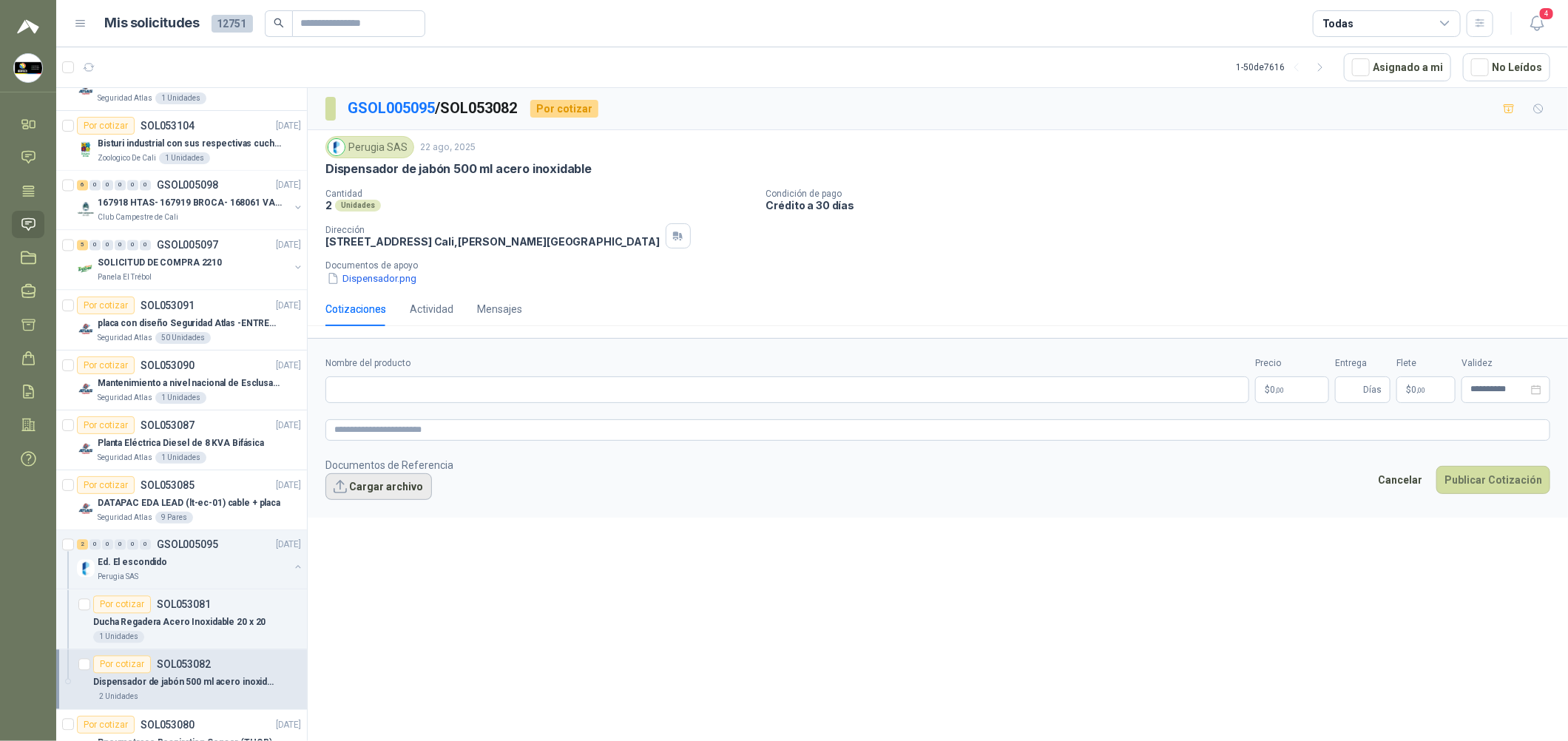
click at [382, 483] on button "Cargar archivo" at bounding box center [378, 486] width 106 height 26
click at [392, 488] on button "Cargar archivo" at bounding box center [378, 486] width 106 height 26
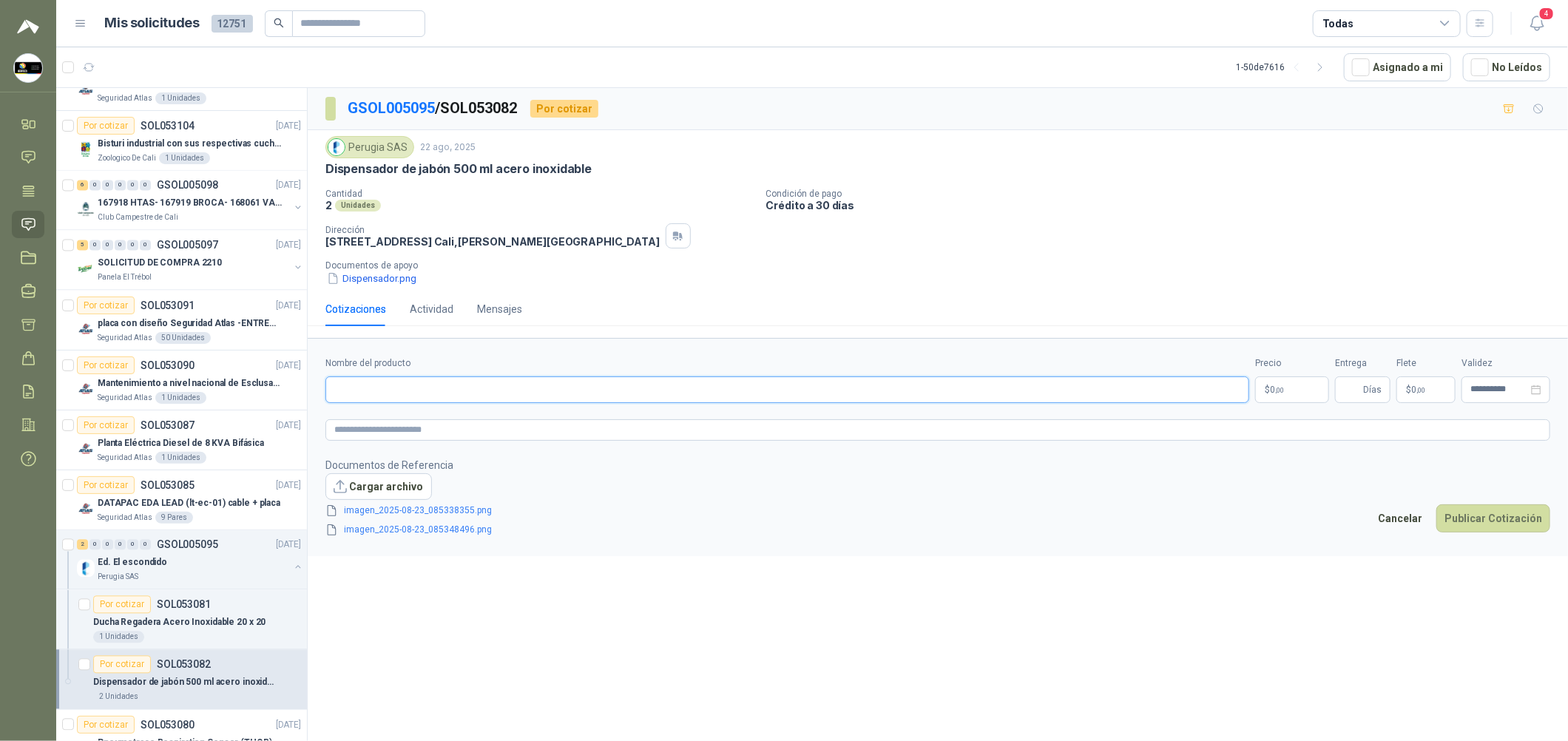
click at [547, 385] on input "Nombre del producto" at bounding box center [787, 389] width 924 height 26
paste input "**********"
type input "**********"
drag, startPoint x: 551, startPoint y: 433, endPoint x: 596, endPoint y: 438, distance: 45.3
click at [552, 433] on textarea at bounding box center [937, 429] width 1225 height 21
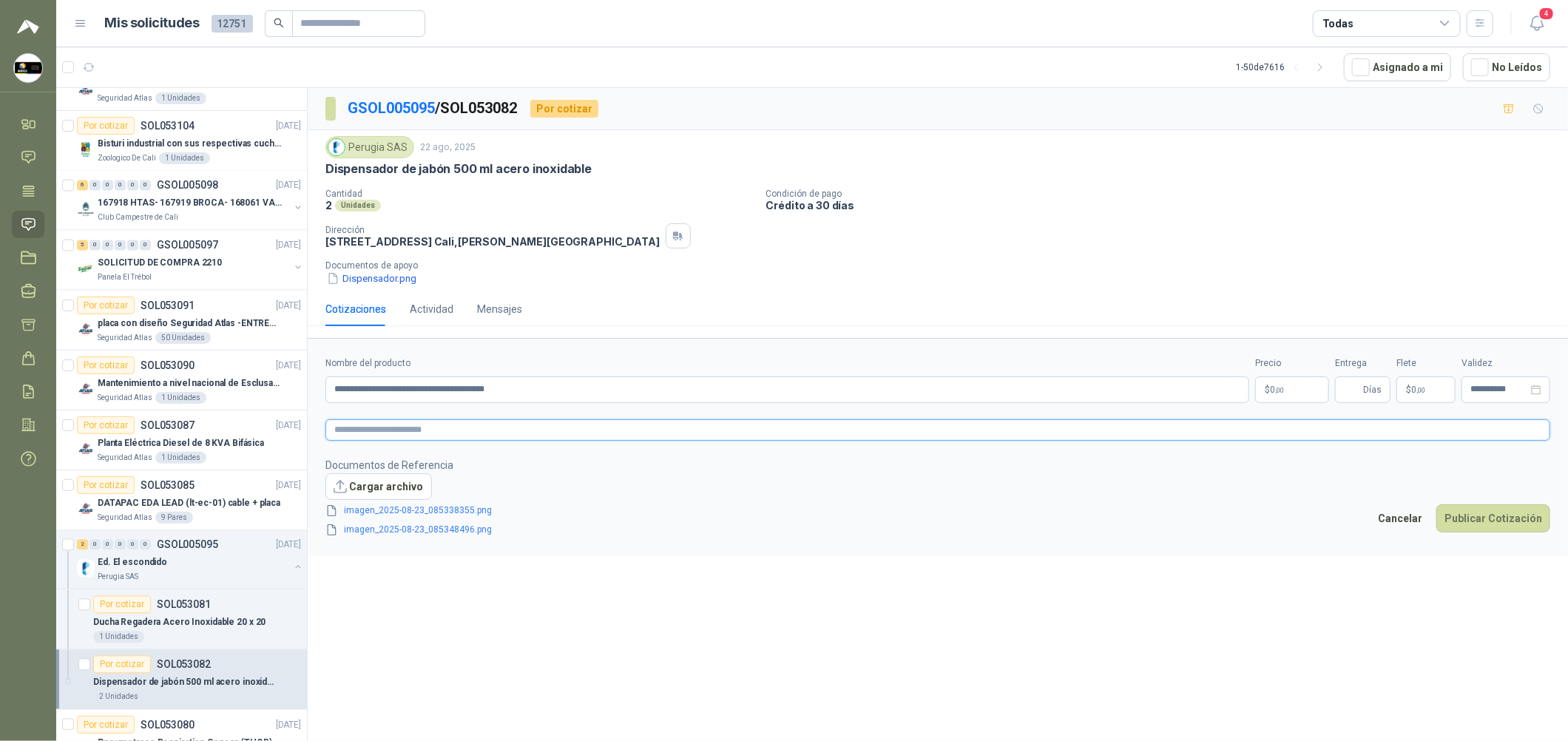
paste textarea "**********"
type textarea "**********"
click at [756, 386] on span "Días" at bounding box center [1373, 390] width 19 height 25
drag, startPoint x: 559, startPoint y: 433, endPoint x: 134, endPoint y: 411, distance: 425.6
click at [192, 411] on div "Por cotizar SOL053172 [DATE] CONECTOR RJ45 CON CARCASA CAT 5E Caracol TV 100 Un…" at bounding box center [812, 416] width 1512 height 659
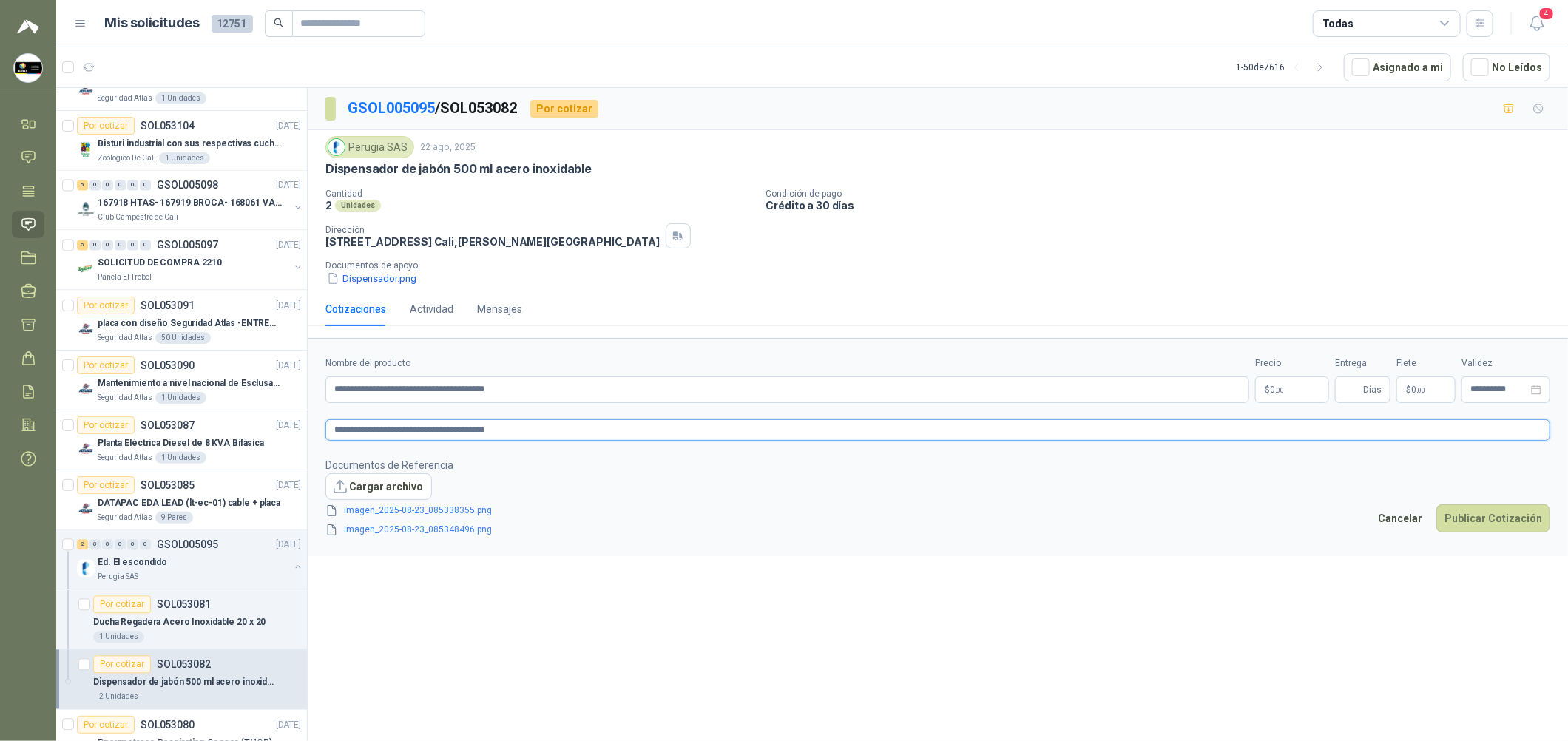
paste textarea "**********"
type textarea "**********"
drag, startPoint x: 551, startPoint y: 397, endPoint x: 6, endPoint y: 361, distance: 546.2
click at [126, 373] on div "Por cotizar SOL053172 [DATE] CONECTOR RJ45 CON CARCASA CAT 5E Caracol TV 100 Un…" at bounding box center [812, 416] width 1512 height 659
paste input "**********"
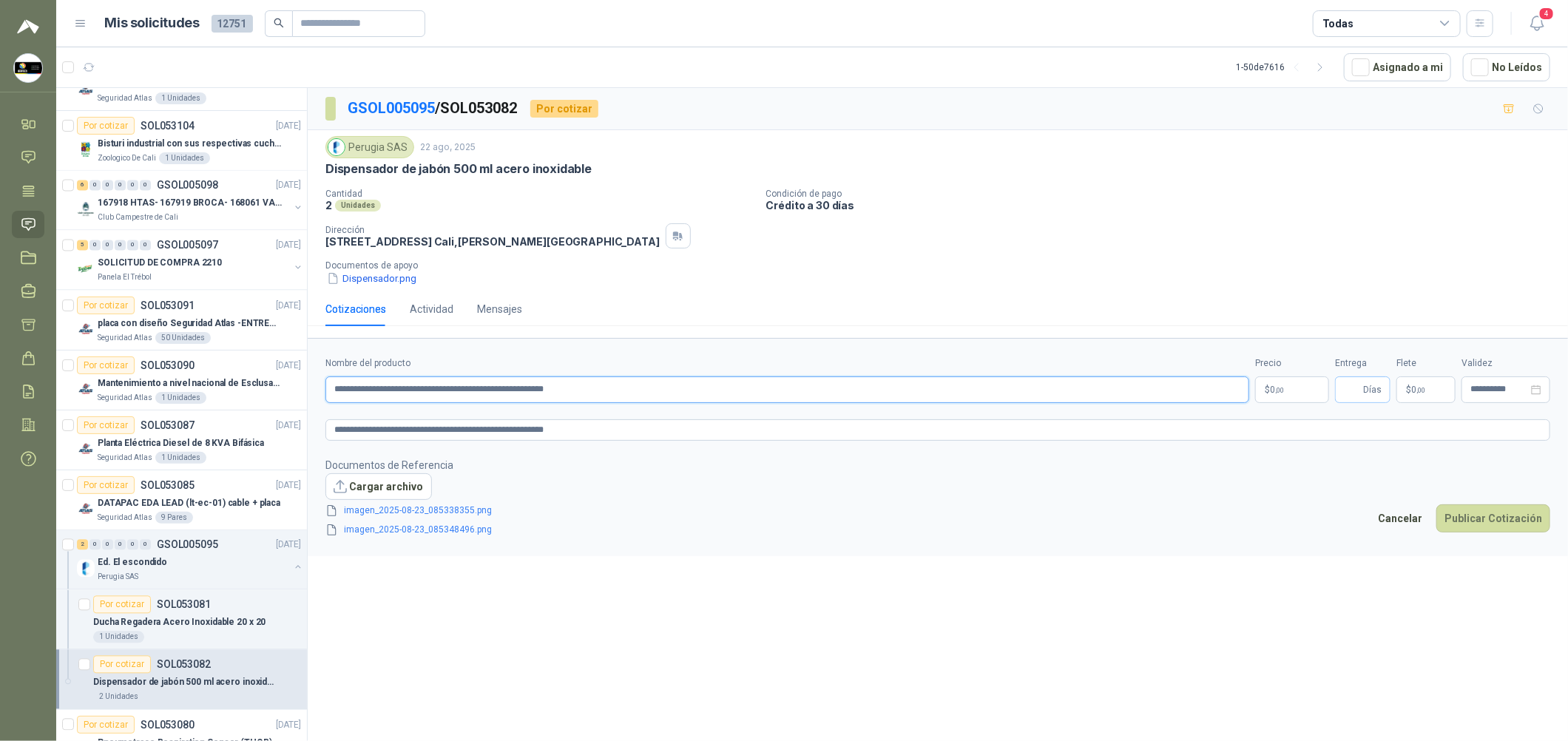
type input "**********"
click at [756, 391] on input "Entrega" at bounding box center [1351, 390] width 16 height 25
type input "*"
click at [505, 532] on icon "delete" at bounding box center [507, 529] width 10 height 10
click at [503, 510] on icon "delete" at bounding box center [507, 510] width 8 height 9
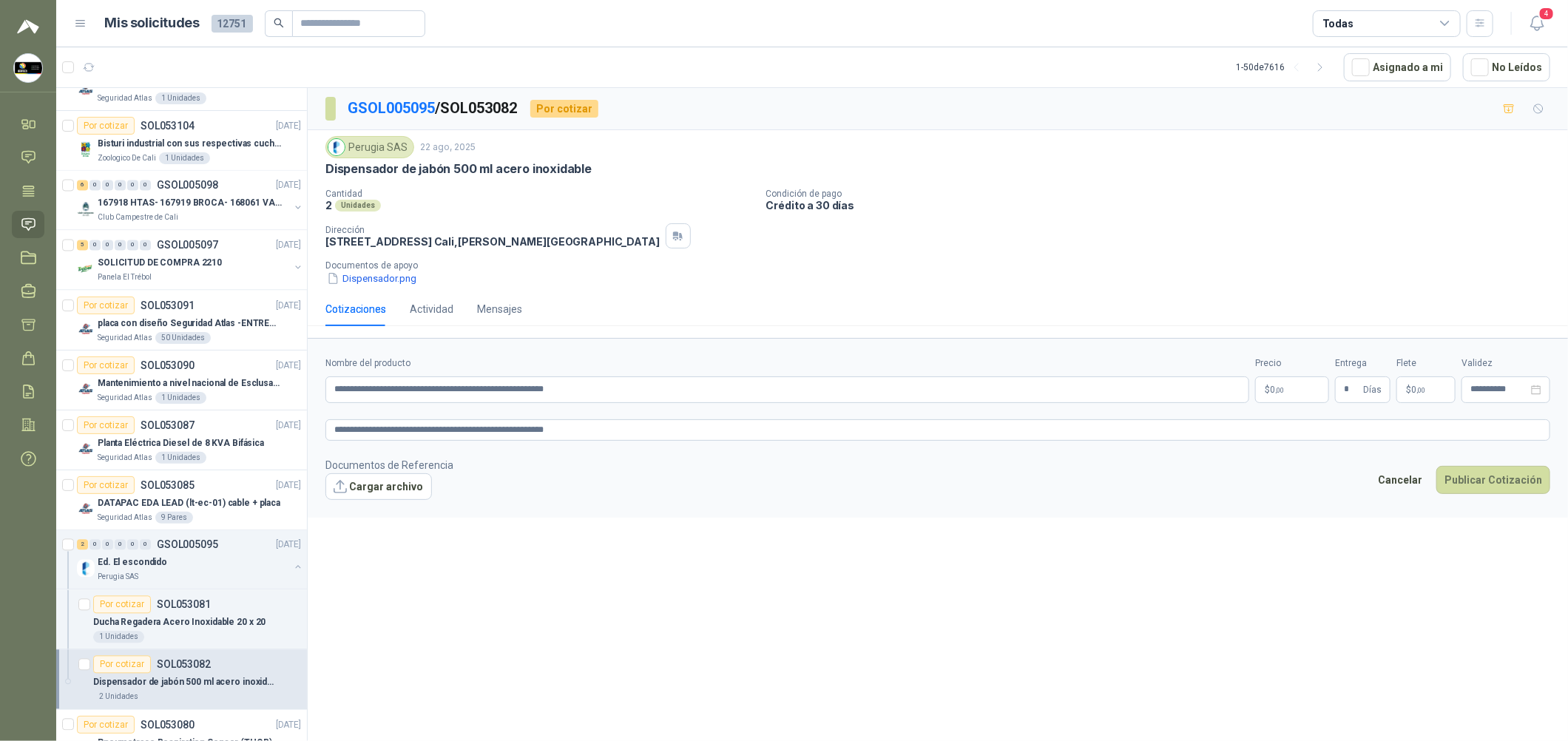
click at [314, 477] on form "**********" at bounding box center [937, 427] width 1260 height 179
click at [362, 484] on button "Cargar archivo" at bounding box center [378, 486] width 106 height 26
click at [386, 510] on link "imagen_2025-08-23_085644054.png" at bounding box center [419, 511] width 160 height 14
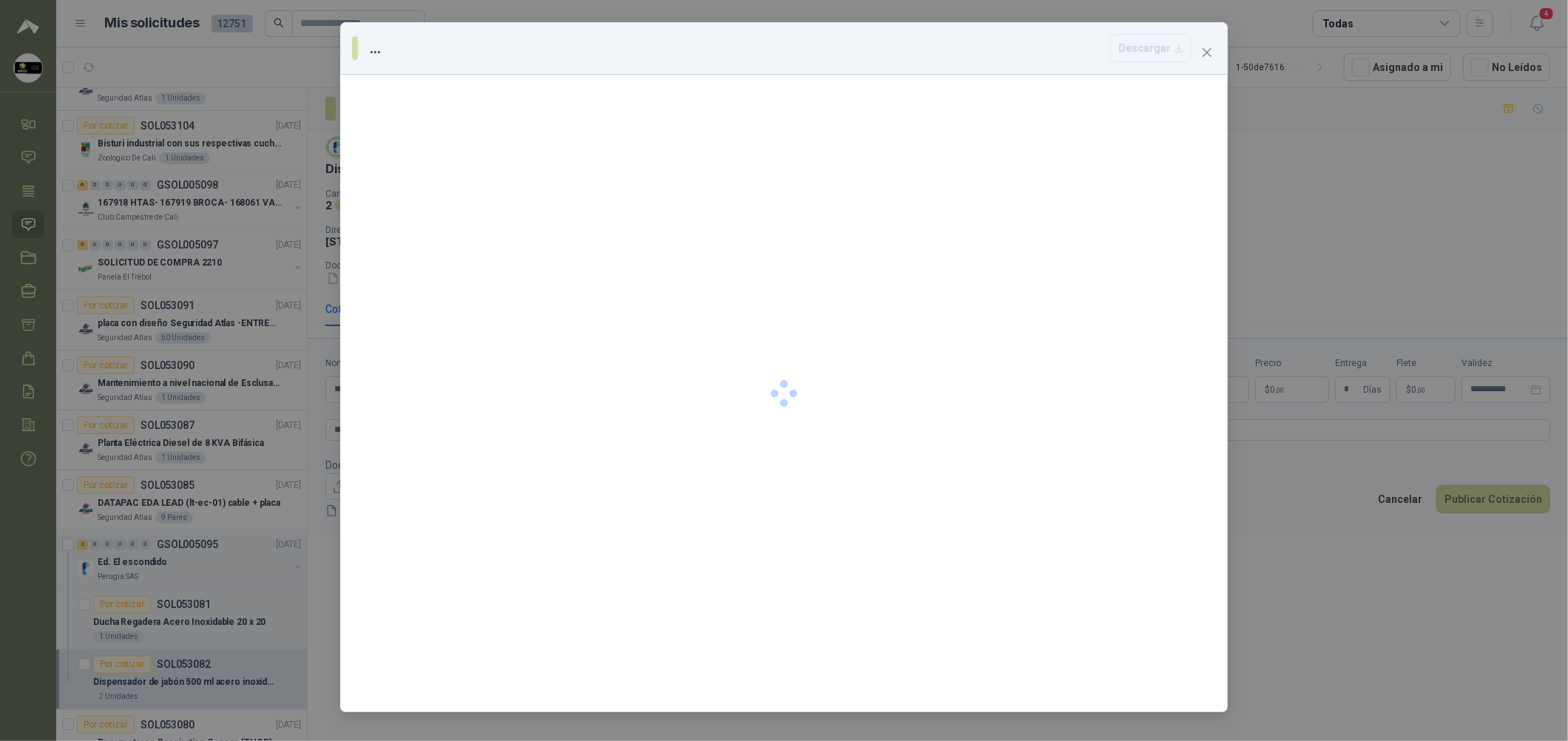
drag, startPoint x: 386, startPoint y: 510, endPoint x: 393, endPoint y: 482, distance: 28.9
click at [393, 482] on div at bounding box center [784, 393] width 887 height 637
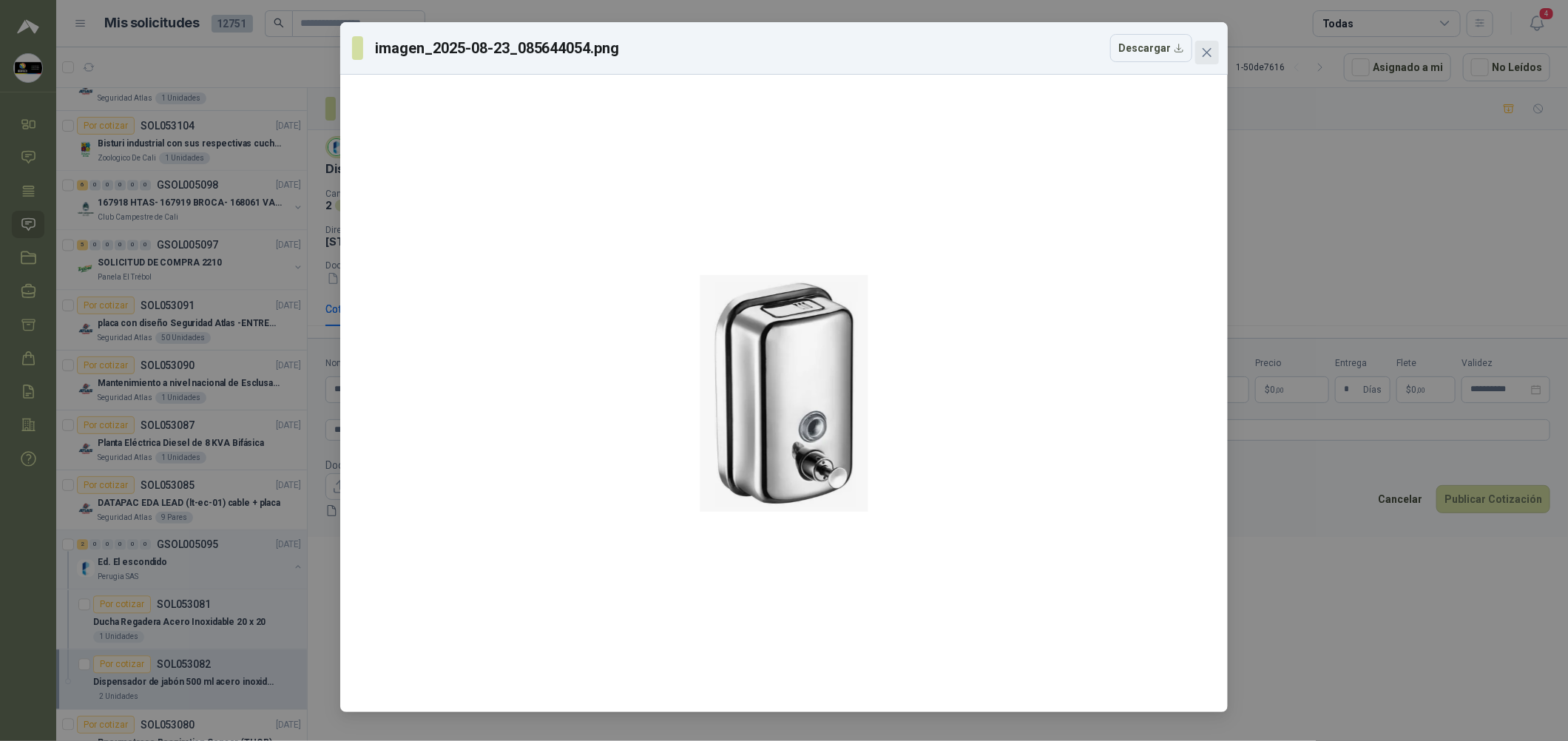
click at [756, 42] on button "Close" at bounding box center [1207, 53] width 24 height 24
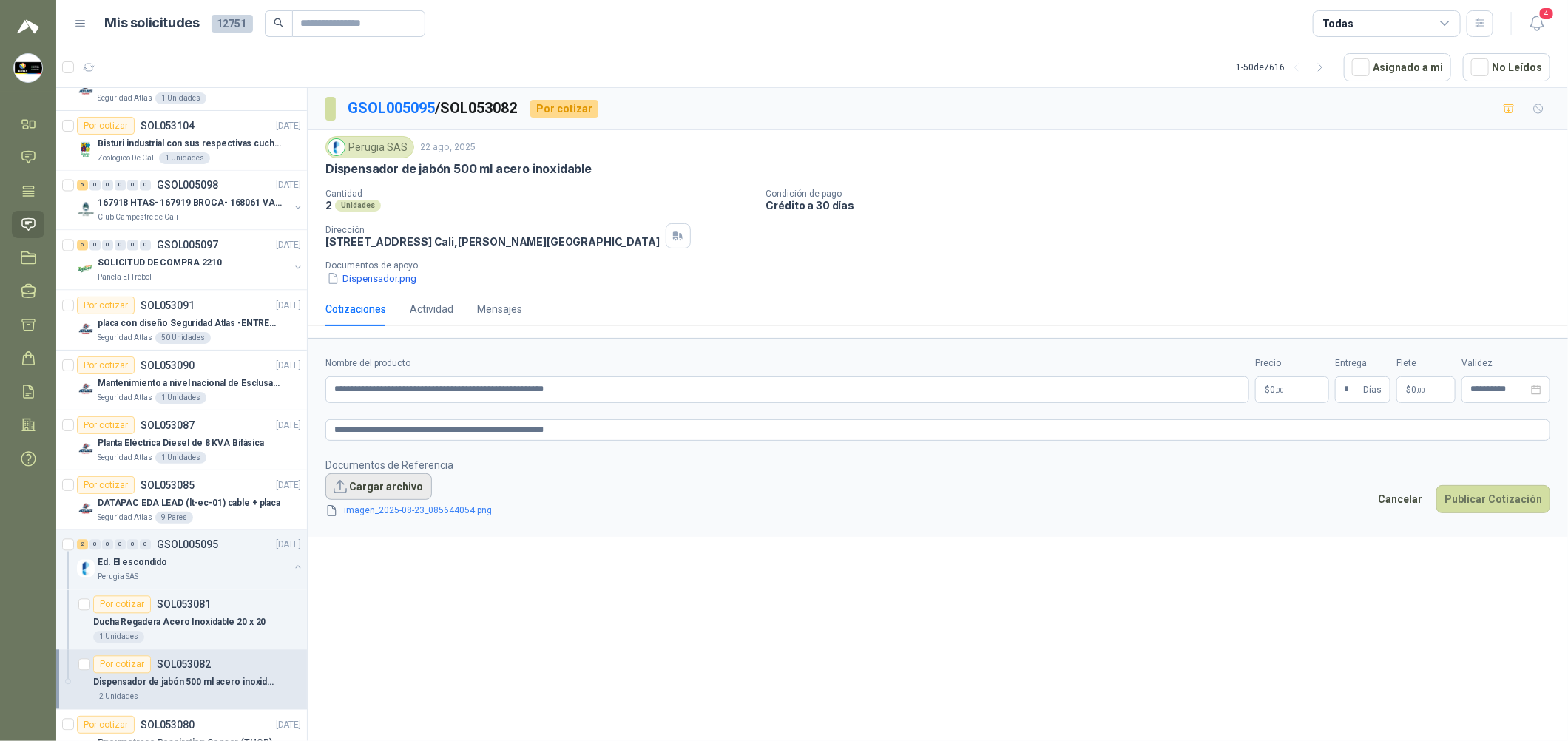
click at [406, 486] on button "Cargar archivo" at bounding box center [378, 486] width 106 height 26
click at [756, 394] on body "[PERSON_NAME] Soluciones Industriales D&D Inicio Chat Tareas Solicitudes Licita…" at bounding box center [784, 370] width 1568 height 741
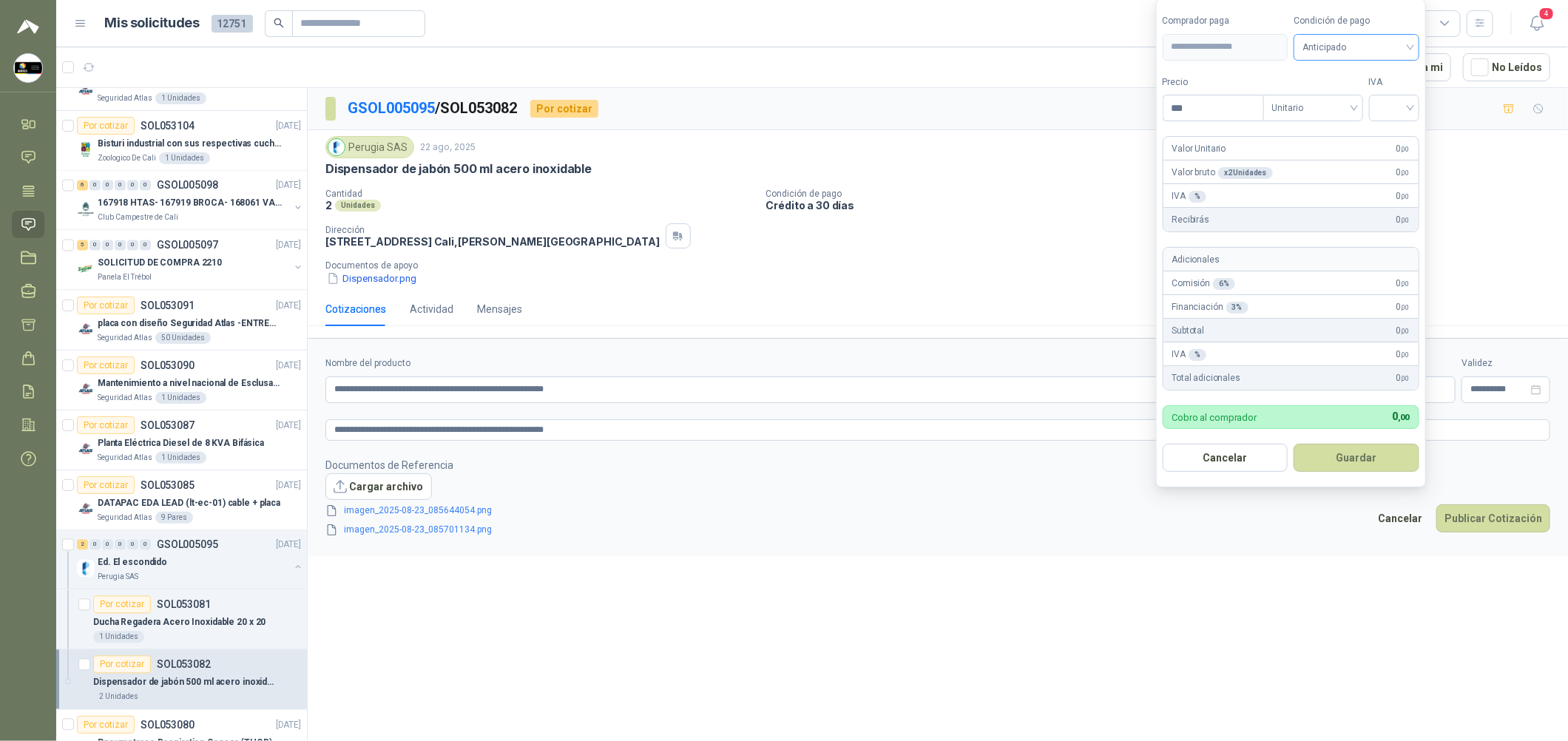
click at [756, 54] on span "Anticipado" at bounding box center [1356, 48] width 108 height 22
click at [756, 99] on div "Crédito a 30 días" at bounding box center [1360, 100] width 104 height 16
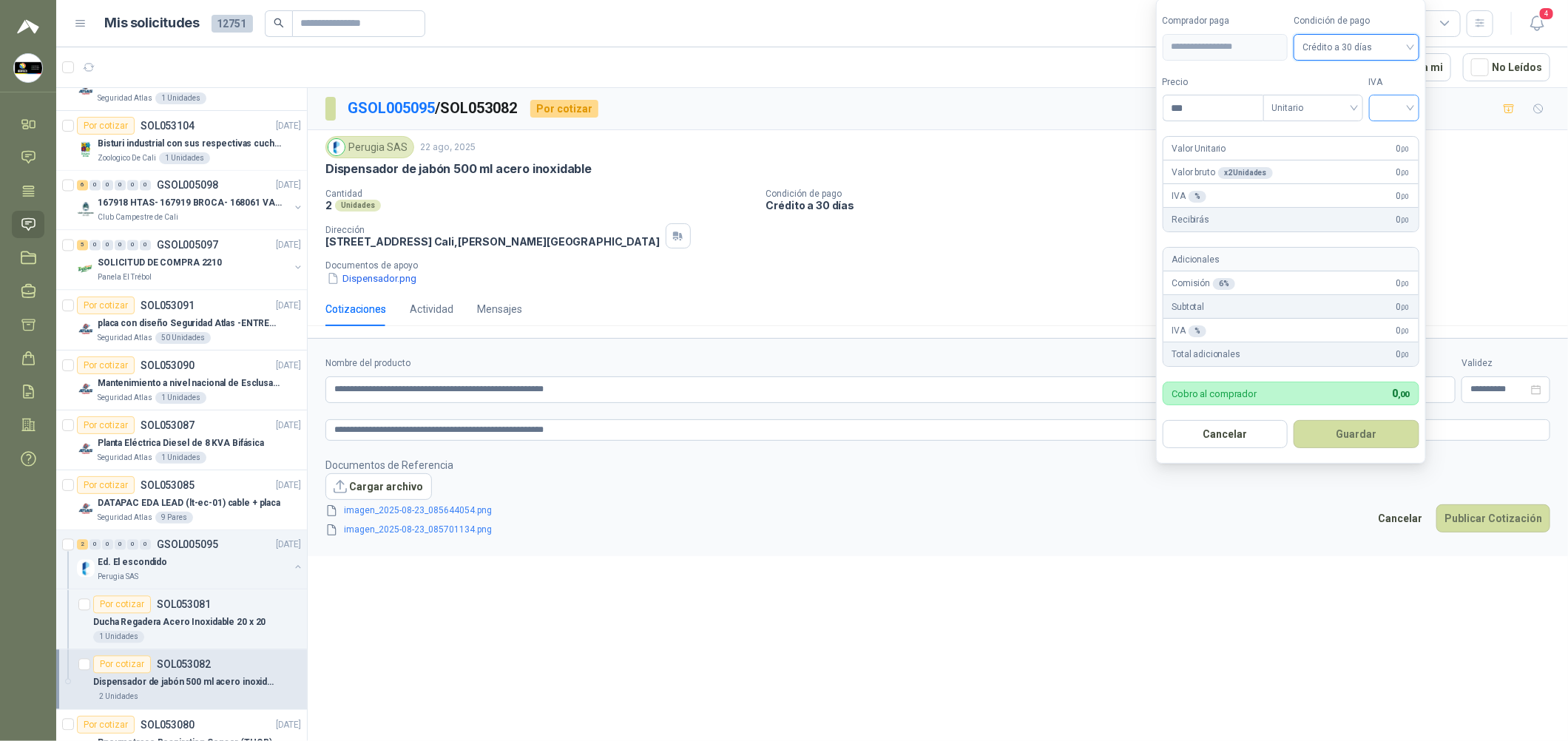
click at [756, 109] on input "search" at bounding box center [1394, 106] width 32 height 22
click at [756, 145] on div "19%" at bounding box center [1397, 138] width 27 height 16
click at [756, 116] on input "***" at bounding box center [1214, 108] width 103 height 25
type input "********"
click at [756, 442] on button "Guardar" at bounding box center [1360, 433] width 127 height 28
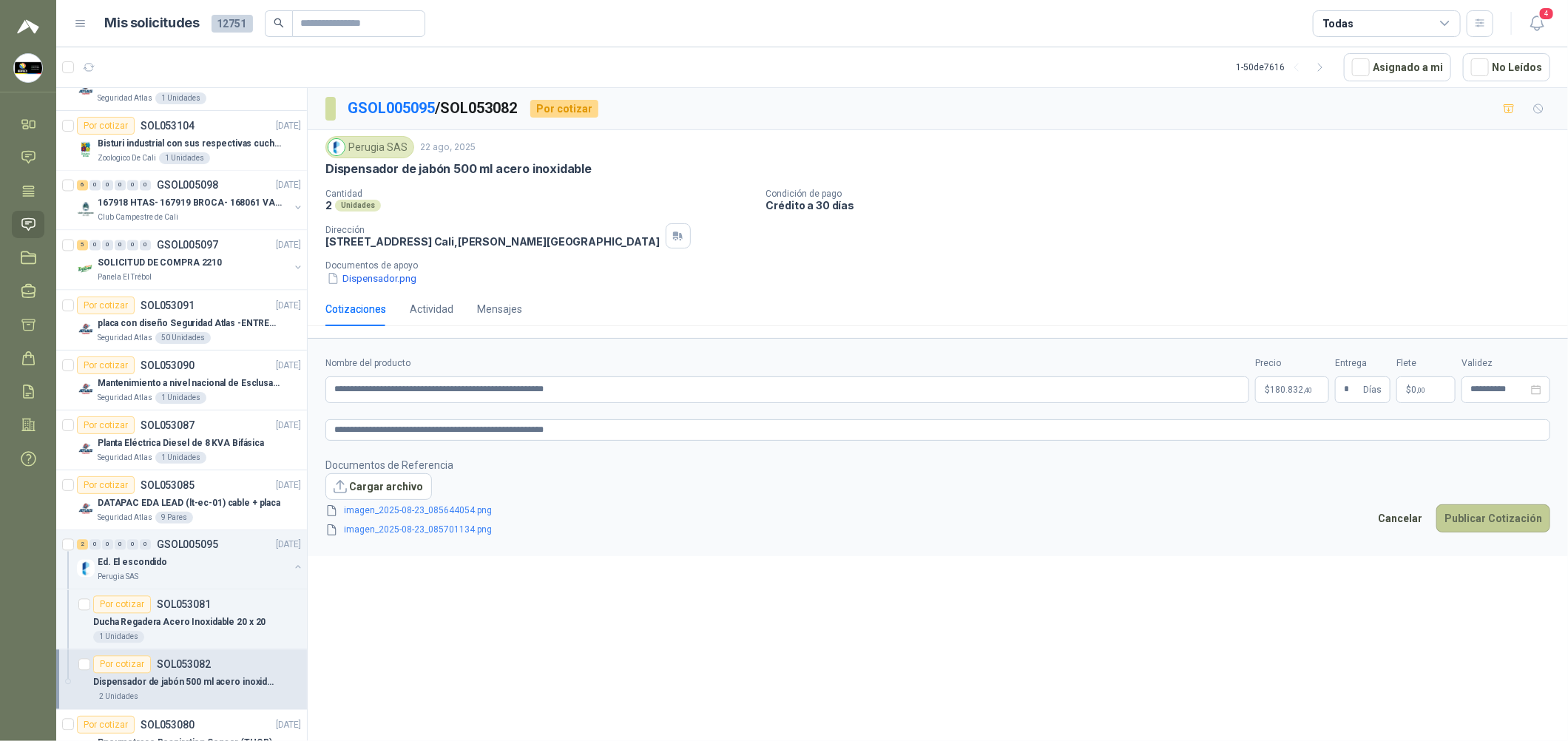
click at [756, 519] on button "Publicar Cotización" at bounding box center [1493, 518] width 114 height 28
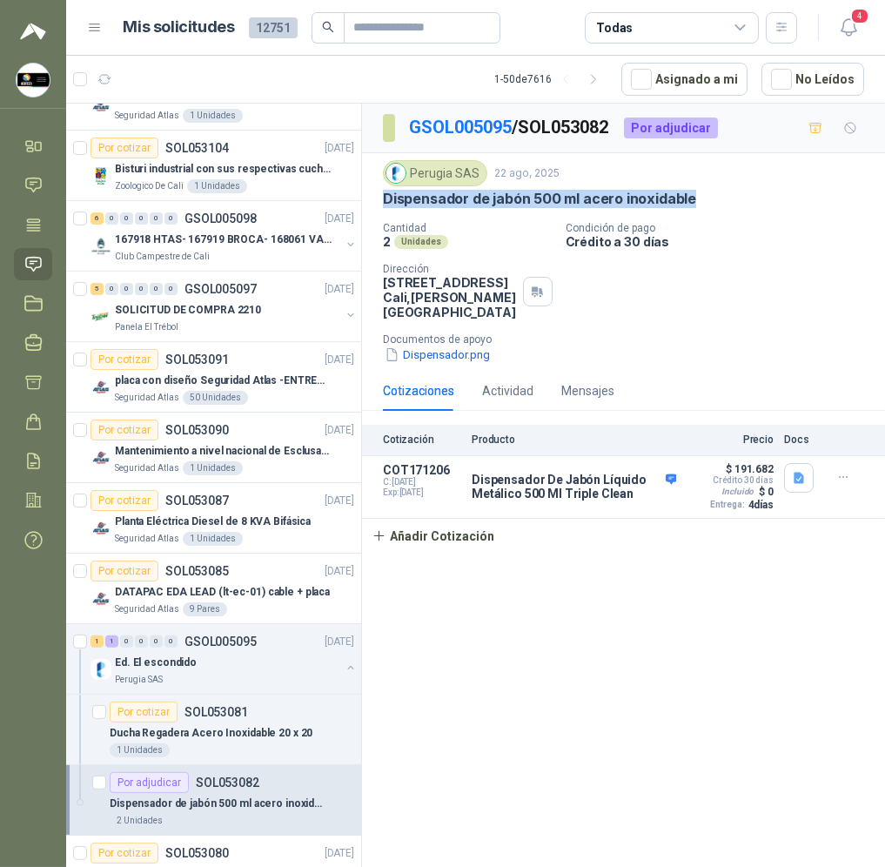
drag, startPoint x: 701, startPoint y: 200, endPoint x: 384, endPoint y: 200, distance: 316.8
click at [384, 200] on div "Dispensador de jabón 500 ml acero inoxidable" at bounding box center [623, 199] width 481 height 18
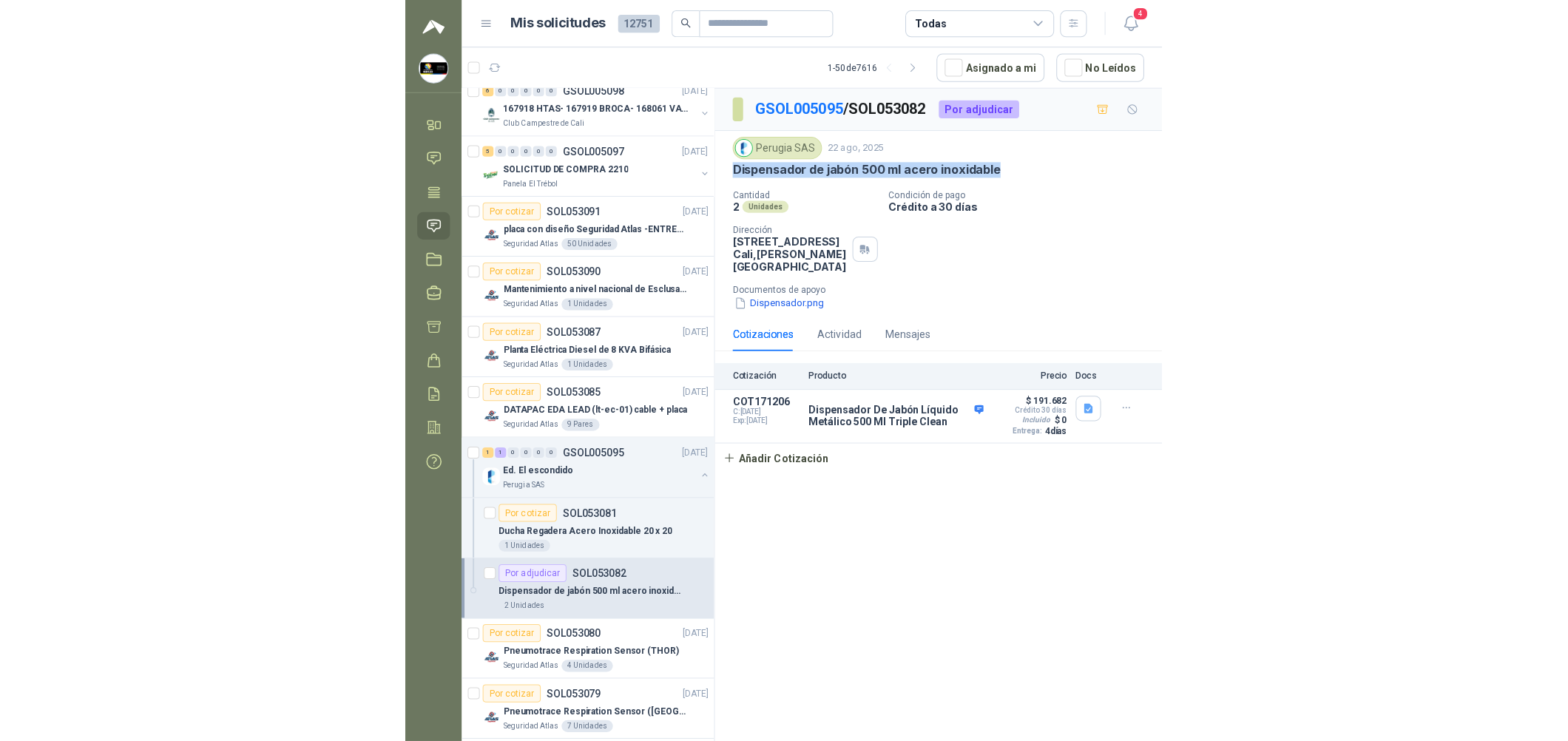
scroll to position [1996, 0]
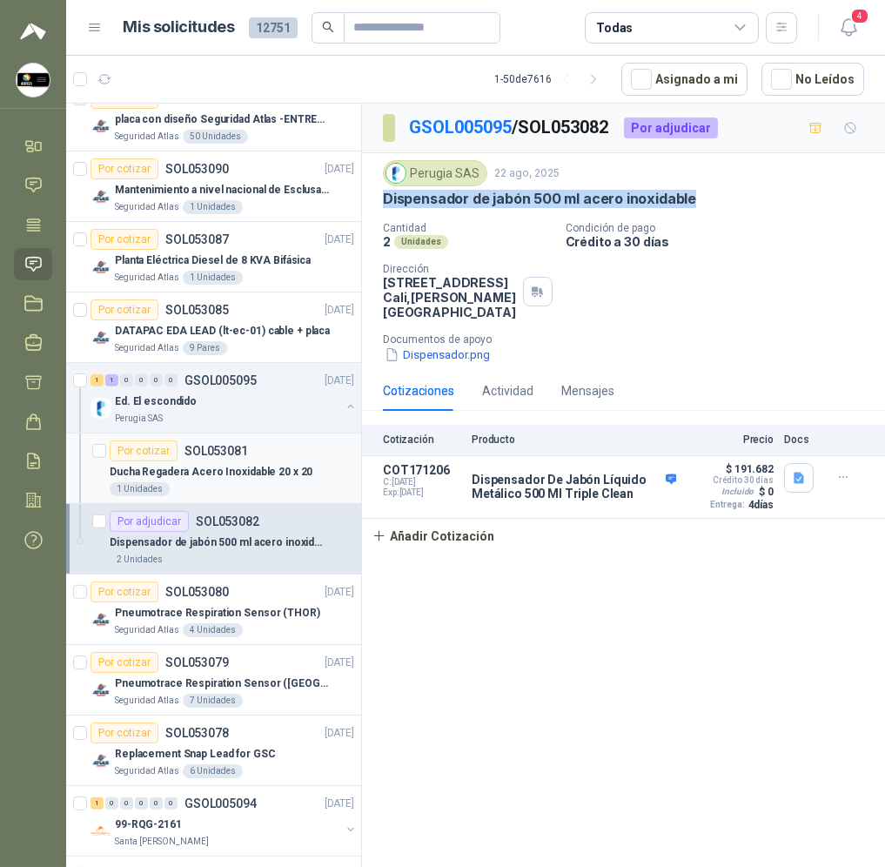
click at [282, 468] on p "Ducha Regadera Acero Inoxidable 20 x 20" at bounding box center [211, 472] width 203 height 17
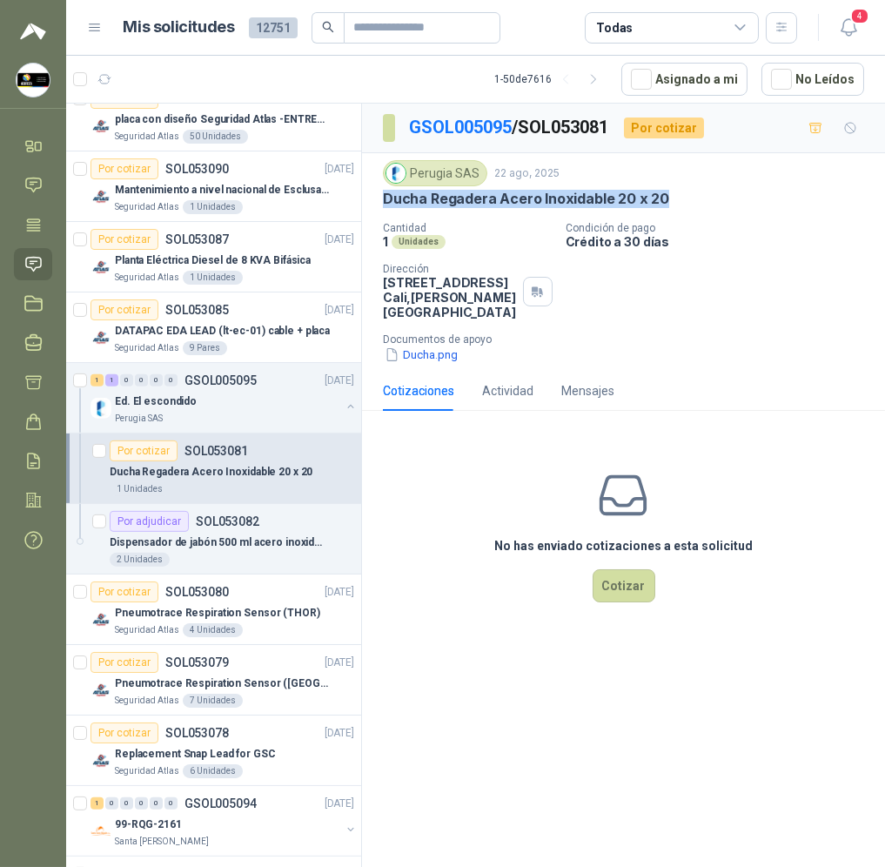
drag, startPoint x: 664, startPoint y: 201, endPoint x: 380, endPoint y: 205, distance: 283.8
click at [380, 205] on div "Perugia SAS [DATE] Ducha Regadera Acero Inoxidable 20 x 20 Cantidad 1 Unidades …" at bounding box center [623, 262] width 523 height 218
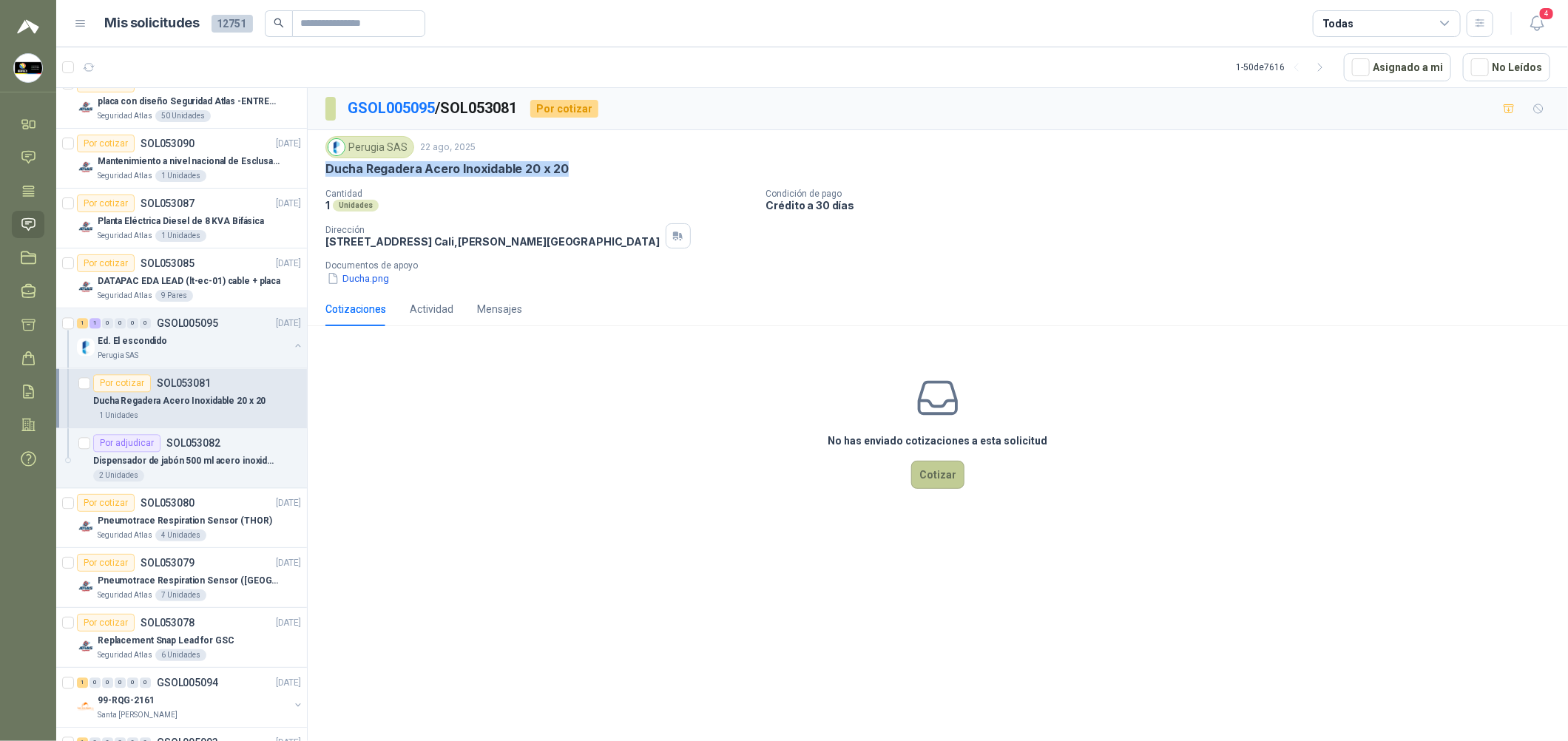
click at [756, 477] on button "Cotizar" at bounding box center [937, 474] width 54 height 28
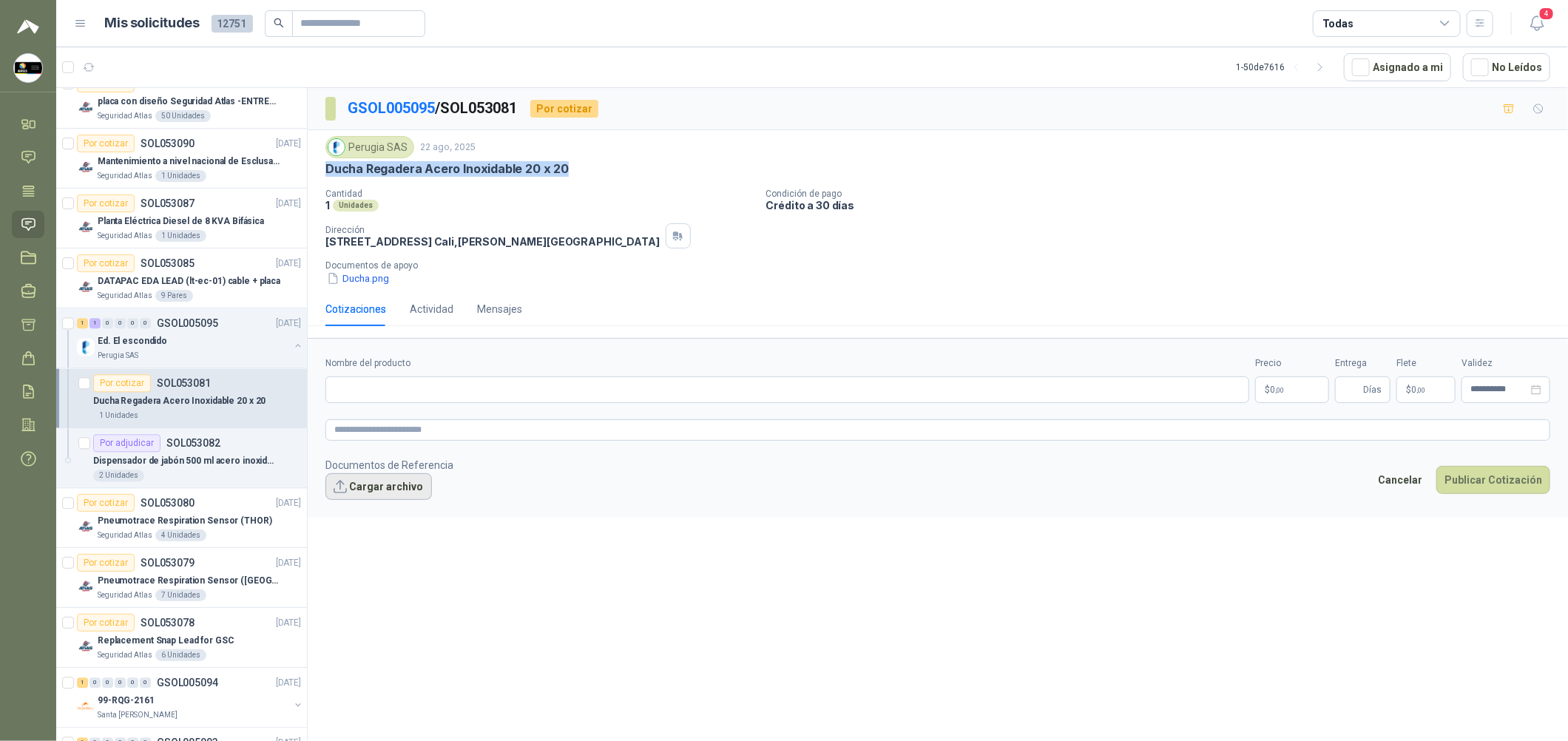
click at [399, 483] on button "Cargar archivo" at bounding box center [378, 486] width 106 height 26
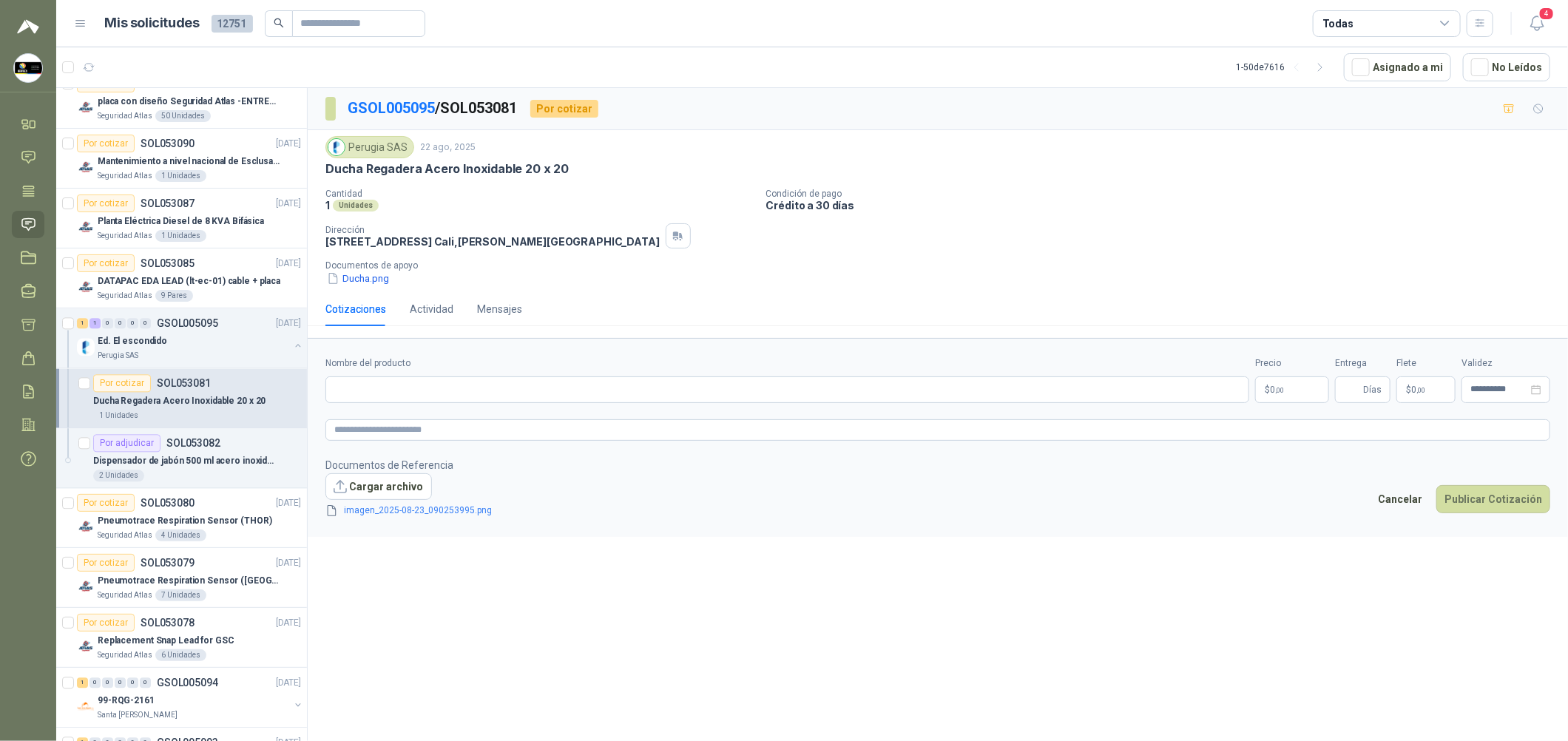
click at [499, 370] on label "Nombre del producto" at bounding box center [787, 364] width 924 height 14
click at [499, 376] on input "Nombre del producto" at bounding box center [787, 389] width 924 height 26
click at [499, 385] on input "Nombre del producto" at bounding box center [787, 389] width 924 height 26
paste input "**********"
type input "**********"
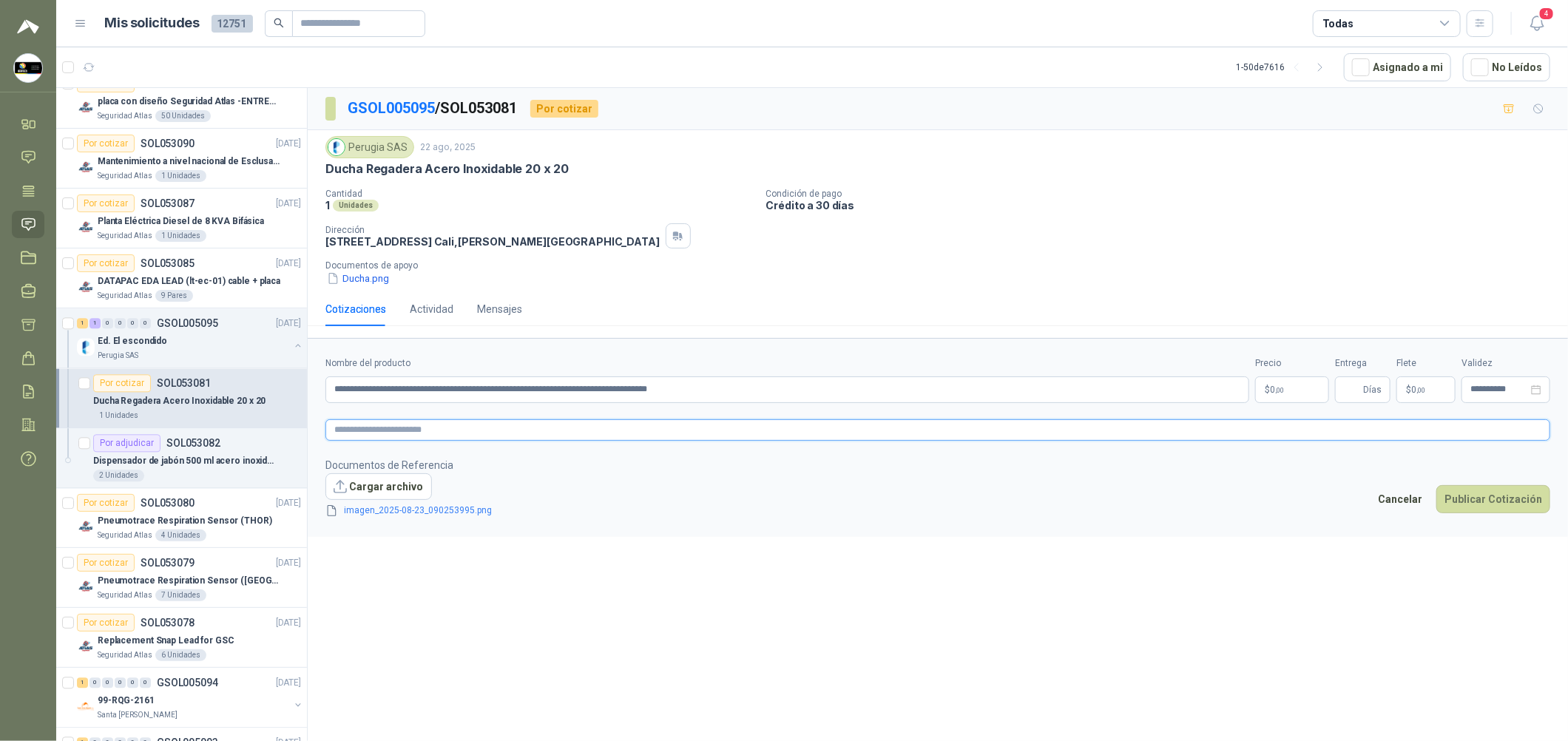
click at [467, 433] on textarea at bounding box center [937, 429] width 1225 height 21
paste textarea "**********"
type textarea "**********"
click at [391, 505] on div "imagen_2025-08-23_090253995.png" at bounding box center [421, 511] width 191 height 16
click at [390, 492] on button "Cargar archivo" at bounding box center [378, 486] width 106 height 26
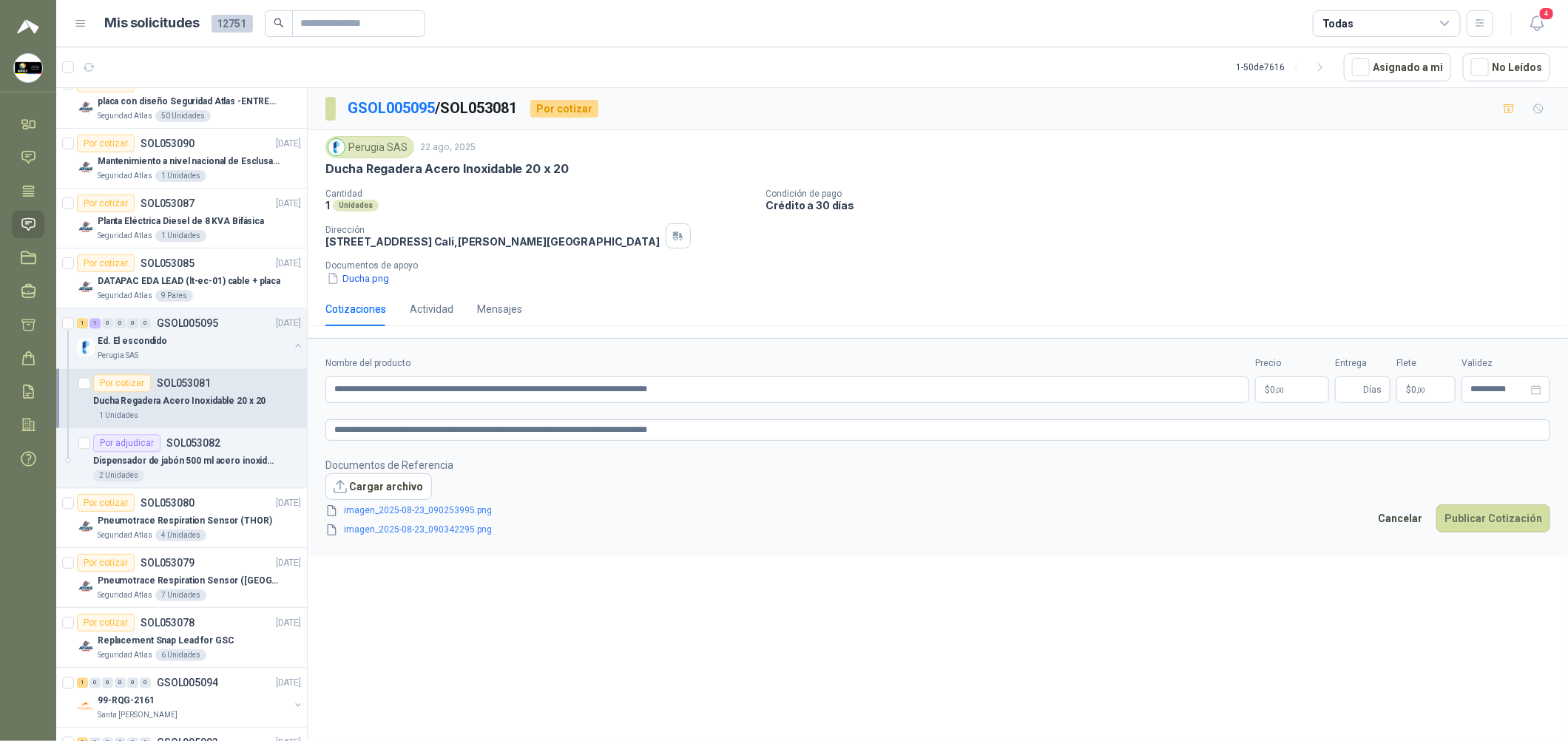
click at [756, 394] on body "[PERSON_NAME] Soluciones Industriales D&D Inicio Chat Tareas Solicitudes Licita…" at bounding box center [784, 370] width 1568 height 741
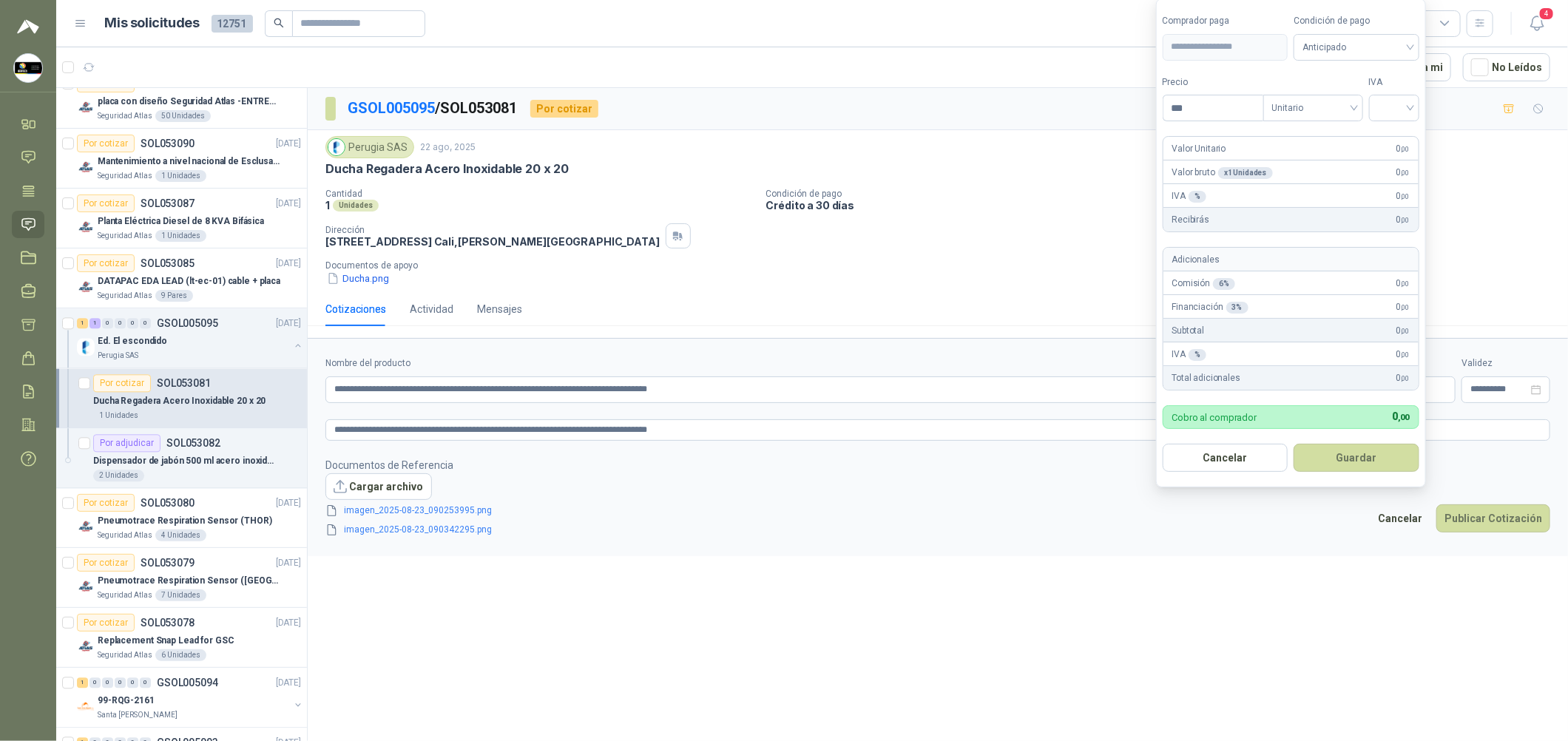
click at [756, 60] on form "**********" at bounding box center [1291, 243] width 270 height 489
click at [756, 54] on span "Anticipado" at bounding box center [1356, 48] width 108 height 22
click at [756, 106] on div "Crédito a 30 días" at bounding box center [1360, 100] width 104 height 16
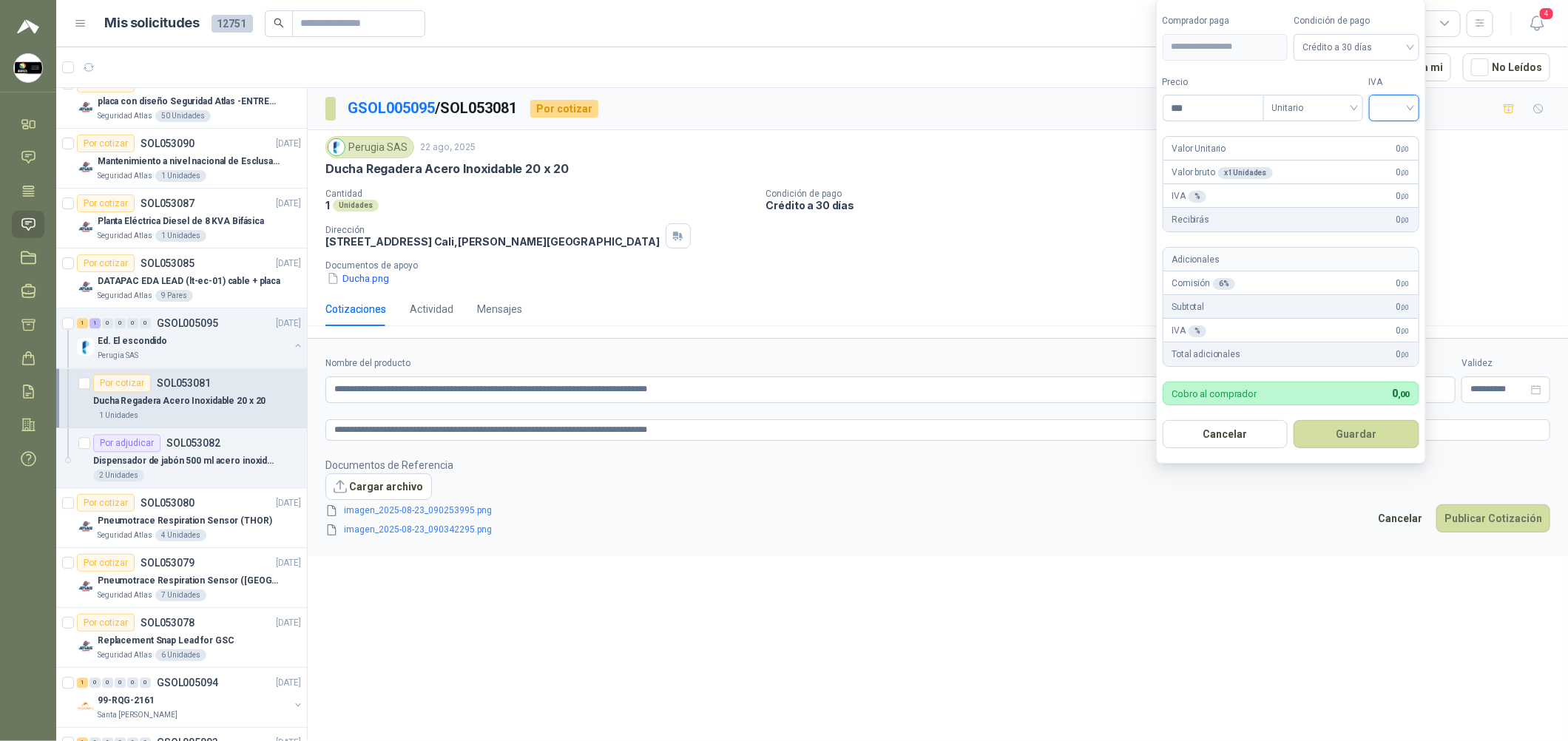
click at [756, 108] on input "search" at bounding box center [1394, 106] width 32 height 22
click at [756, 145] on div "19%" at bounding box center [1397, 138] width 27 height 16
click at [756, 98] on input "***" at bounding box center [1214, 108] width 103 height 25
type input "********"
click at [756, 445] on button "Guardar" at bounding box center [1360, 433] width 127 height 28
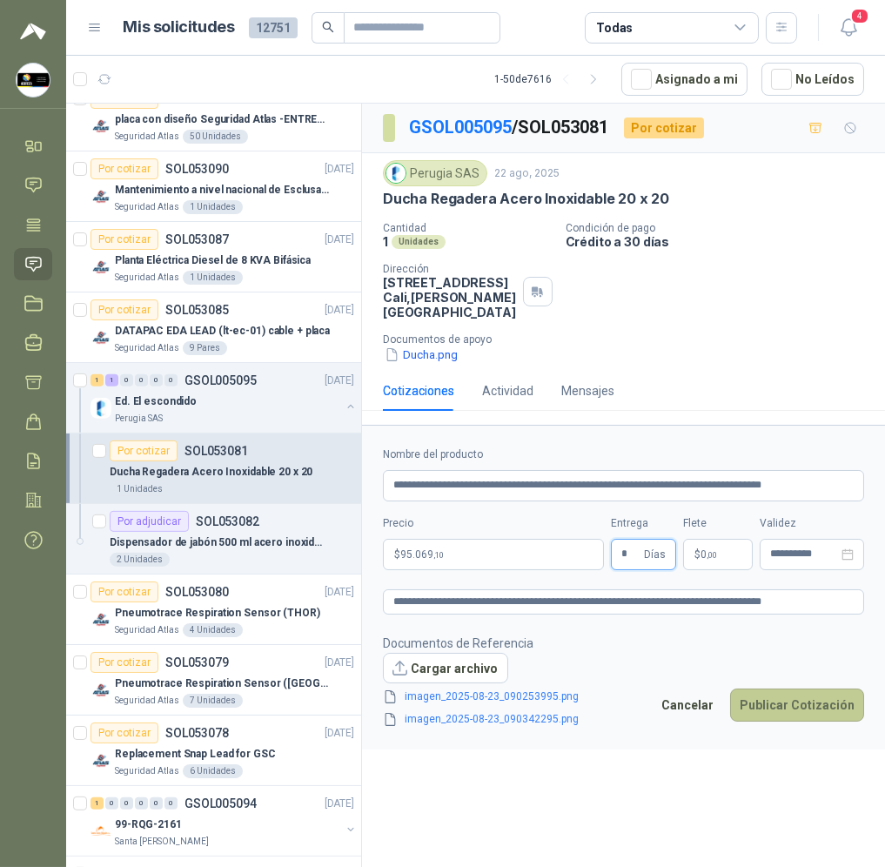
type input "*"
click at [784, 716] on button "Publicar Cotización" at bounding box center [797, 704] width 134 height 33
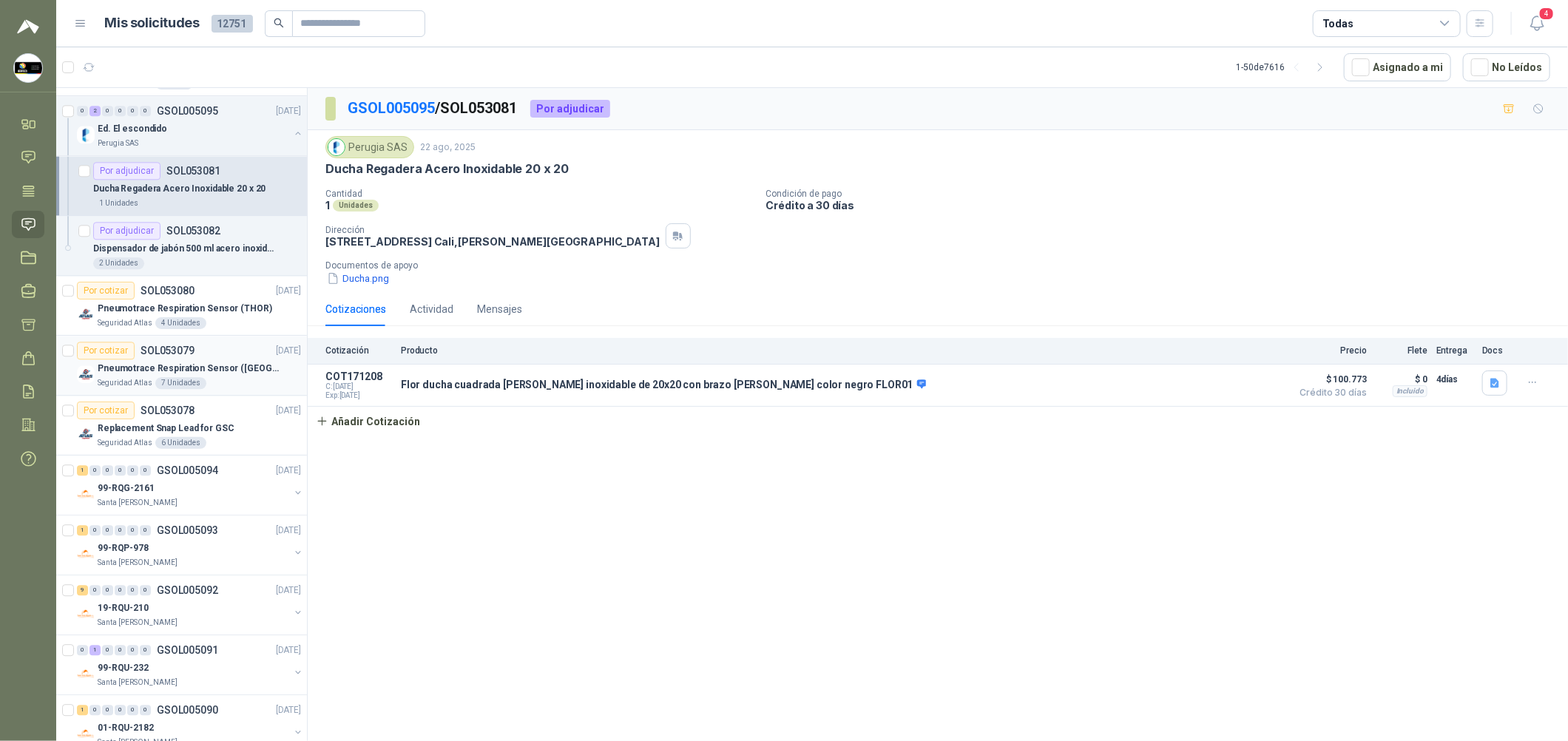
scroll to position [2218, 0]
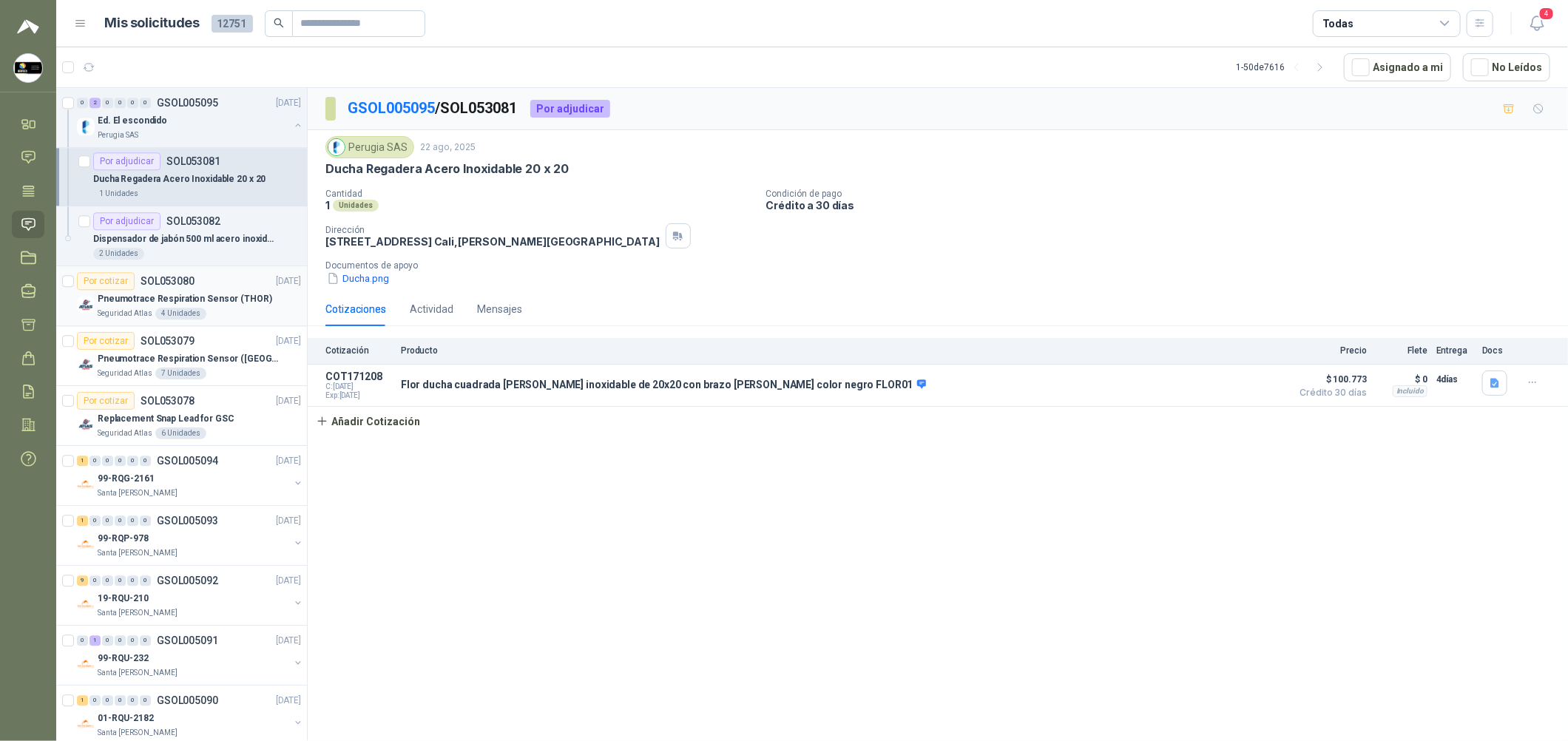
click at [225, 302] on p "Pneumotrace Respiration Sensor (THOR)" at bounding box center [184, 299] width 174 height 14
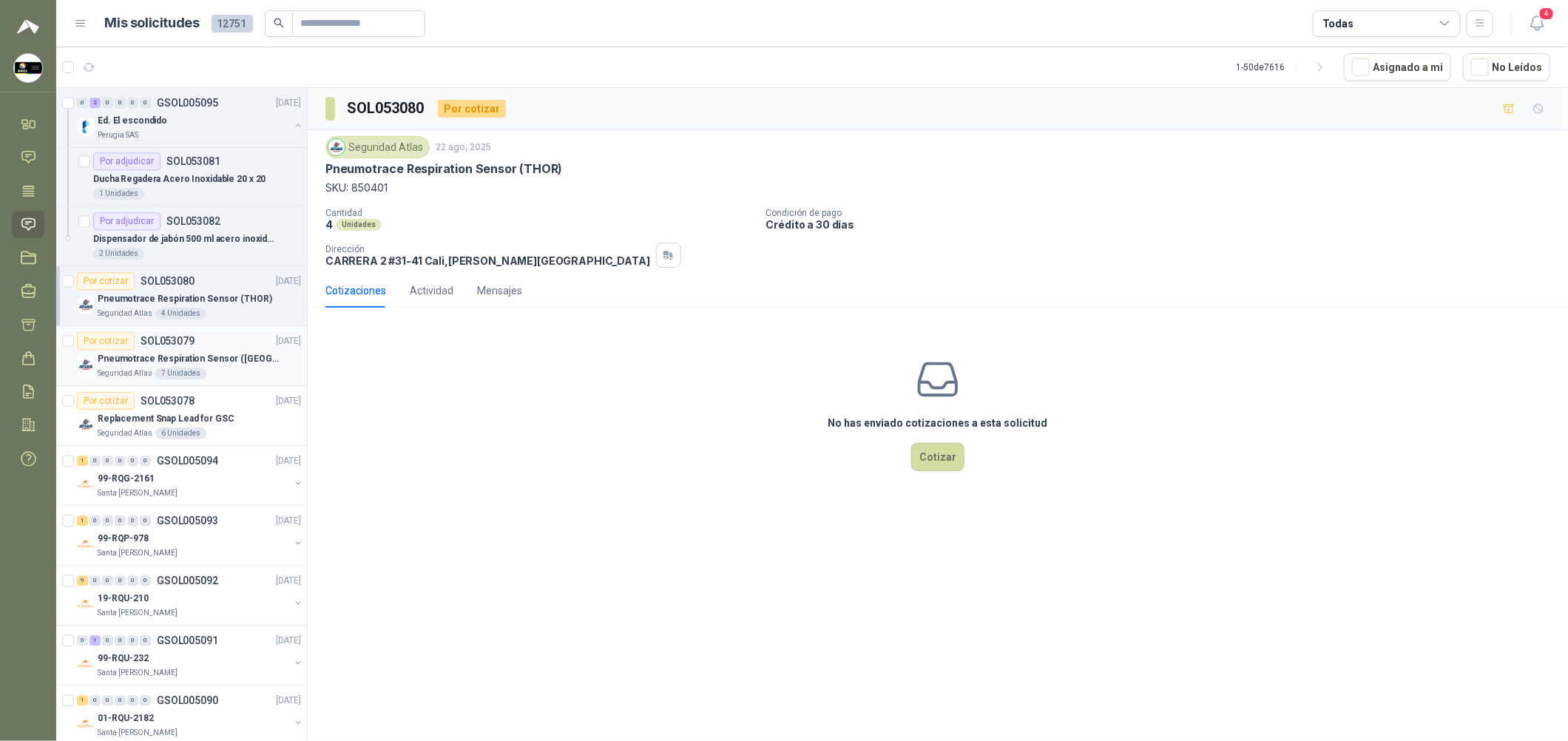
click at [237, 361] on p "Pneumotrace Respiration Sensor ([GEOGRAPHIC_DATA])" at bounding box center [190, 359] width 184 height 14
click at [208, 413] on p "Replacement Snap Lead for GSC" at bounding box center [166, 419] width 137 height 14
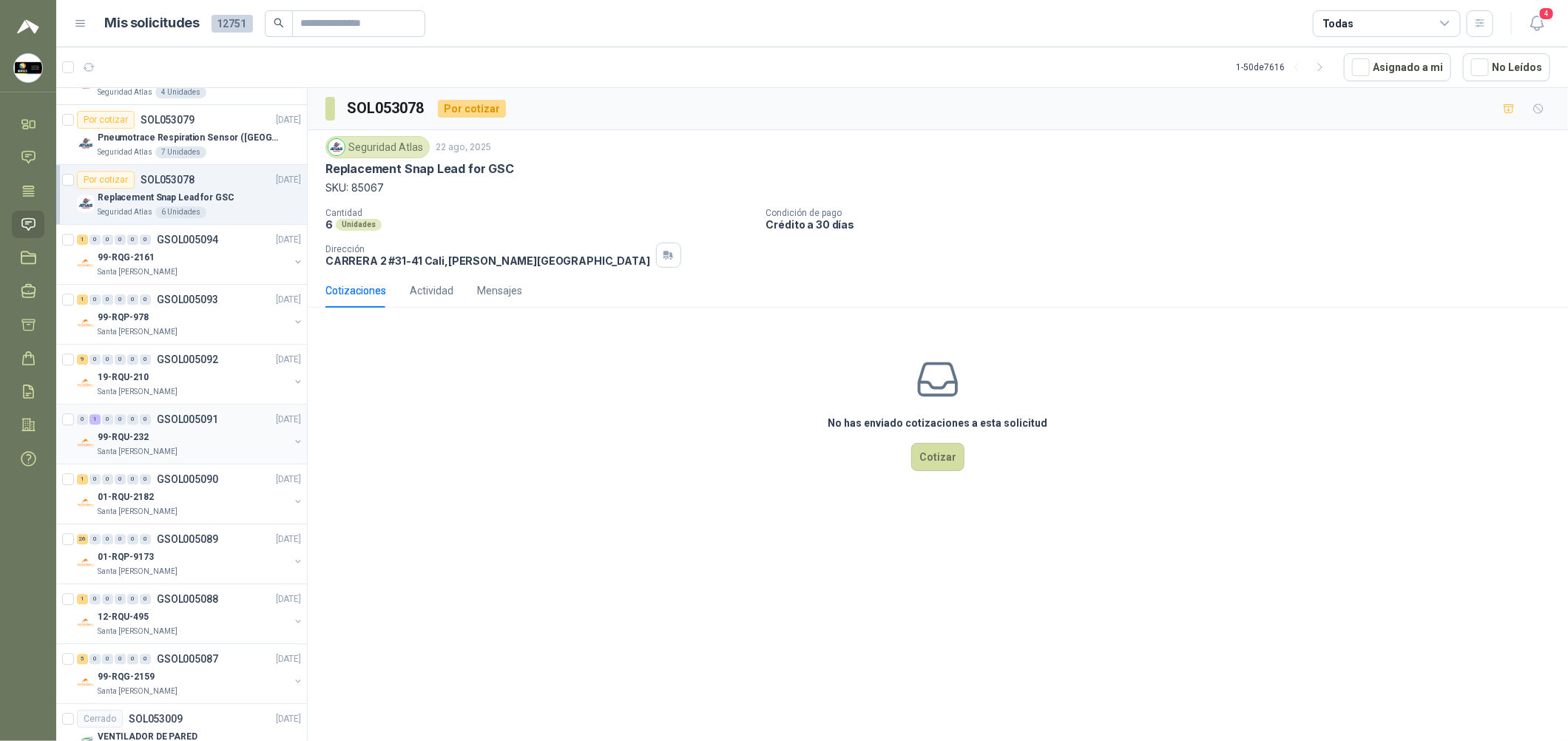
scroll to position [2440, 0]
click at [214, 274] on div "Santa [PERSON_NAME]" at bounding box center [193, 271] width 191 height 12
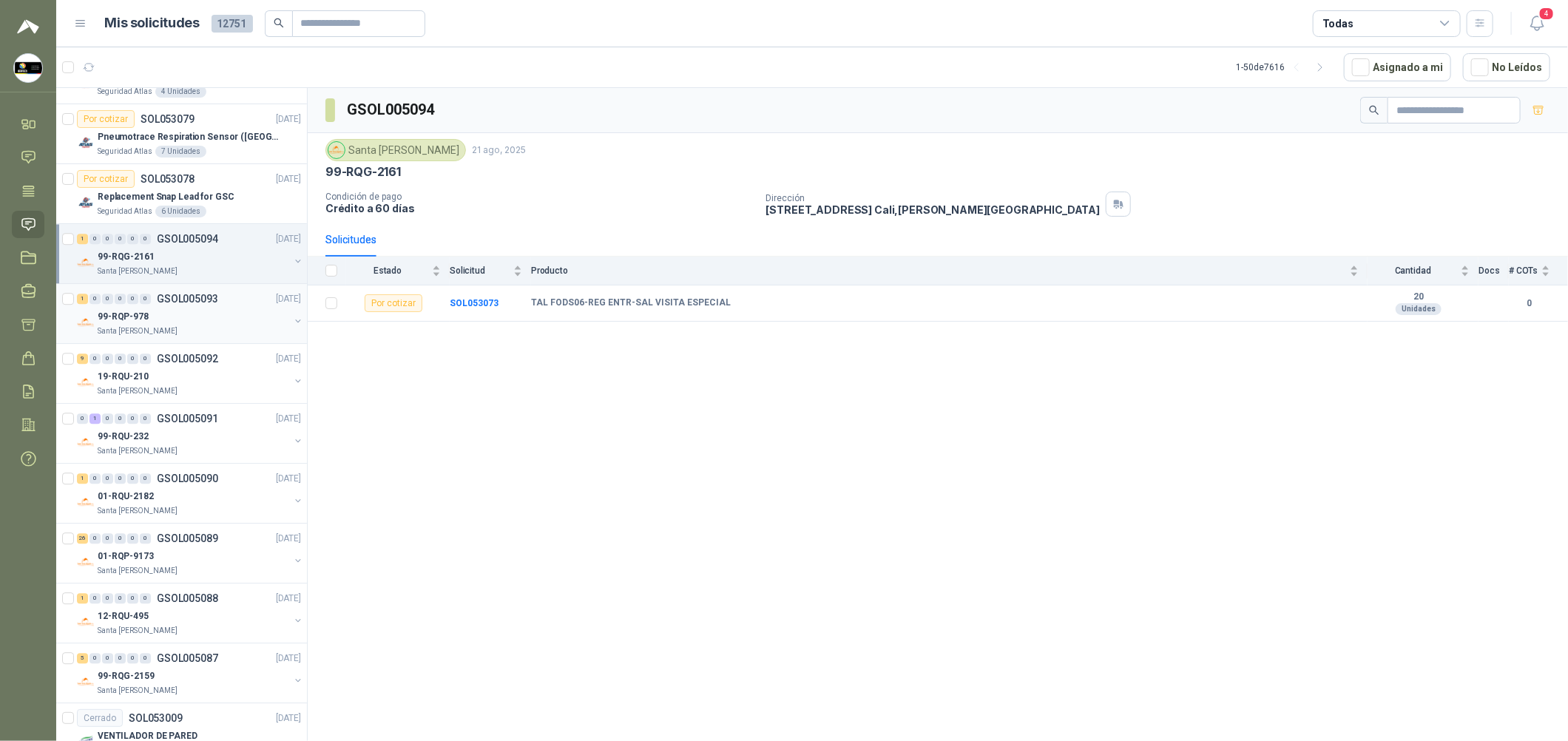
click at [225, 311] on div "99-RQP-978" at bounding box center [193, 316] width 191 height 18
click at [230, 387] on div "Santa [PERSON_NAME]" at bounding box center [193, 391] width 191 height 12
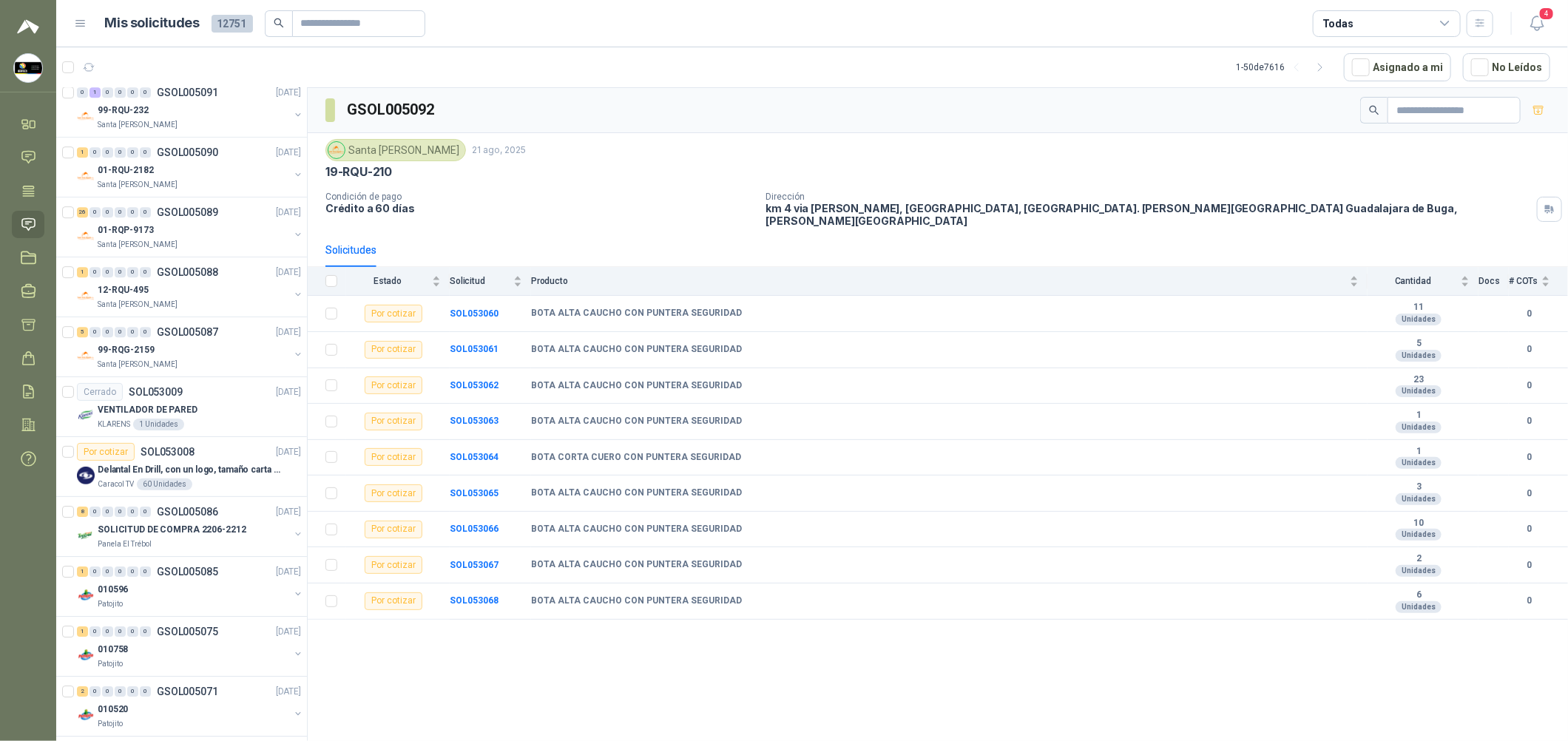
scroll to position [2773, 0]
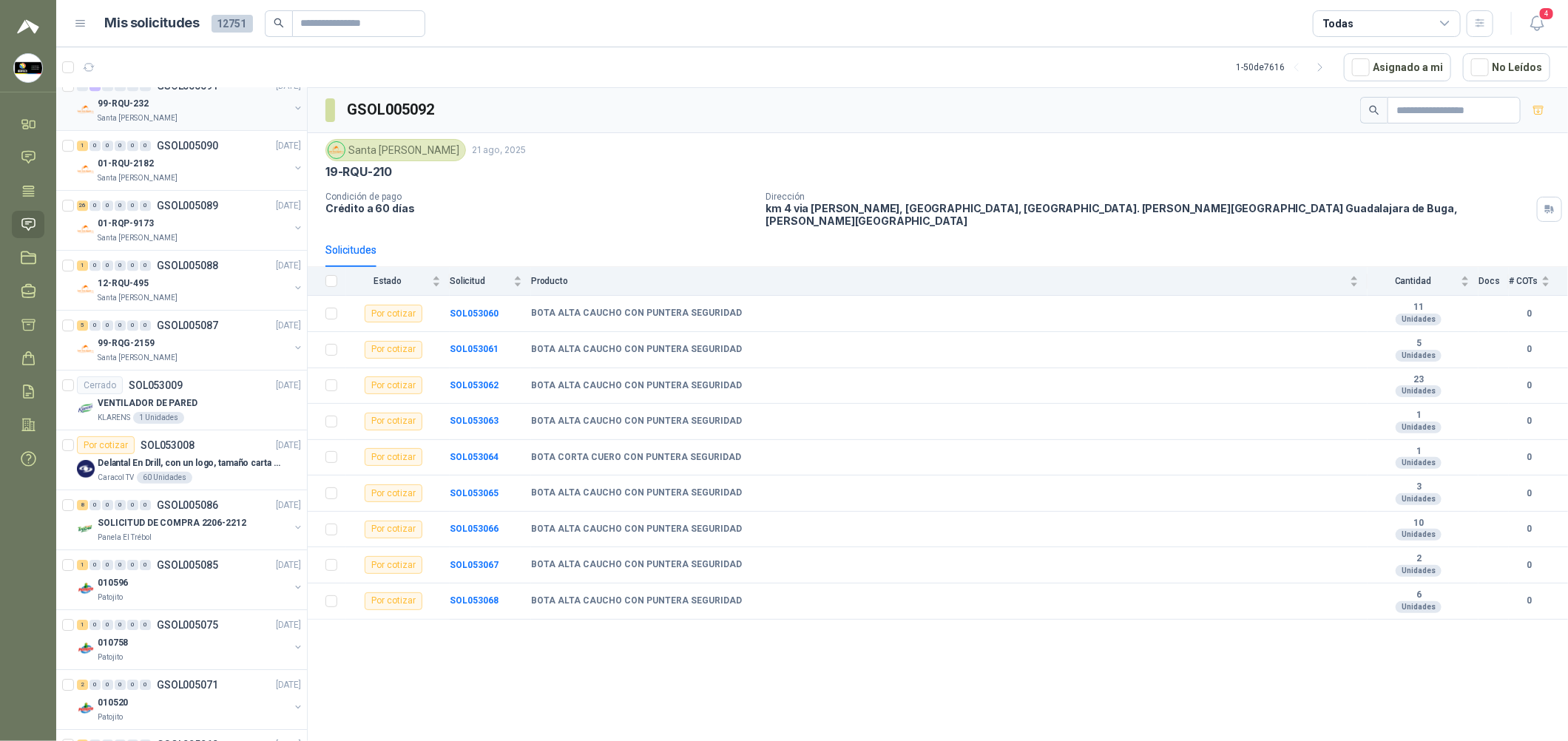
click at [220, 116] on div "Santa [PERSON_NAME]" at bounding box center [193, 118] width 191 height 12
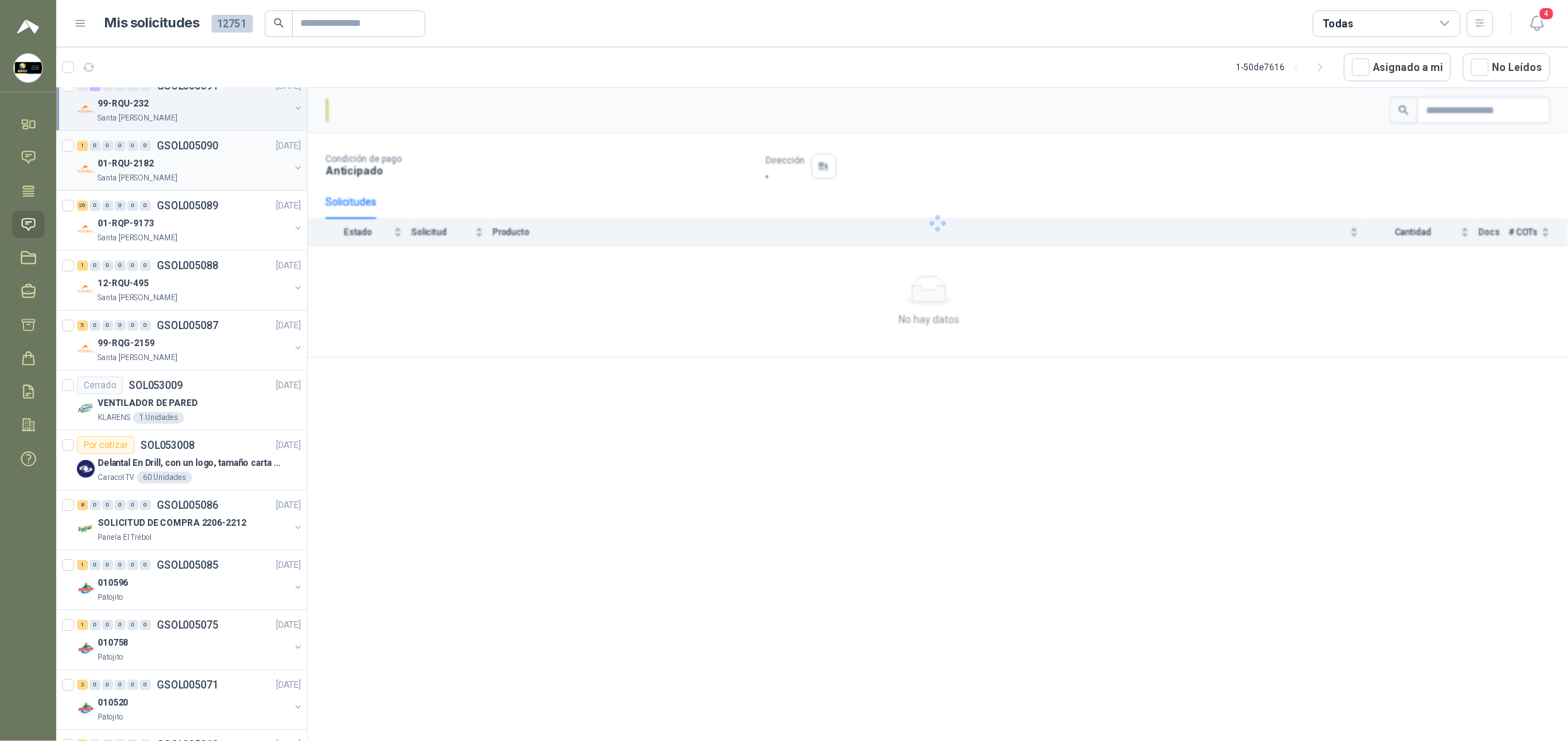
click at [217, 174] on div "01-RQU-2182 [GEOGRAPHIC_DATA][PERSON_NAME]" at bounding box center [193, 169] width 191 height 30
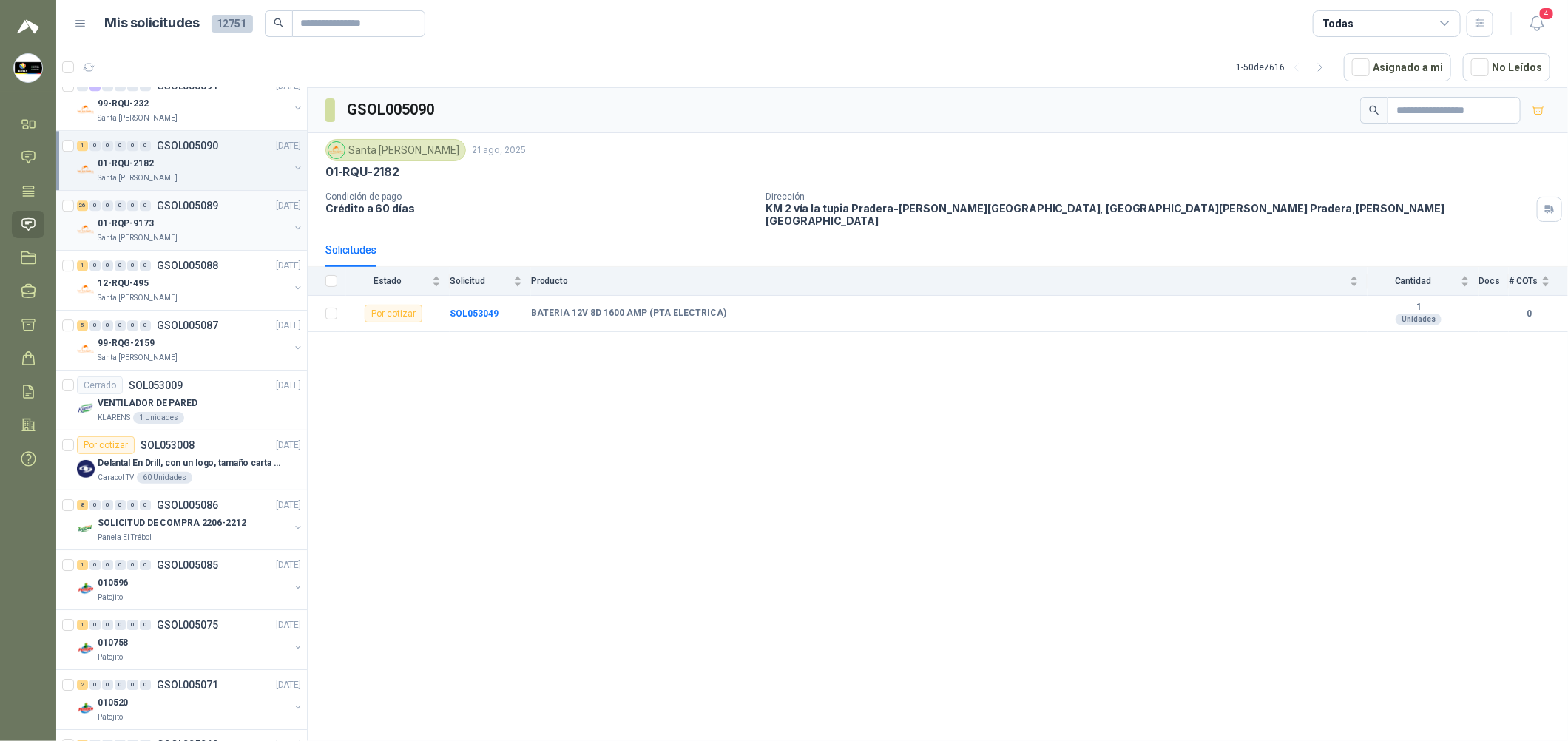
click at [237, 244] on div "Santa [PERSON_NAME]" at bounding box center [193, 238] width 191 height 12
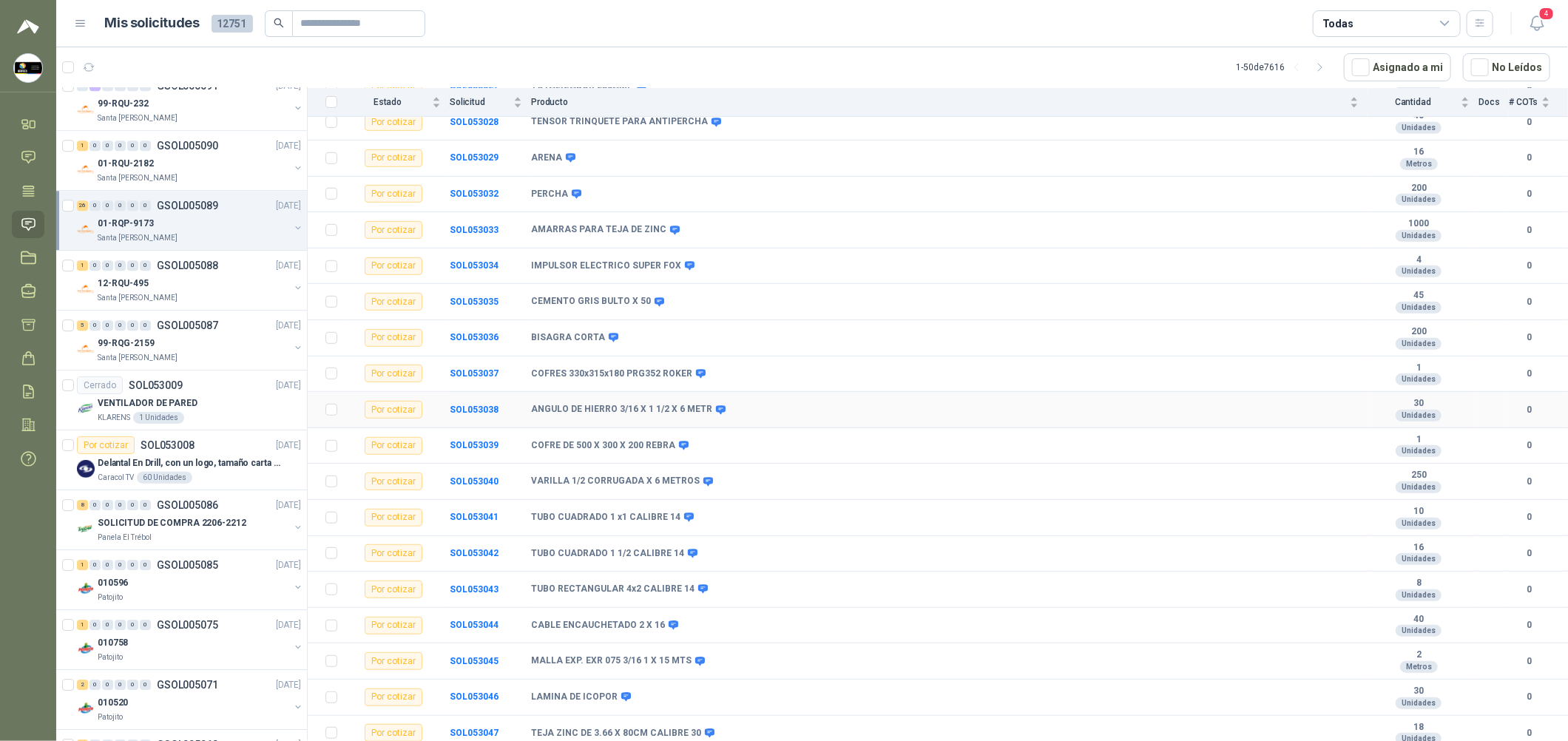
scroll to position [484, 0]
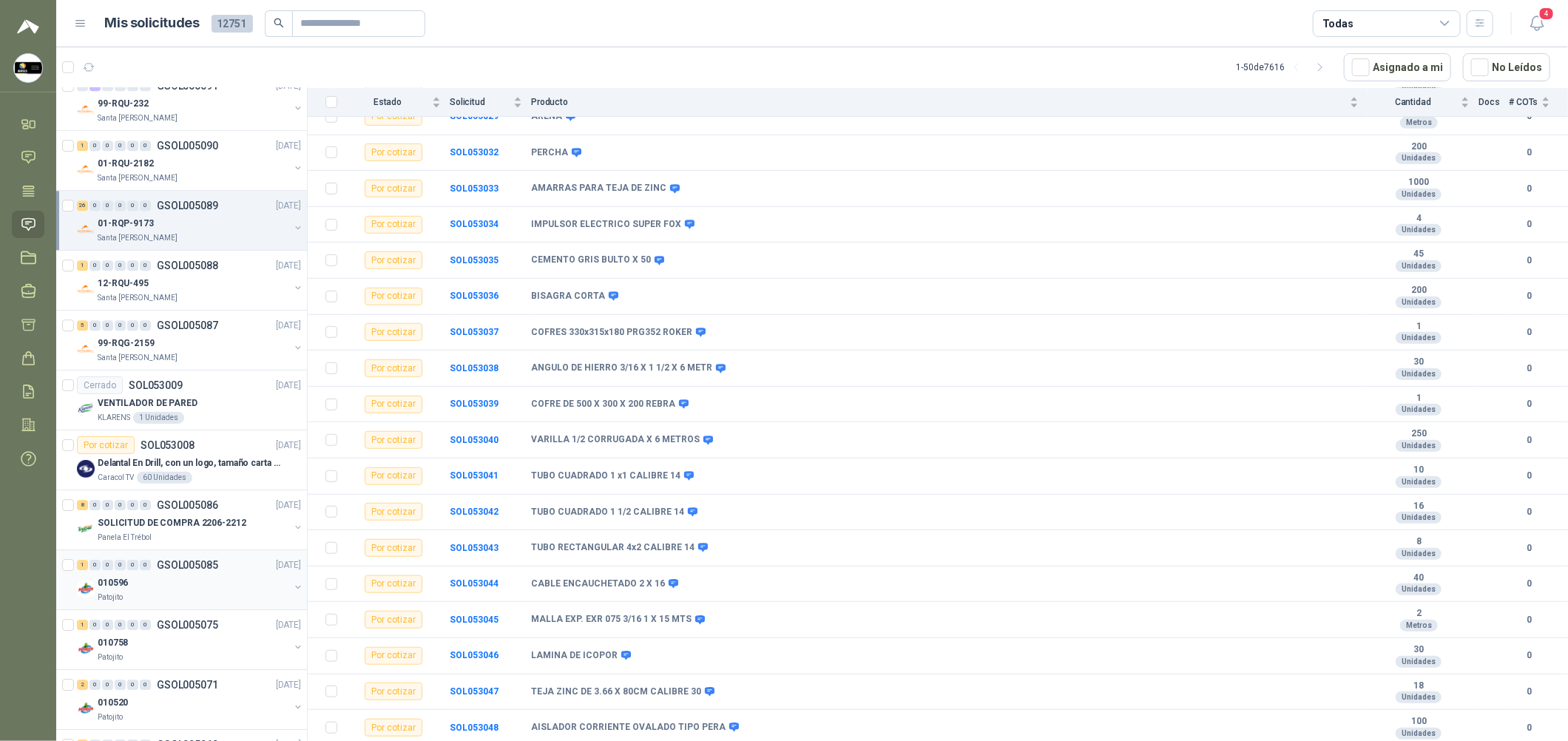
click at [196, 580] on div "010596" at bounding box center [193, 582] width 191 height 18
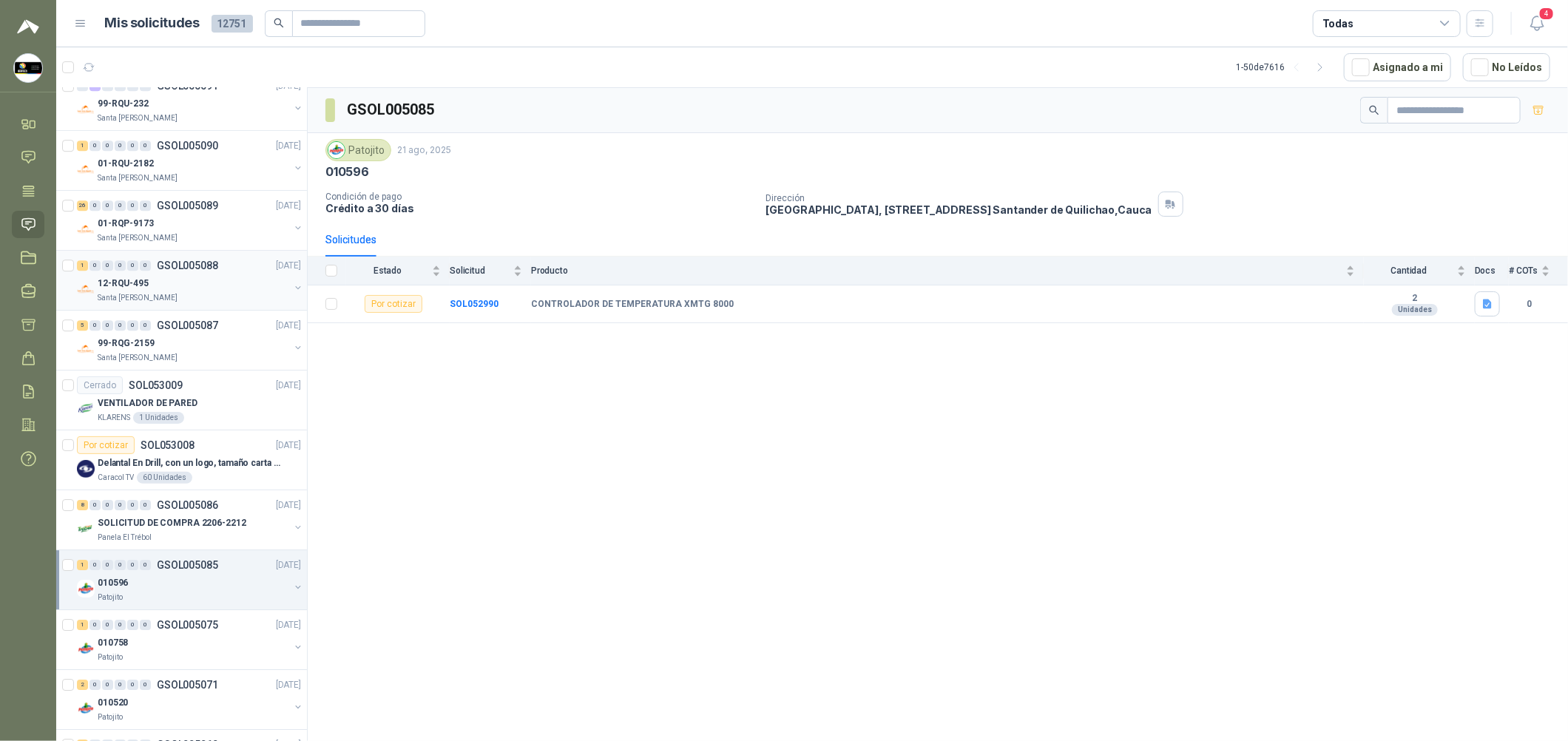
click at [225, 303] on div "Santa [PERSON_NAME]" at bounding box center [193, 298] width 191 height 12
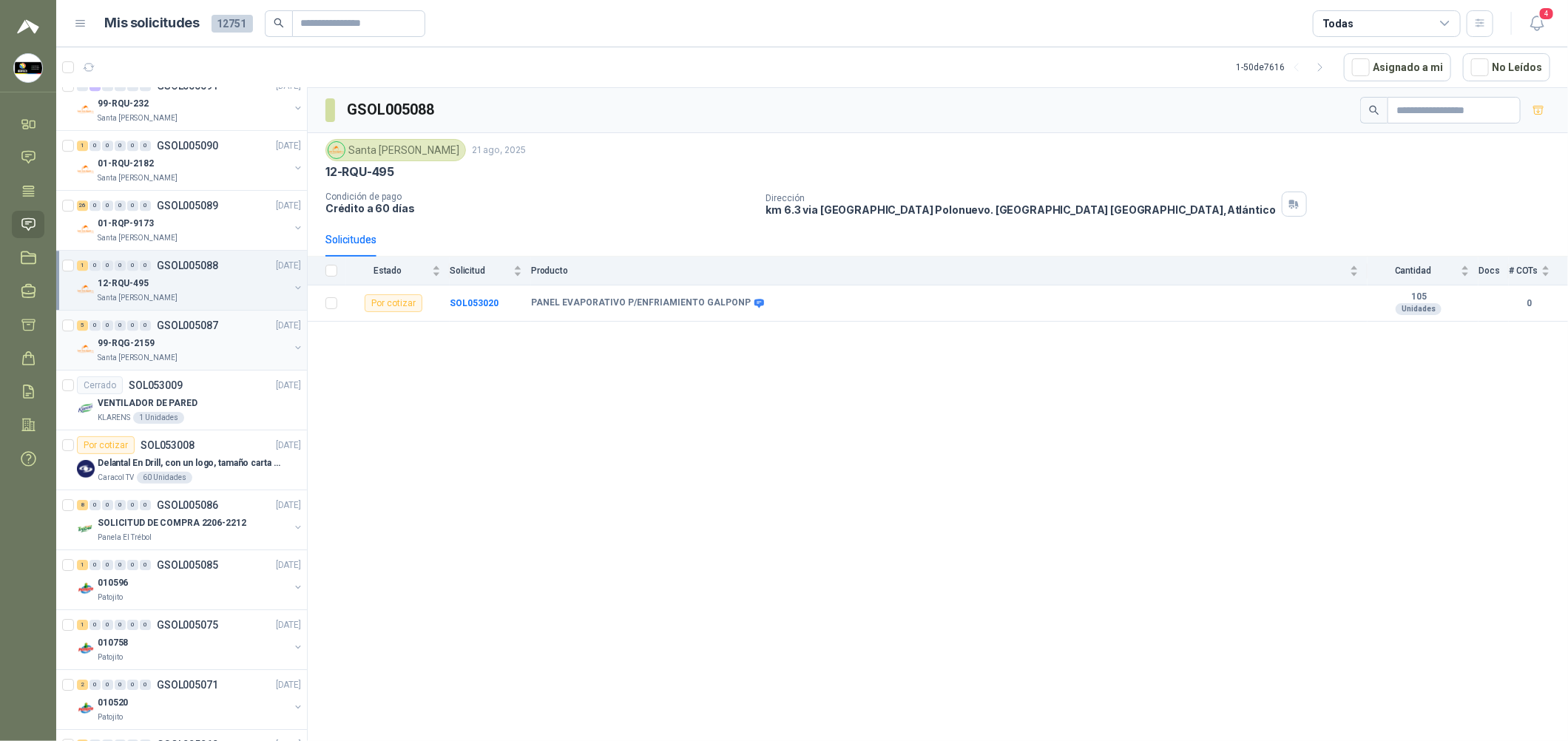
click at [229, 345] on div "99-RQG-2159" at bounding box center [193, 342] width 191 height 18
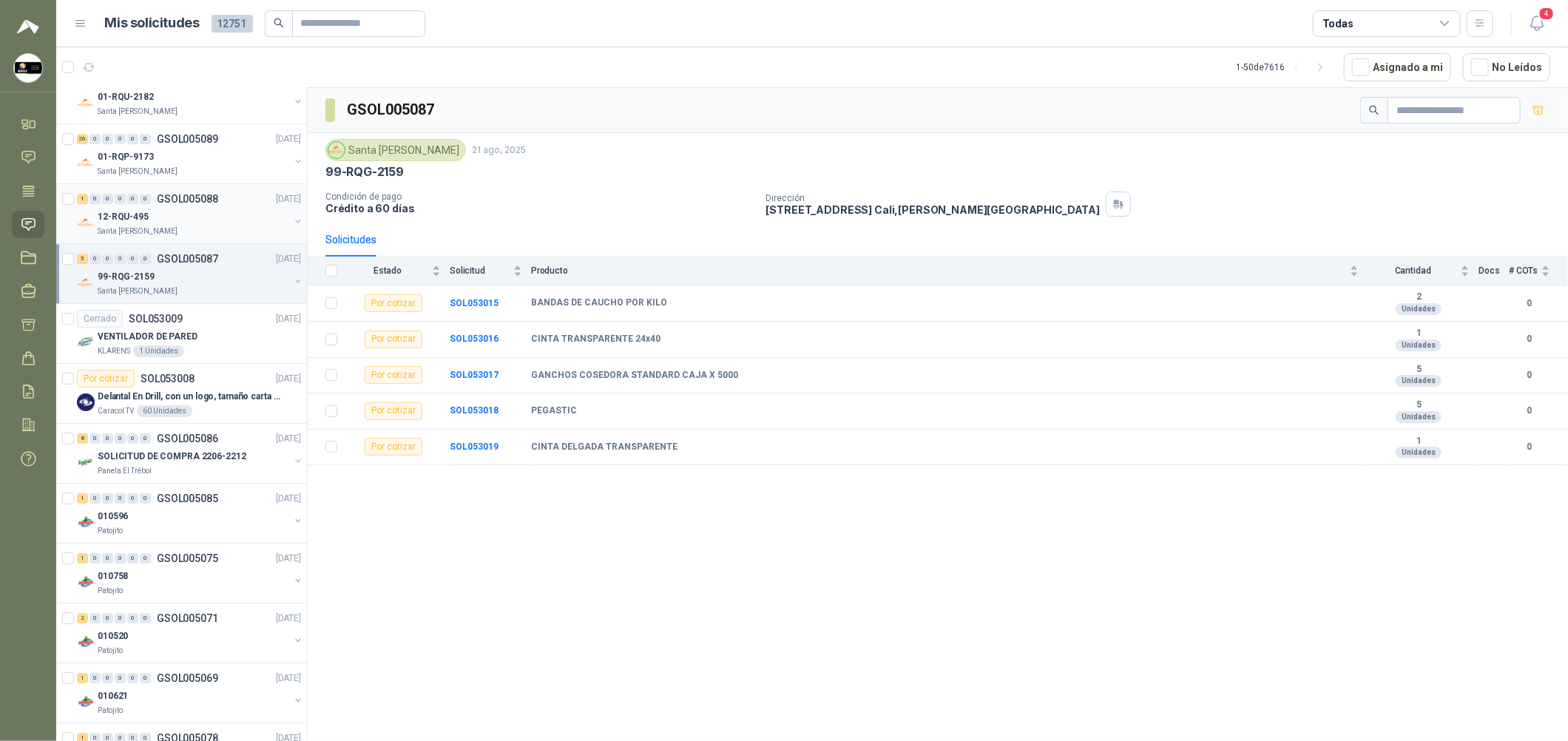
scroll to position [3106, 0]
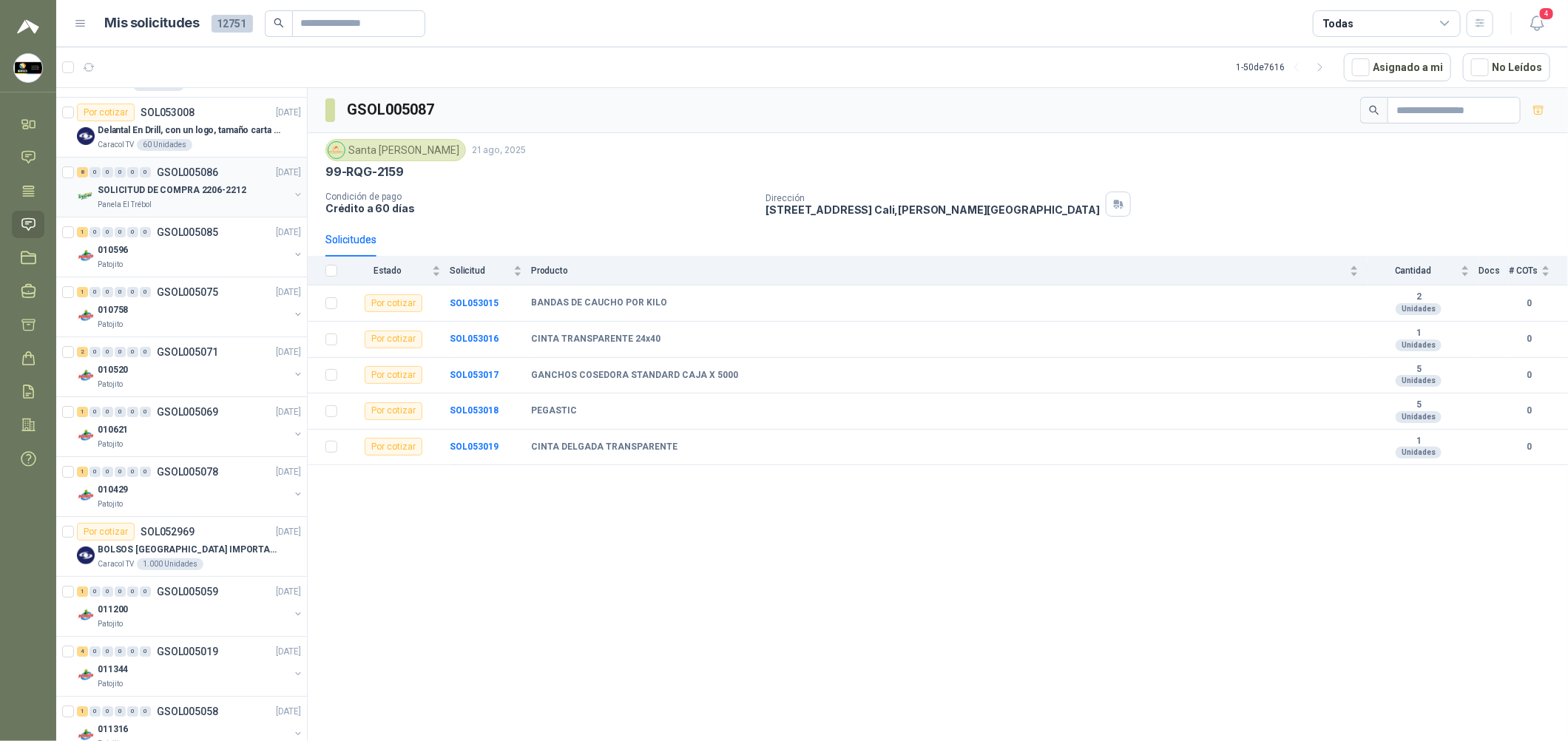
click at [242, 203] on div "Panela El Trébol" at bounding box center [193, 205] width 191 height 12
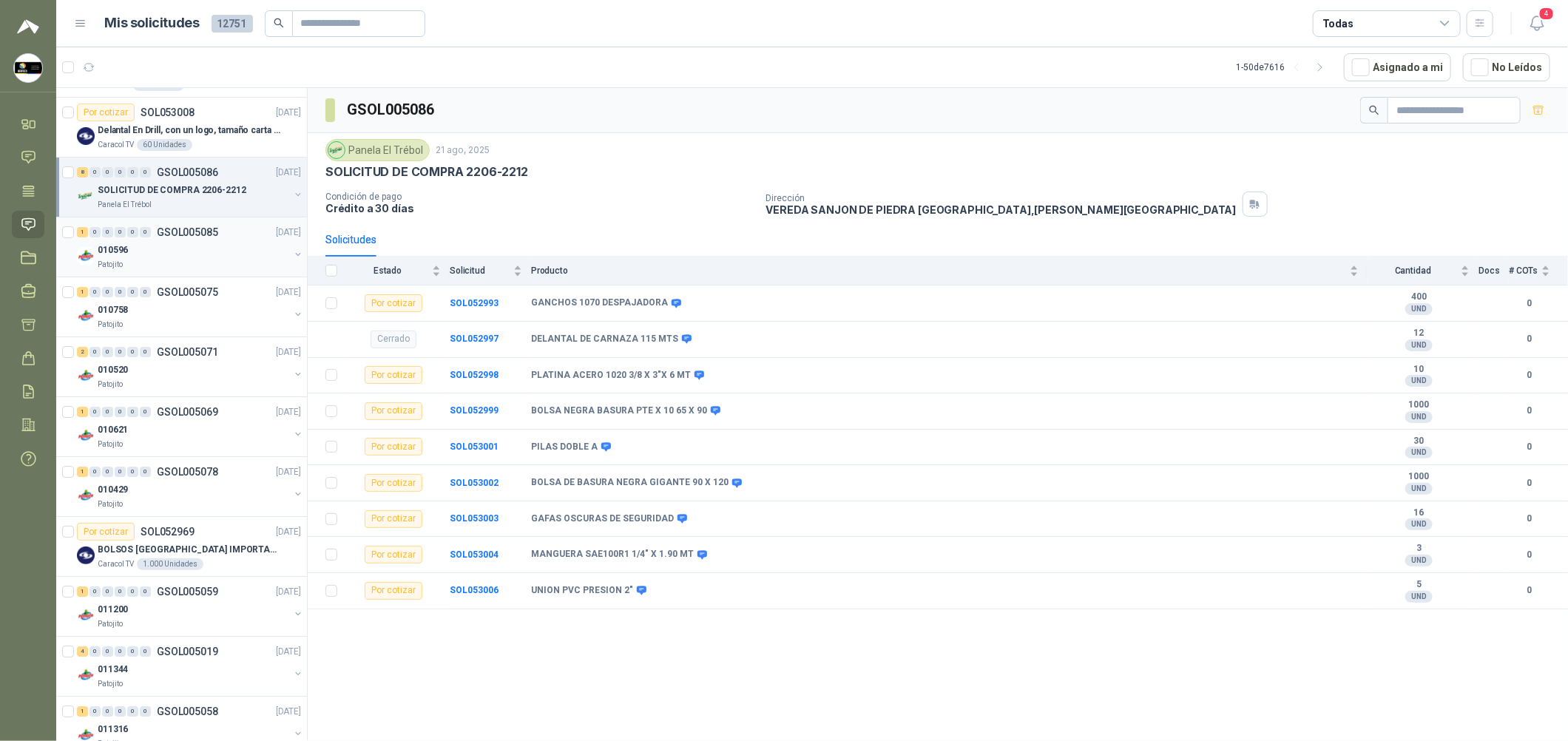
click at [237, 271] on div "Patojito" at bounding box center [193, 265] width 191 height 12
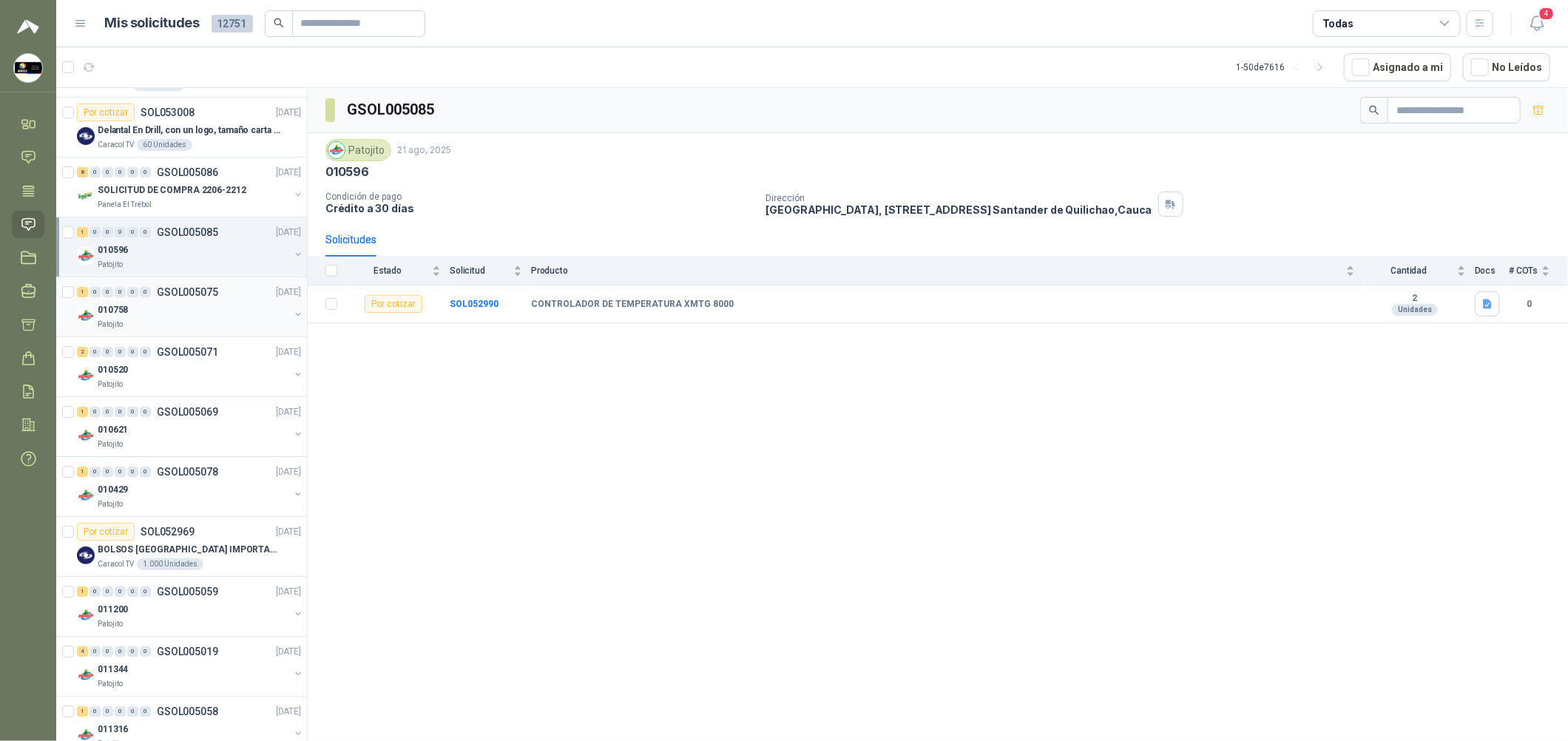
click at [238, 308] on div "010758" at bounding box center [193, 309] width 191 height 18
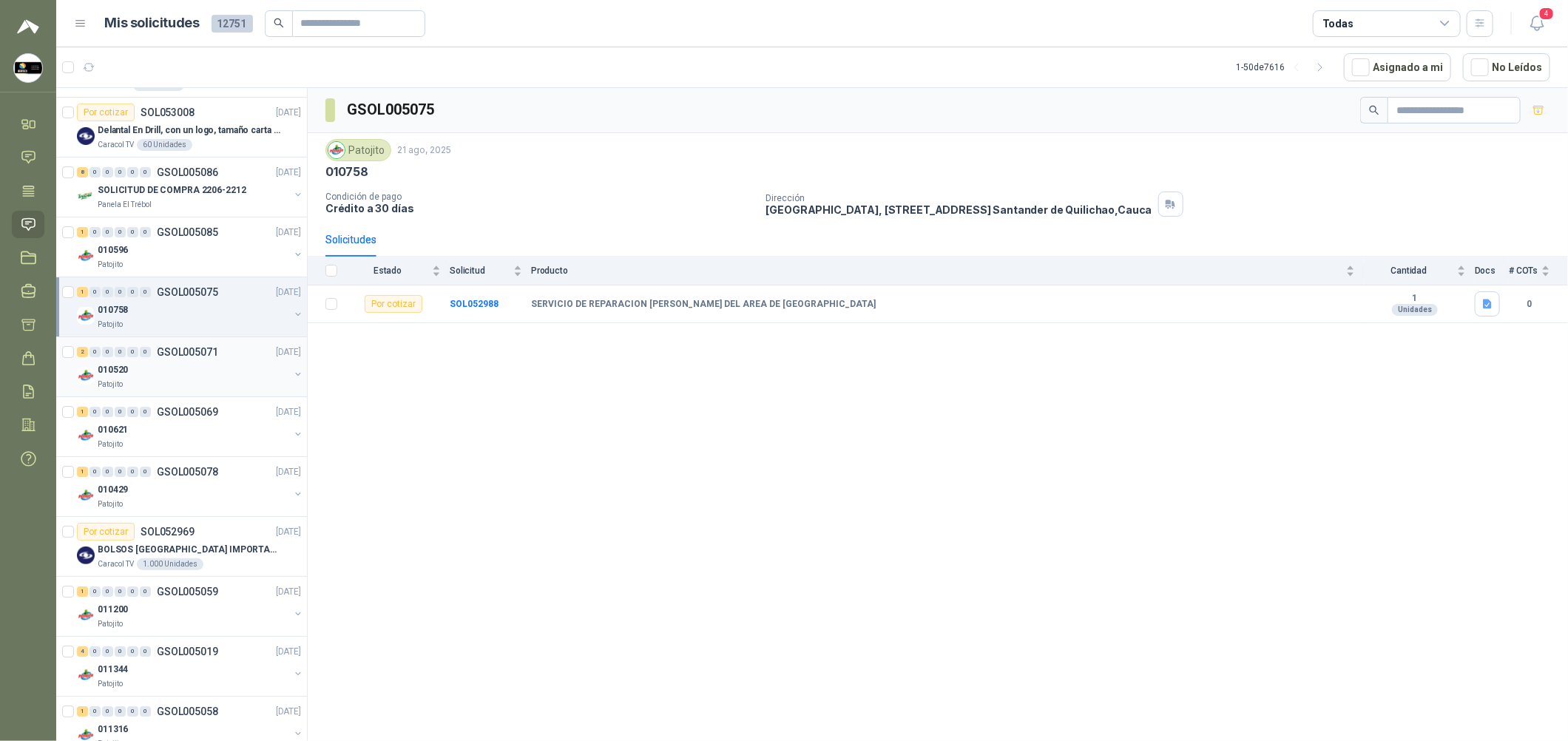
click at [240, 361] on div "2 0 0 0 0 0 GSOL005071 [DATE]" at bounding box center [190, 352] width 227 height 18
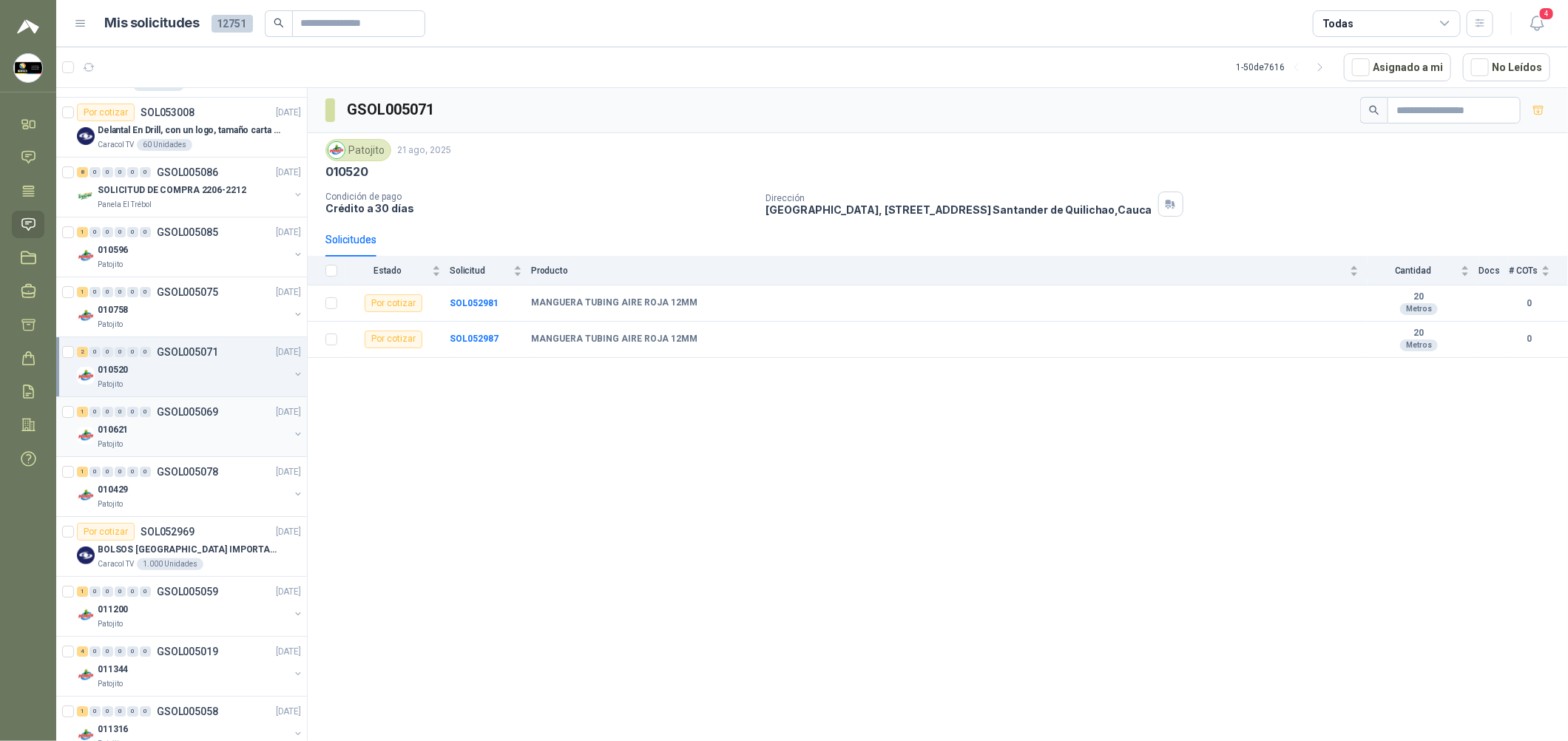
click at [234, 414] on div "1 0 0 0 0 0 GSOL005069 [DATE]" at bounding box center [190, 411] width 227 height 18
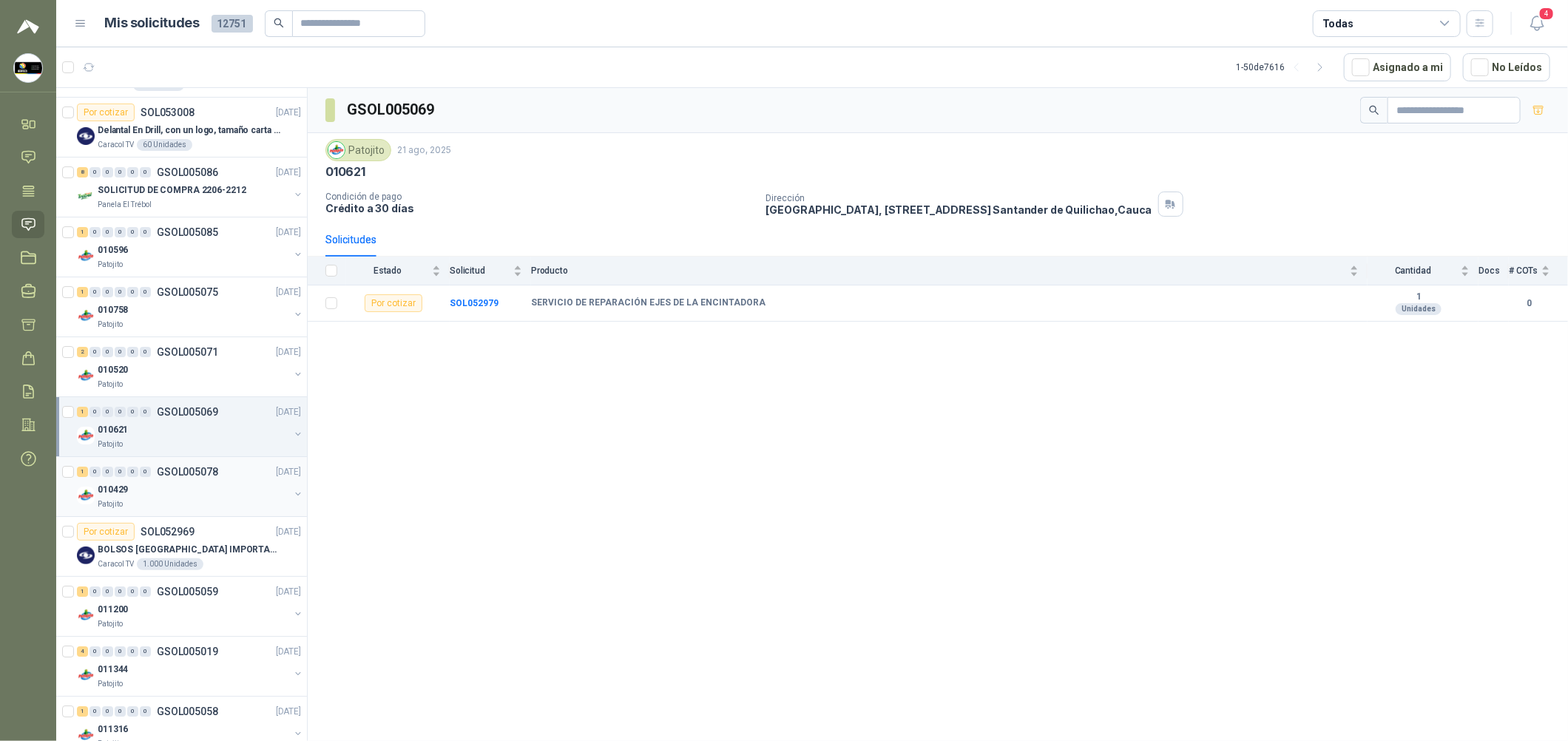
click at [196, 497] on div "010429" at bounding box center [193, 489] width 191 height 18
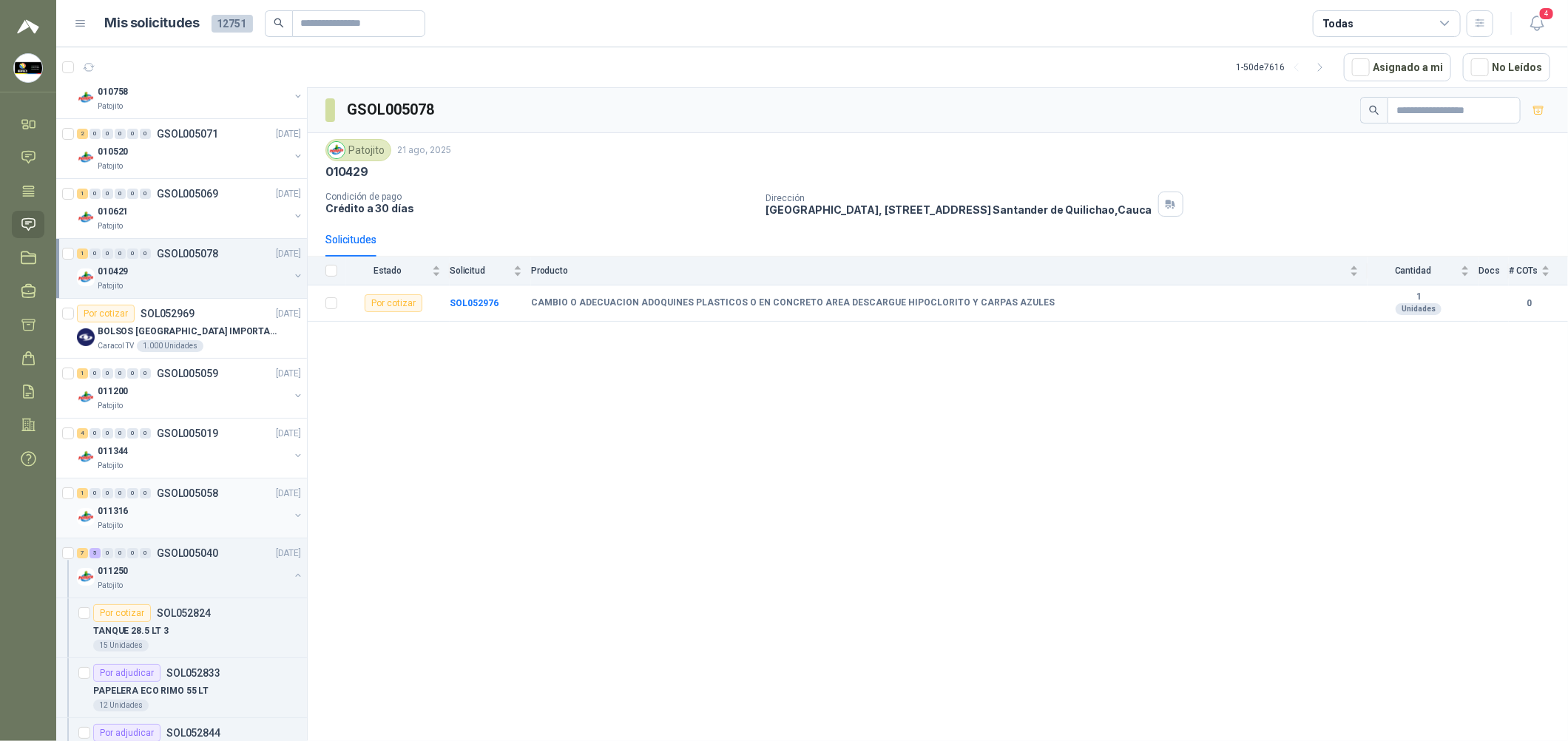
scroll to position [3328, 0]
click at [195, 401] on div "Patojito" at bounding box center [193, 403] width 191 height 12
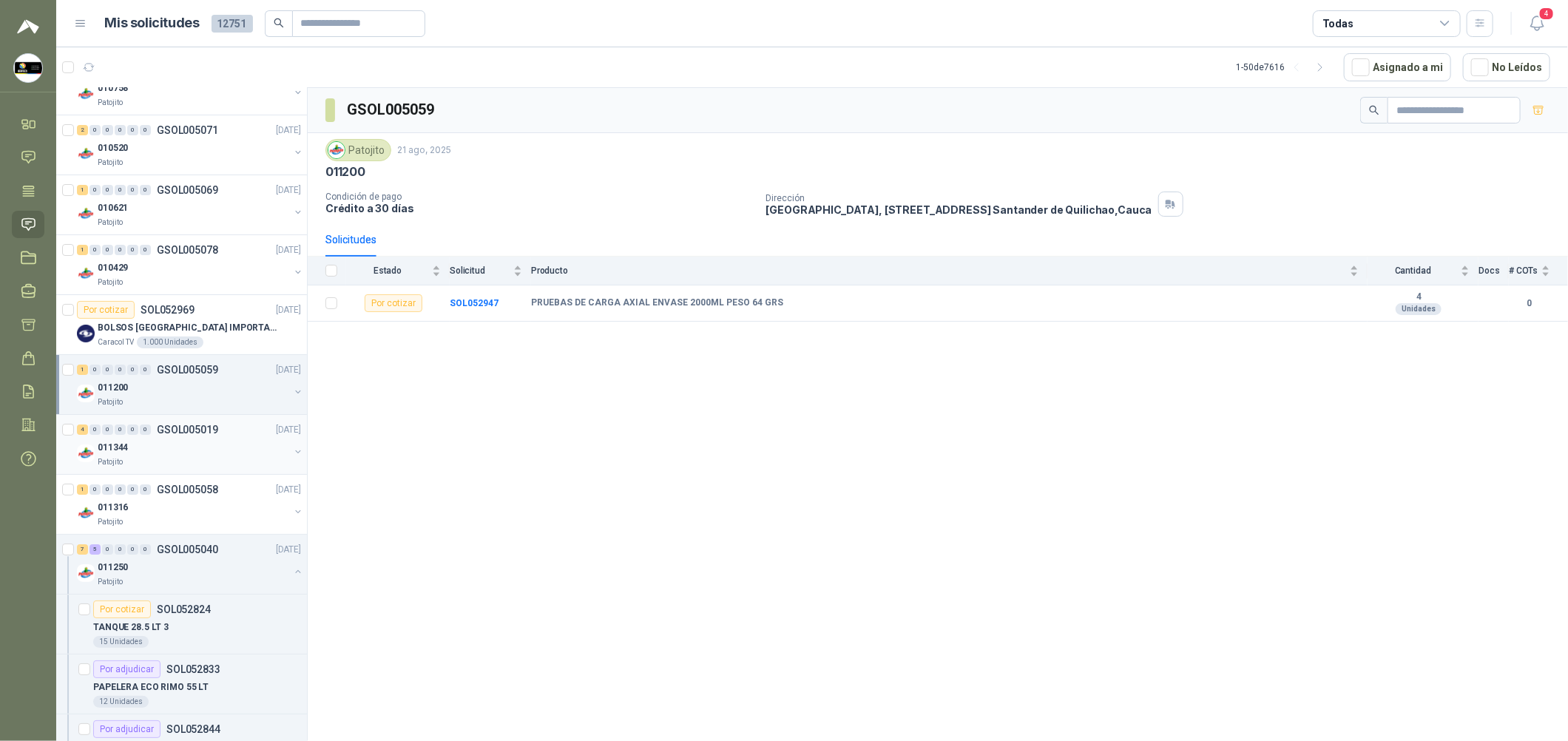
click at [200, 438] on div "4 0 0 0 0 0 GSOL005019 [DATE]" at bounding box center [190, 429] width 227 height 18
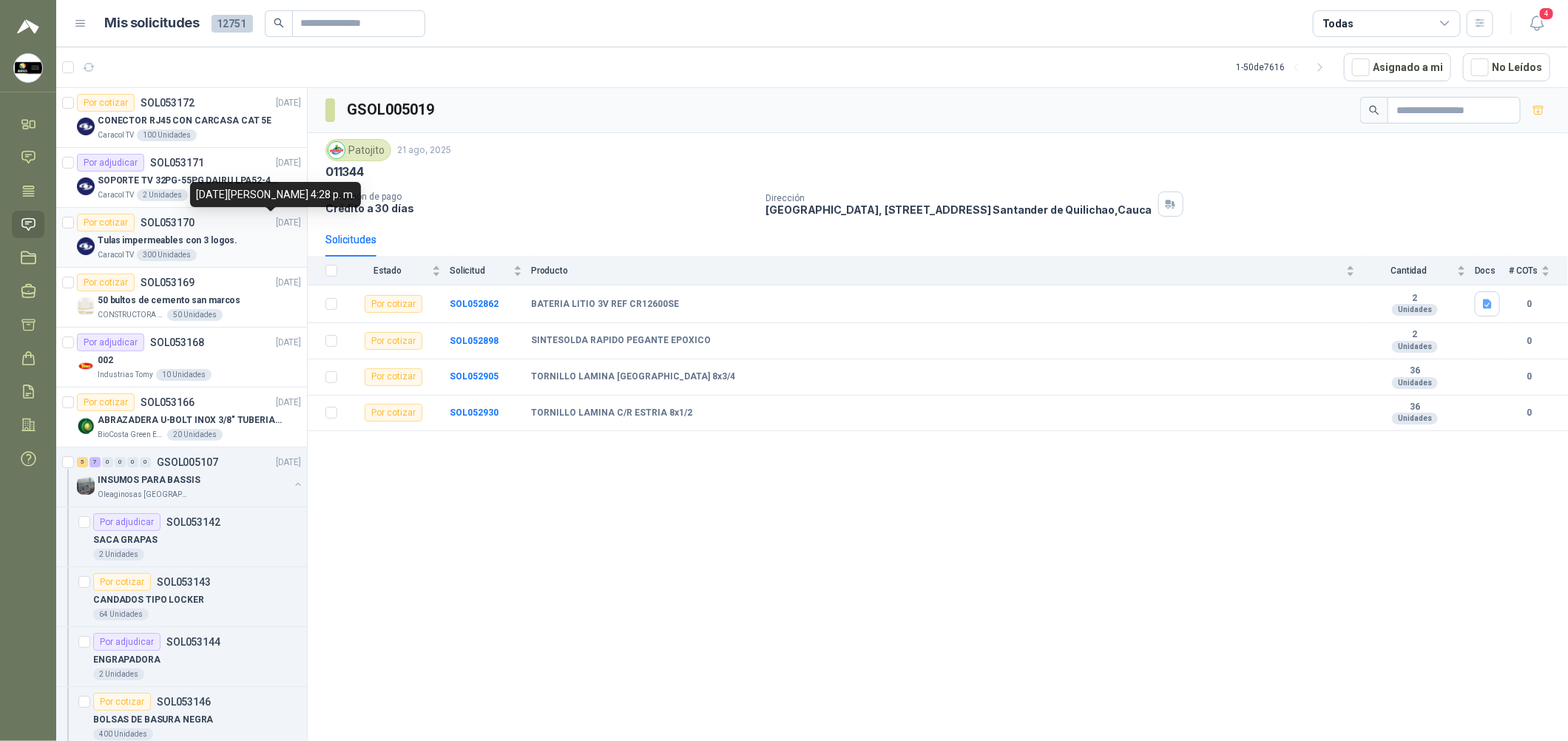
click at [276, 226] on p "[DATE]" at bounding box center [289, 223] width 25 height 14
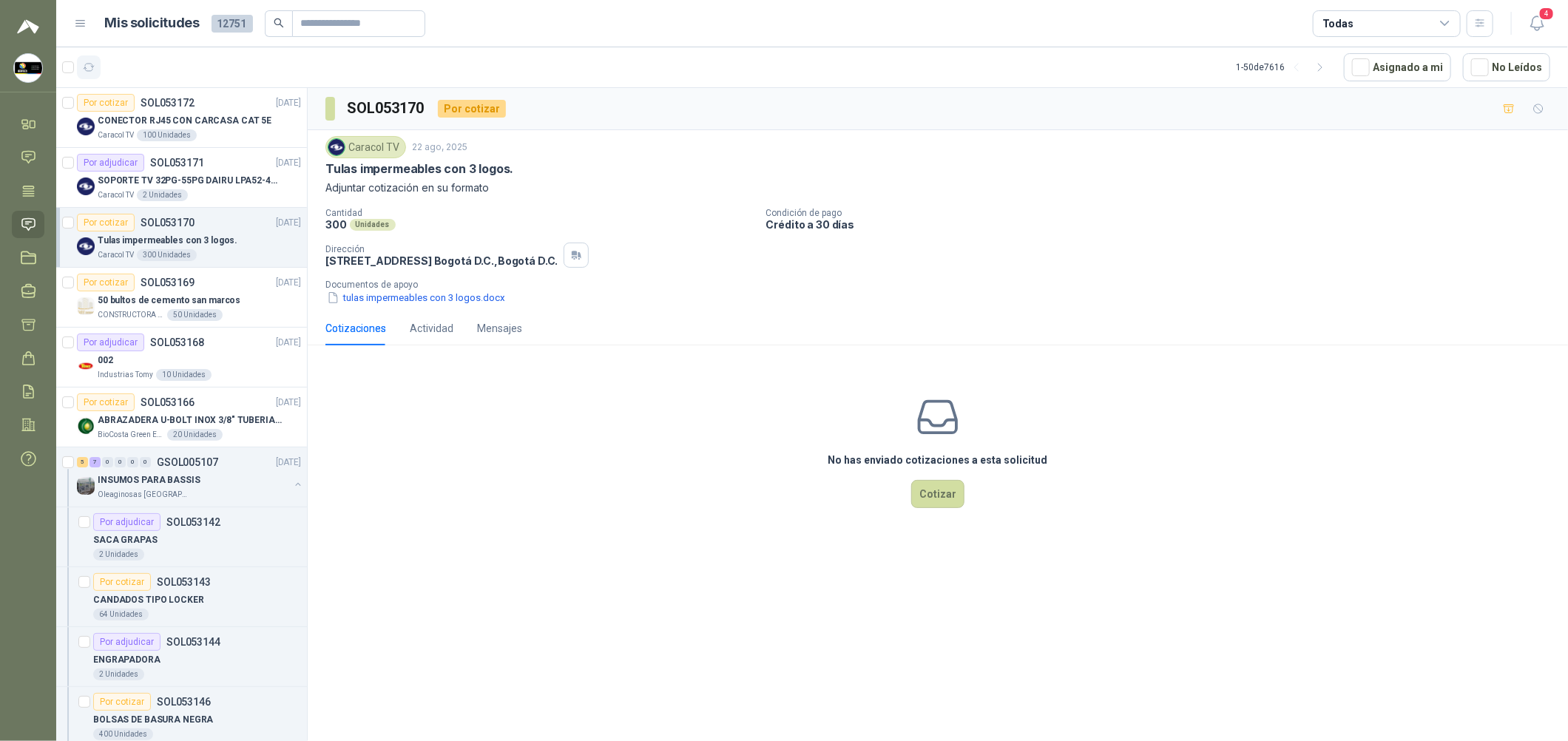
click at [88, 65] on icon "button" at bounding box center [88, 67] width 13 height 13
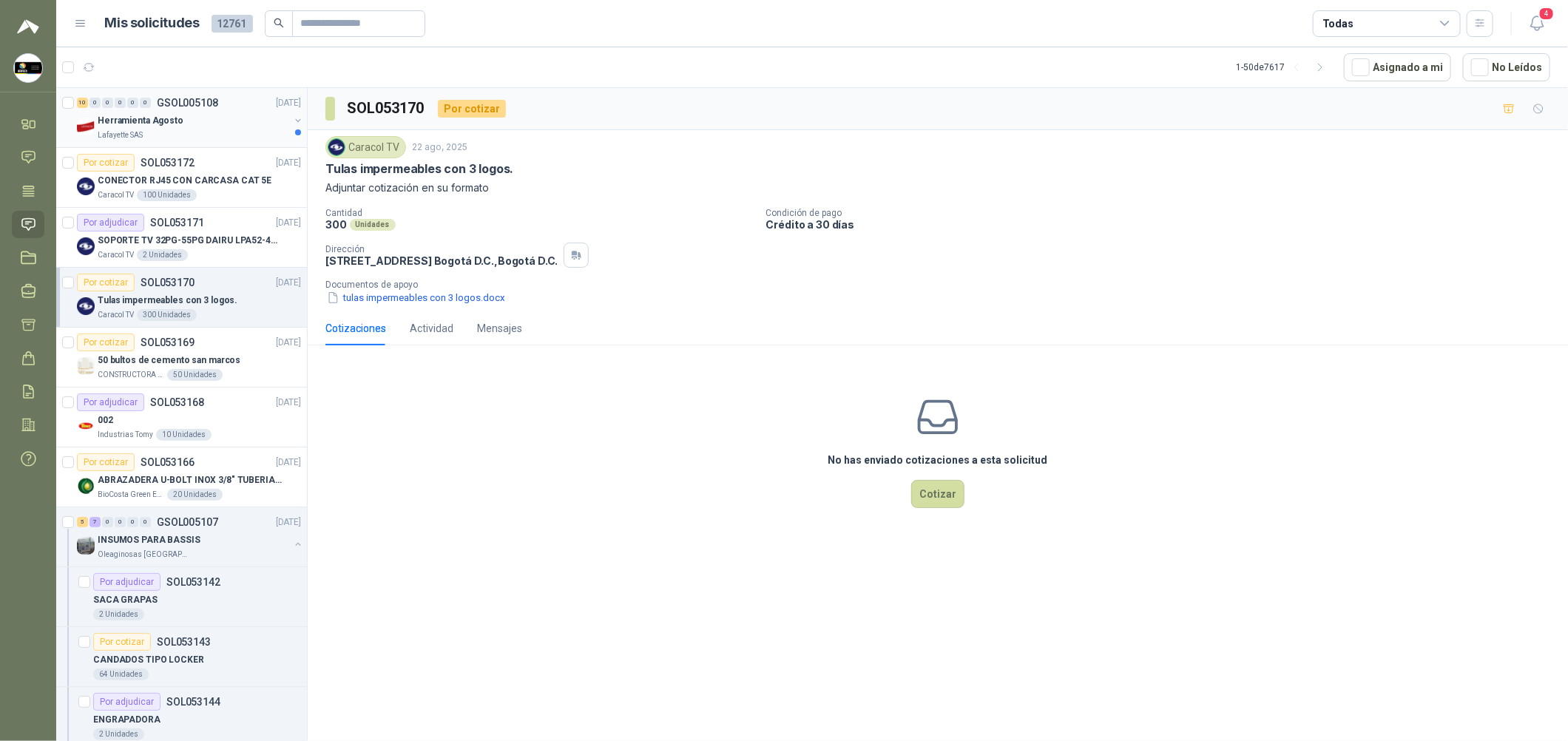
click at [200, 126] on div "Herramienta Agosto" at bounding box center [193, 120] width 191 height 18
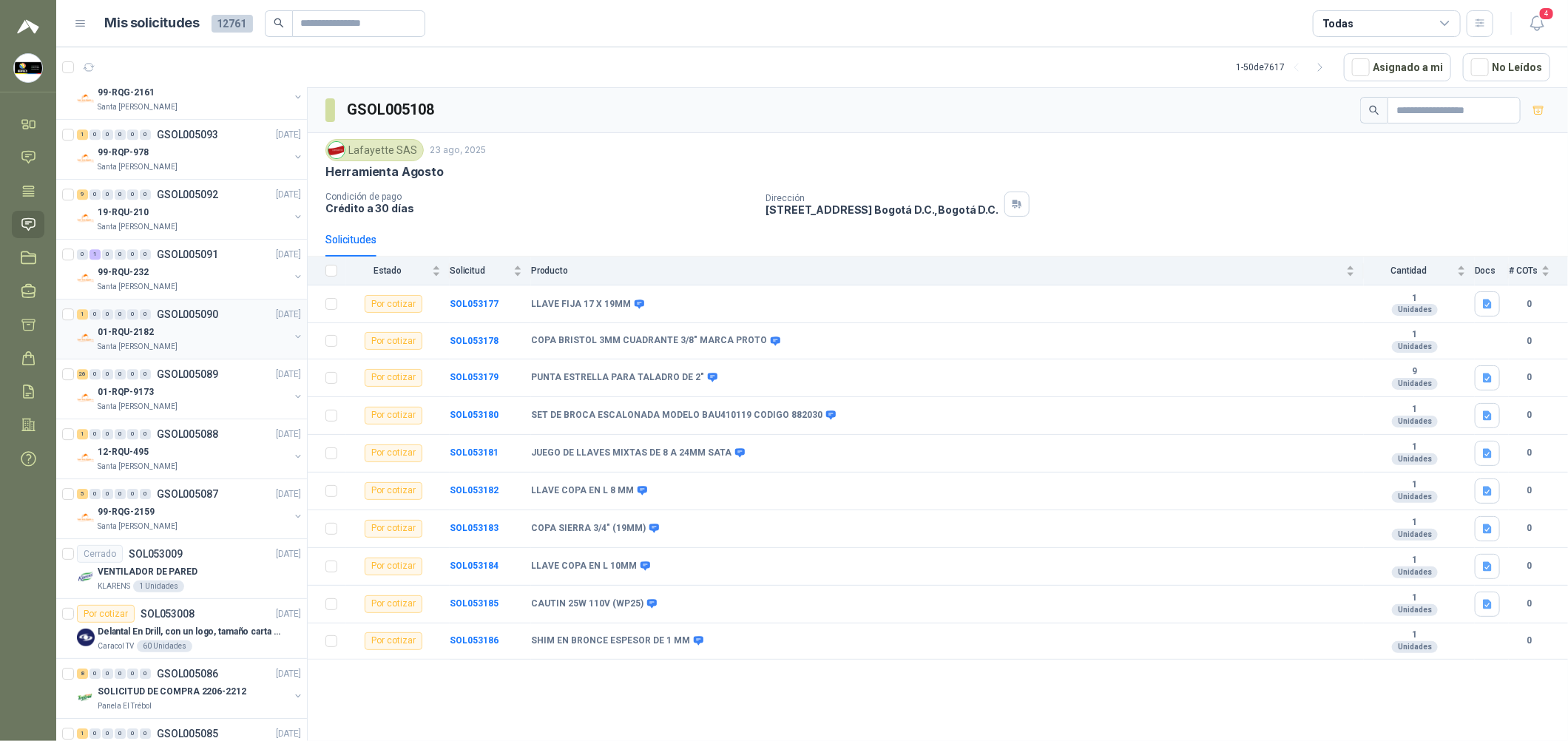
scroll to position [2773, 0]
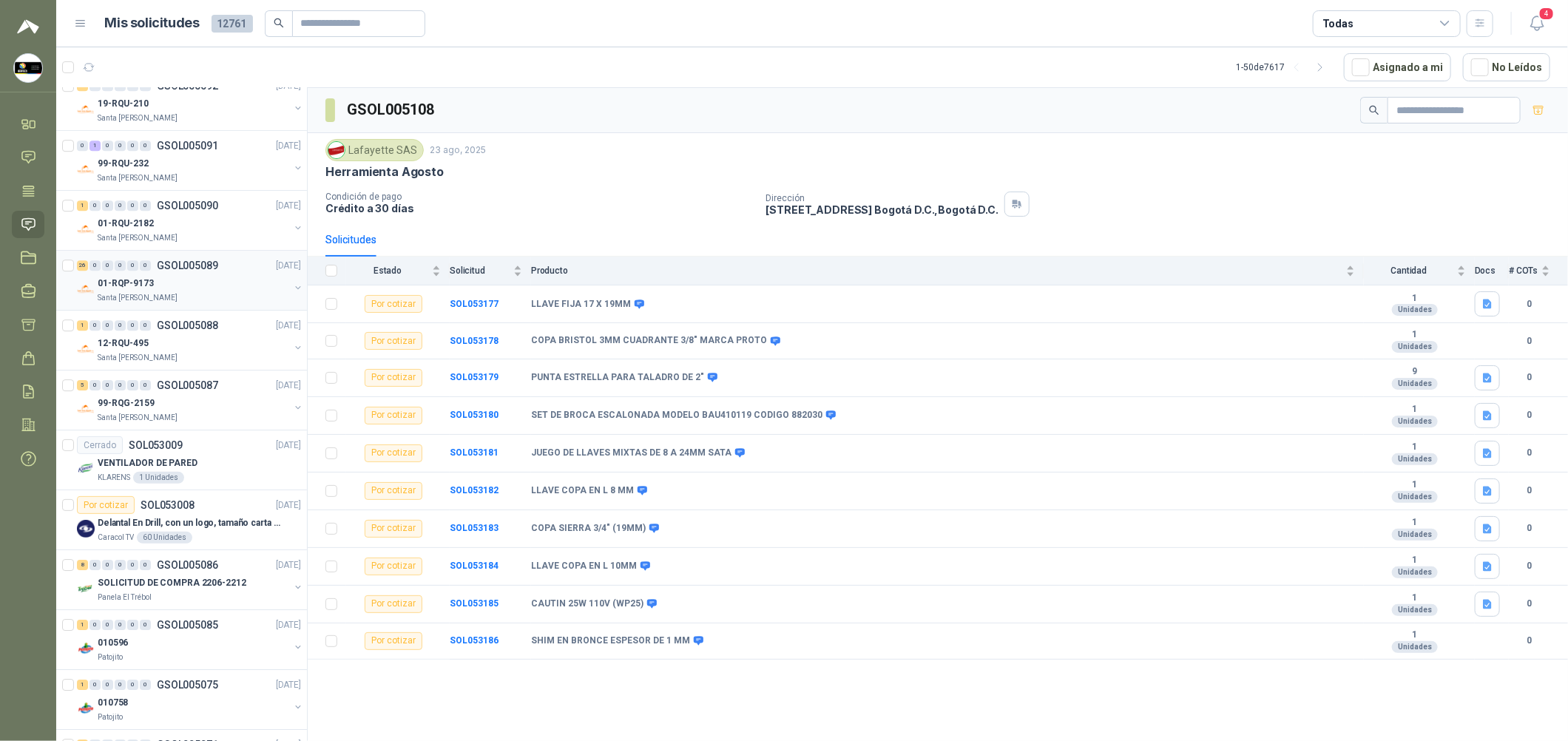
click at [240, 291] on div "01-RQP-9173" at bounding box center [193, 283] width 191 height 18
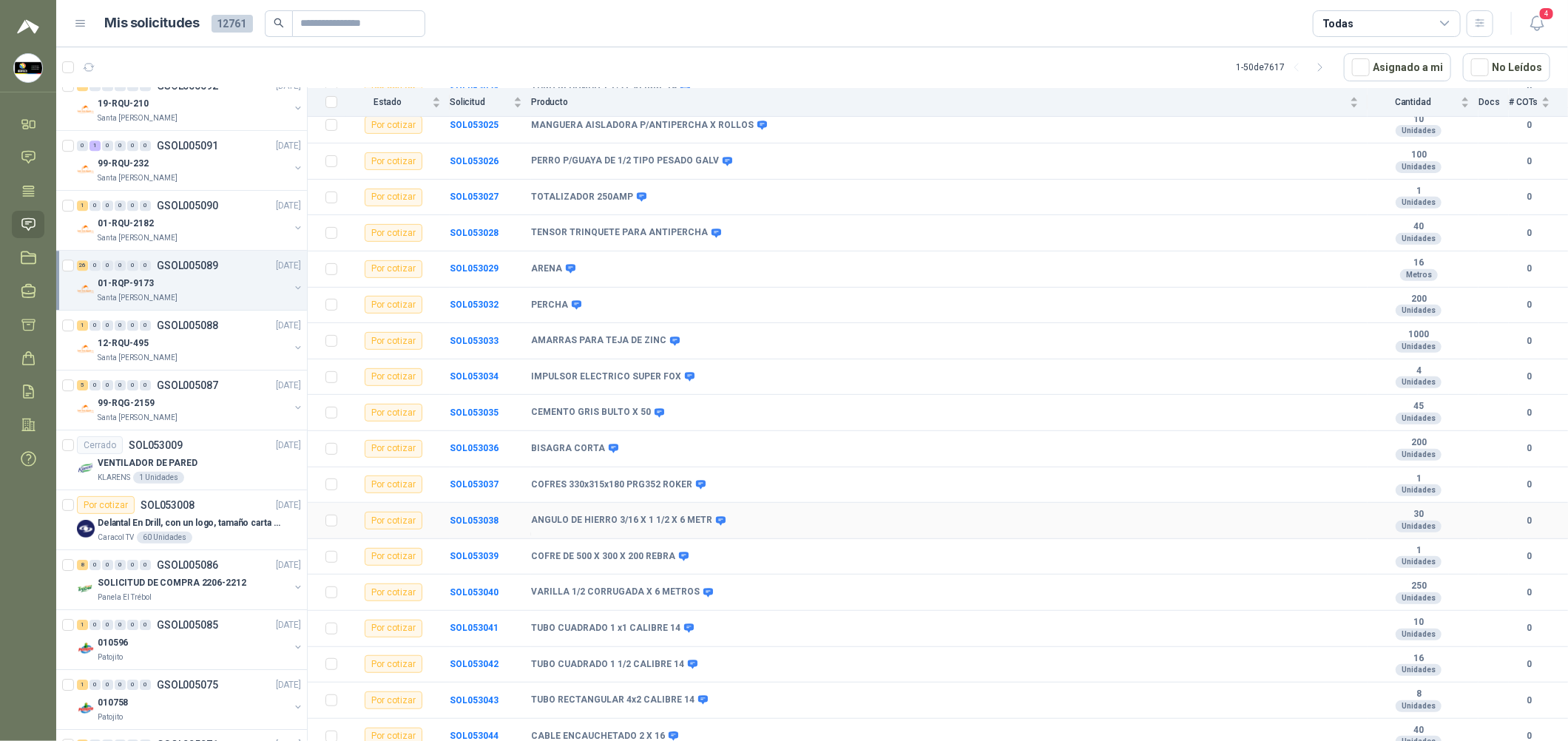
scroll to position [484, 0]
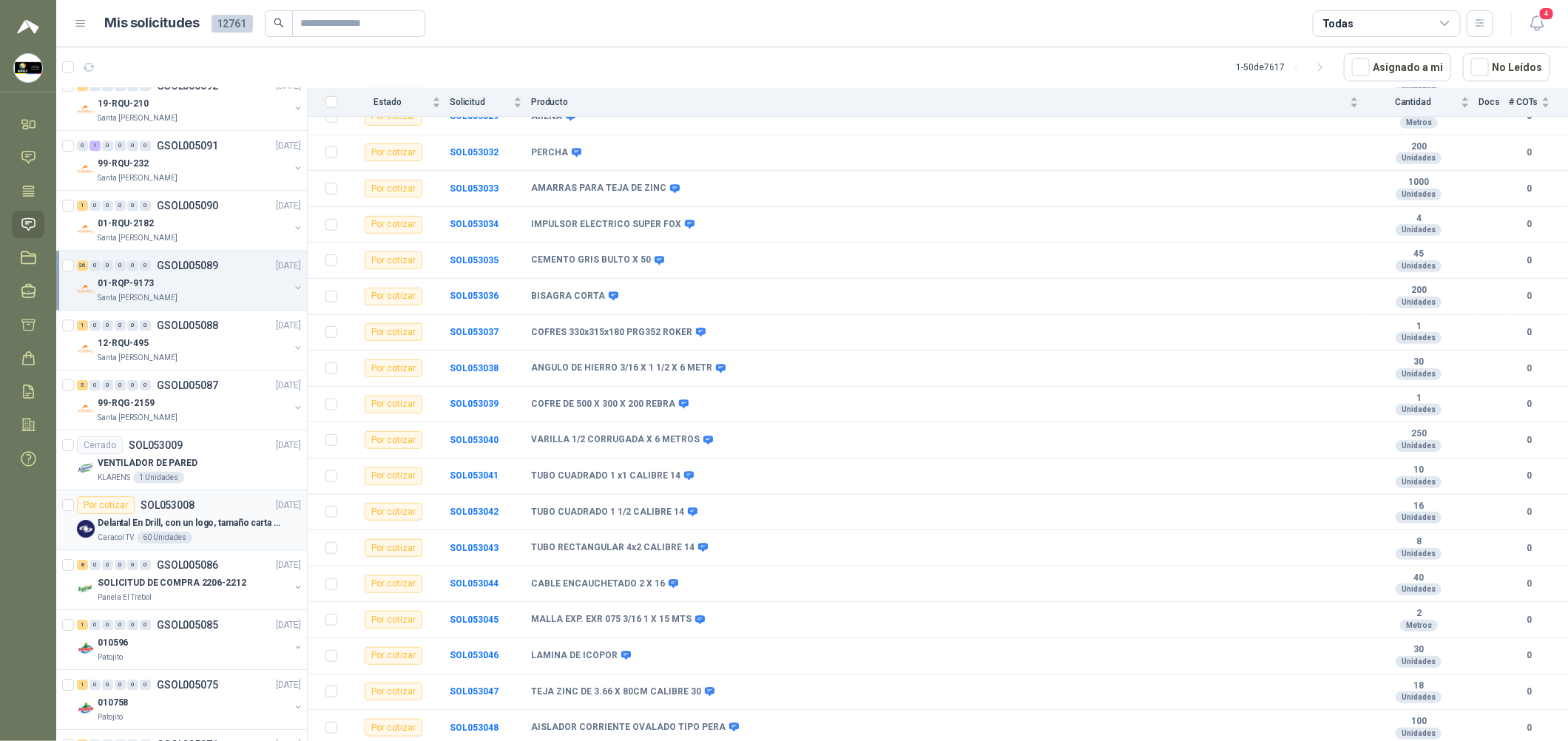
click at [231, 534] on div "Caracol TV 60 Unidades" at bounding box center [199, 538] width 203 height 12
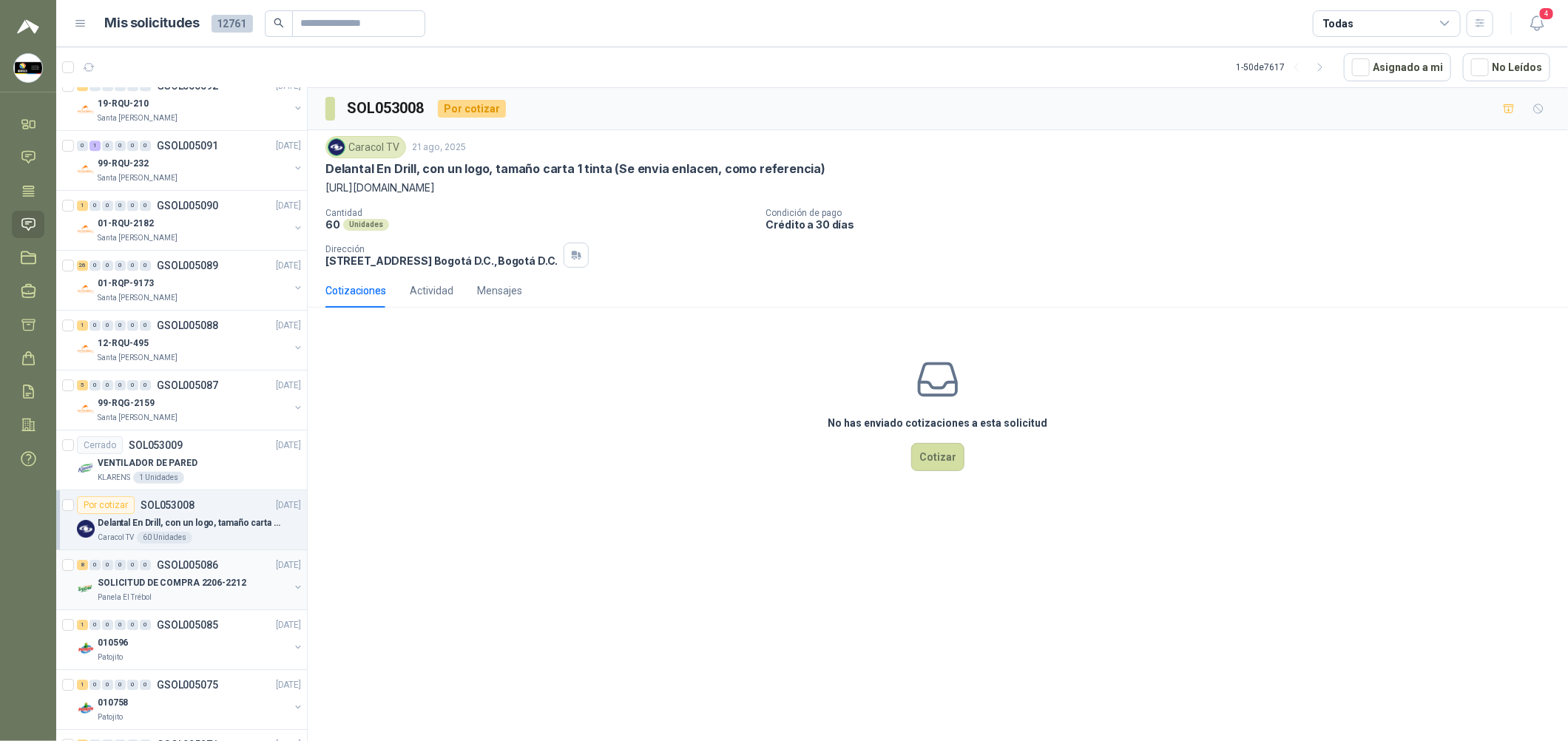
click at [241, 582] on div "SOLICITUD DE COMPRA 2206-2212" at bounding box center [193, 582] width 191 height 18
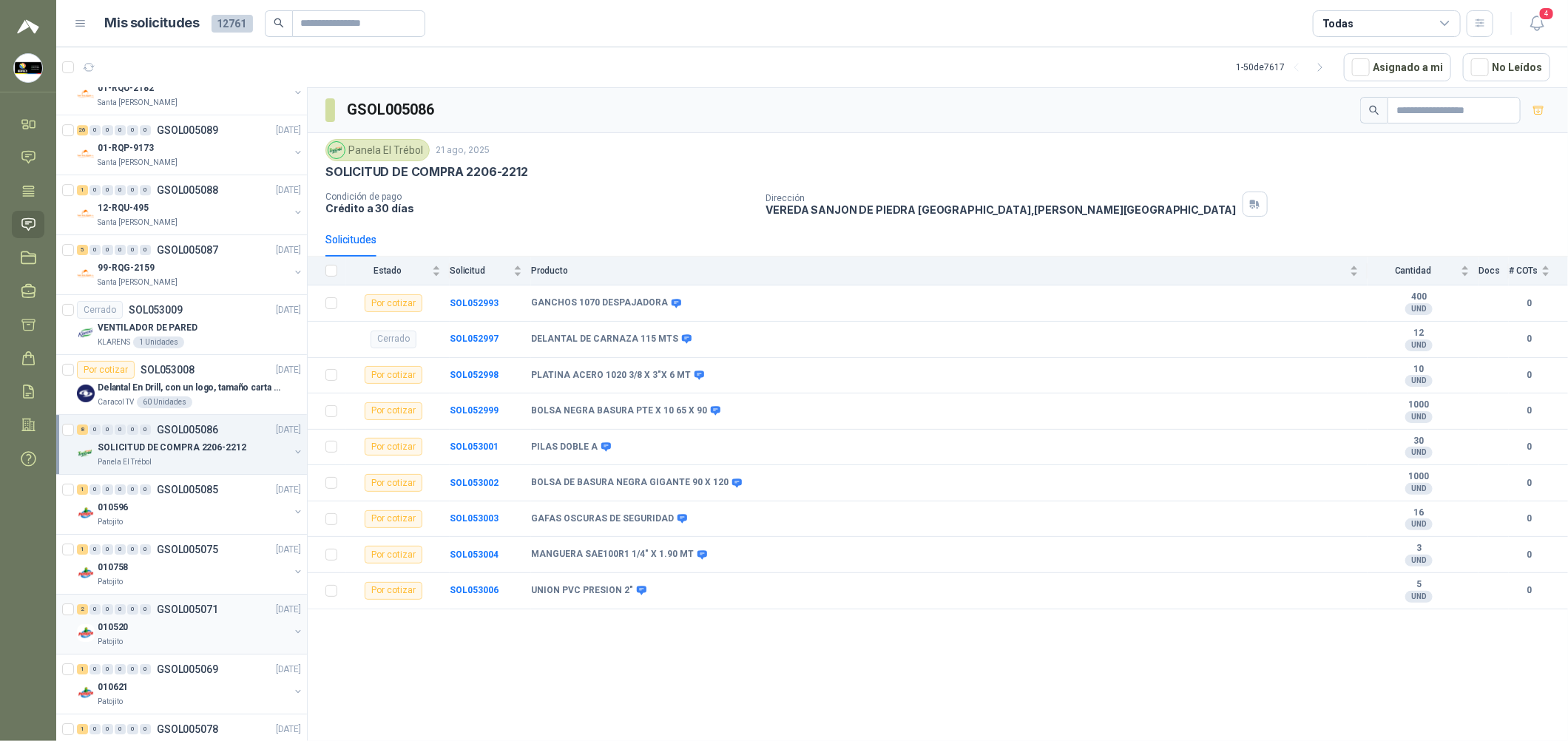
scroll to position [3106, 0]
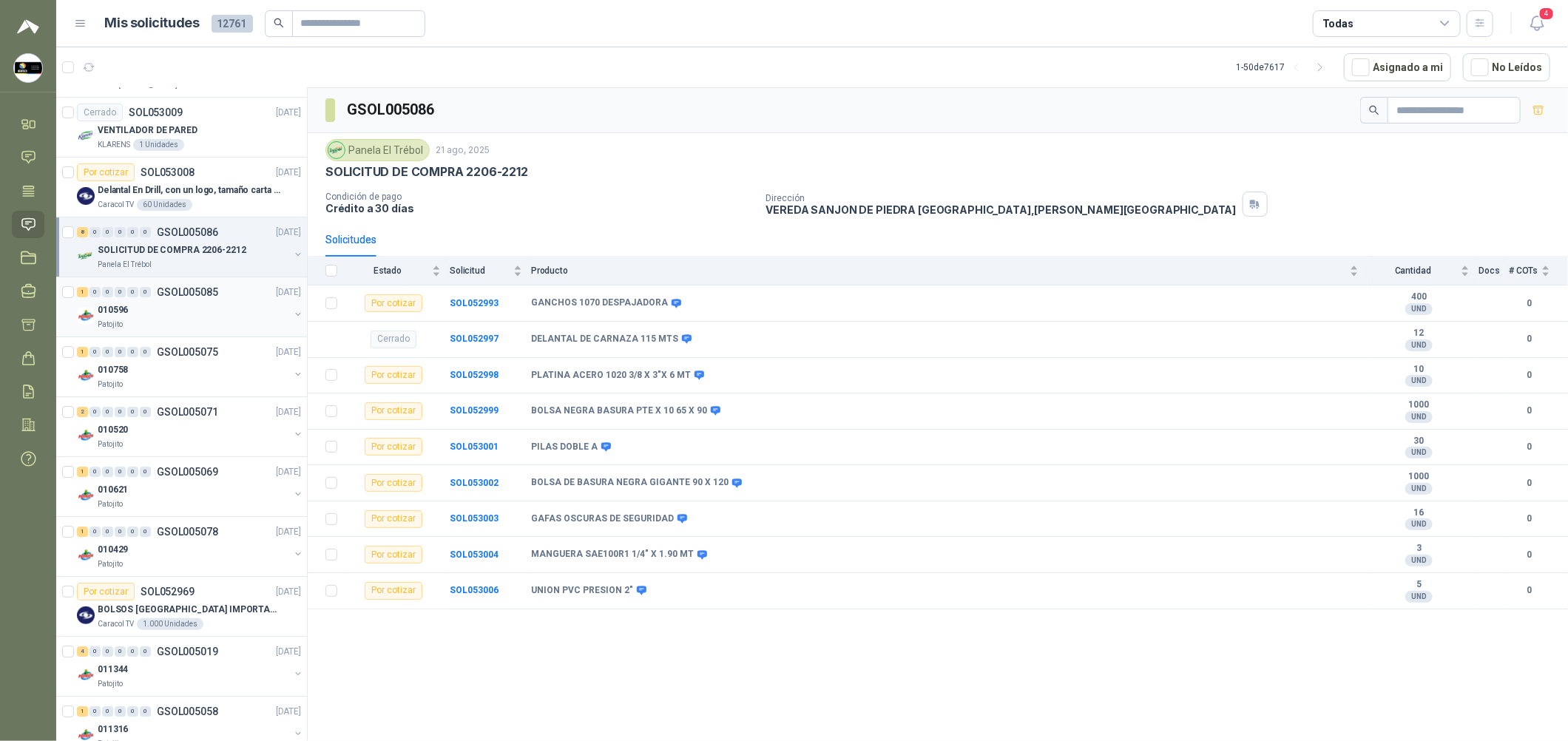
click at [213, 325] on div "Patojito" at bounding box center [193, 325] width 191 height 12
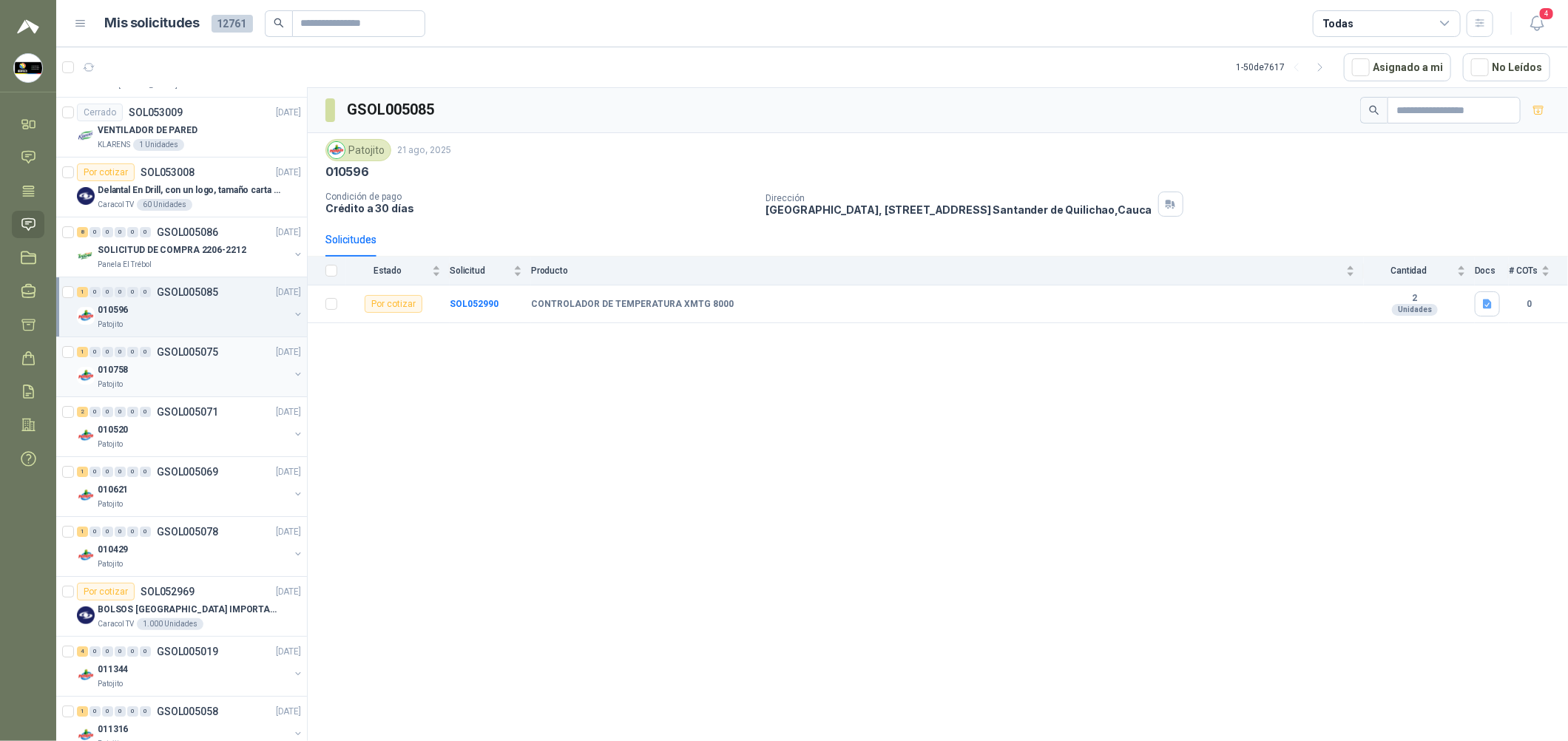
click at [212, 366] on div "010758" at bounding box center [193, 370] width 191 height 18
click at [208, 444] on div "Patojito" at bounding box center [193, 444] width 191 height 12
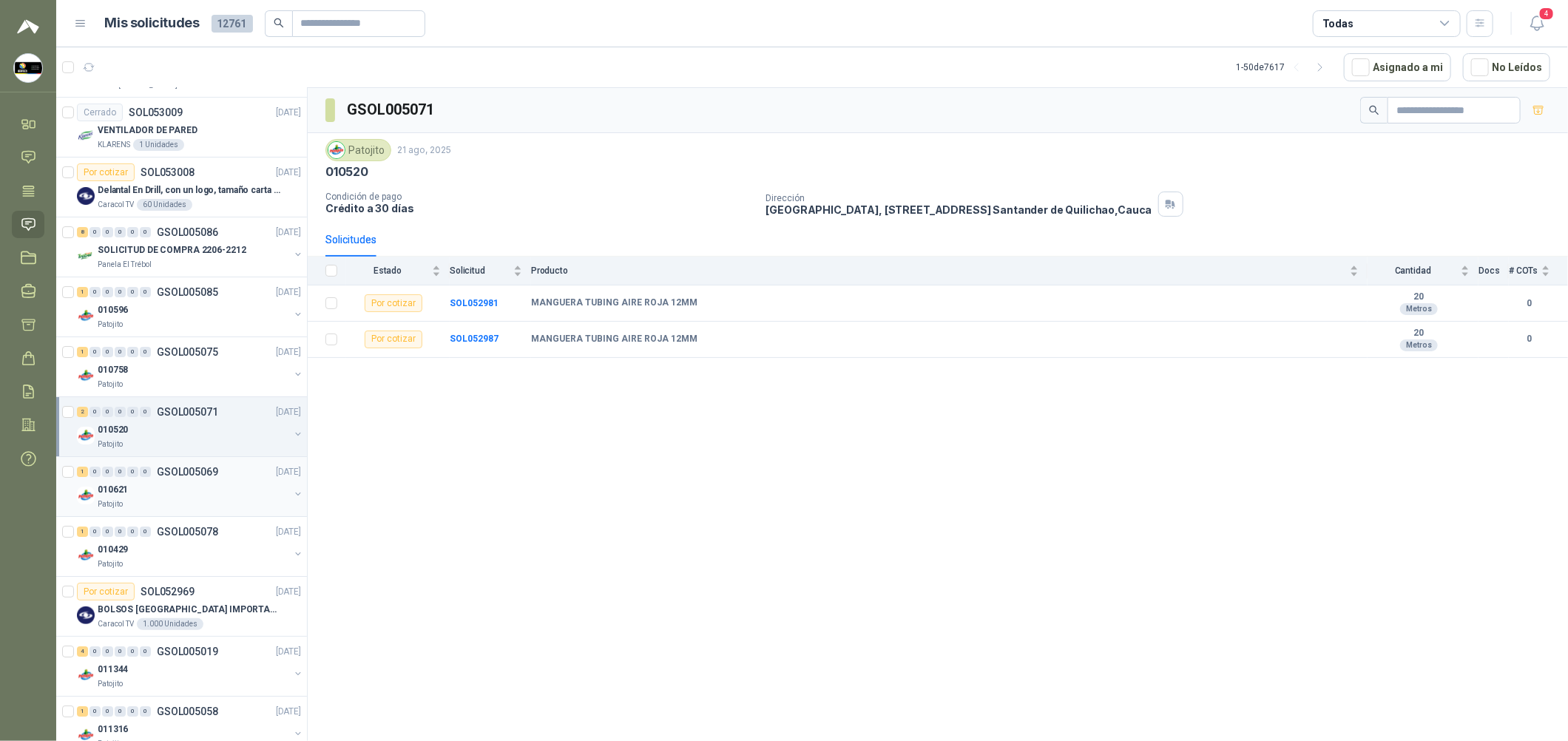
click at [201, 487] on div "010621" at bounding box center [193, 489] width 191 height 18
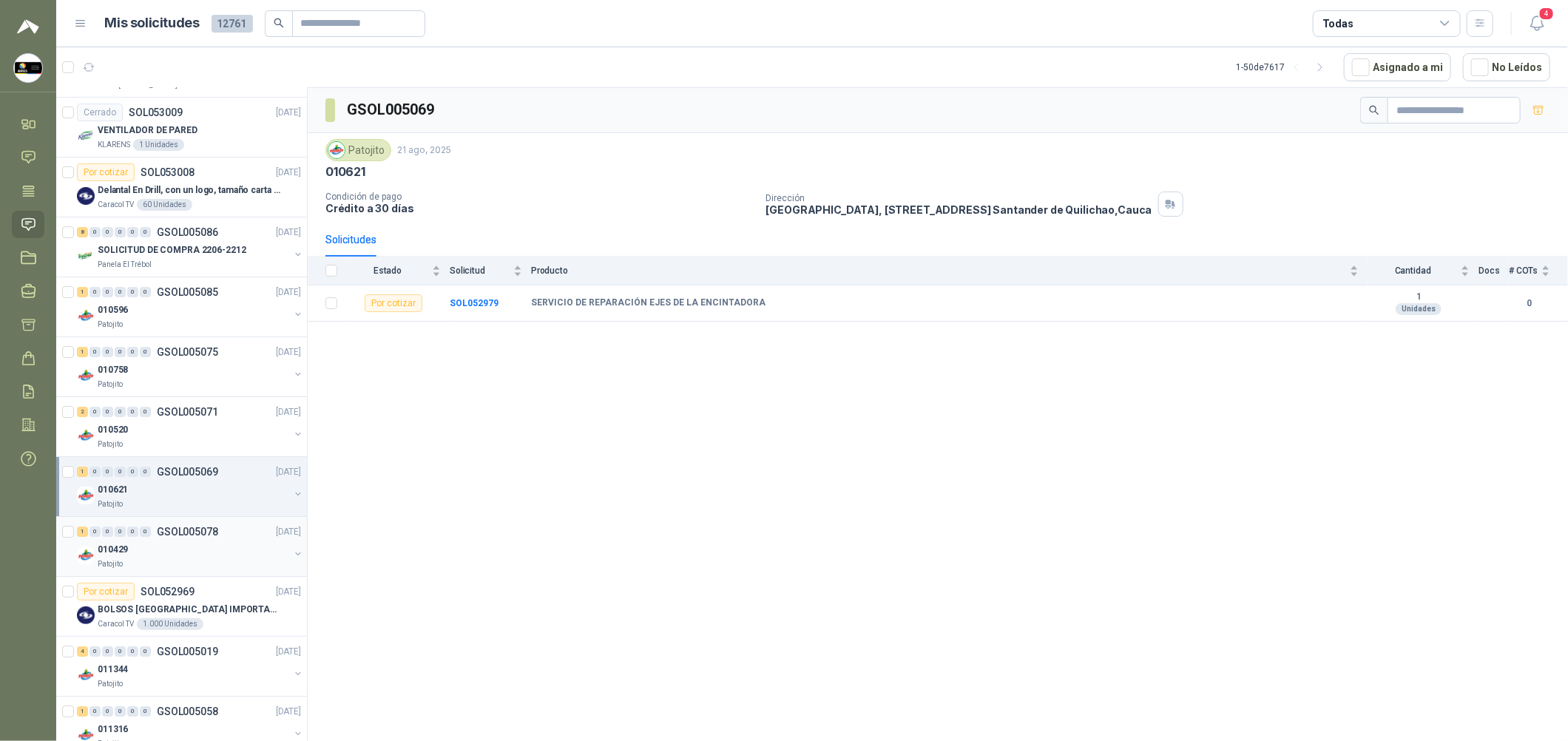
click at [199, 537] on p "GSOL005078" at bounding box center [188, 532] width 61 height 10
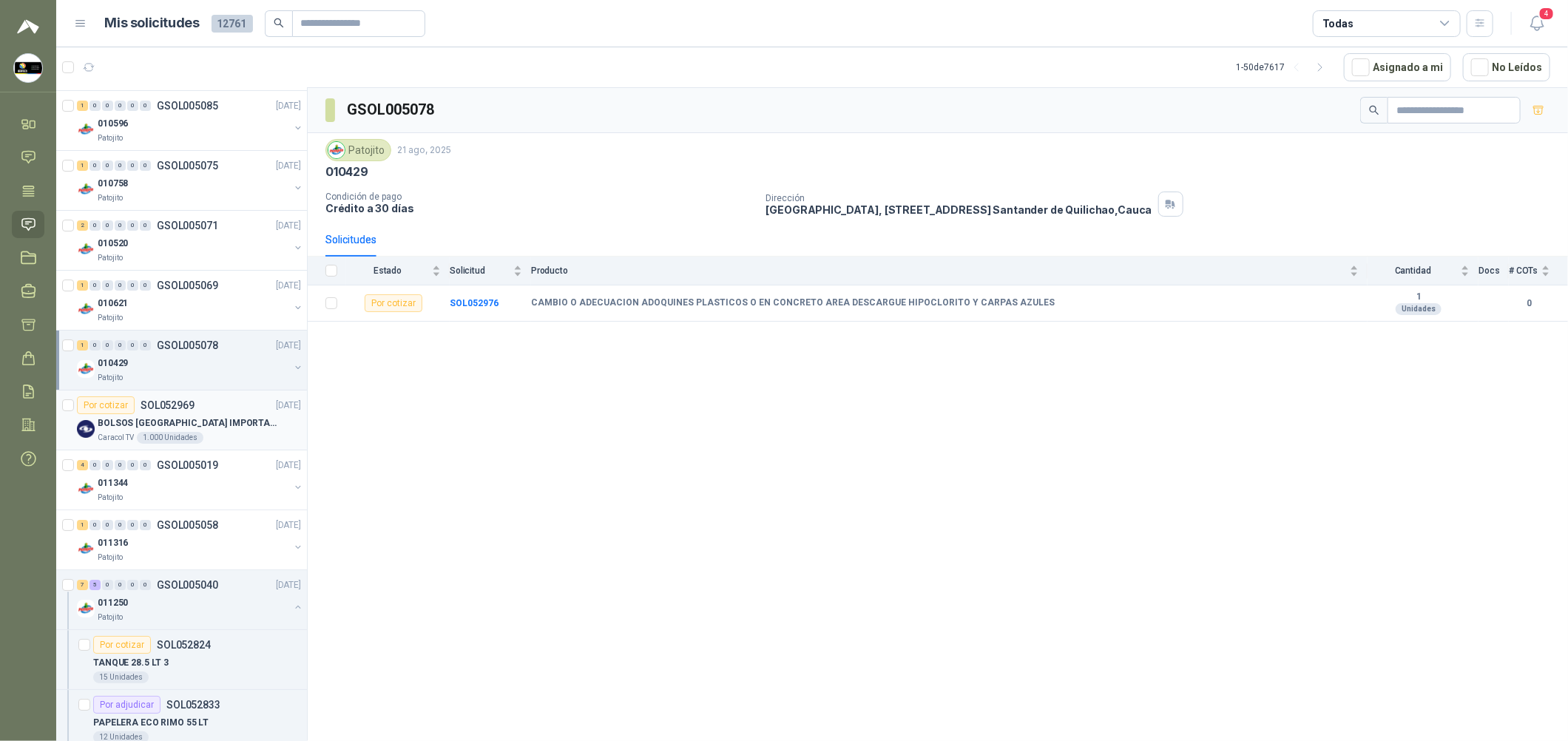
scroll to position [3328, 0]
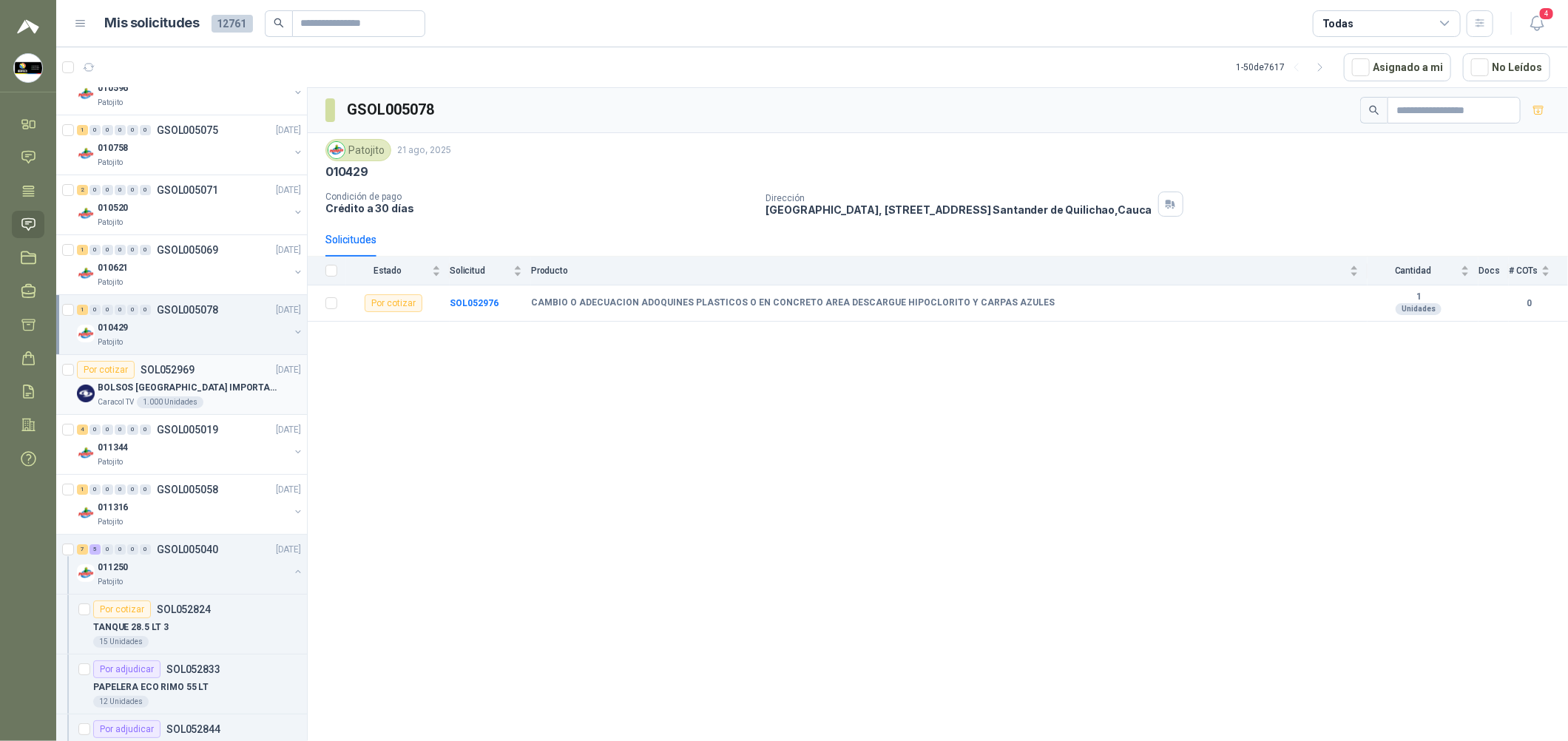
click at [250, 379] on div "Por cotizar SOL052969 [DATE]" at bounding box center [190, 370] width 224 height 18
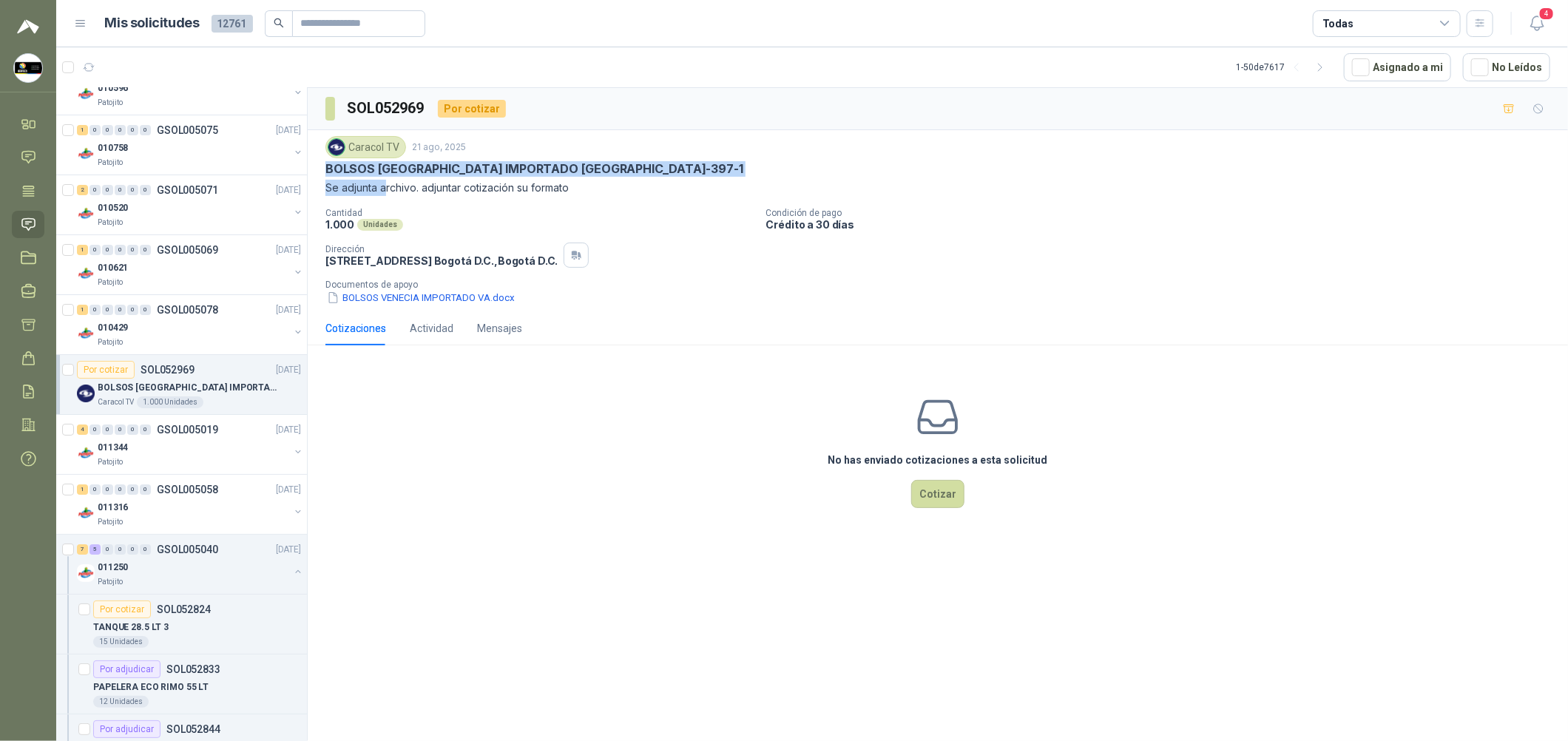
drag, startPoint x: 569, startPoint y: 157, endPoint x: 386, endPoint y: 188, distance: 185.6
click at [386, 188] on div "Caracol TV [DATE] BOLSOS [GEOGRAPHIC_DATA] IMPORTADO [GEOGRAPHIC_DATA]-397-1 Se…" at bounding box center [937, 166] width 1225 height 59
click at [447, 305] on button "BOLSOS VENECIA IMPORTADO VA.docx" at bounding box center [421, 297] width 191 height 15
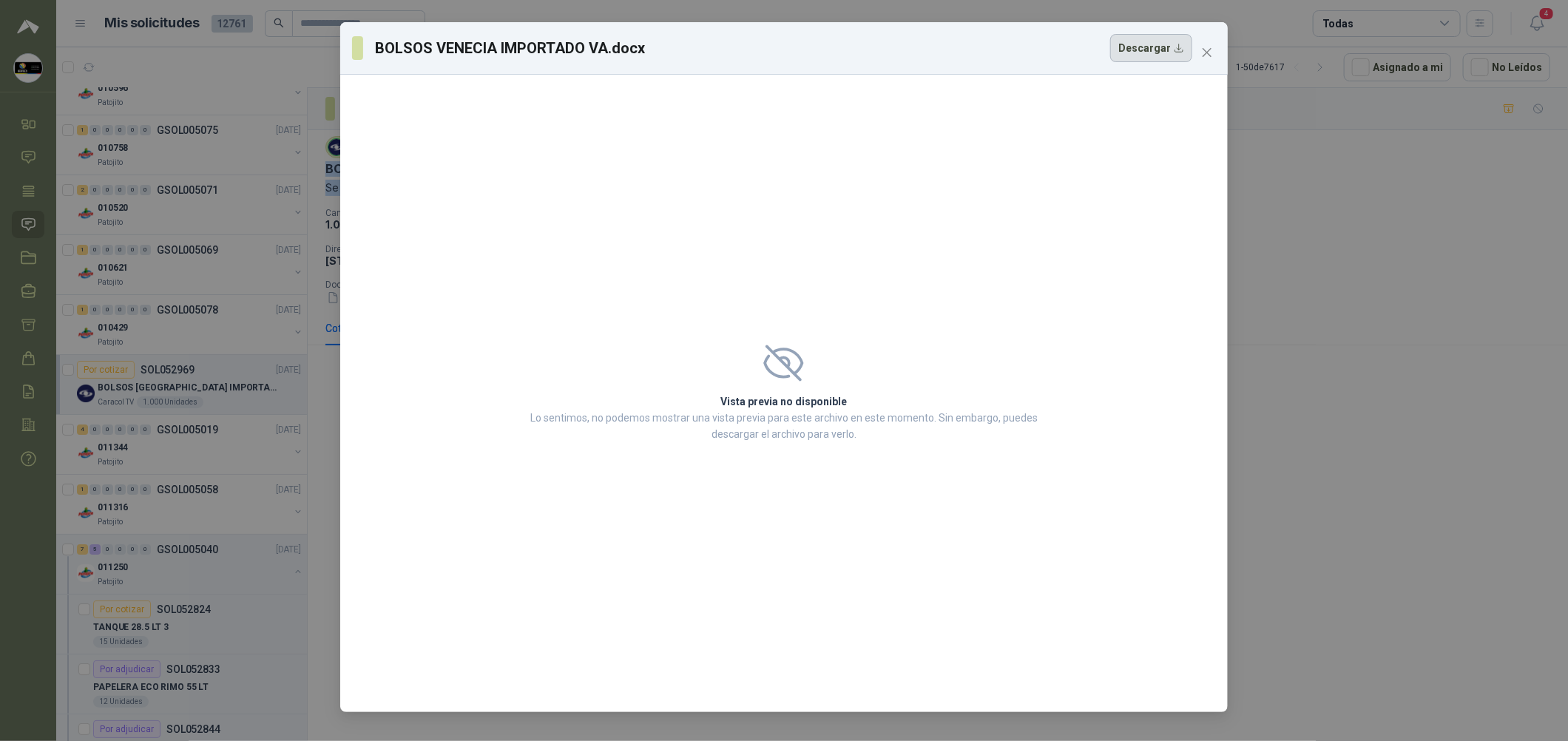
click at [756, 42] on button "Descargar" at bounding box center [1151, 48] width 82 height 28
click at [756, 37] on button "Descargar" at bounding box center [1151, 48] width 82 height 28
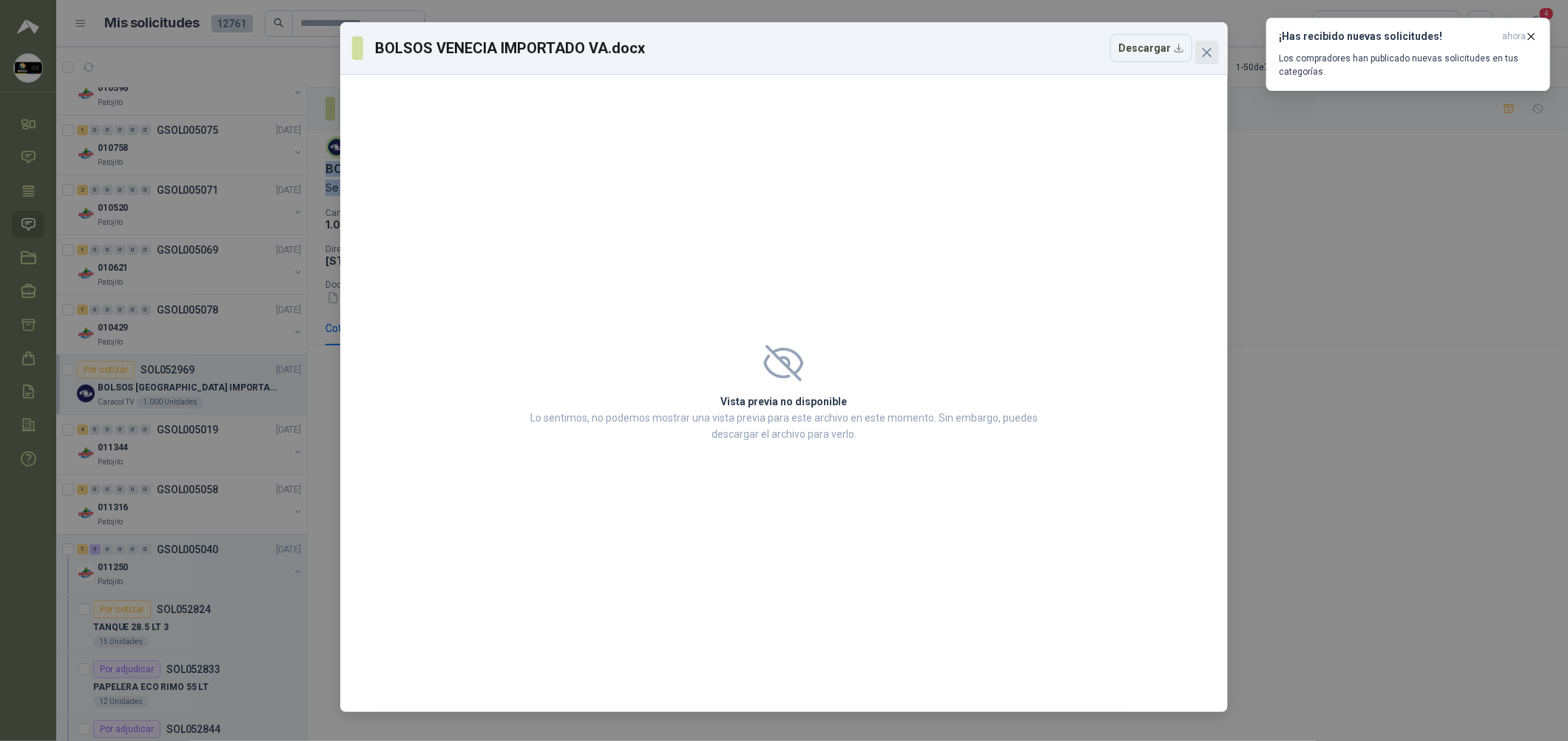
click at [756, 48] on icon "close" at bounding box center [1207, 53] width 12 height 12
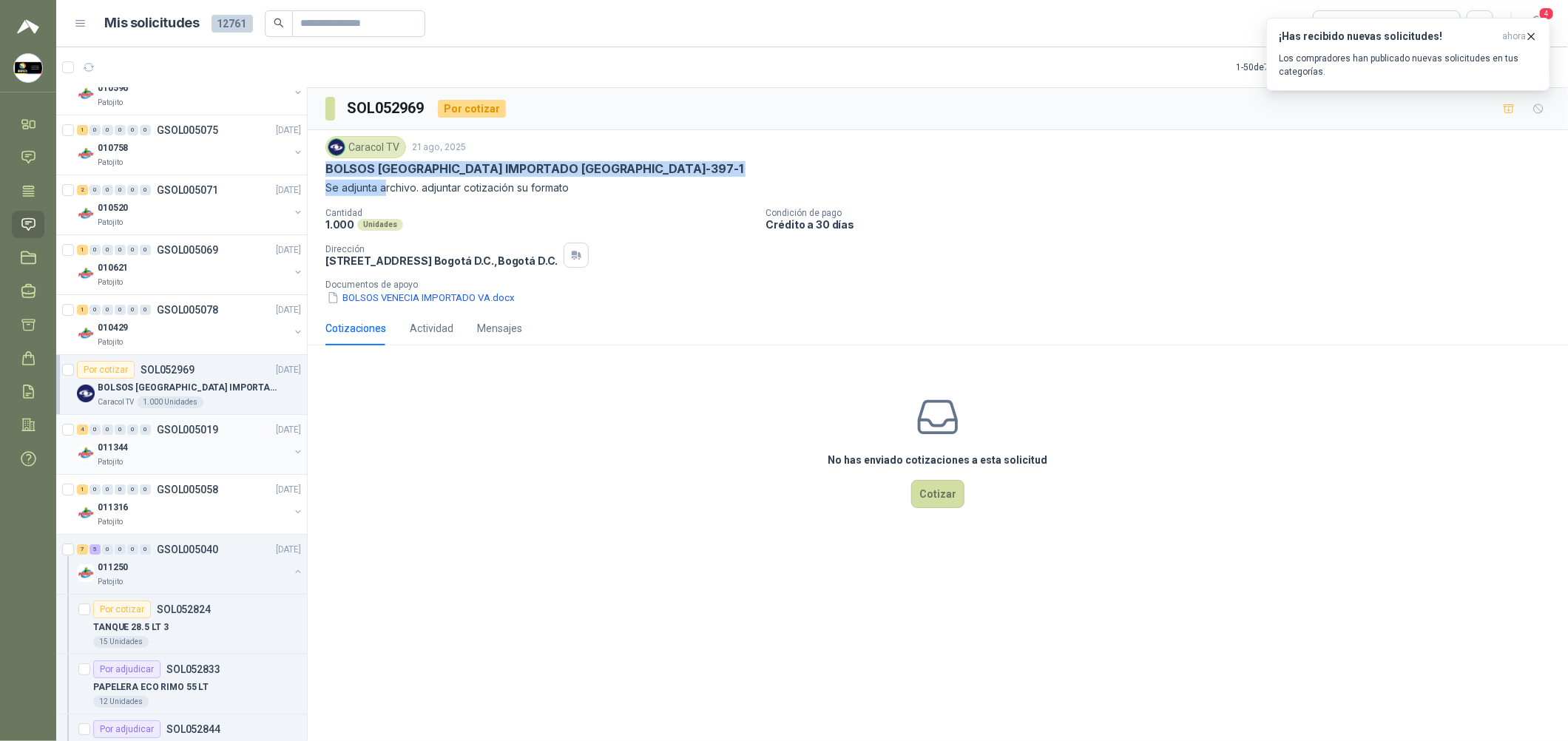
click at [229, 465] on div "Patojito" at bounding box center [193, 462] width 191 height 12
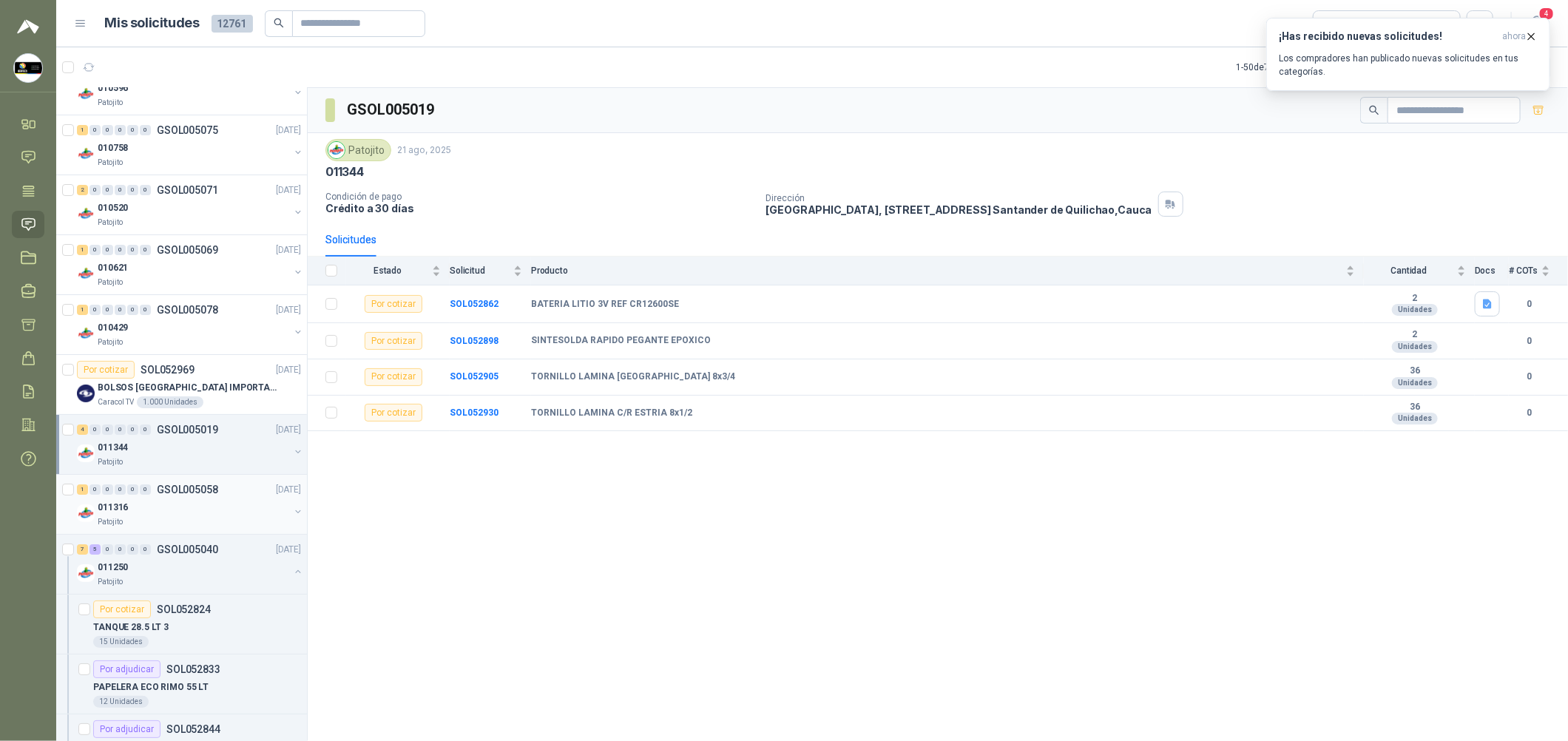
click at [237, 505] on div "011316" at bounding box center [193, 507] width 191 height 18
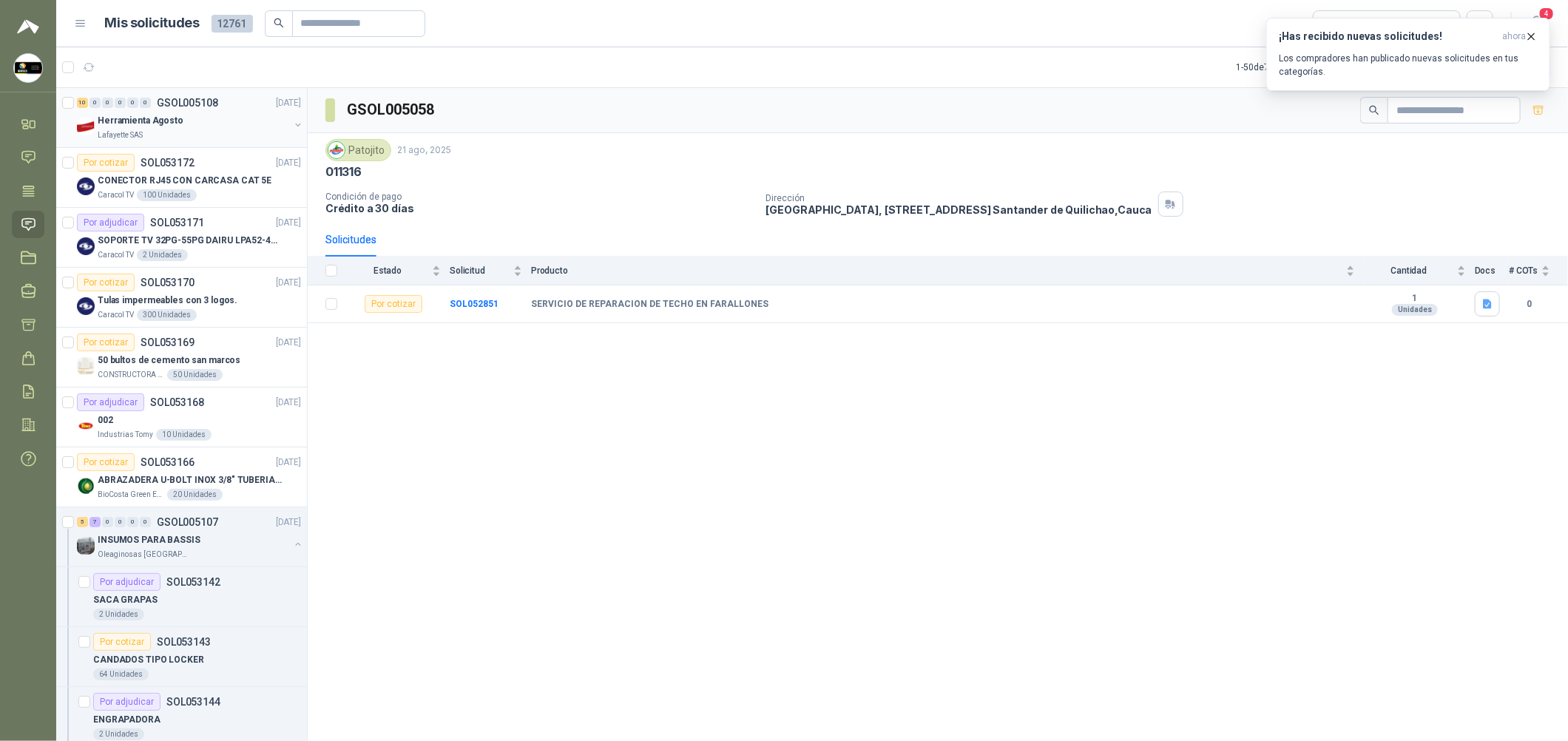
click at [252, 117] on div "Herramienta Agosto" at bounding box center [193, 120] width 191 height 18
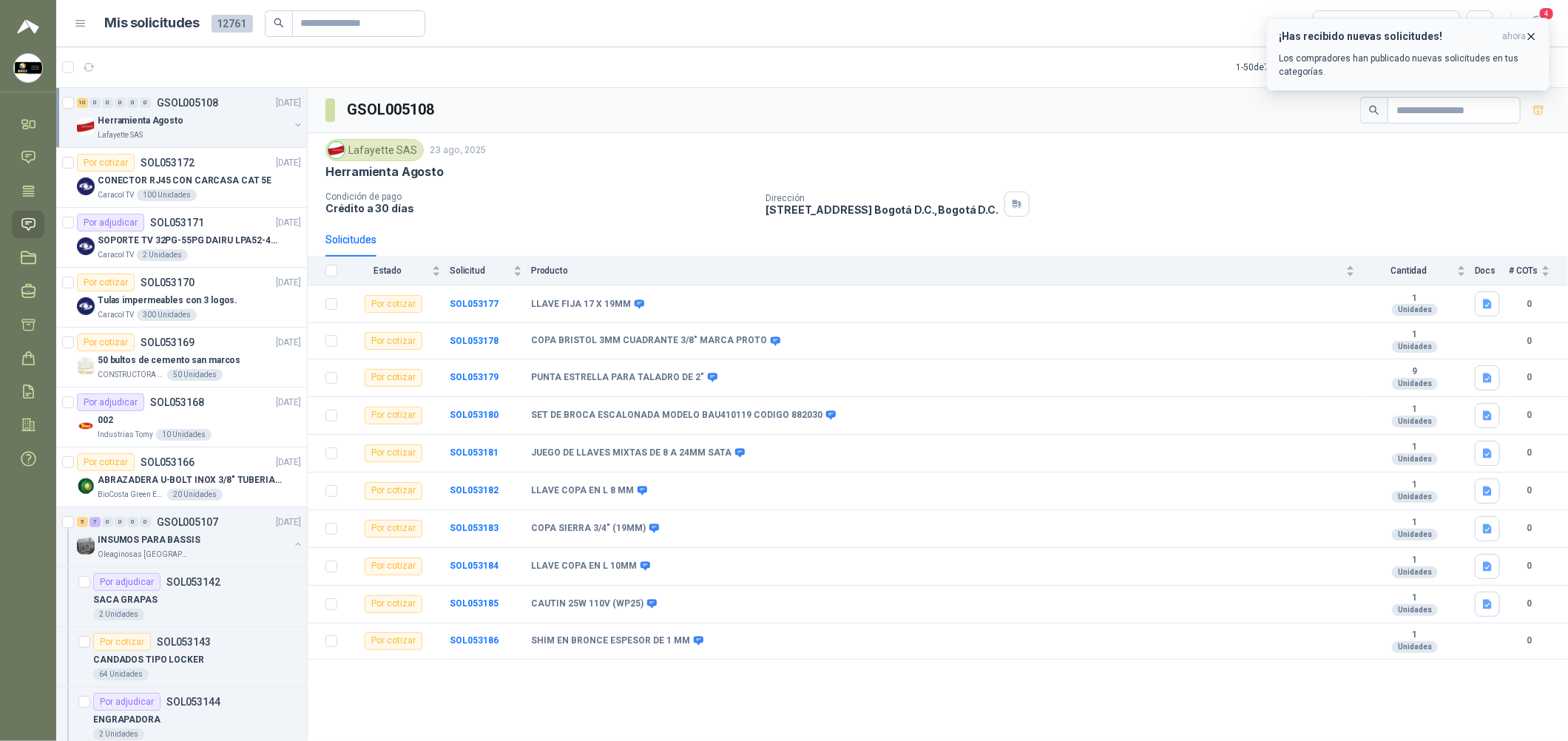
click at [756, 31] on icon "button" at bounding box center [1531, 37] width 13 height 13
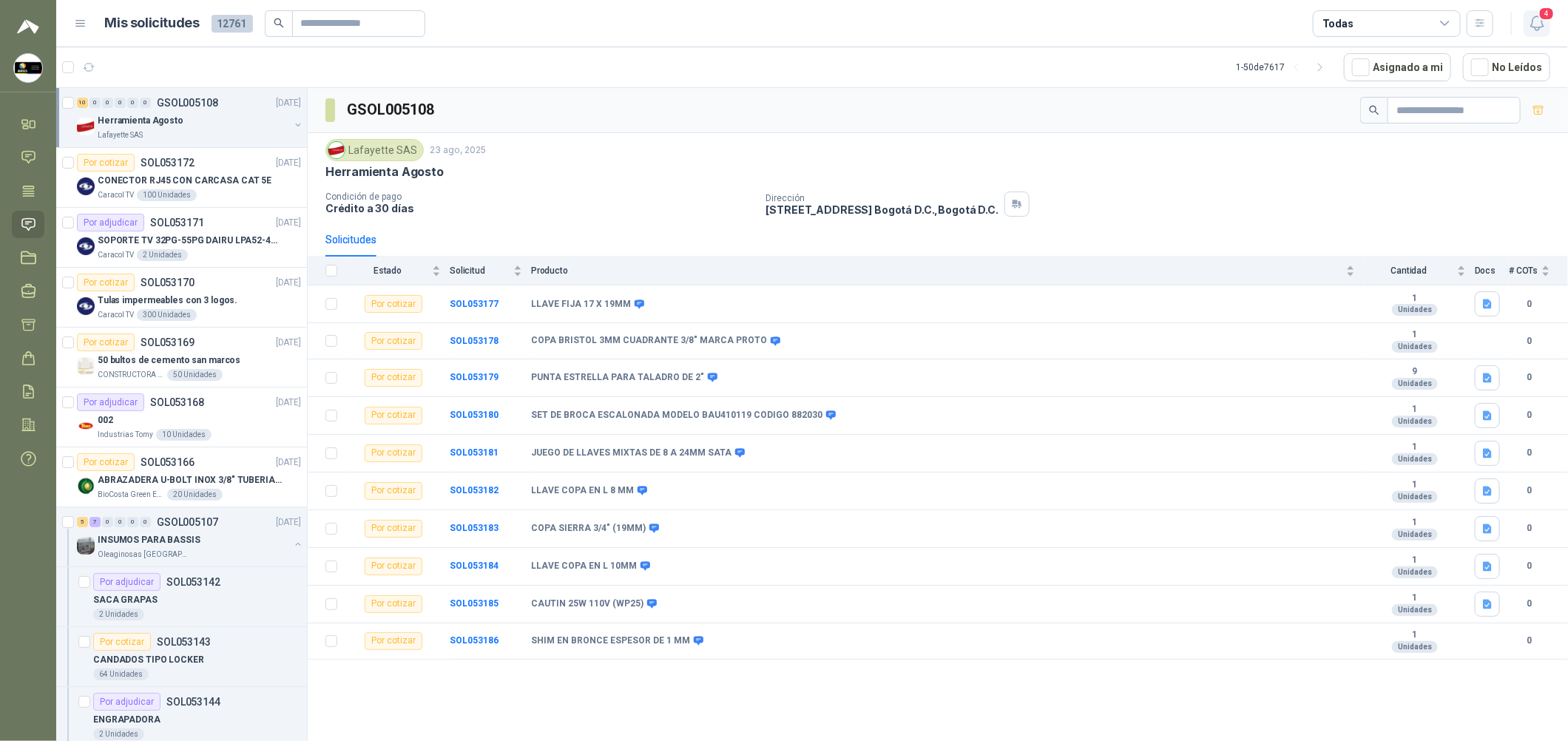
click at [756, 25] on icon "button" at bounding box center [1537, 24] width 19 height 19
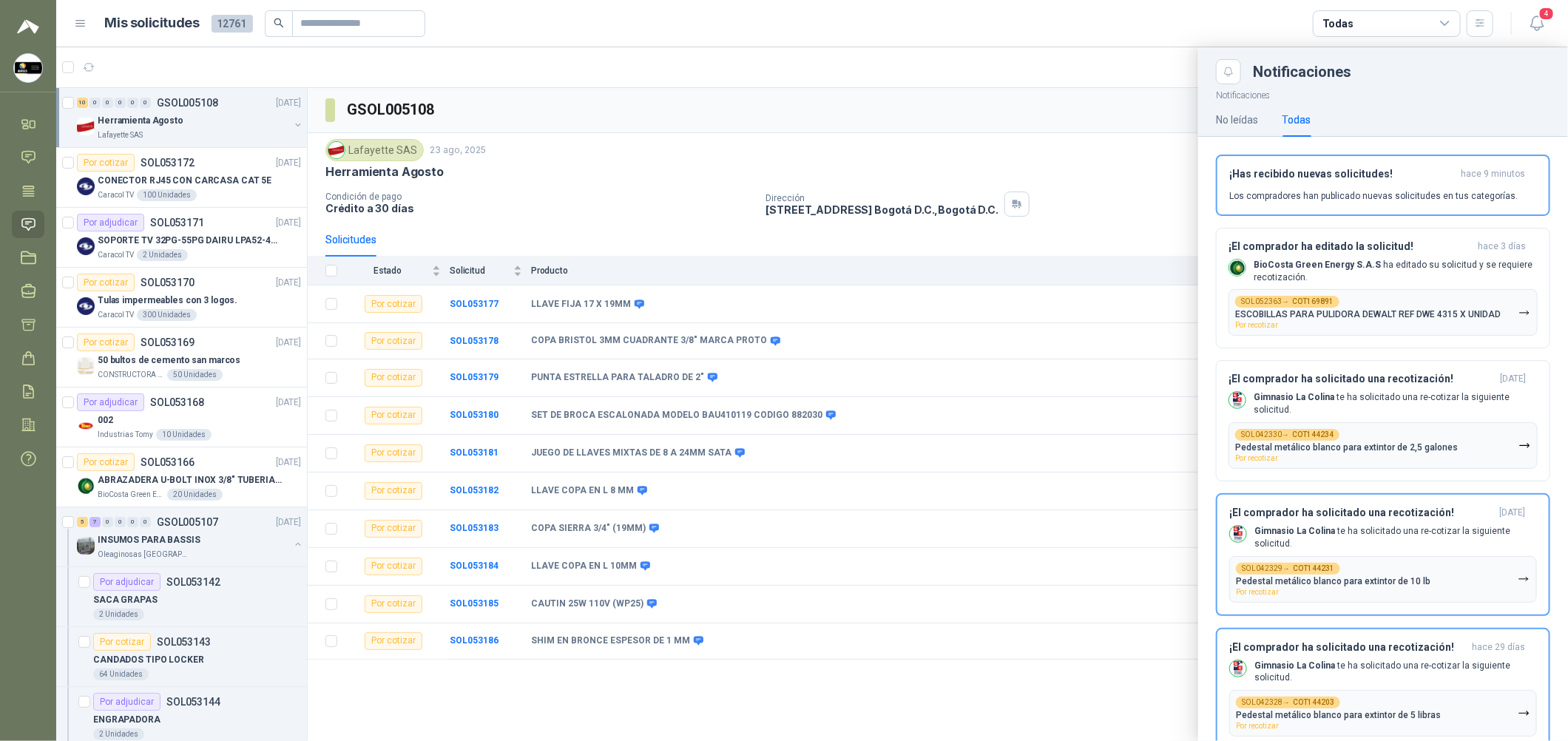
click at [756, 172] on div at bounding box center [812, 394] width 1512 height 693
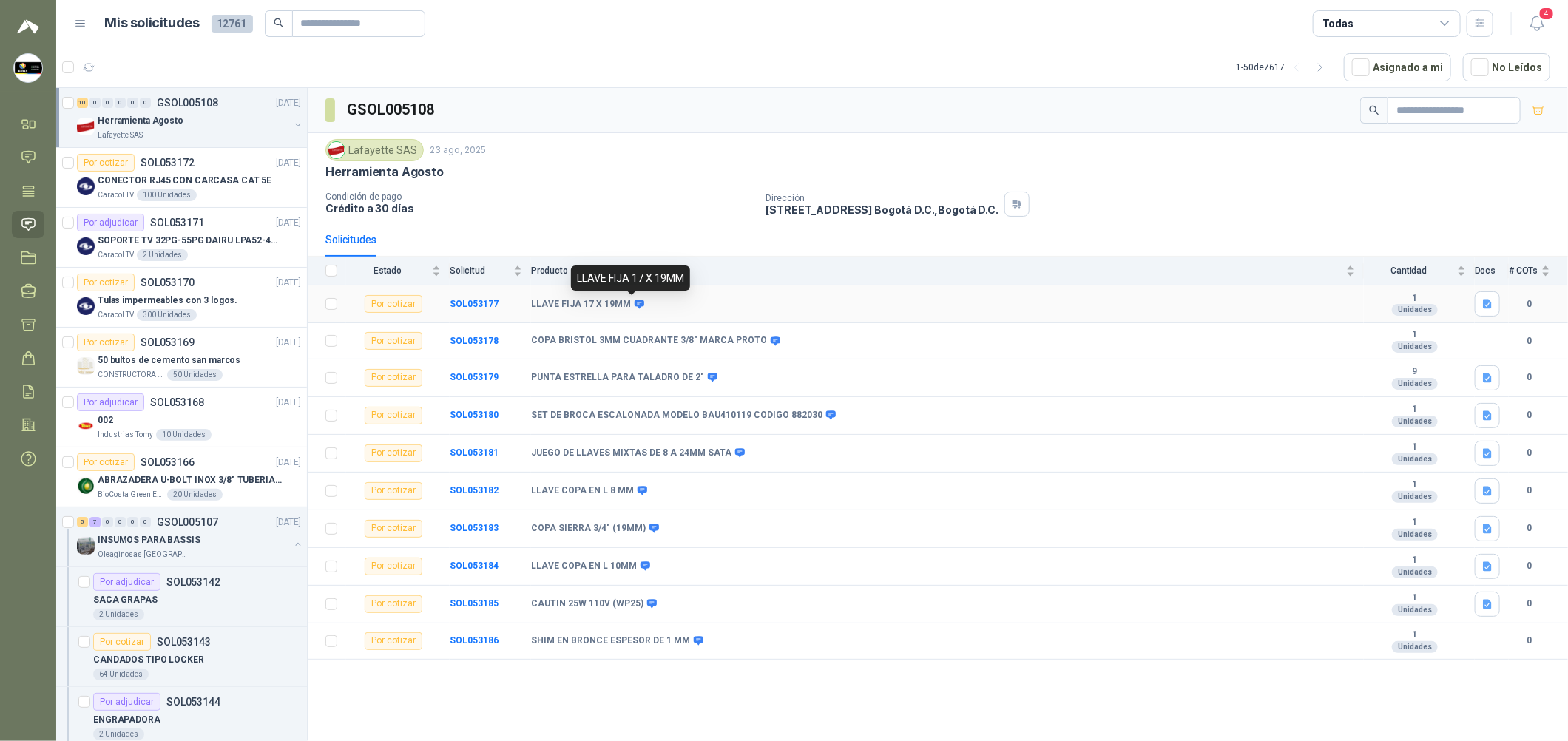
click at [634, 305] on icon at bounding box center [639, 304] width 11 height 11
click at [465, 297] on td "SOL053177" at bounding box center [490, 304] width 82 height 37
click at [476, 311] on td "SOL053177" at bounding box center [490, 304] width 82 height 37
click at [479, 301] on b "SOL053177" at bounding box center [473, 304] width 48 height 10
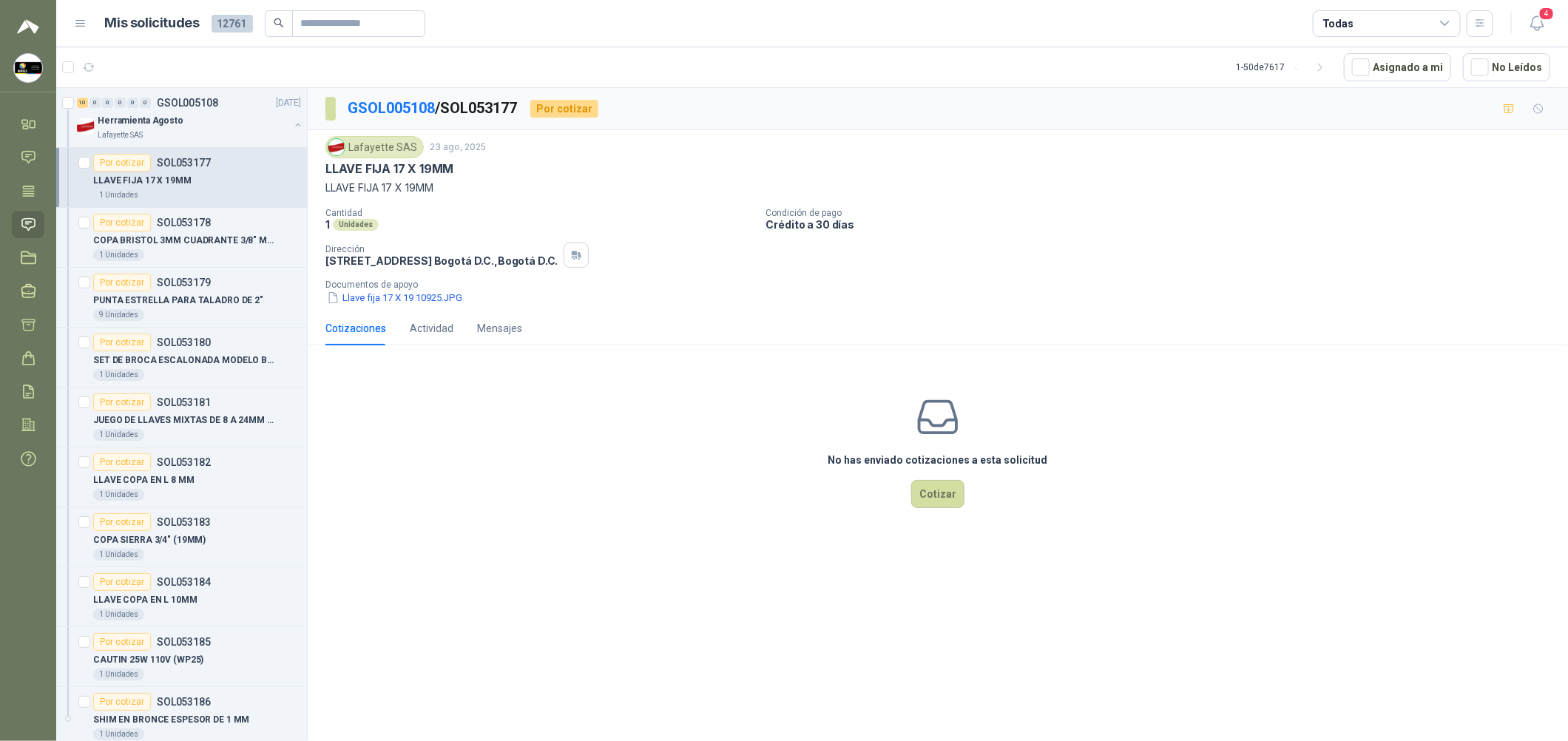
click at [431, 308] on div "Lafayette SAS [DATE] LLAVE FIJA 17 X 19MM LLAVE FIJA 17 X 19MM Cantidad 1 Unida…" at bounding box center [937, 220] width 1260 height 181
click at [431, 294] on button "Llave fija 17 X 19 10925.JPG" at bounding box center [394, 297] width 139 height 15
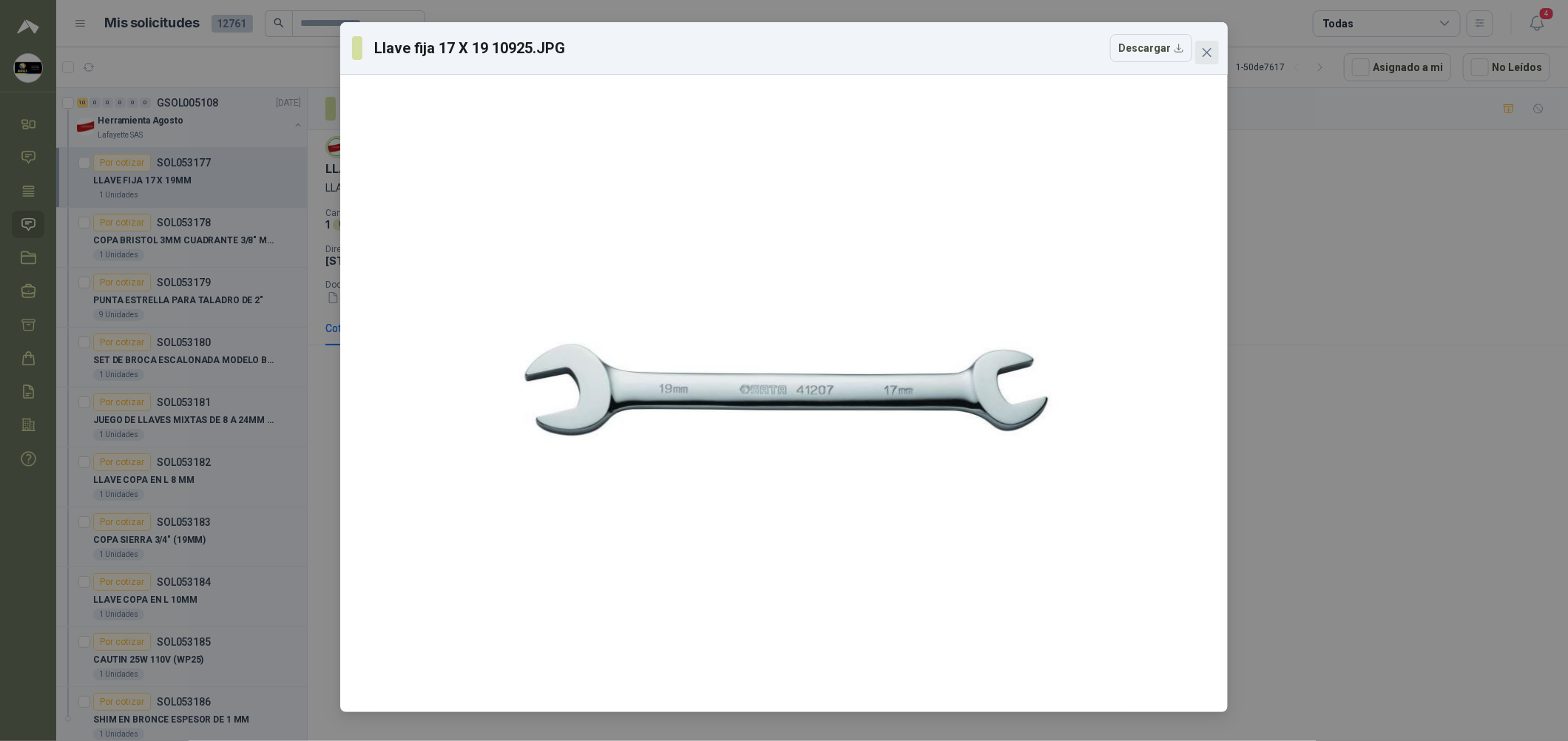
click at [756, 59] on button "Close" at bounding box center [1207, 53] width 24 height 24
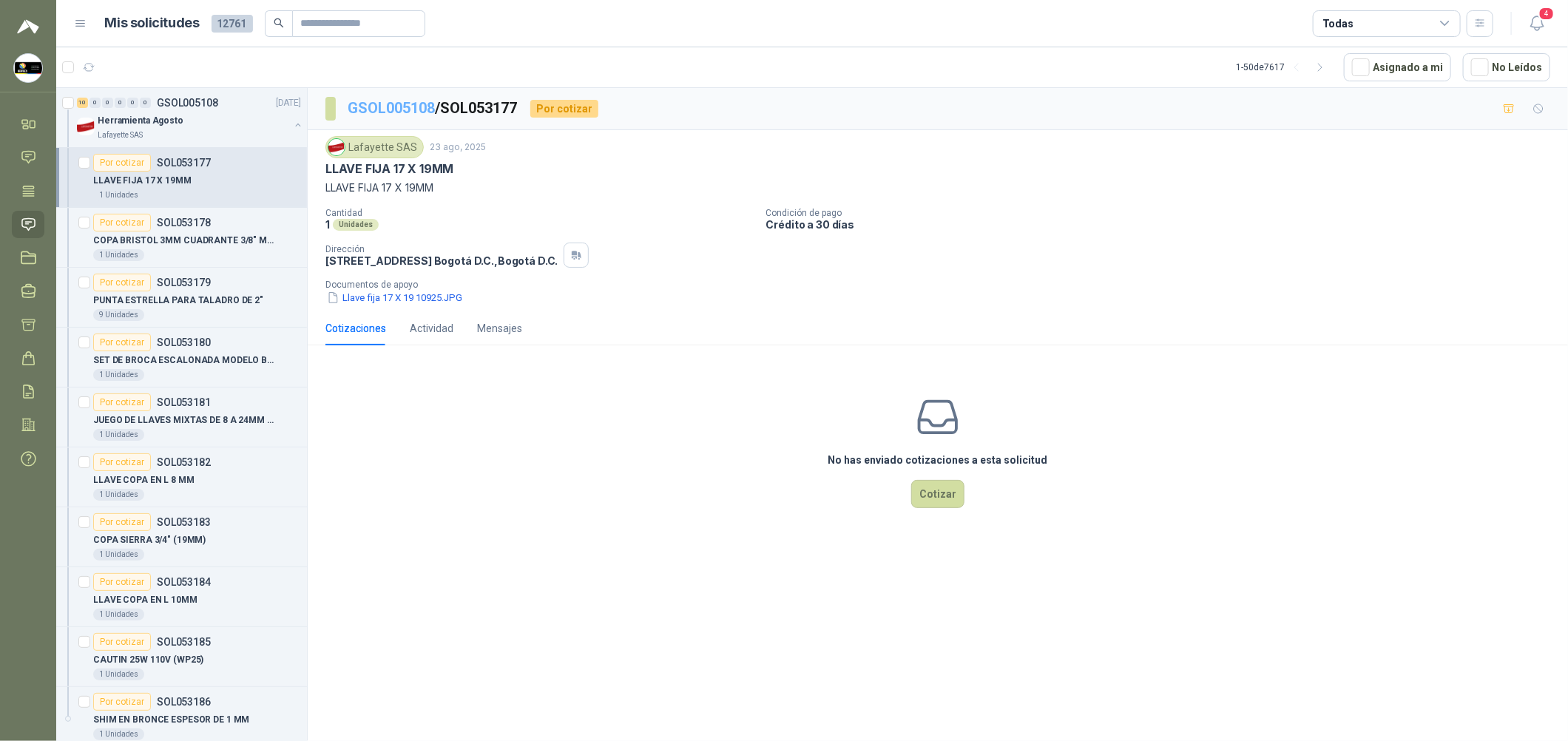
click at [403, 114] on link "GSOL005108" at bounding box center [391, 108] width 88 height 18
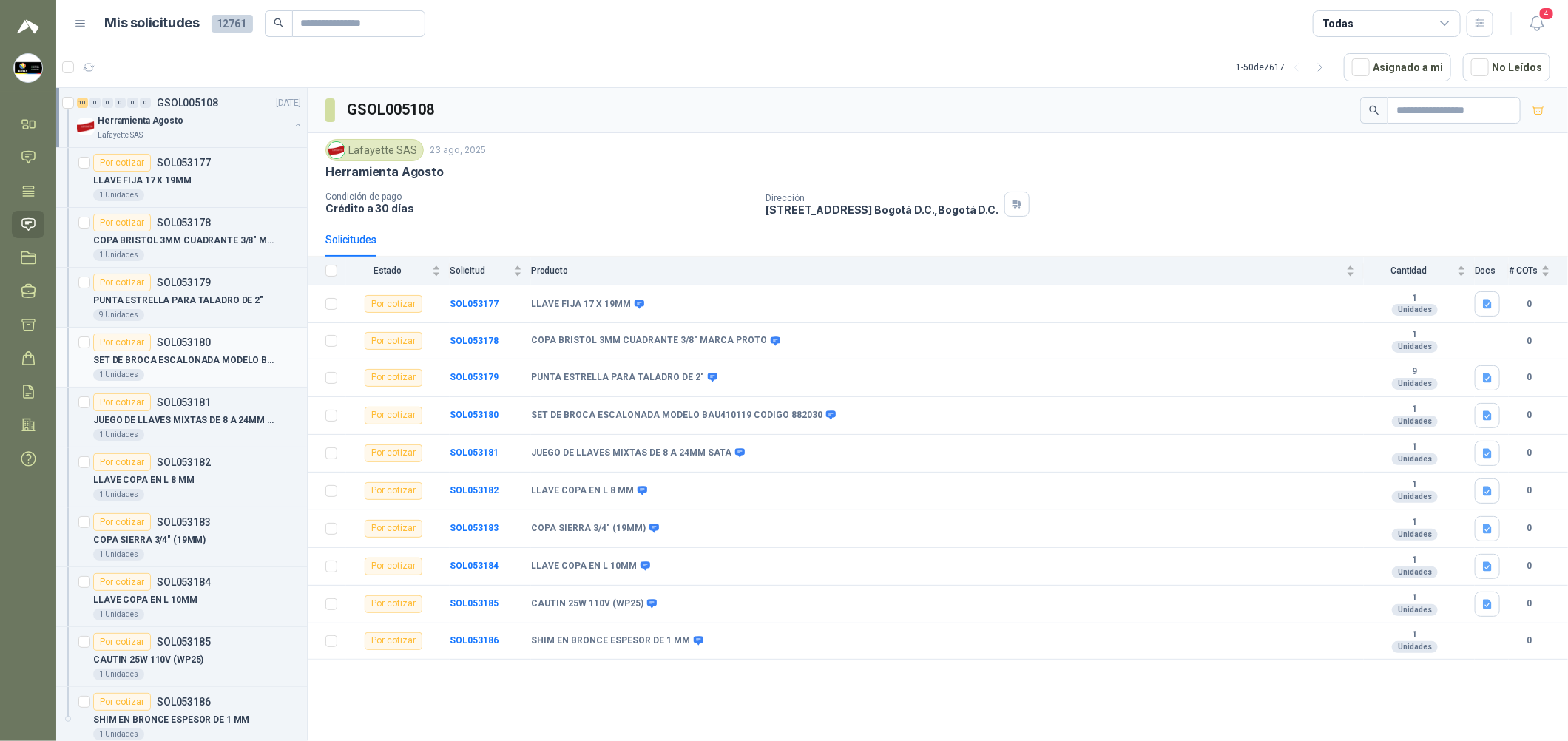
click at [222, 345] on div "Por cotizar SOL053180" at bounding box center [197, 342] width 208 height 18
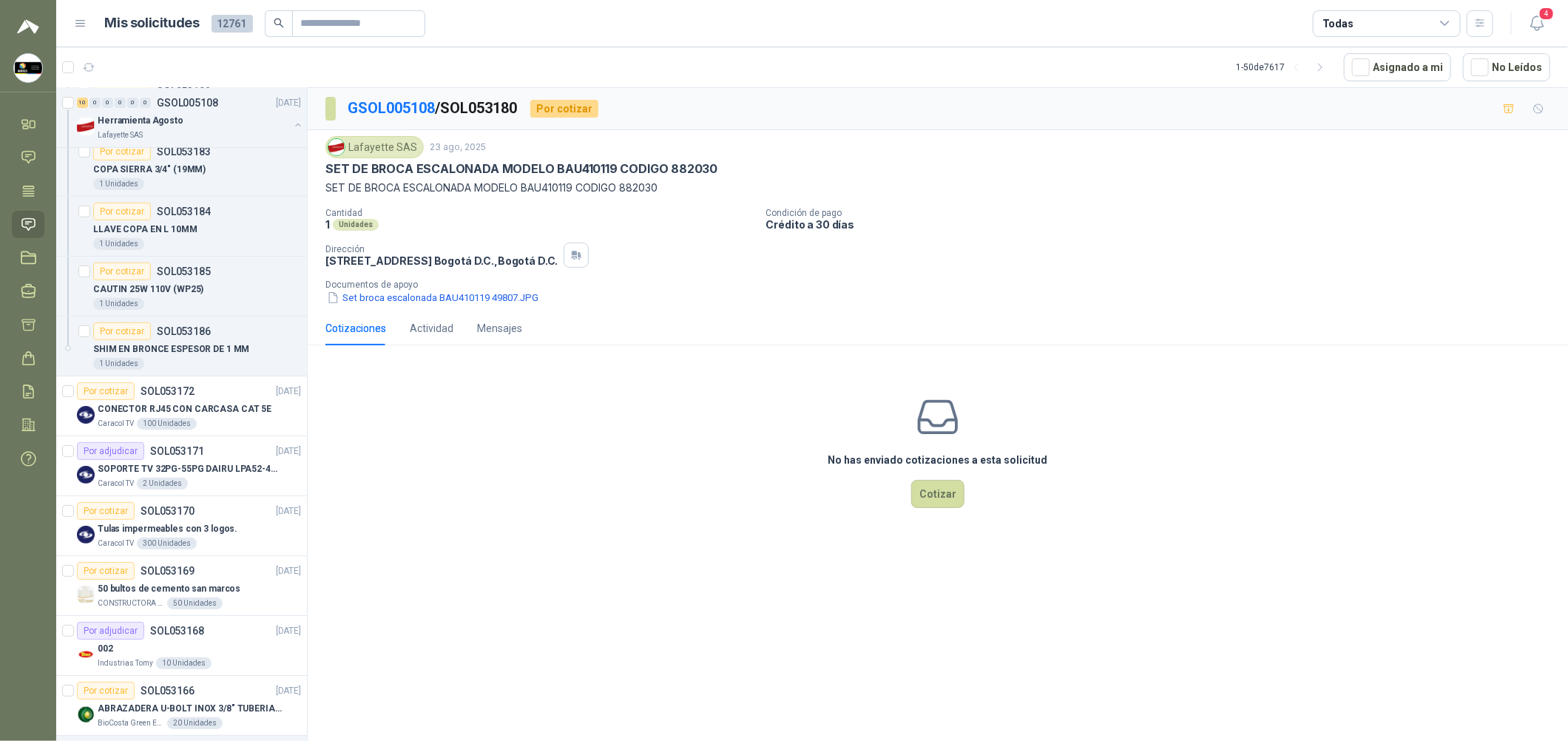
scroll to position [443, 0]
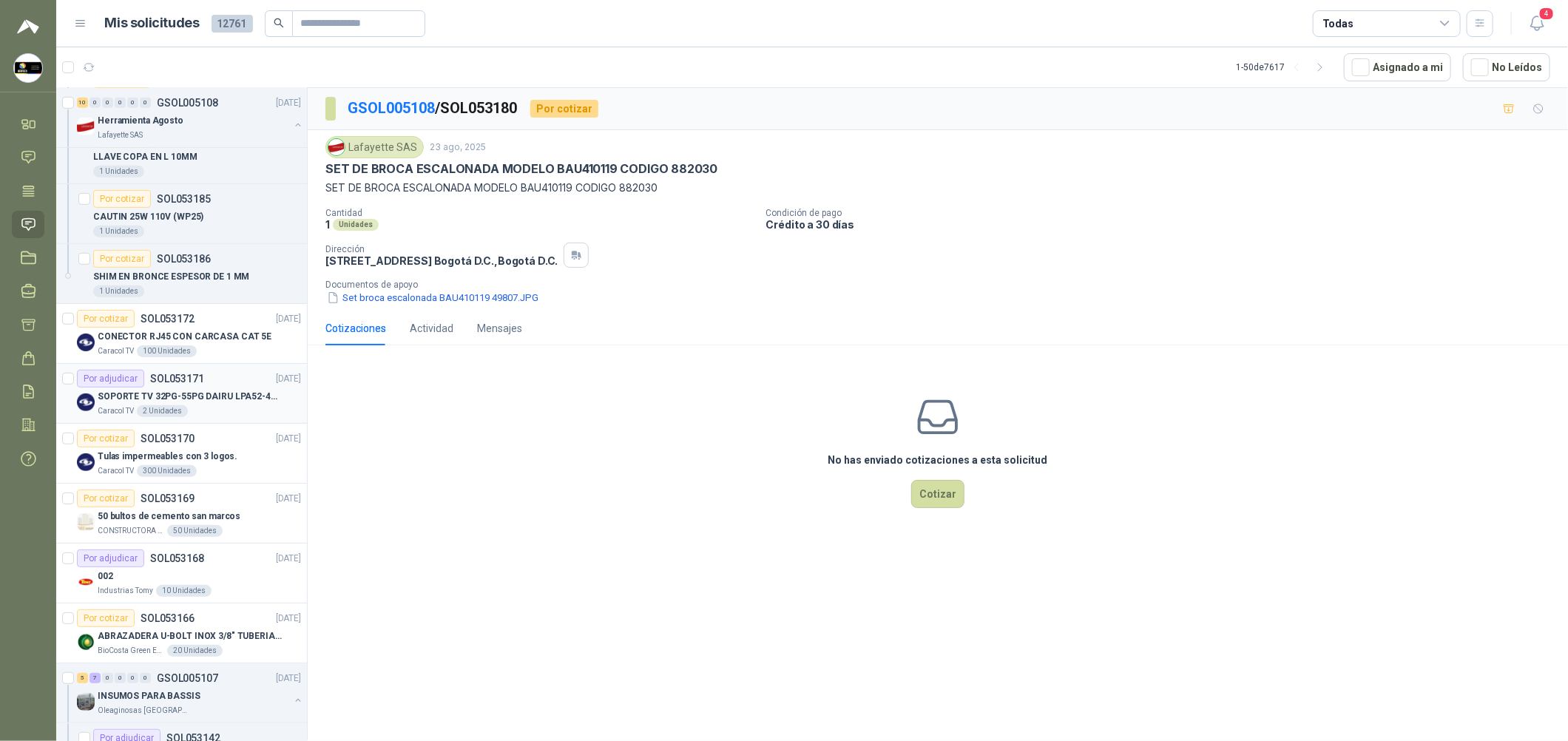
click at [237, 397] on p "SOPORTE TV 32PG-55PG DAIRU LPA52-446KIT2" at bounding box center [190, 397] width 184 height 14
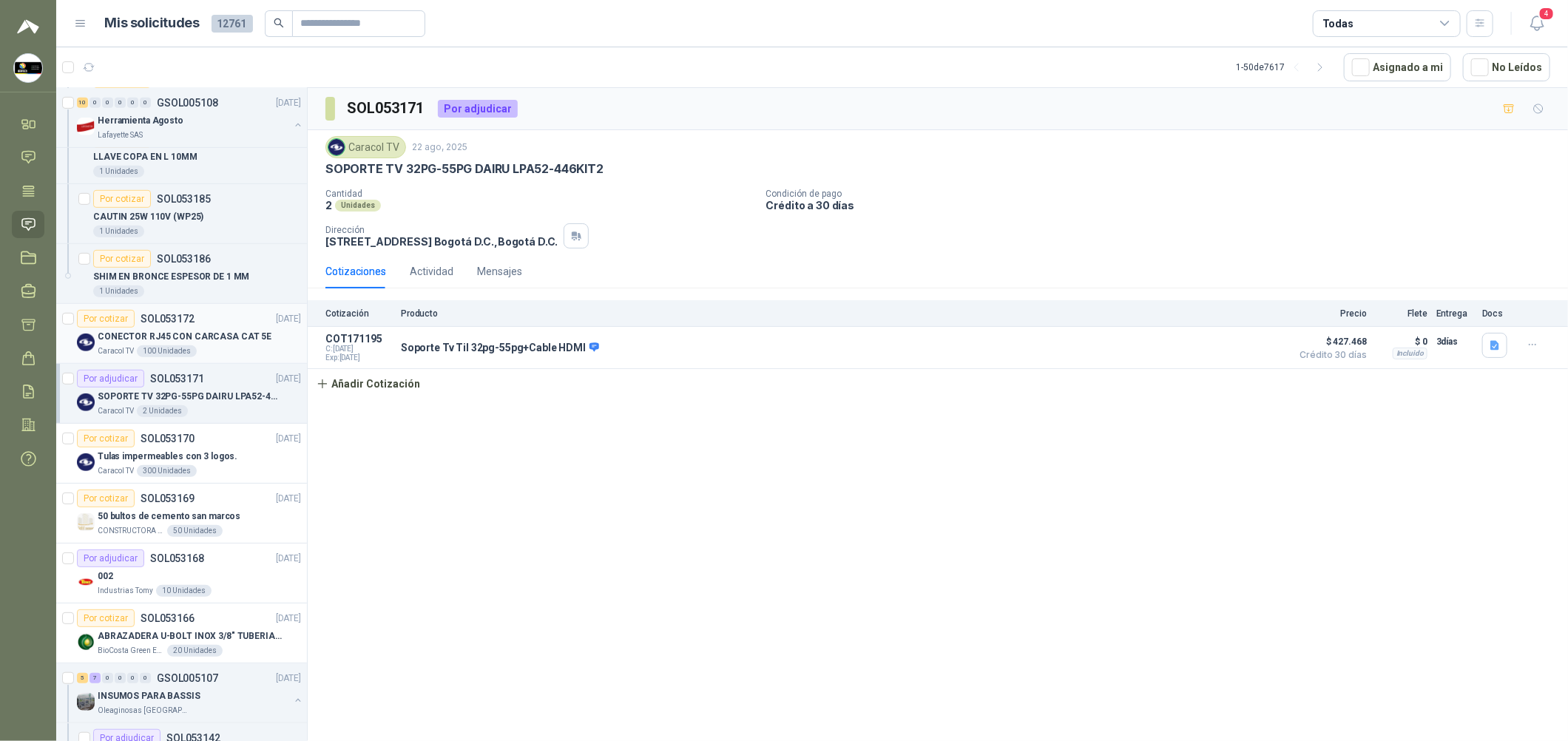
click at [237, 344] on div "CONECTOR RJ45 CON CARCASA CAT 5E" at bounding box center [199, 337] width 203 height 18
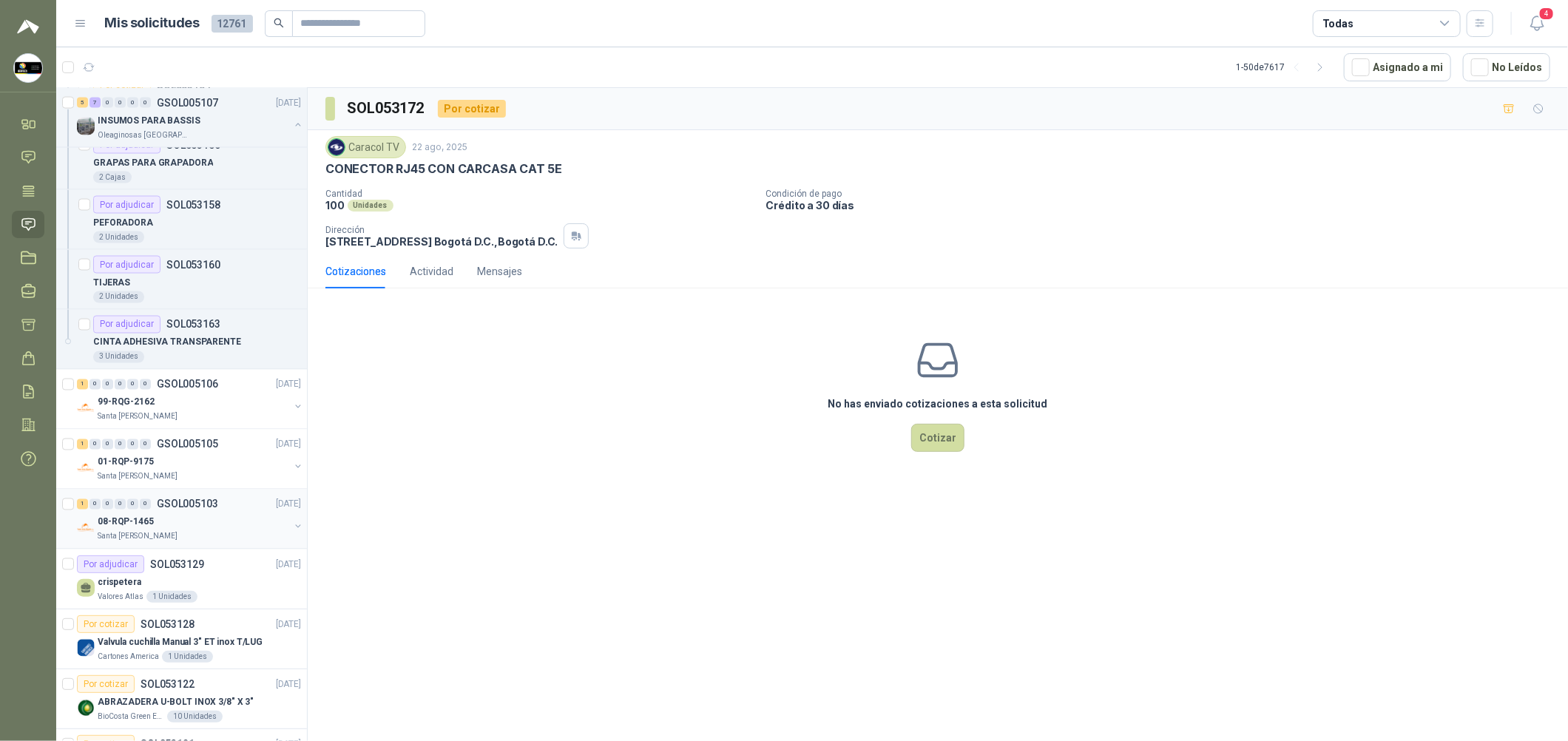
scroll to position [1553, 0]
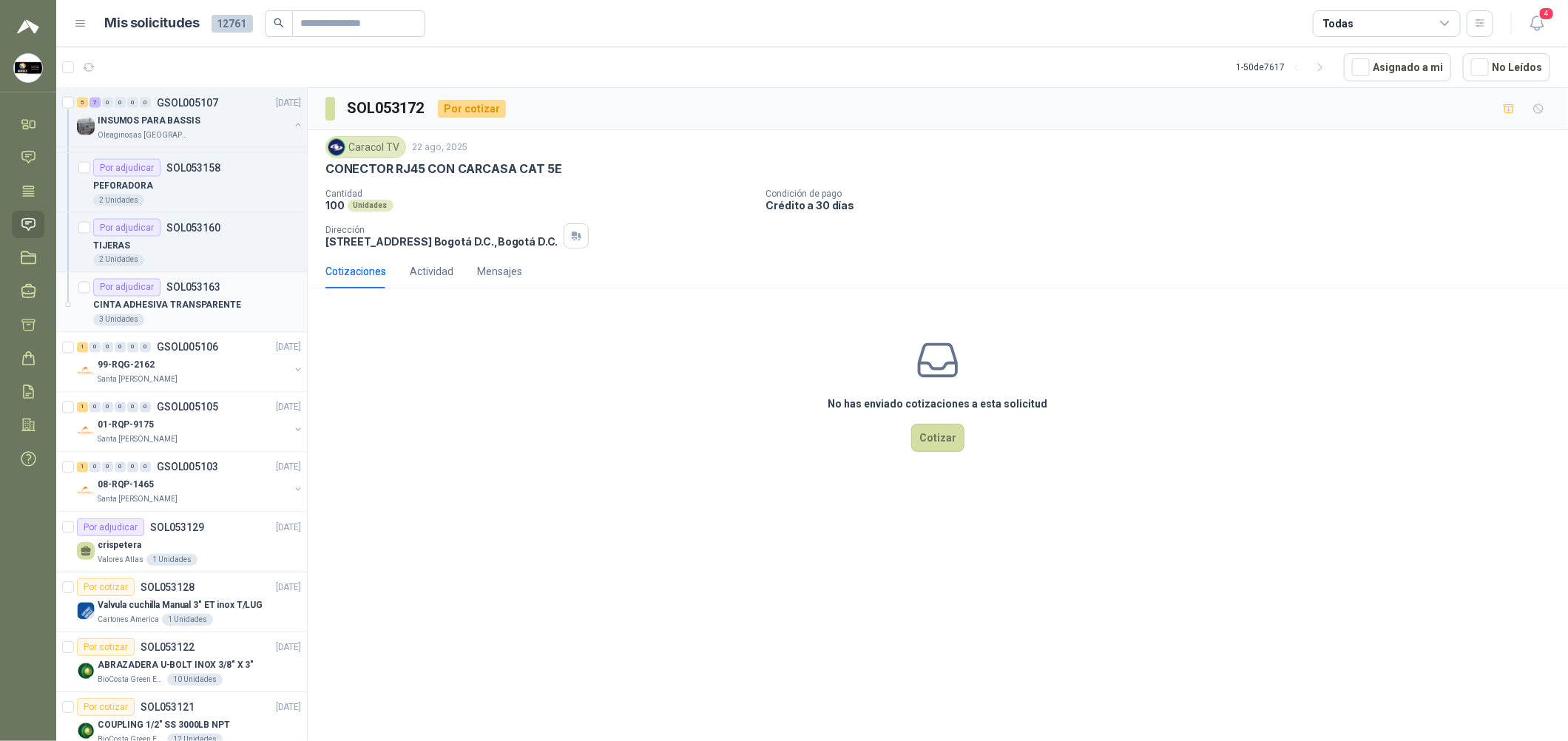
click at [254, 330] on article "Por adjudicar SOL053163 CINTA ADHESIVA TRANSPARENTE 3 Unidades" at bounding box center [181, 303] width 251 height 59
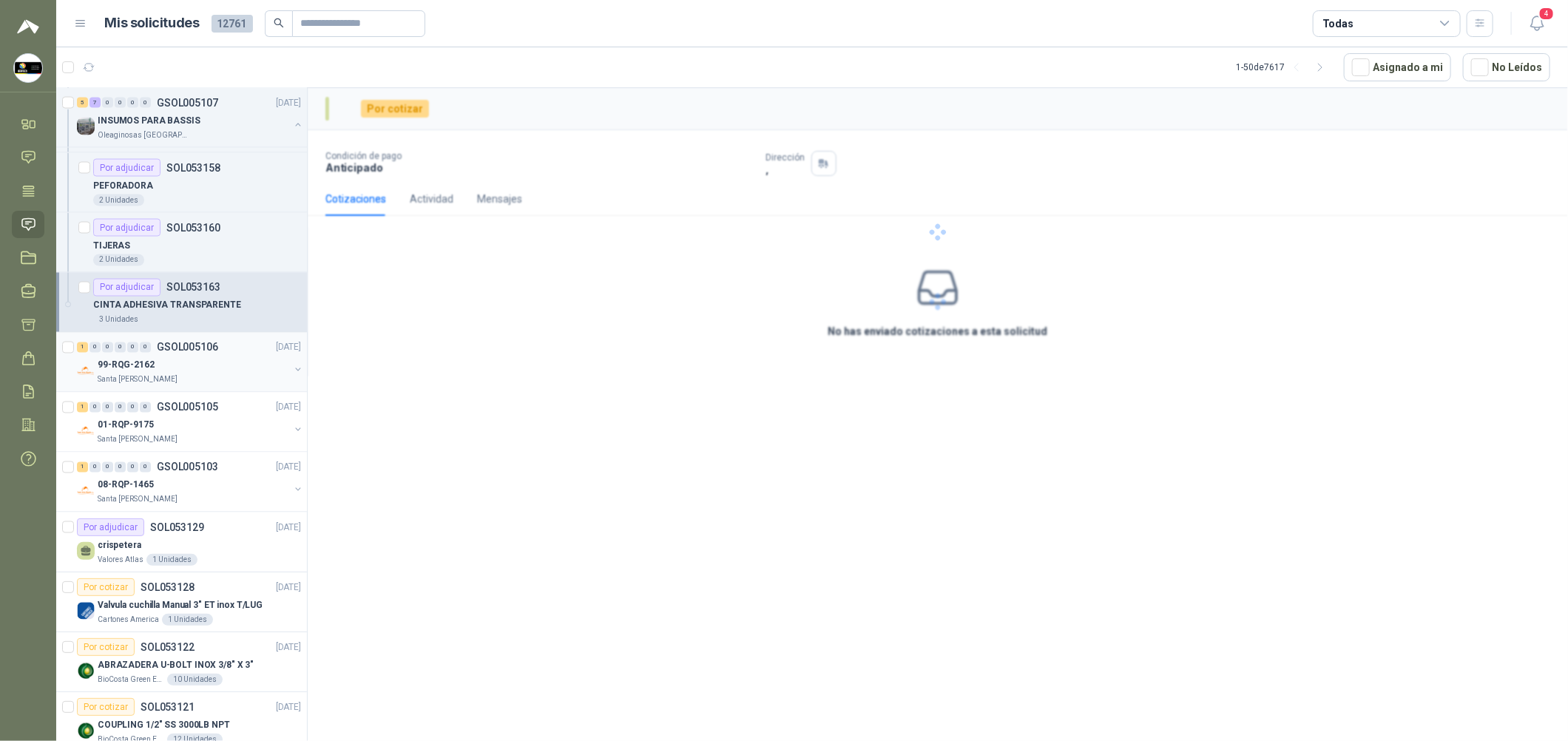
click at [251, 362] on div "99-RQG-2162" at bounding box center [193, 365] width 191 height 18
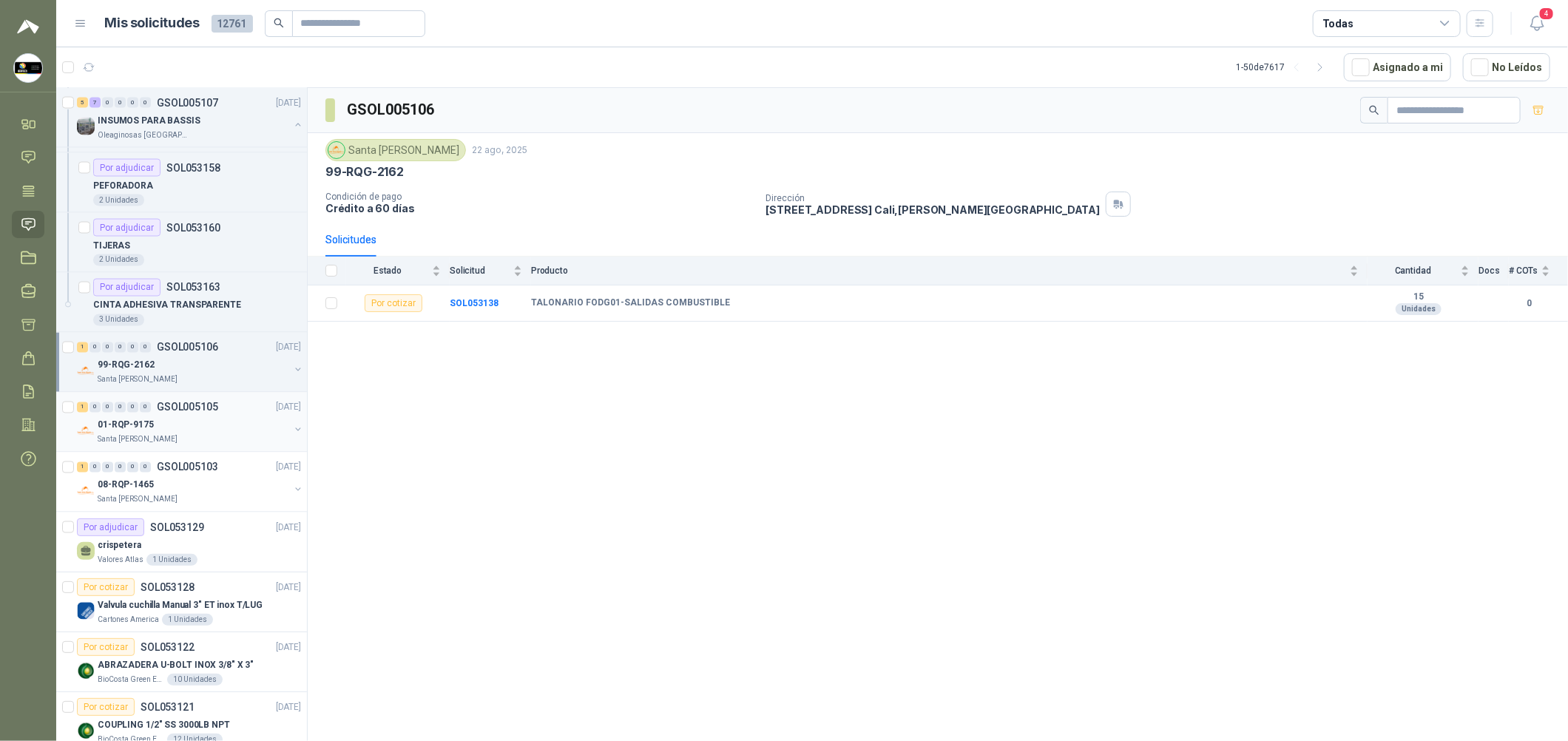
click at [236, 433] on div "01-RQP-9175" at bounding box center [193, 425] width 191 height 18
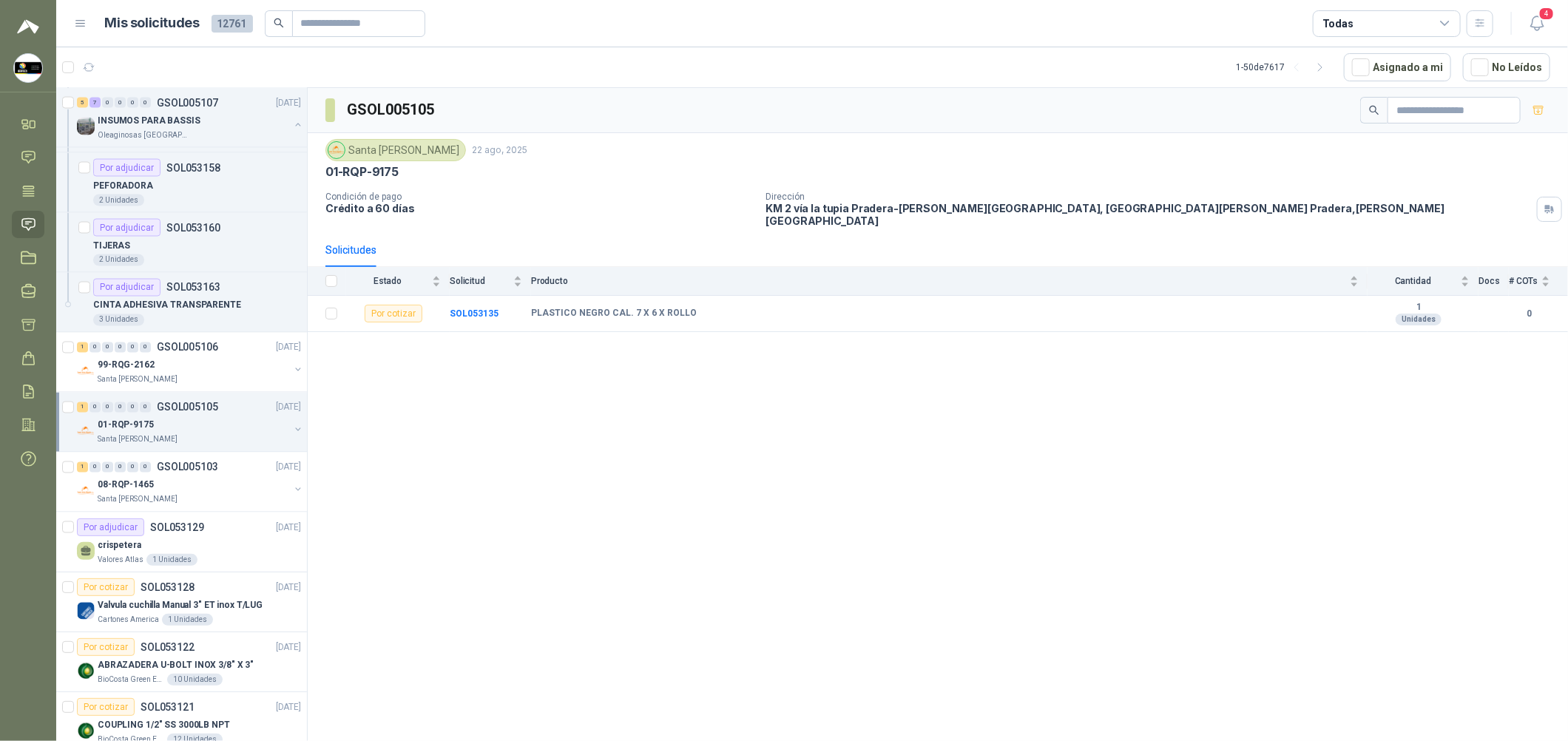
click at [236, 433] on div "01-RQP-9175" at bounding box center [193, 425] width 191 height 18
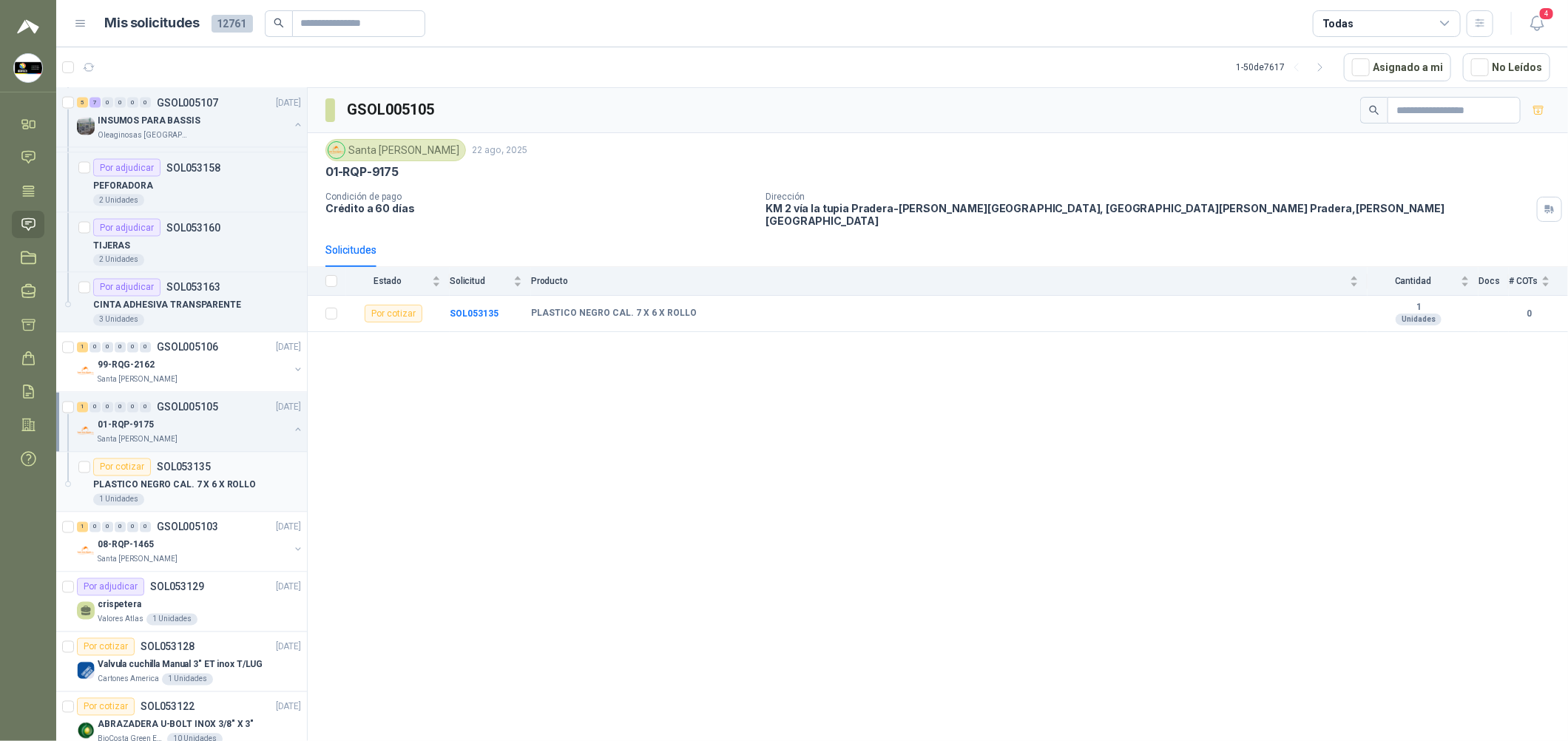
click at [227, 481] on p "PLASTICO NEGRO CAL. 7 X 6 X ROLLO" at bounding box center [174, 485] width 162 height 14
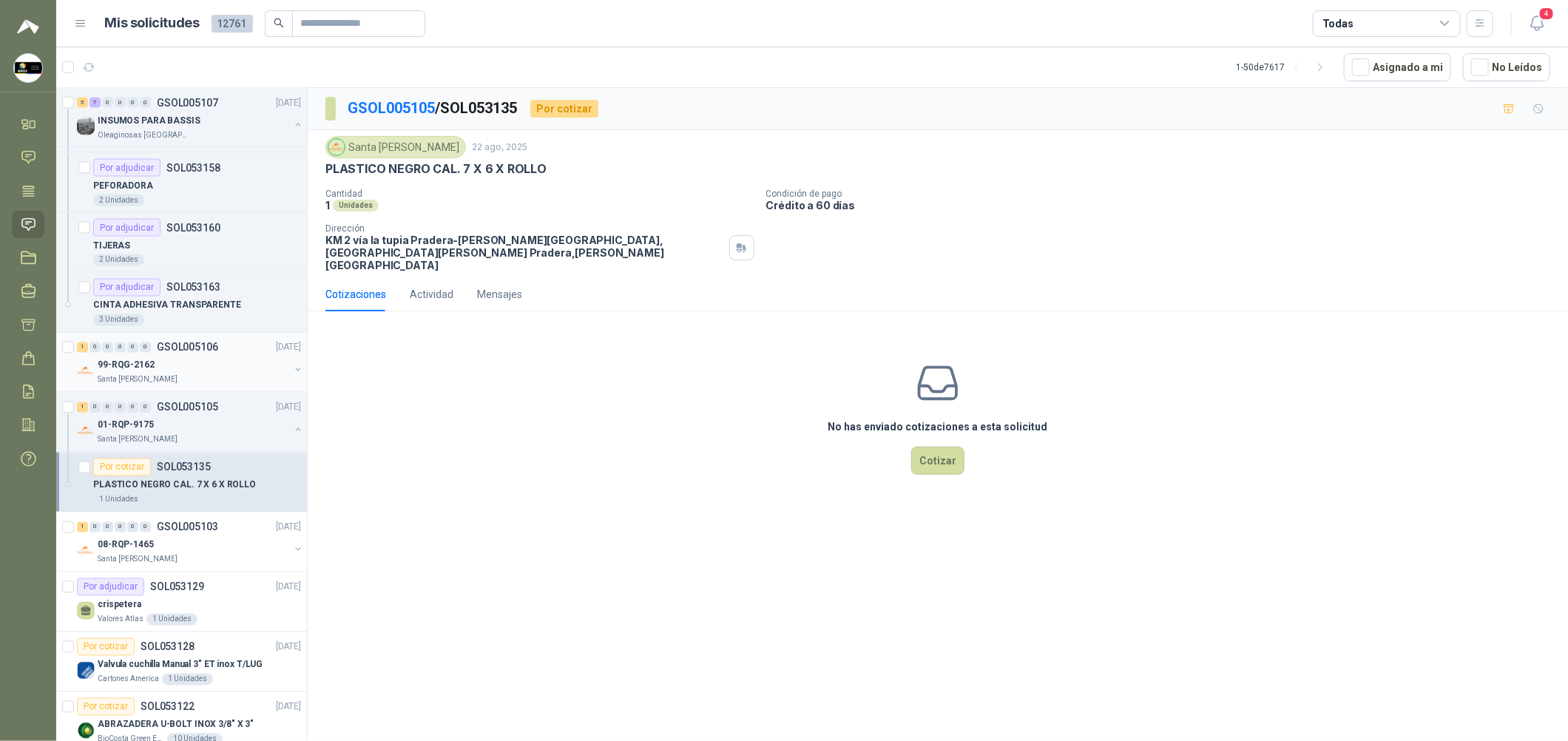
click at [206, 365] on div "99-RQG-2162" at bounding box center [193, 365] width 191 height 18
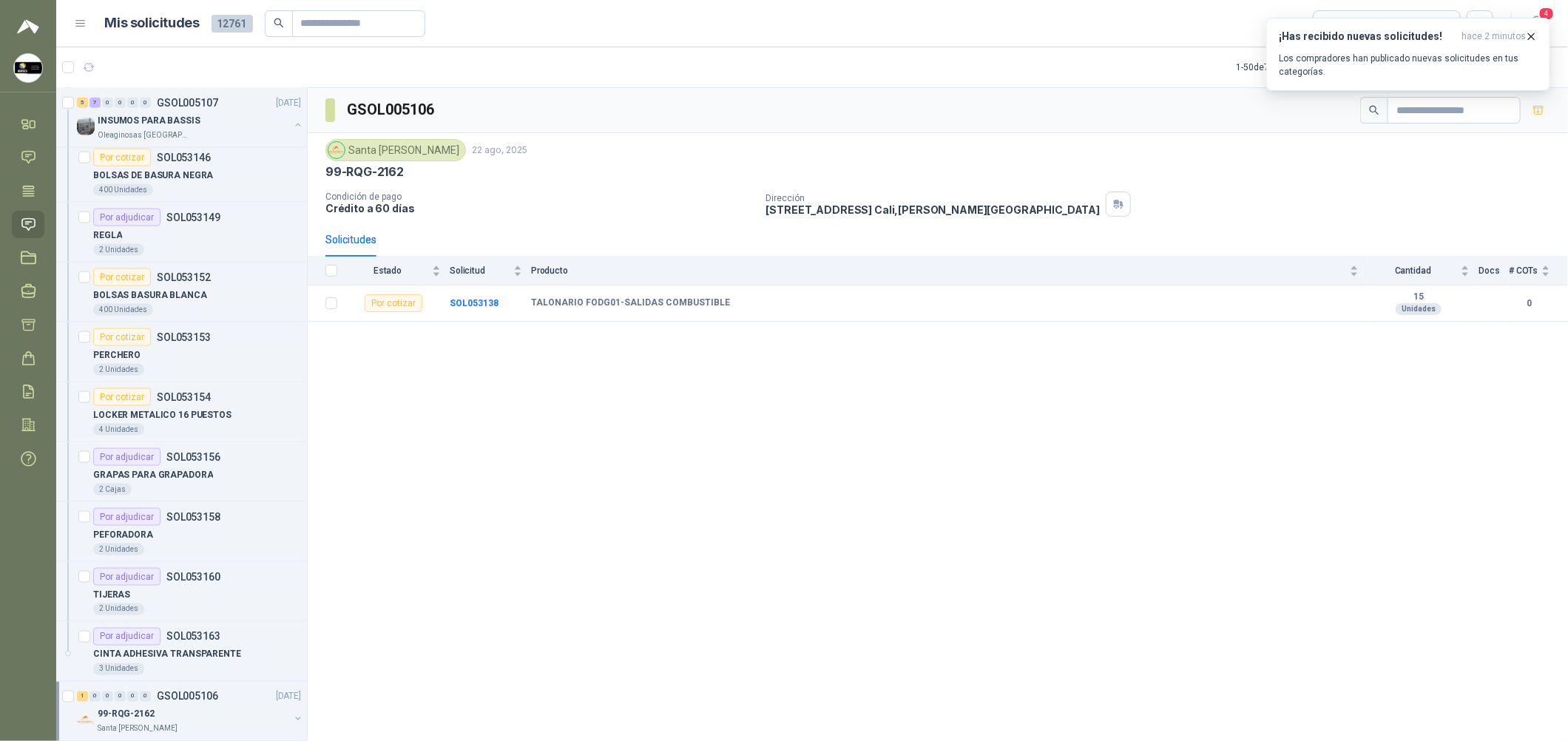
scroll to position [776, 0]
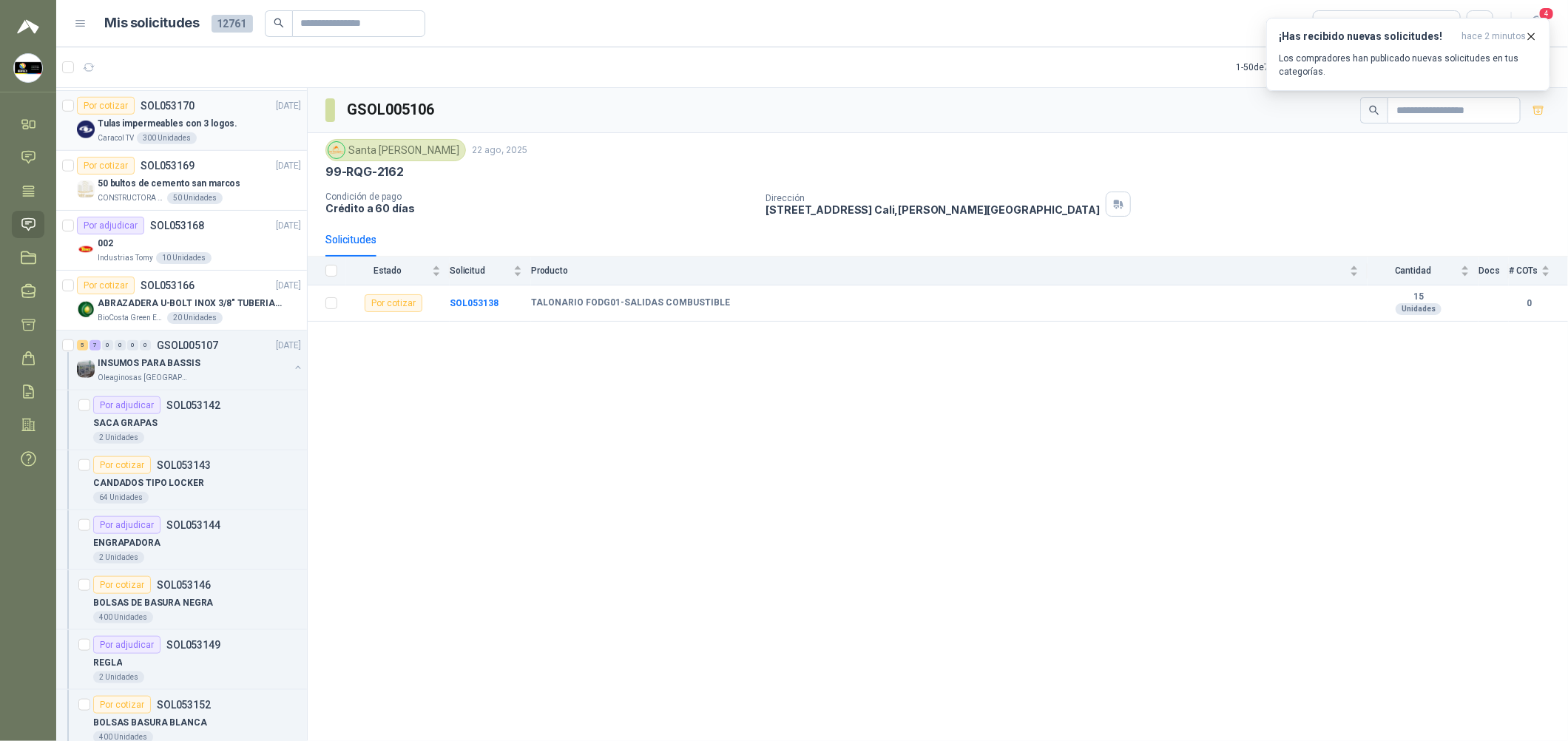
click at [215, 121] on p "Tulas impermeables con 3 logos." at bounding box center [167, 124] width 139 height 14
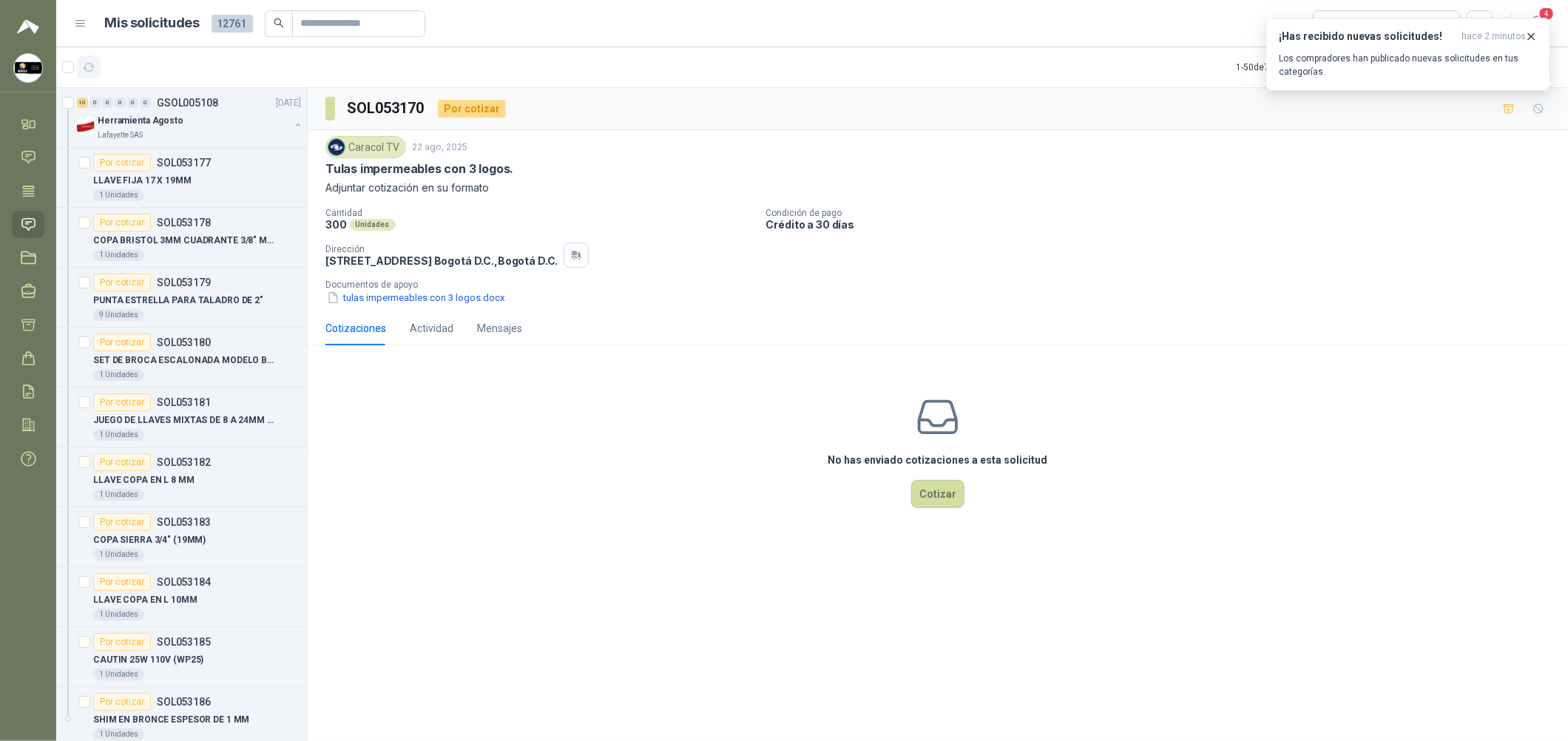
click at [97, 64] on button "button" at bounding box center [89, 67] width 24 height 24
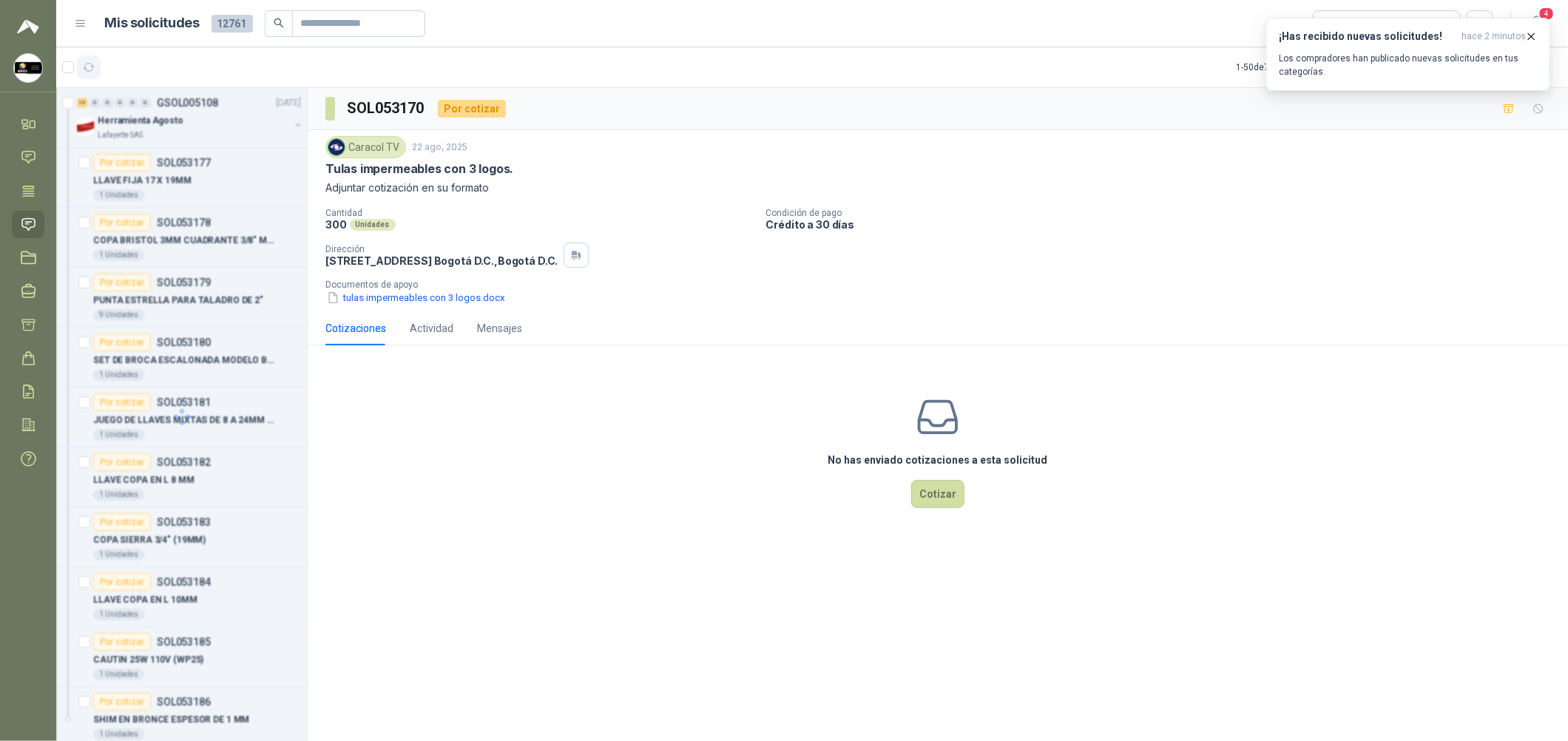
click at [97, 64] on button "button" at bounding box center [89, 67] width 24 height 24
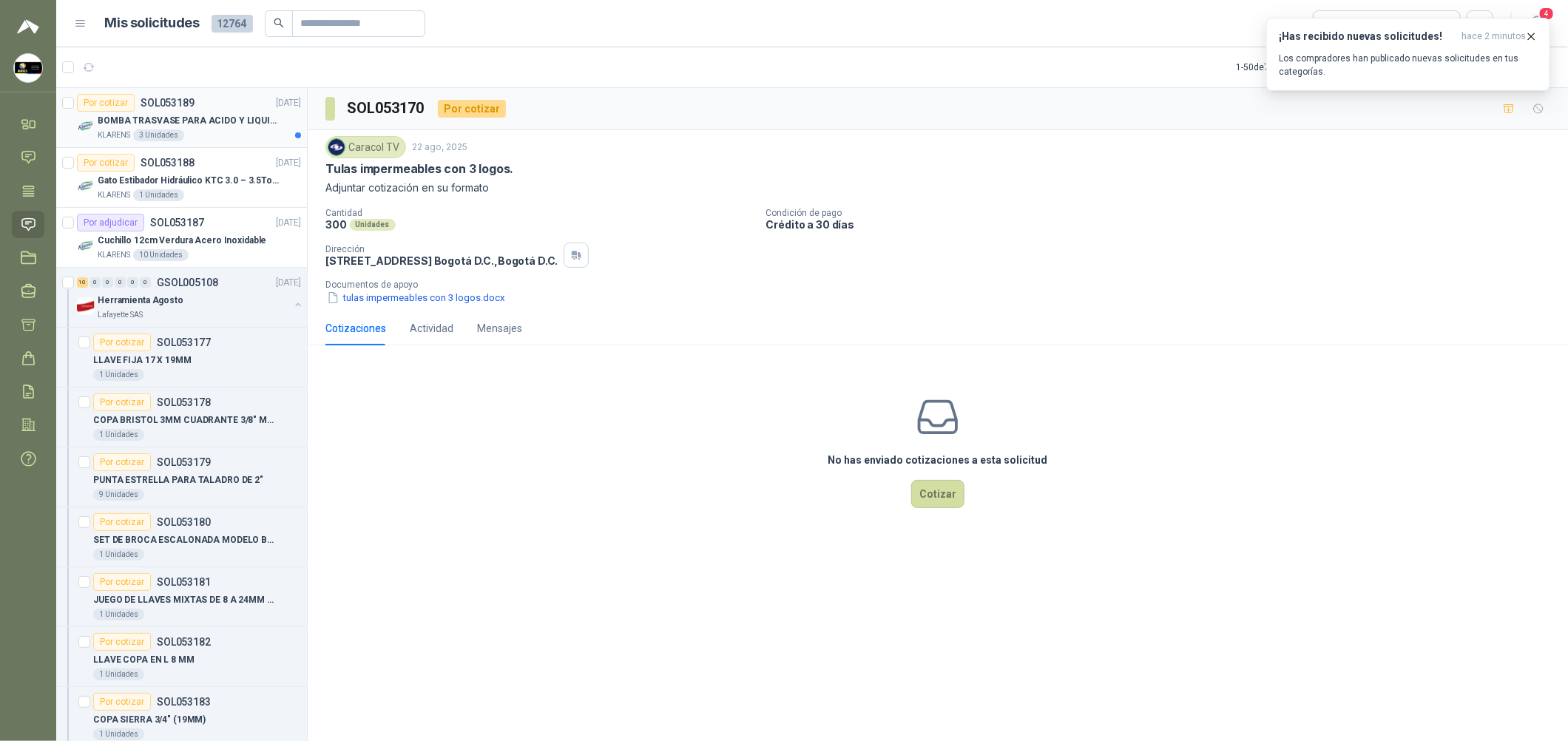
click at [243, 133] on div "KLARENS 3 Unidades" at bounding box center [199, 135] width 203 height 12
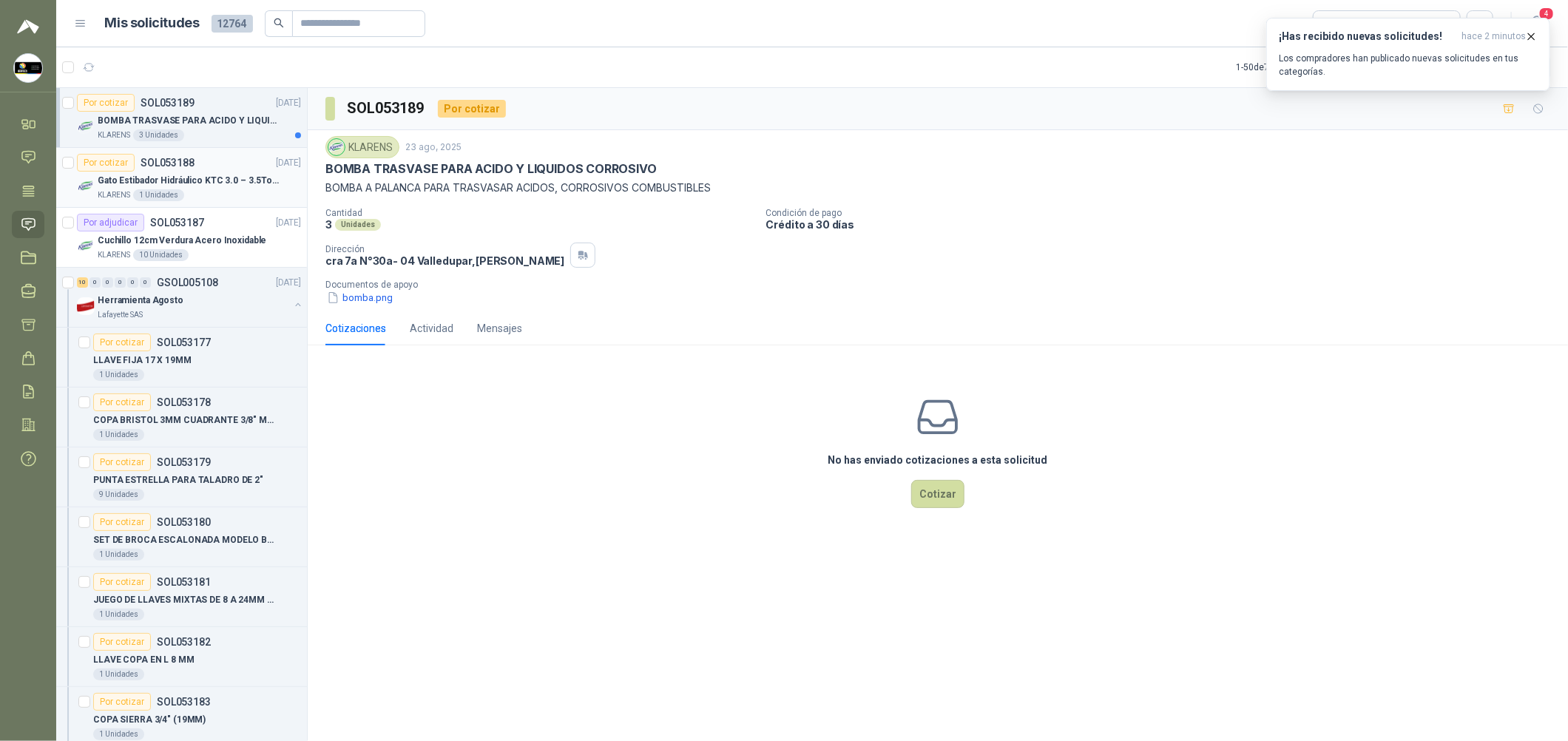
click at [213, 191] on div "KLARENS 1 Unidades" at bounding box center [199, 195] width 203 height 12
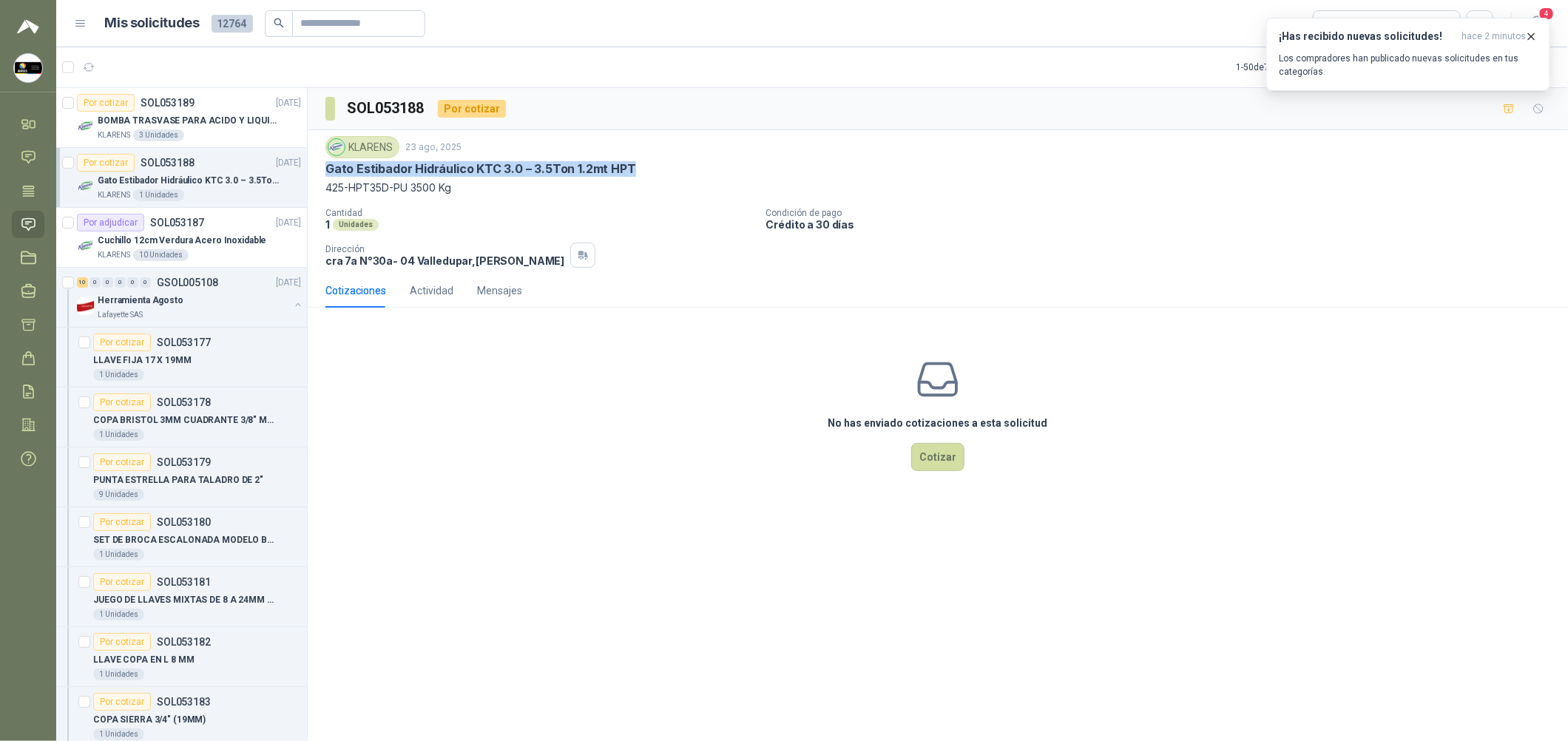
drag, startPoint x: 596, startPoint y: 166, endPoint x: 310, endPoint y: 174, distance: 286.1
click at [310, 174] on div "KLARENS [DATE] Gato Estibador Hidráulico KTC 3.0 – 3.5Ton 1.2mt HPT 425-HPT35D-…" at bounding box center [937, 201] width 1260 height 144
drag, startPoint x: 465, startPoint y: 190, endPoint x: 329, endPoint y: 161, distance: 139.1
click at [329, 161] on div "KLARENS 23 ago, 2025 Gato Estibador Hidráulico KTC 3.0 – 3.5Ton 1.2mt HPT 425-H…" at bounding box center [937, 166] width 1225 height 59
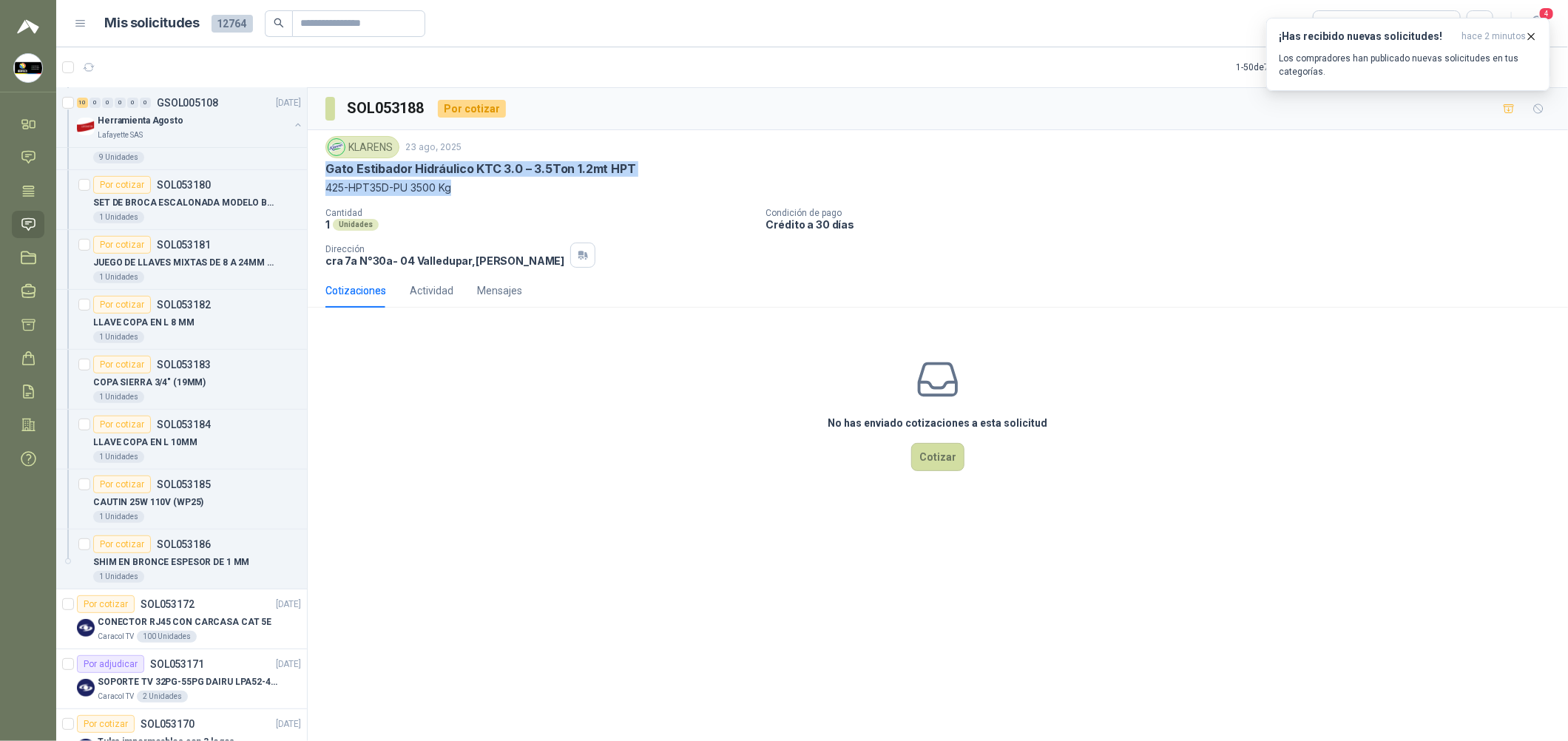
scroll to position [110, 0]
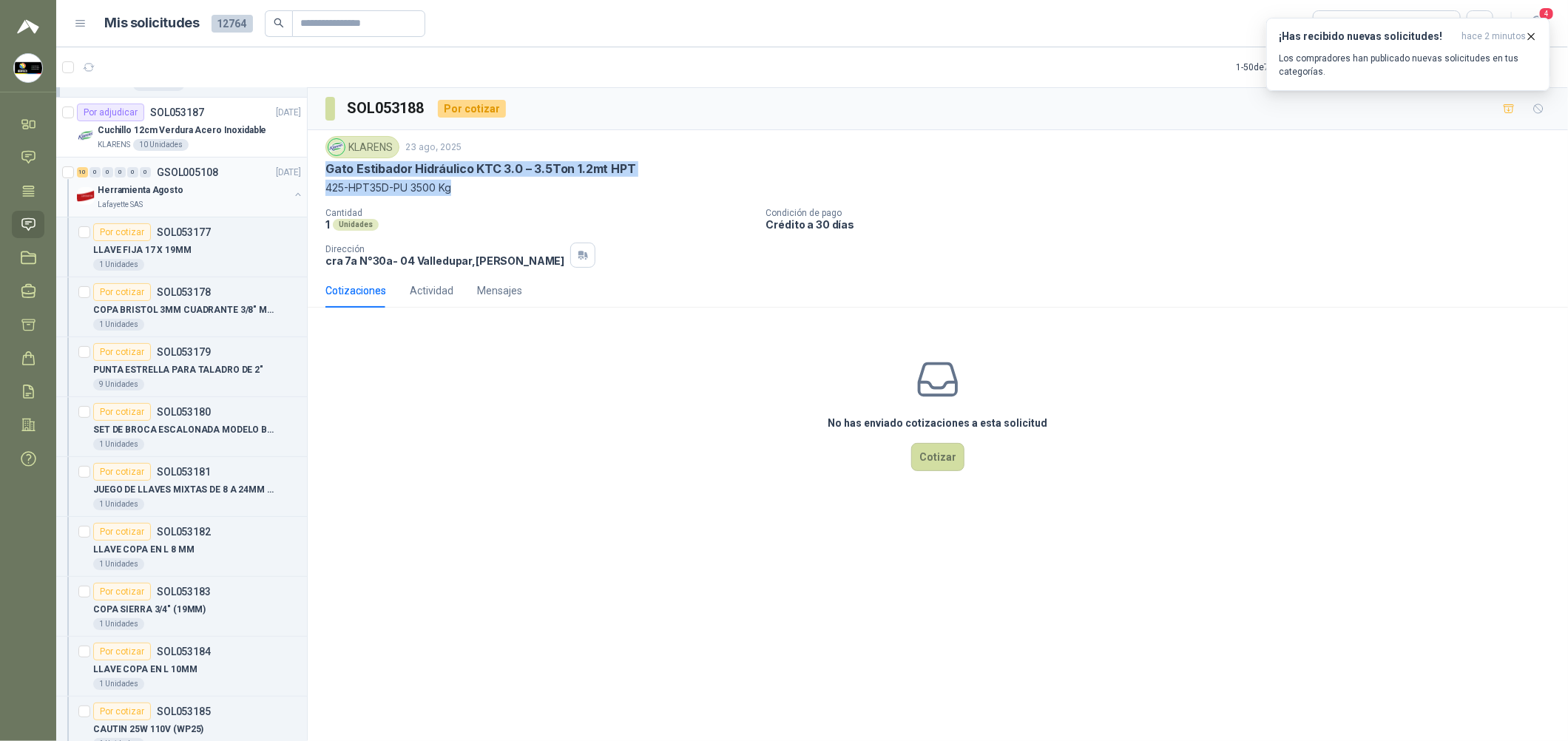
click at [292, 195] on button "button" at bounding box center [298, 195] width 12 height 12
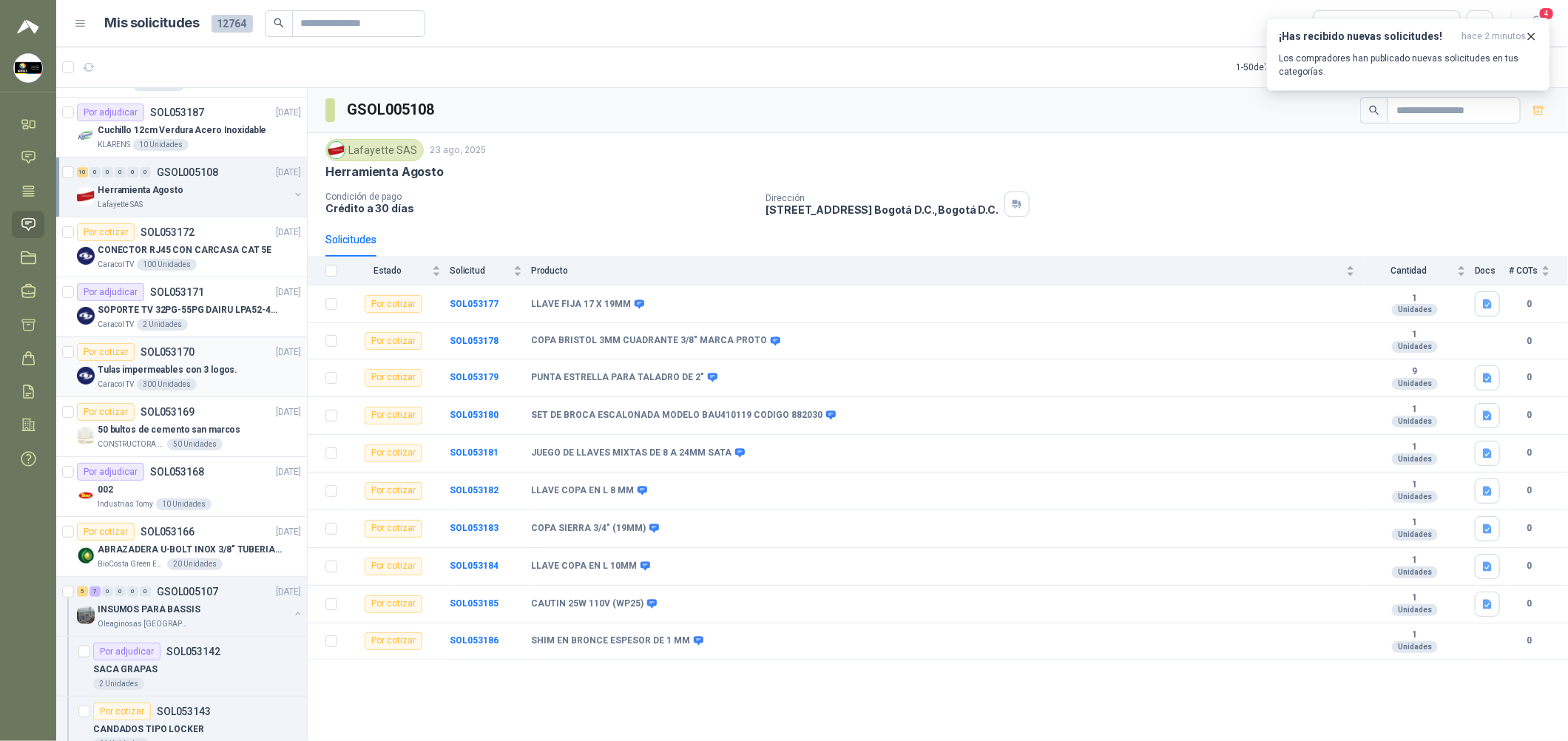
click at [246, 382] on div "Caracol TV 300 Unidades" at bounding box center [199, 385] width 203 height 12
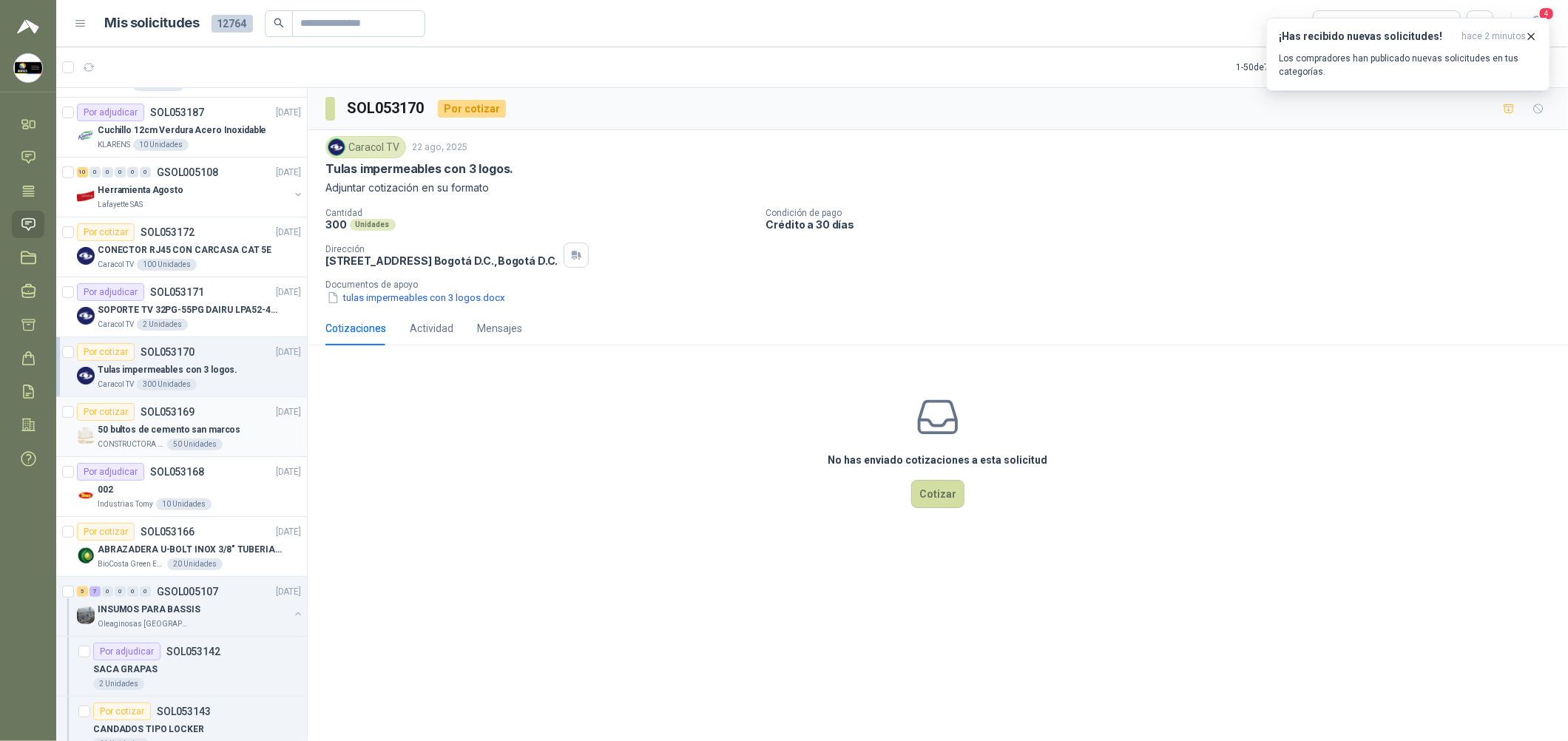
click at [258, 436] on div "50 bultos de cemento san marcos" at bounding box center [199, 429] width 203 height 18
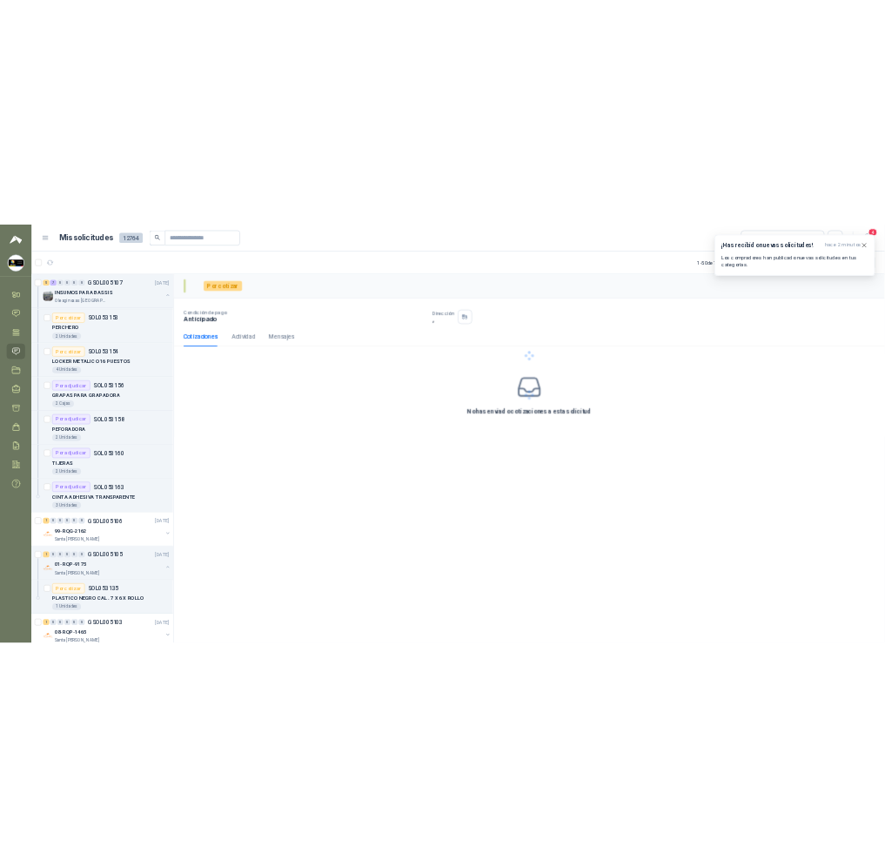
scroll to position [1566, 0]
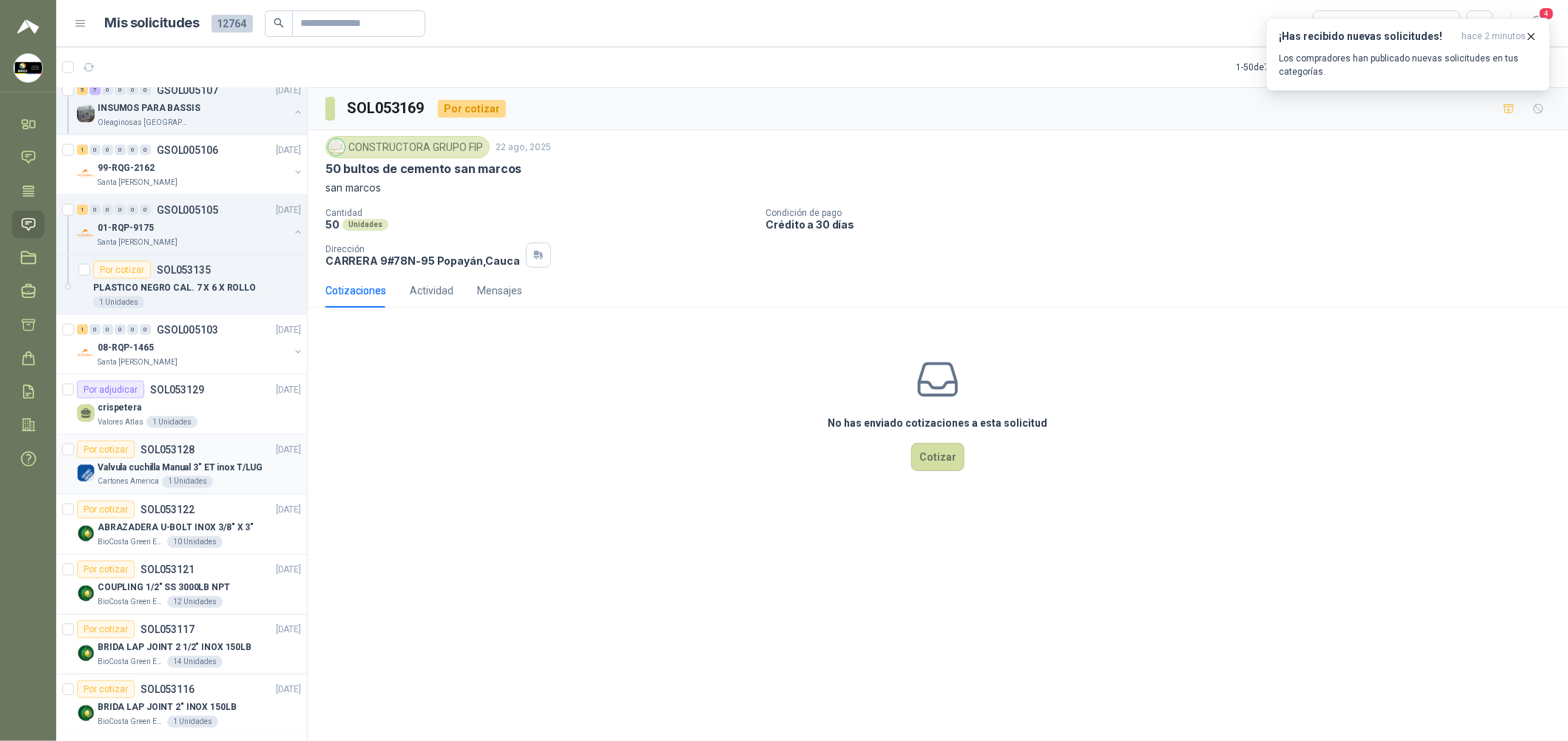
click at [258, 459] on div "Valvula cuchilla Manual 3" ET inox T/LUG" at bounding box center [199, 467] width 203 height 18
click at [254, 351] on div "08-RQP-1465" at bounding box center [193, 348] width 191 height 18
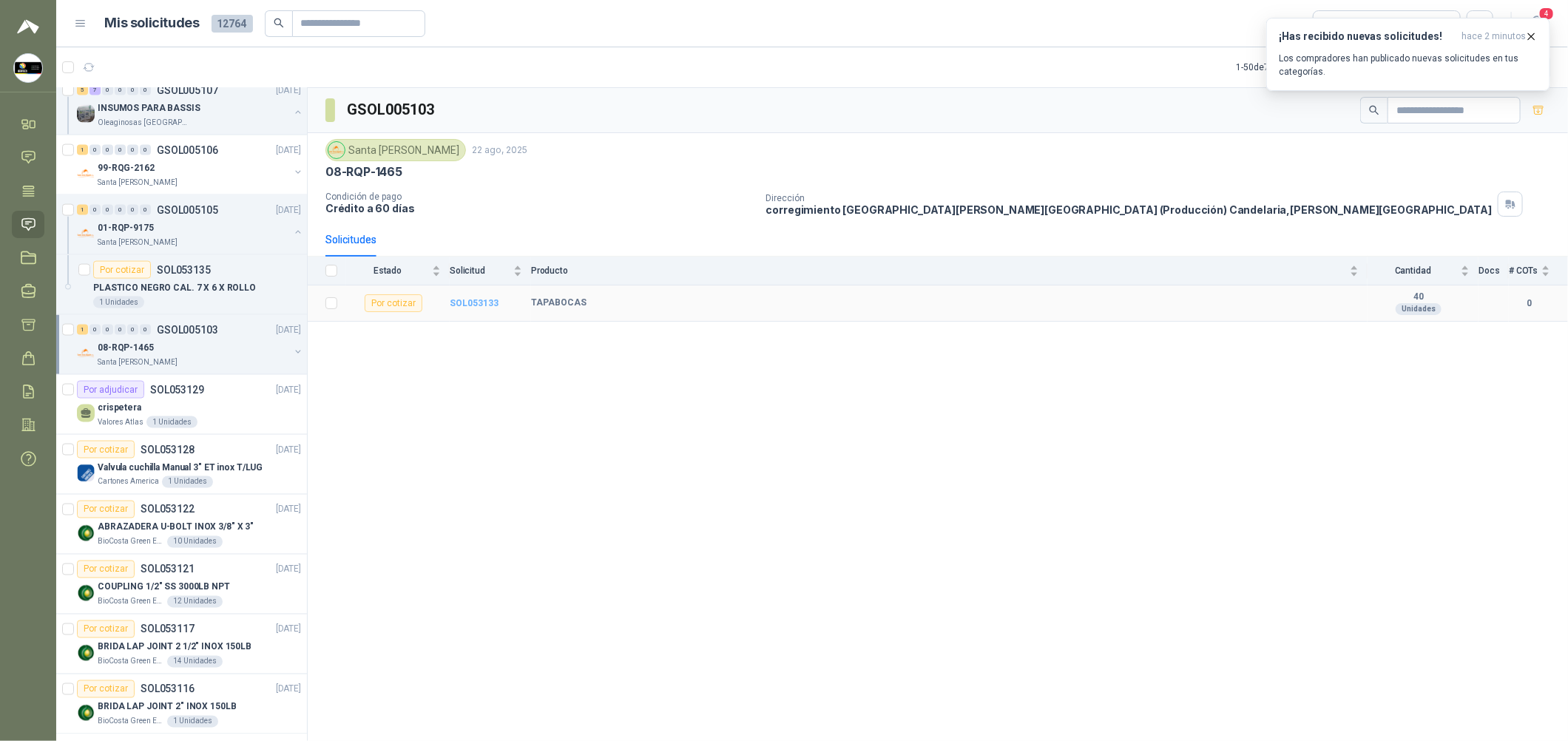
click at [473, 300] on b "SOL053133" at bounding box center [473, 303] width 48 height 10
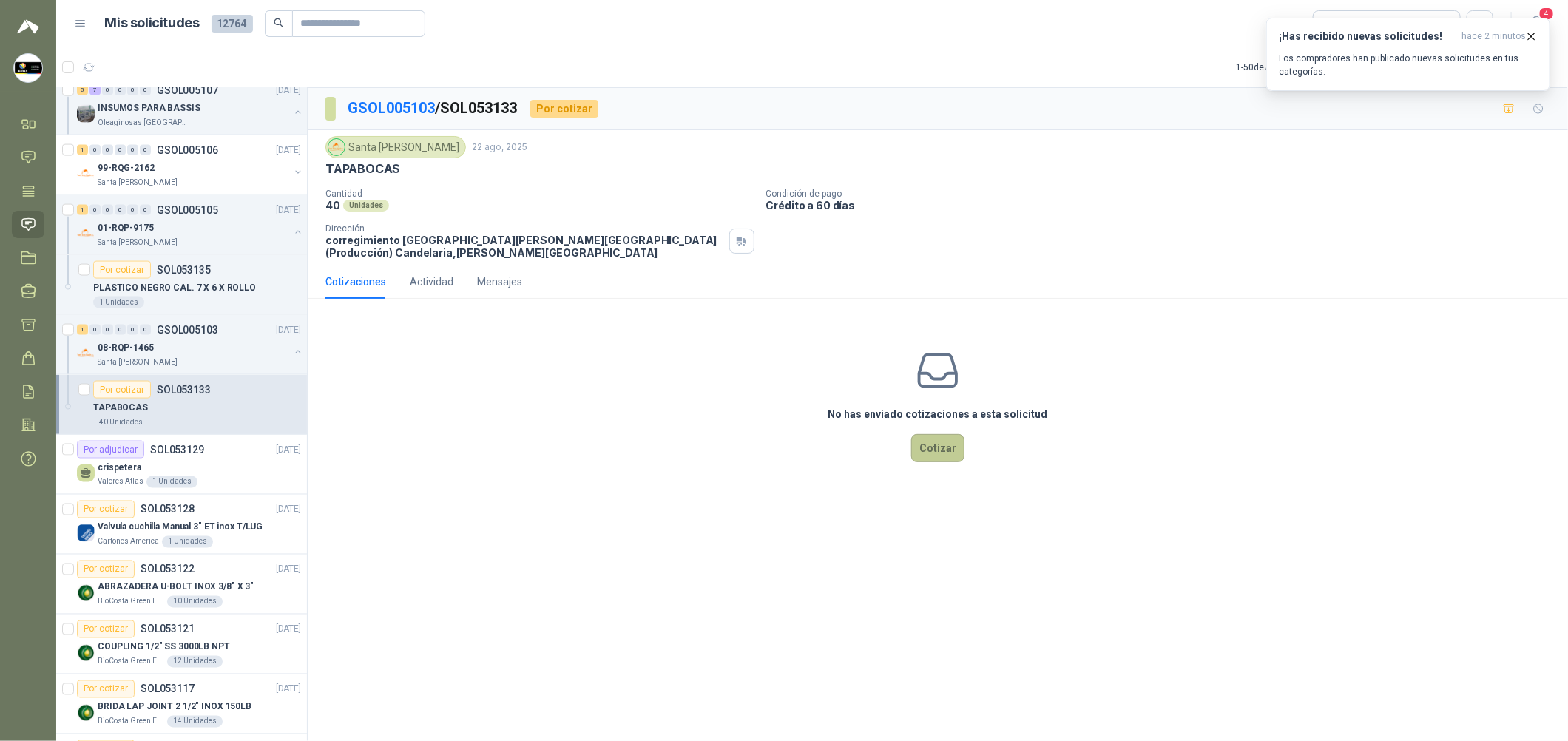
click at [756, 462] on button "Cotizar" at bounding box center [937, 448] width 54 height 28
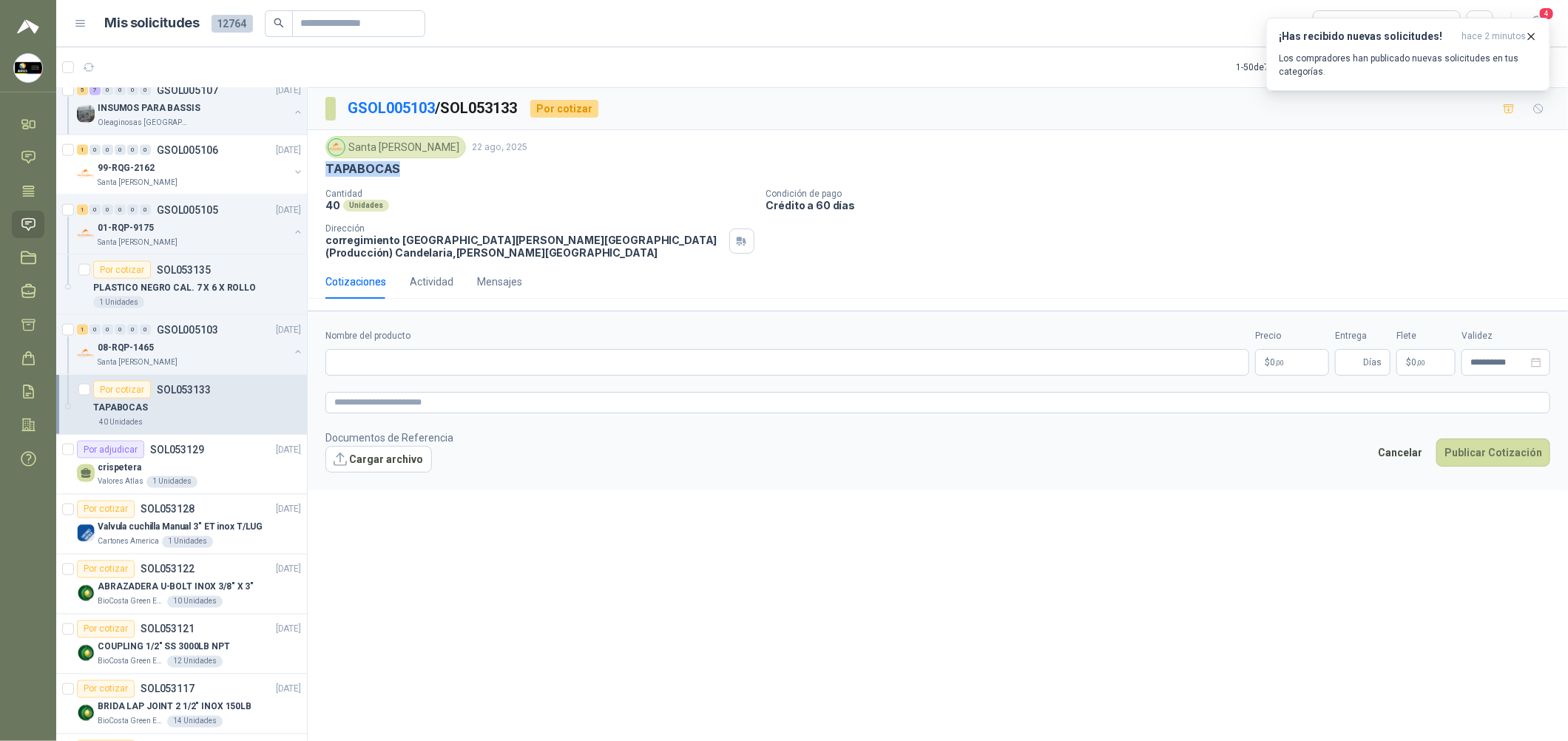
drag, startPoint x: 412, startPoint y: 165, endPoint x: 319, endPoint y: 171, distance: 93.2
click at [319, 171] on div "Santa [PERSON_NAME] [DATE] TAPABOCAS Cantidad 40 Unidades Condición de pago Cré…" at bounding box center [937, 197] width 1260 height 134
click at [410, 364] on input "Nombre del producto" at bounding box center [787, 362] width 924 height 26
paste input "*********"
type input "*********"
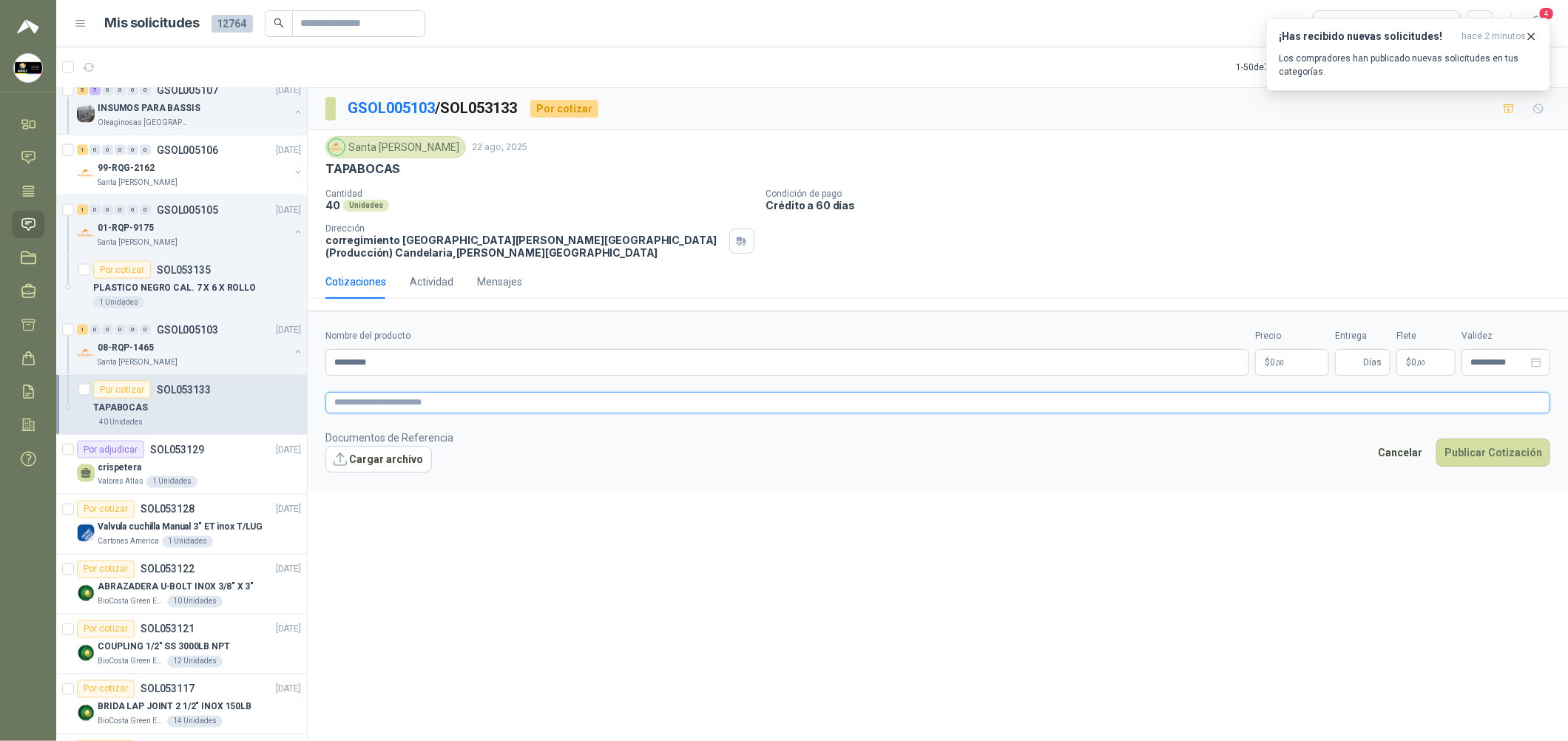
drag, startPoint x: 429, startPoint y: 394, endPoint x: 539, endPoint y: 402, distance: 110.3
click at [436, 404] on textarea at bounding box center [937, 402] width 1225 height 21
paste textarea "*********"
type textarea "*********"
click at [756, 357] on body "[PERSON_NAME] Soluciones Industriales D&D Inicio Chat Tareas Solicitudes Licita…" at bounding box center [784, 370] width 1568 height 741
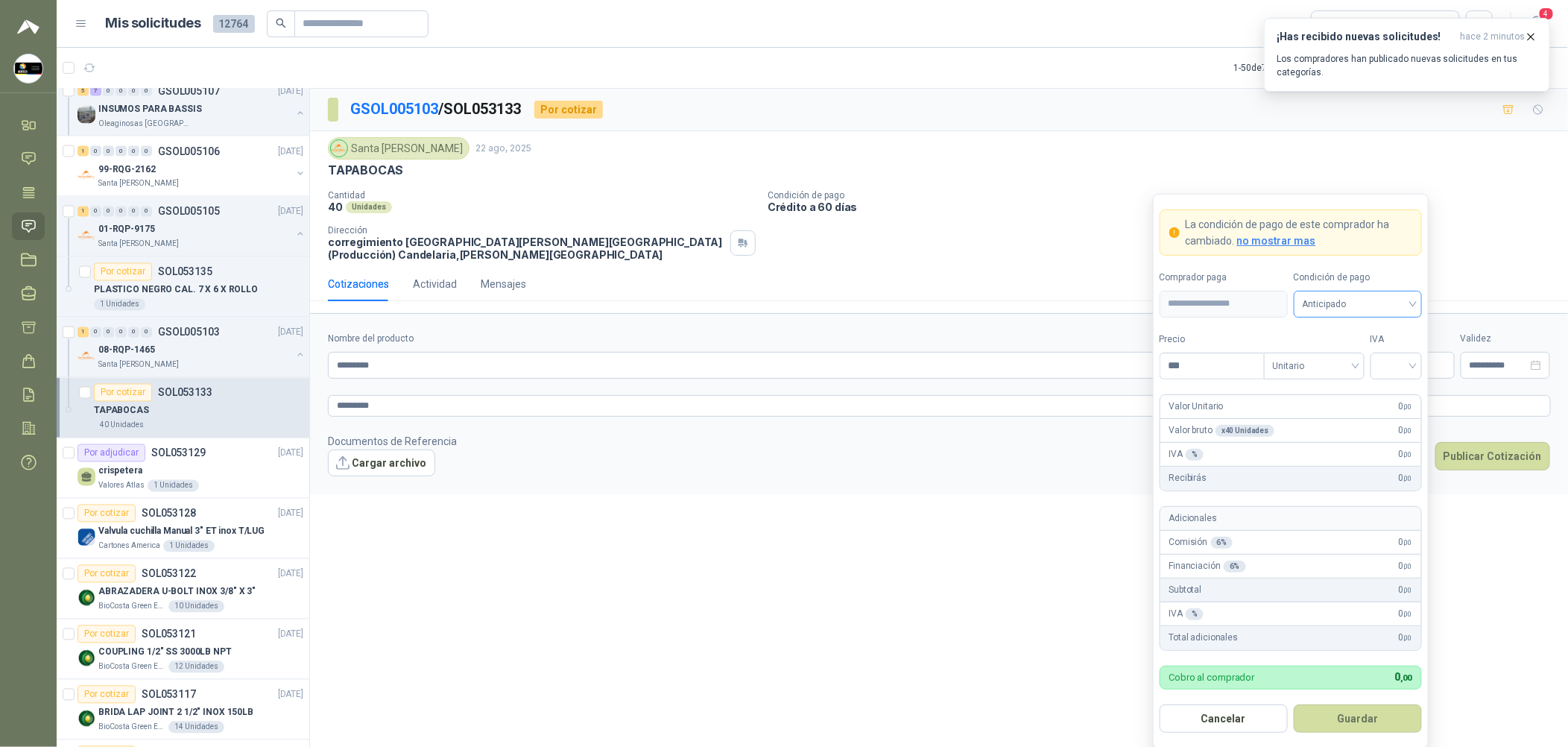
click at [761, 296] on span "Anticipado" at bounding box center [1357, 304] width 110 height 22
click at [761, 348] on div "Crédito a 30 días" at bounding box center [1357, 360] width 122 height 24
click at [761, 368] on input "search" at bounding box center [1396, 365] width 33 height 22
click at [761, 391] on div "19%" at bounding box center [1396, 397] width 27 height 16
drag, startPoint x: 1215, startPoint y: 373, endPoint x: 986, endPoint y: 371, distance: 229.0
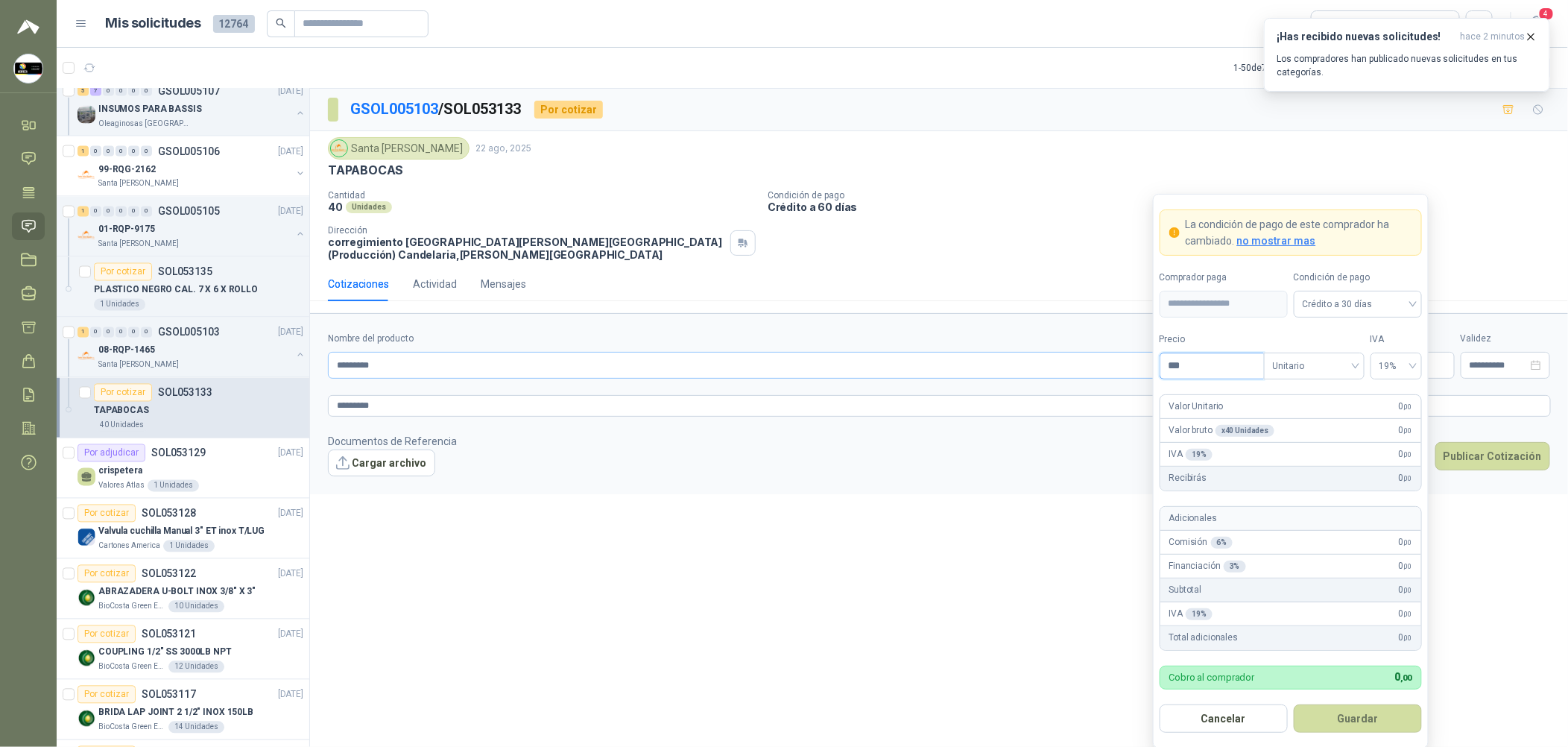
click at [761, 371] on body "[PERSON_NAME] Soluciones Industriales D&D Inicio Chat Tareas Solicitudes Licita…" at bounding box center [784, 374] width 1568 height 747
type input "*****"
click at [761, 710] on button "Guardar" at bounding box center [1358, 718] width 128 height 28
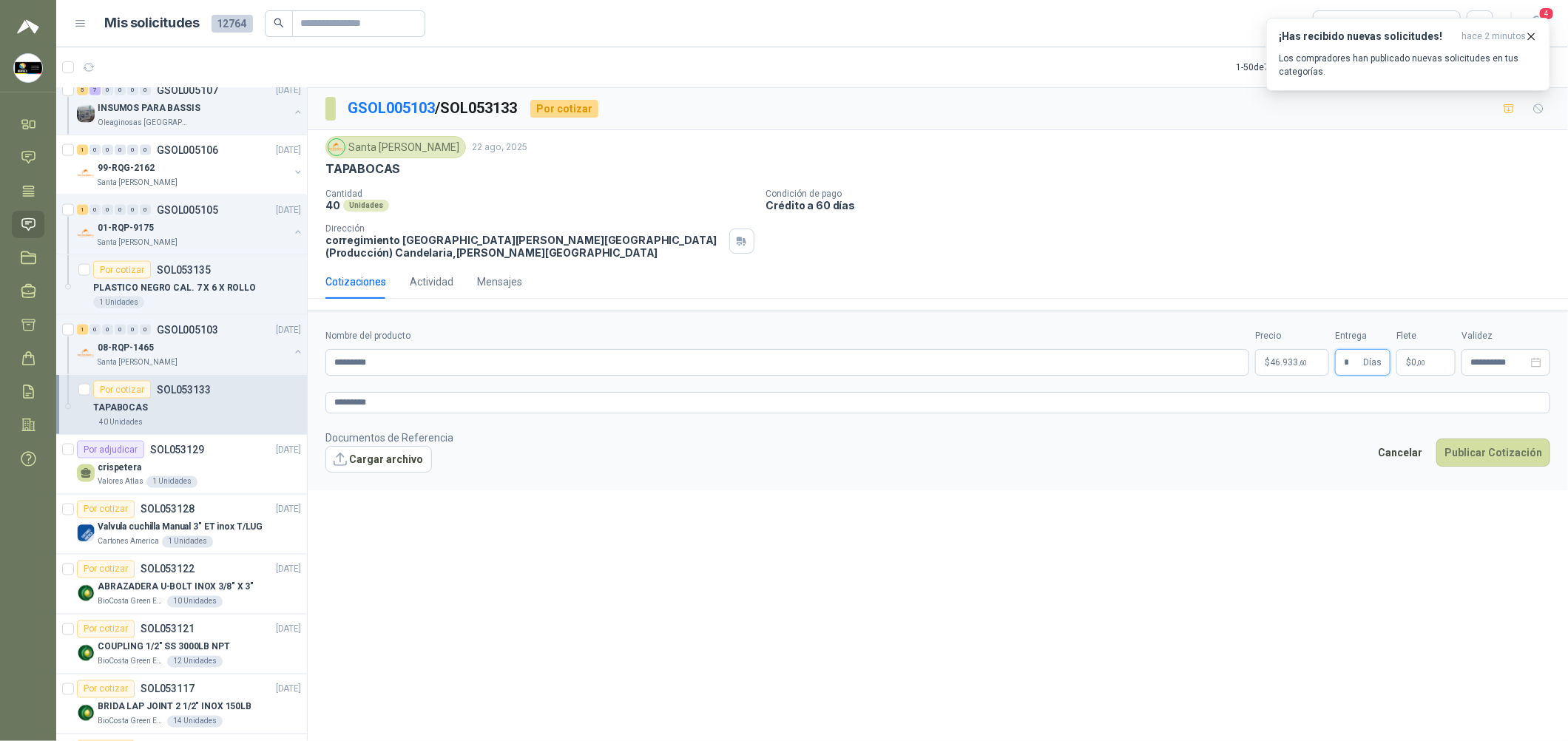
type input "*"
drag, startPoint x: 1292, startPoint y: 528, endPoint x: 1407, endPoint y: 489, distance: 121.4
click at [756, 526] on div "**********" at bounding box center [937, 417] width 1260 height 659
click at [756, 450] on button "Publicar Cotización" at bounding box center [1493, 452] width 114 height 28
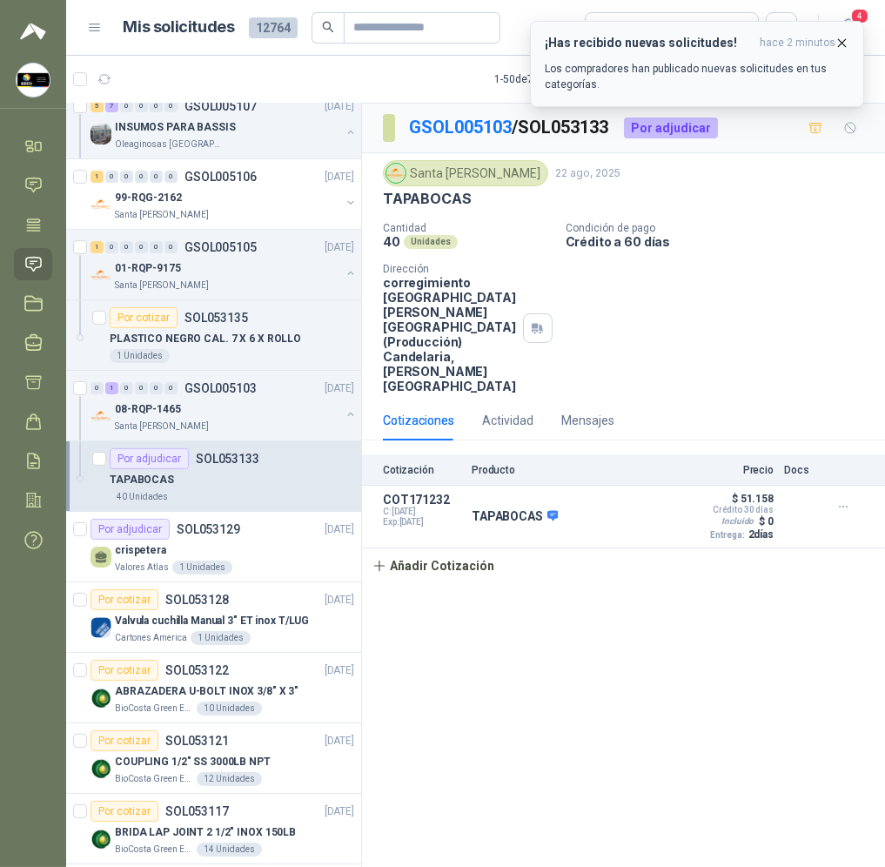
click at [844, 36] on icon "button" at bounding box center [842, 43] width 15 height 15
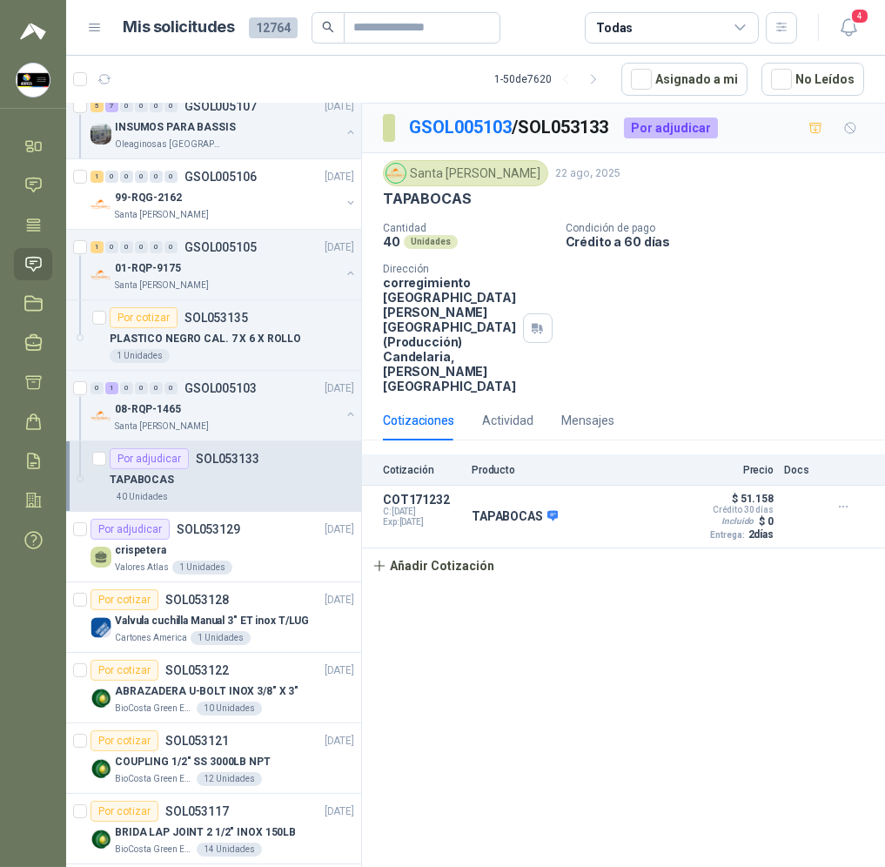
click at [847, 35] on icon "button" at bounding box center [848, 27] width 15 height 17
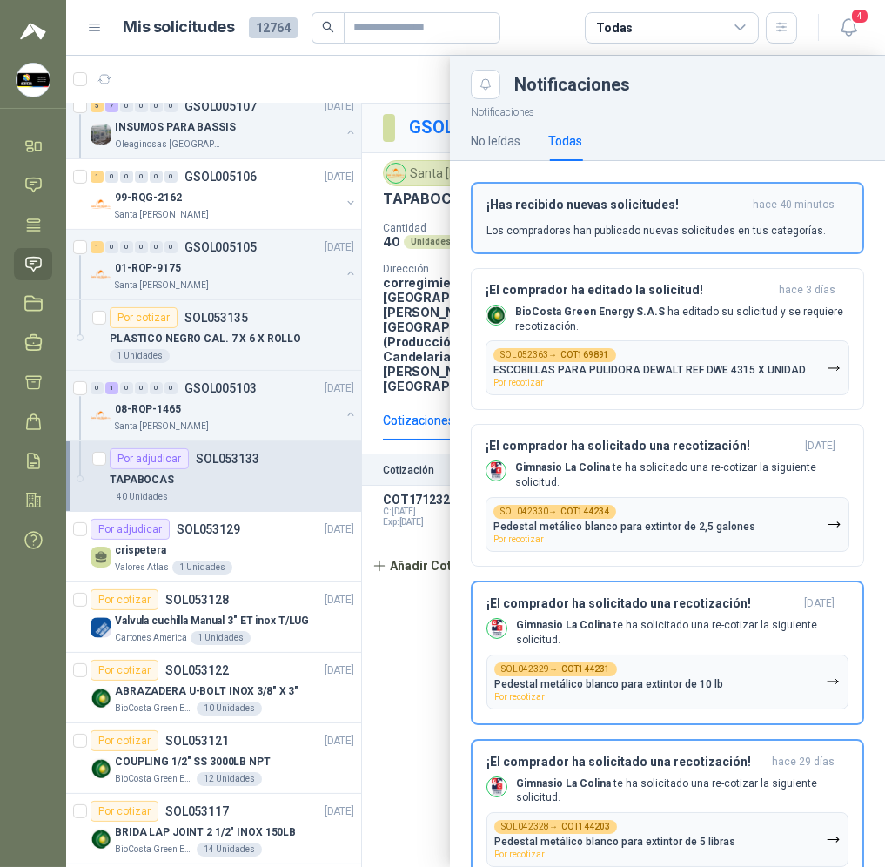
click at [679, 202] on h3 "¡Has recibido nuevas solicitudes!" at bounding box center [616, 205] width 259 height 15
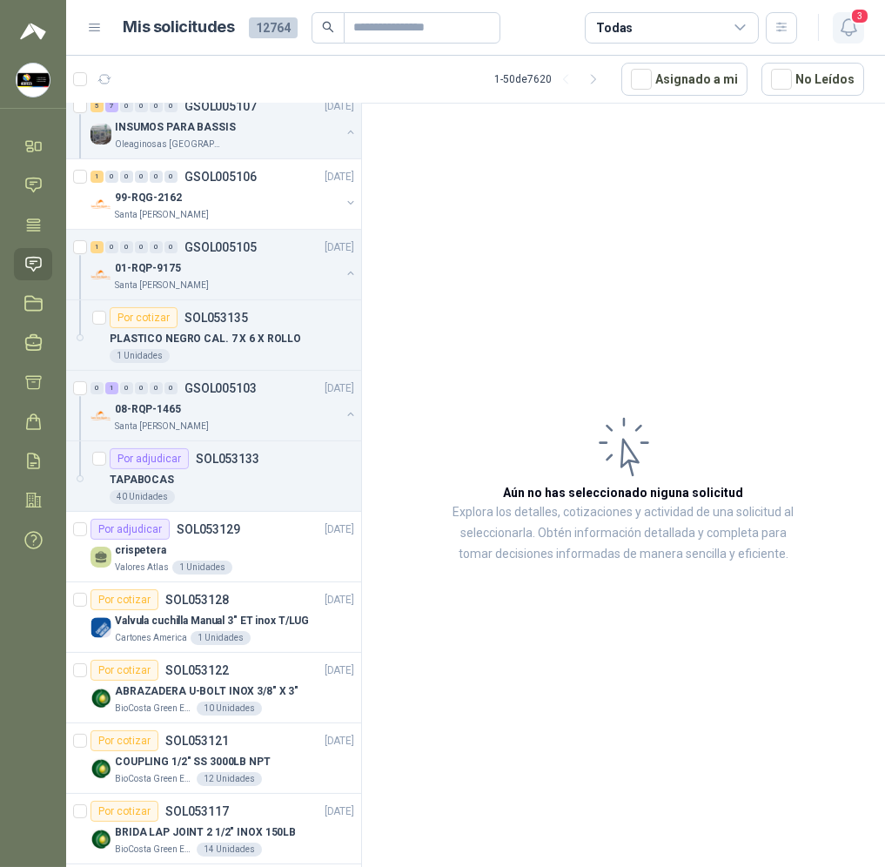
click at [839, 21] on icon "button" at bounding box center [849, 28] width 22 height 22
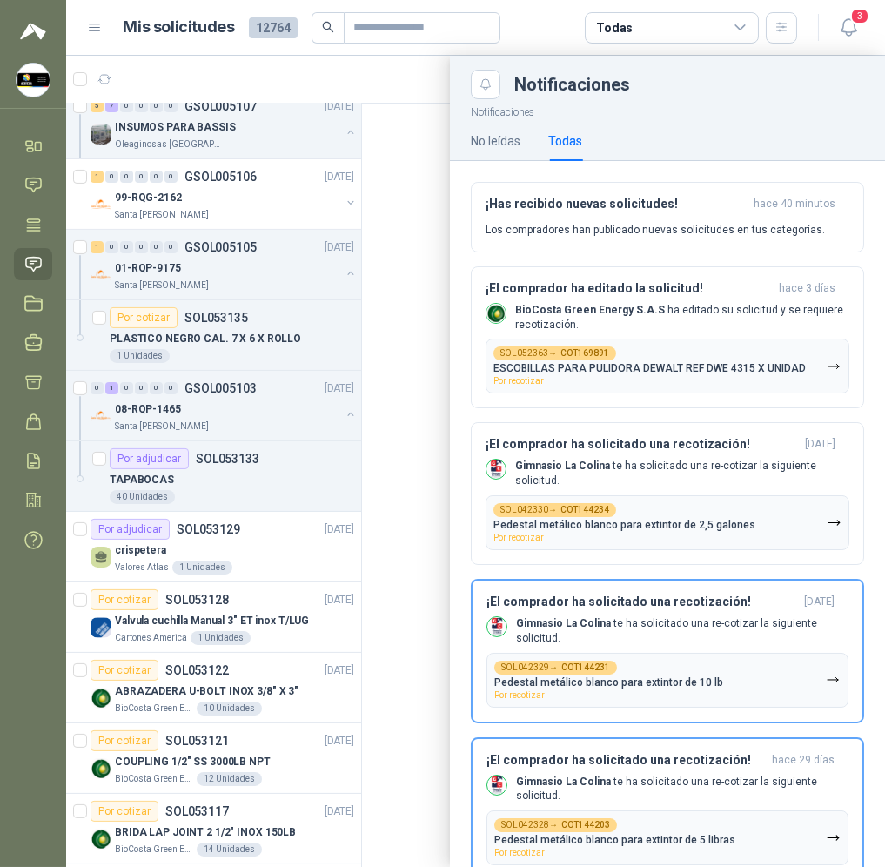
click at [411, 379] on div at bounding box center [475, 461] width 819 height 811
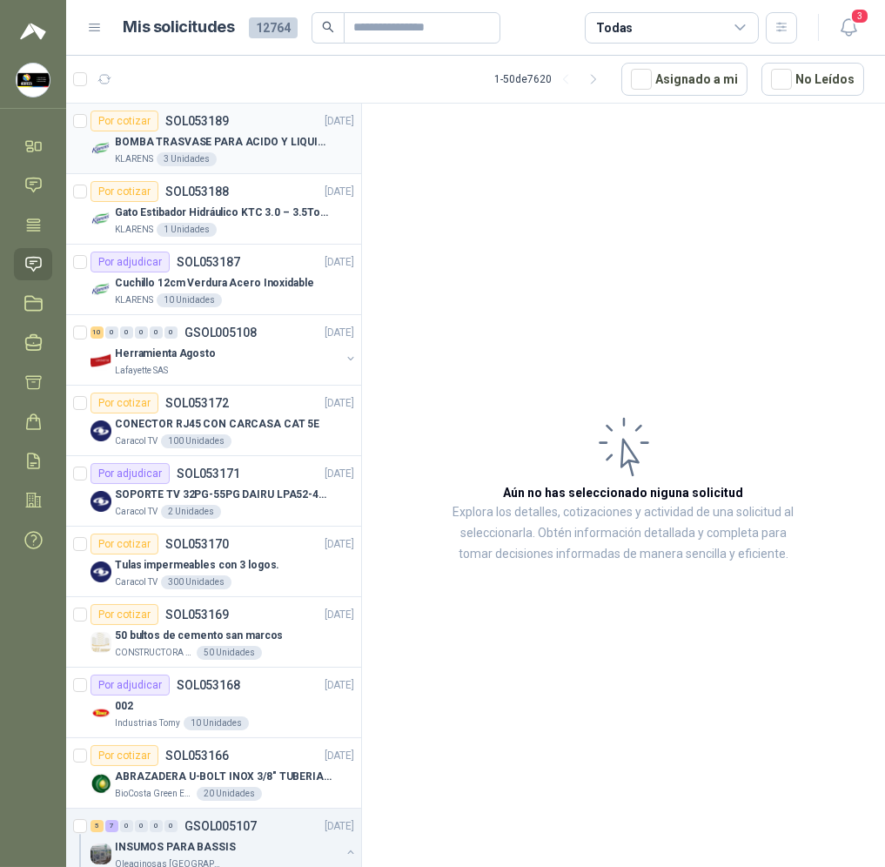
click at [294, 147] on p "BOMBA TRASVASE PARA ACIDO Y LIQUIDOS CORROSIVO" at bounding box center [223, 142] width 217 height 17
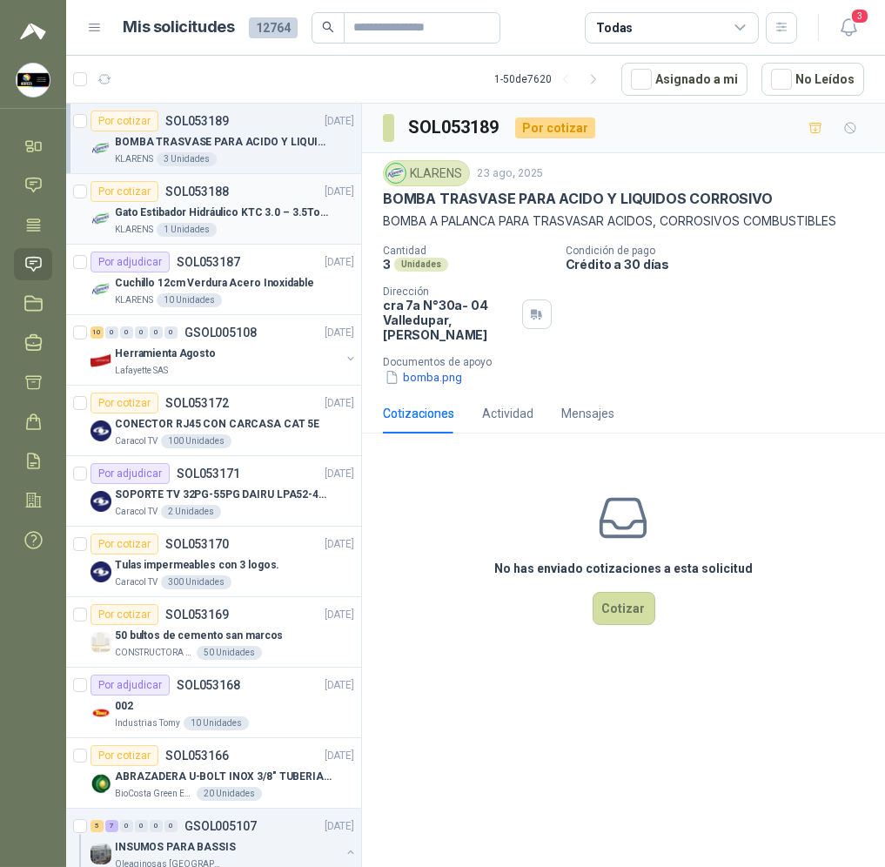
click at [243, 214] on p "Gato Estibador Hidráulico KTC 3.0 – 3.5Ton 1.2mt HPT" at bounding box center [223, 213] width 217 height 17
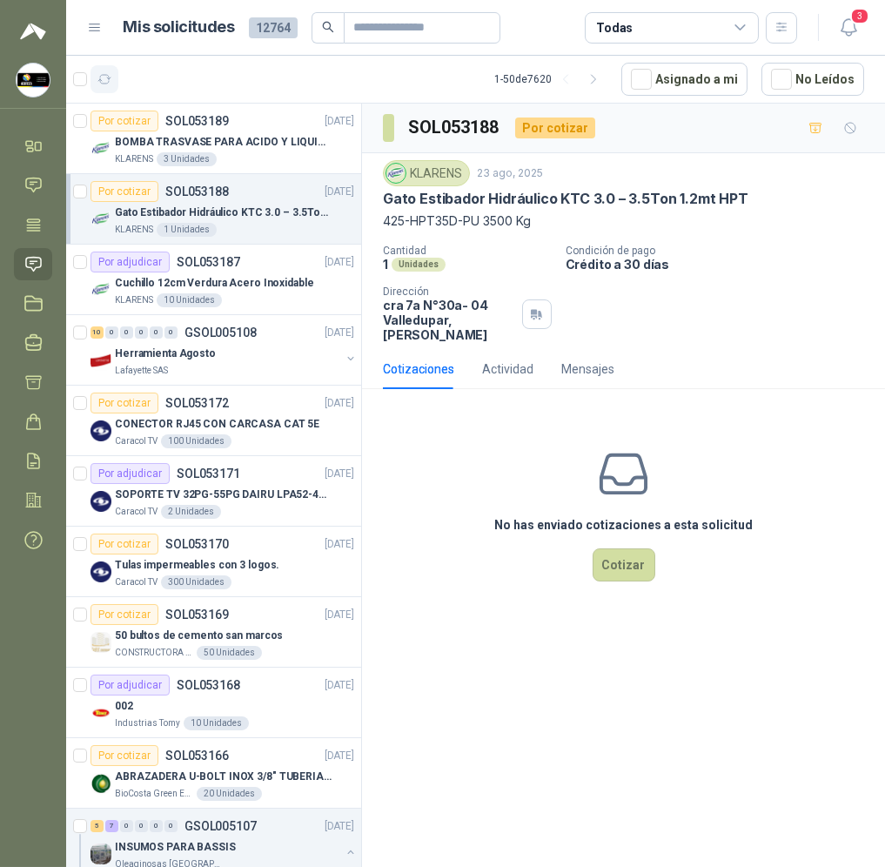
click at [115, 77] on button "button" at bounding box center [105, 79] width 28 height 28
click at [113, 78] on button "button" at bounding box center [105, 79] width 28 height 28
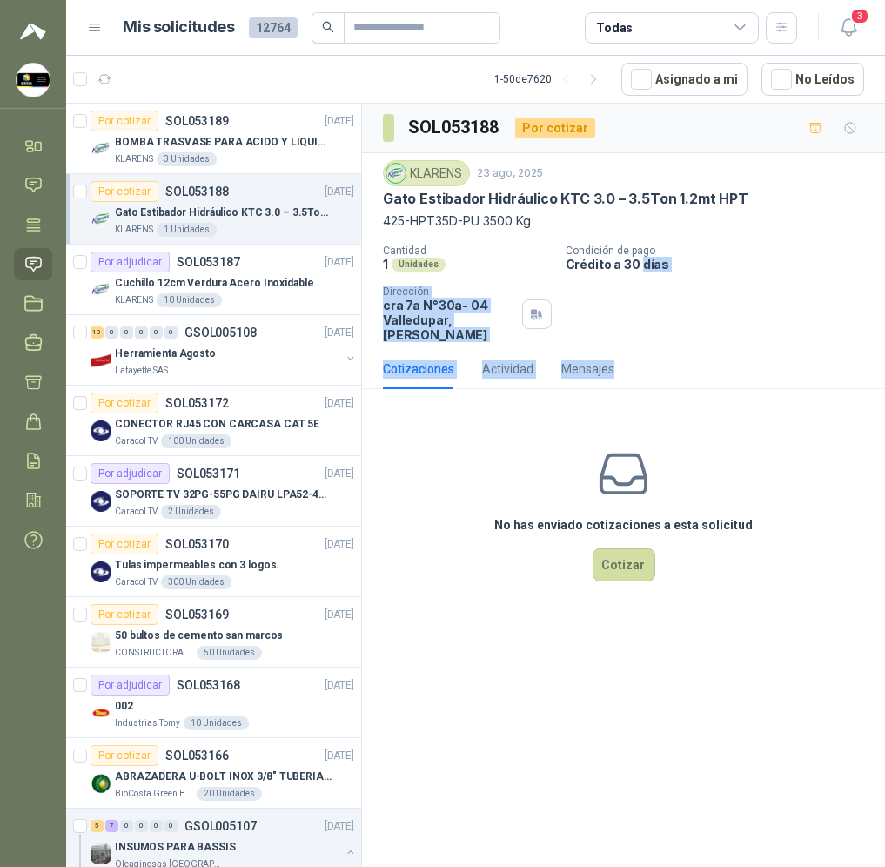
drag, startPoint x: 144, startPoint y: 9, endPoint x: 642, endPoint y: 335, distance: 595.3
click at [642, 335] on div "SOL053188 Por cotizar KLARENS [DATE] Gato Estibador Hidráulico KTC 3.0 – 3.5Ton…" at bounding box center [623, 364] width 523 height 521
